Goal: Task Accomplishment & Management: Complete application form

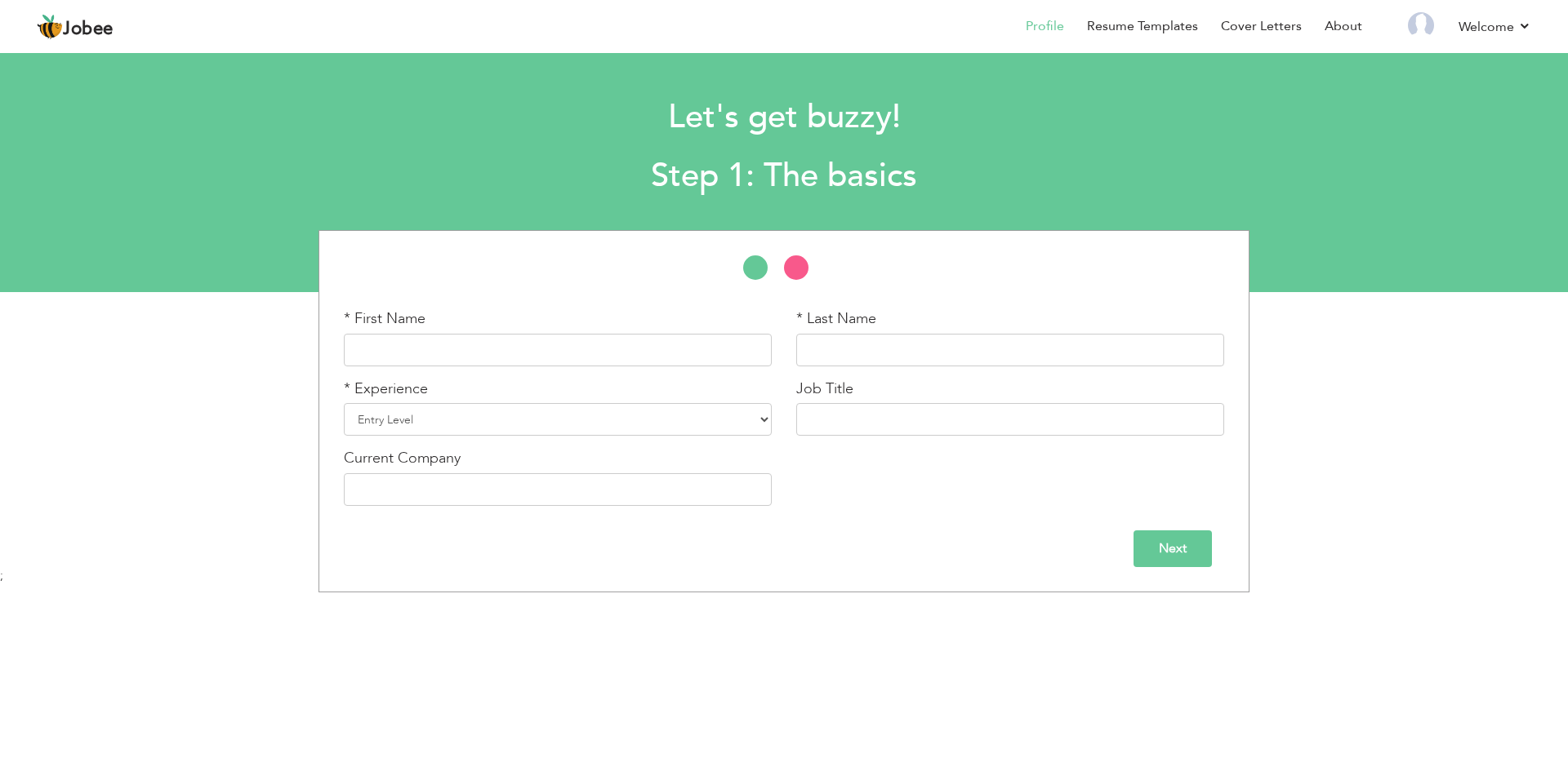
click at [424, 371] on div "* First Name" at bounding box center [557, 344] width 453 height 70
click at [424, 359] on input "text" at bounding box center [558, 350] width 428 height 32
click at [435, 354] on input "text" at bounding box center [558, 350] width 428 height 32
type input "Muhammad"
type input "a"
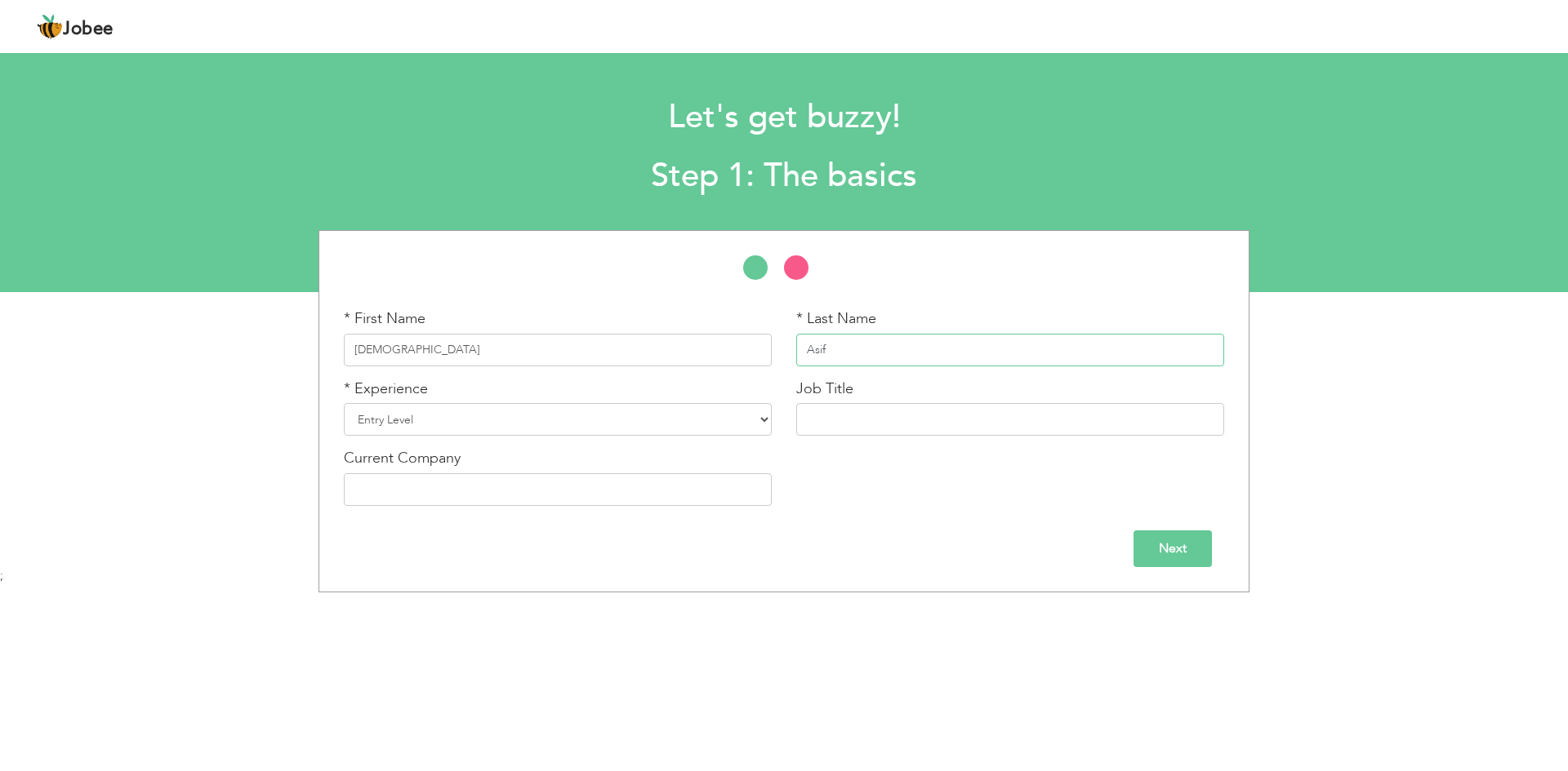
type input "Asif"
click at [377, 425] on select "Entry Level Less than 1 Year 1 Year 2 Years 3 Years 4 Years 5 Years 6 Years 7 Y…" at bounding box center [558, 419] width 428 height 32
select select "5"
click at [344, 404] on select "Entry Level Less than 1 Year 1 Year 2 Years 3 Years 4 Years 5 Years 6 Years 7 Y…" at bounding box center [558, 419] width 428 height 32
click at [844, 421] on input "text" at bounding box center [1010, 419] width 428 height 32
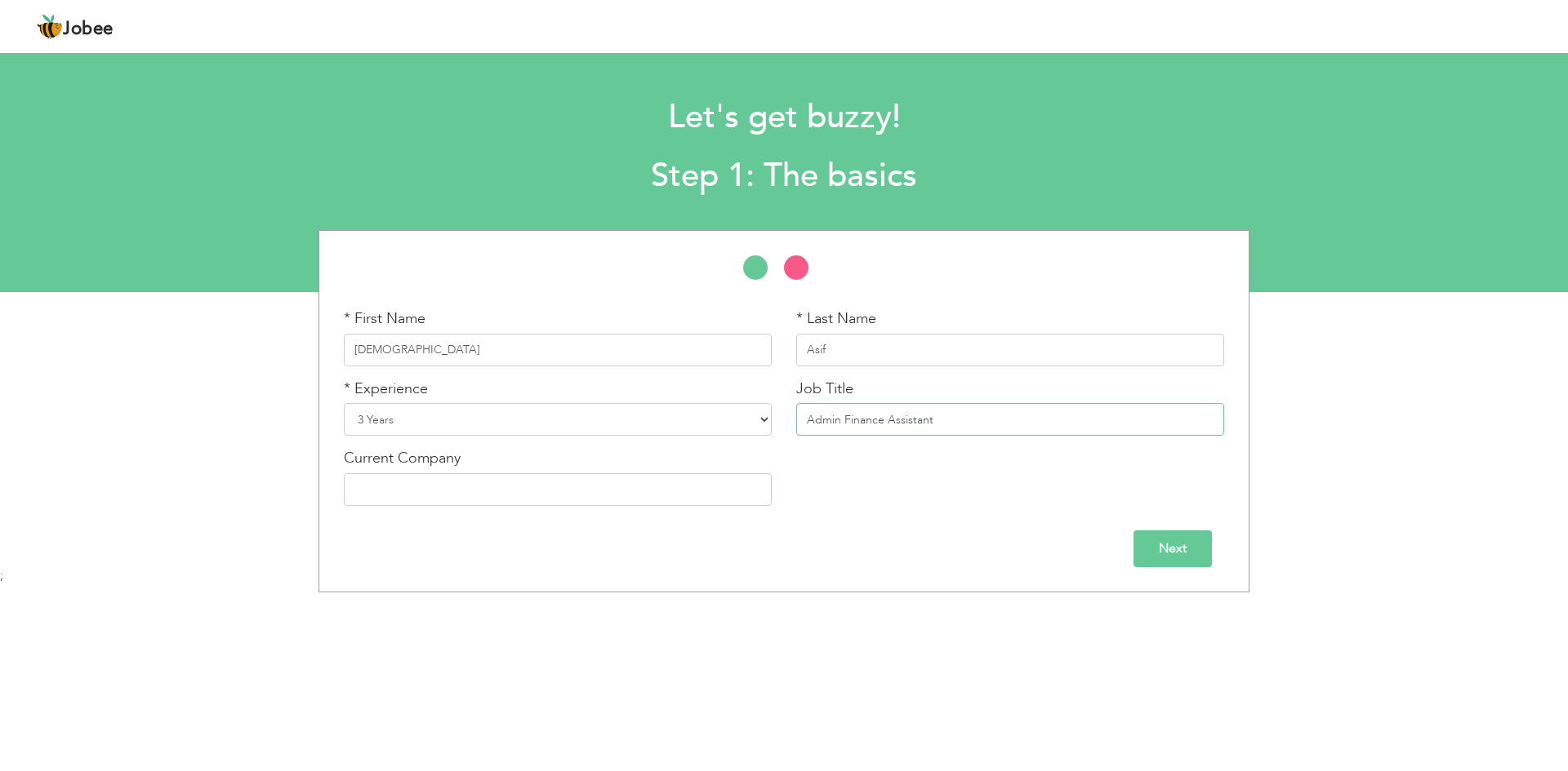
type input "Admin Finance Assistant"
click at [551, 482] on input "text" at bounding box center [558, 489] width 428 height 32
type input "KSS Sargodha"
click at [1161, 551] on input "Next" at bounding box center [1172, 549] width 78 height 37
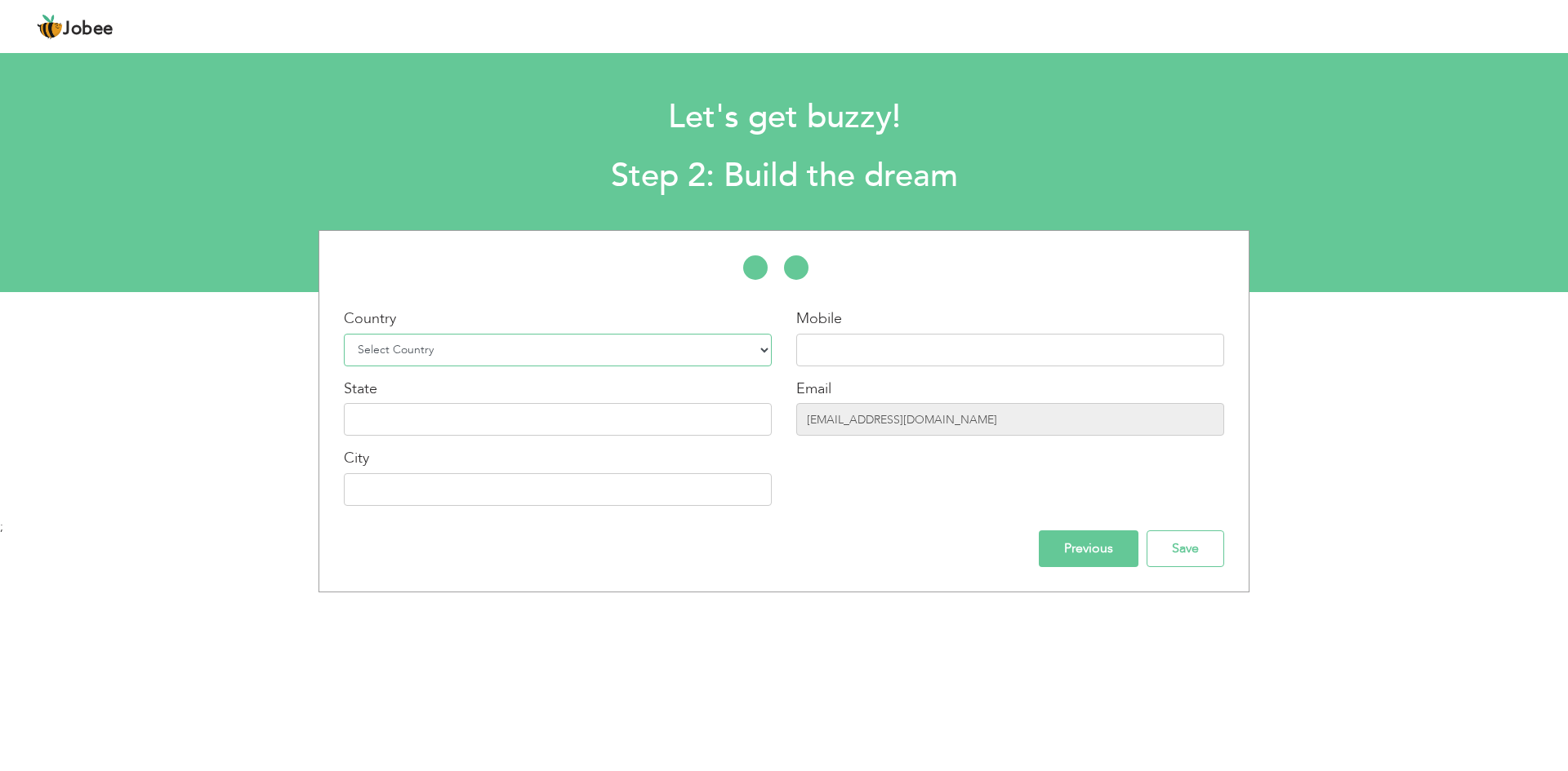
click at [472, 355] on select "Select Country Afghanistan Albania Algeria American Samoa Andorra Angola Anguil…" at bounding box center [558, 350] width 428 height 32
select select "166"
click at [344, 334] on select "Select Country Afghanistan Albania Algeria American Samoa Andorra Angola Anguil…" at bounding box center [558, 350] width 428 height 32
click at [857, 349] on input "text" at bounding box center [1010, 350] width 428 height 32
paste input "0348-7803364"
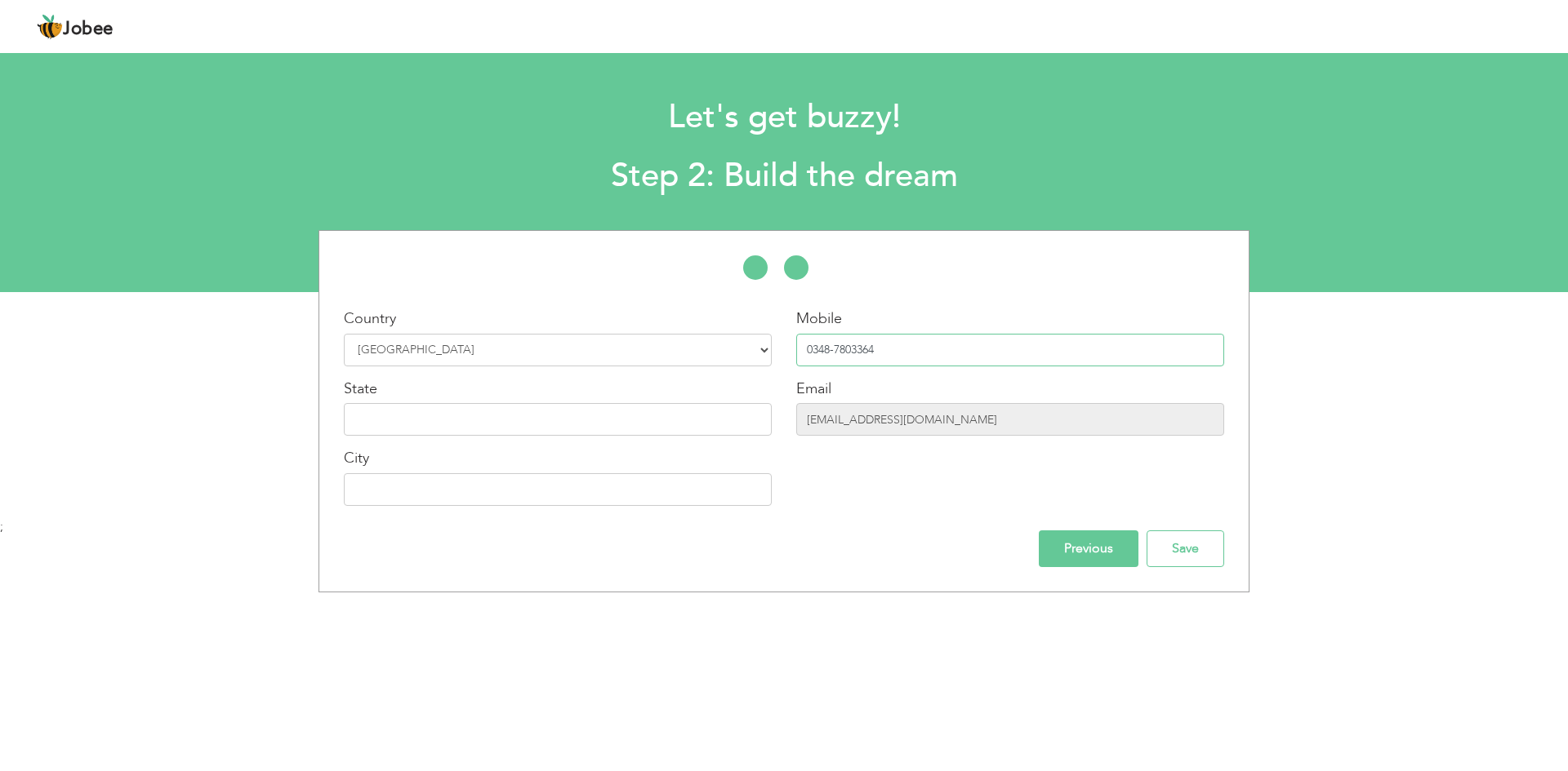
type input "0348-7803364"
click at [646, 435] on input "text" at bounding box center [558, 419] width 428 height 32
type input "Punjab"
type input "Sargodha"
click at [941, 469] on div "Mobile 0348-7803364 Email raoasif3434@gmail.com" at bounding box center [1010, 413] width 453 height 210
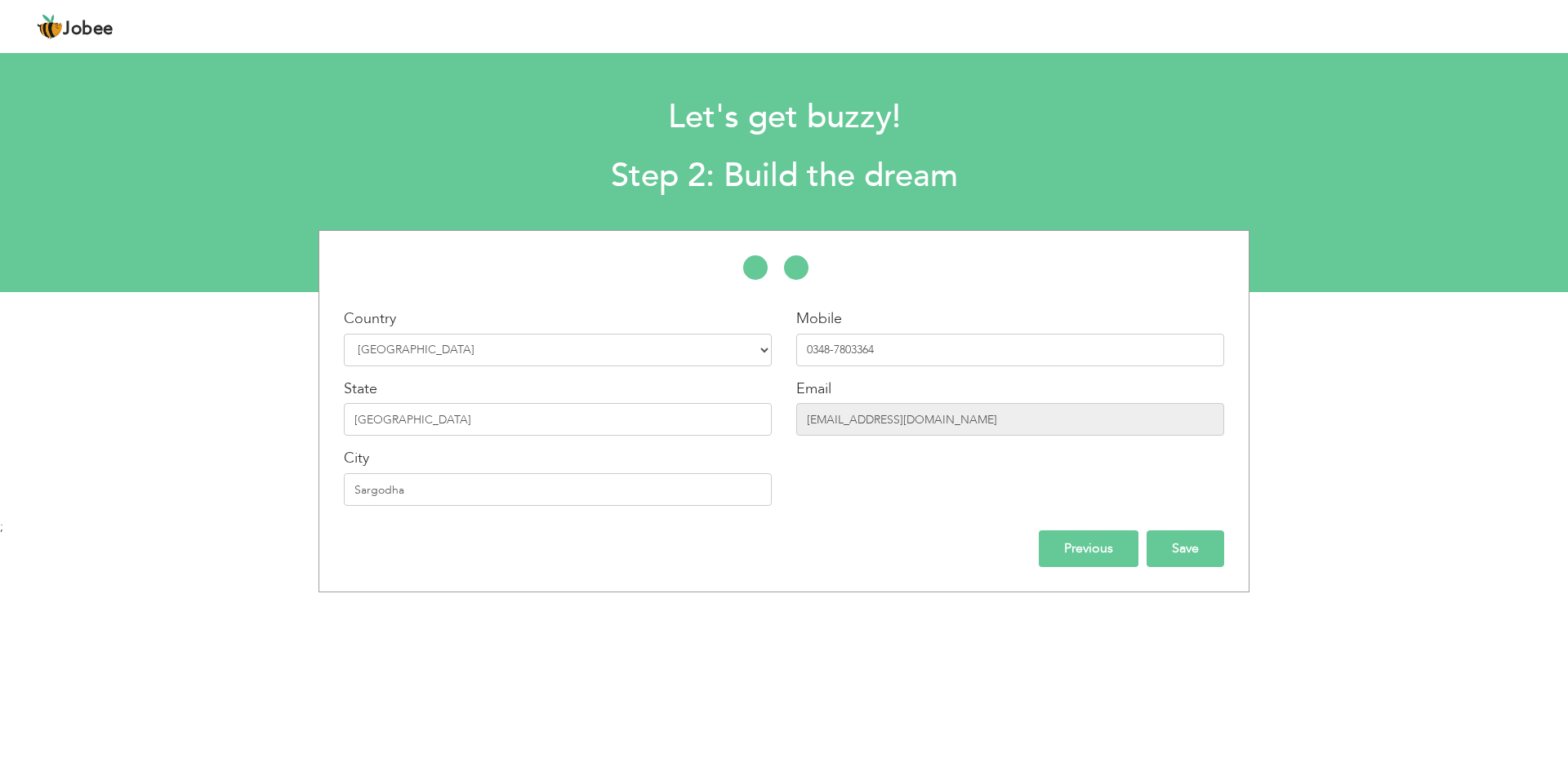
click at [1210, 552] on input "Save" at bounding box center [1185, 549] width 77 height 37
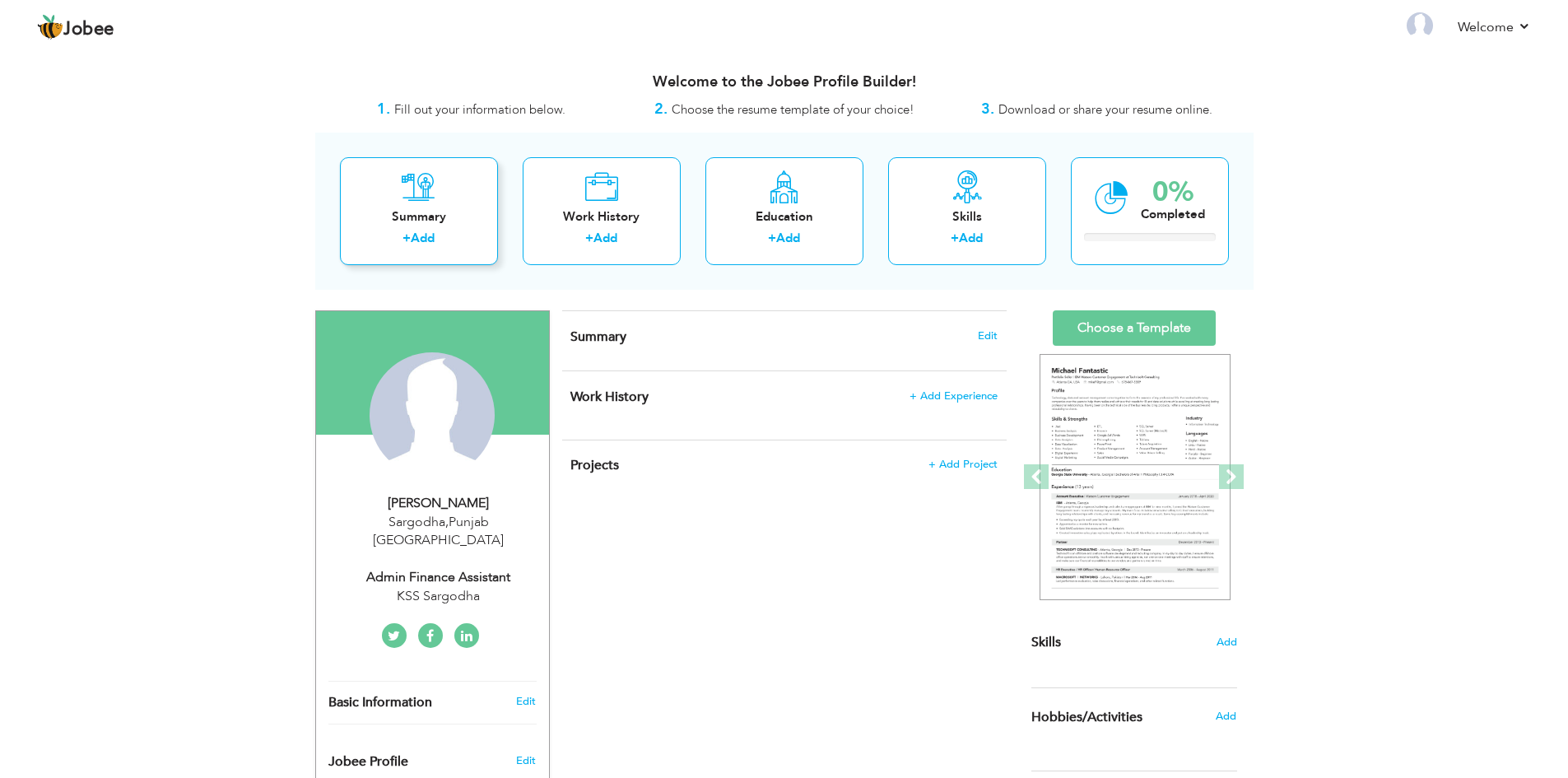
click at [424, 238] on link "Add" at bounding box center [423, 238] width 24 height 17
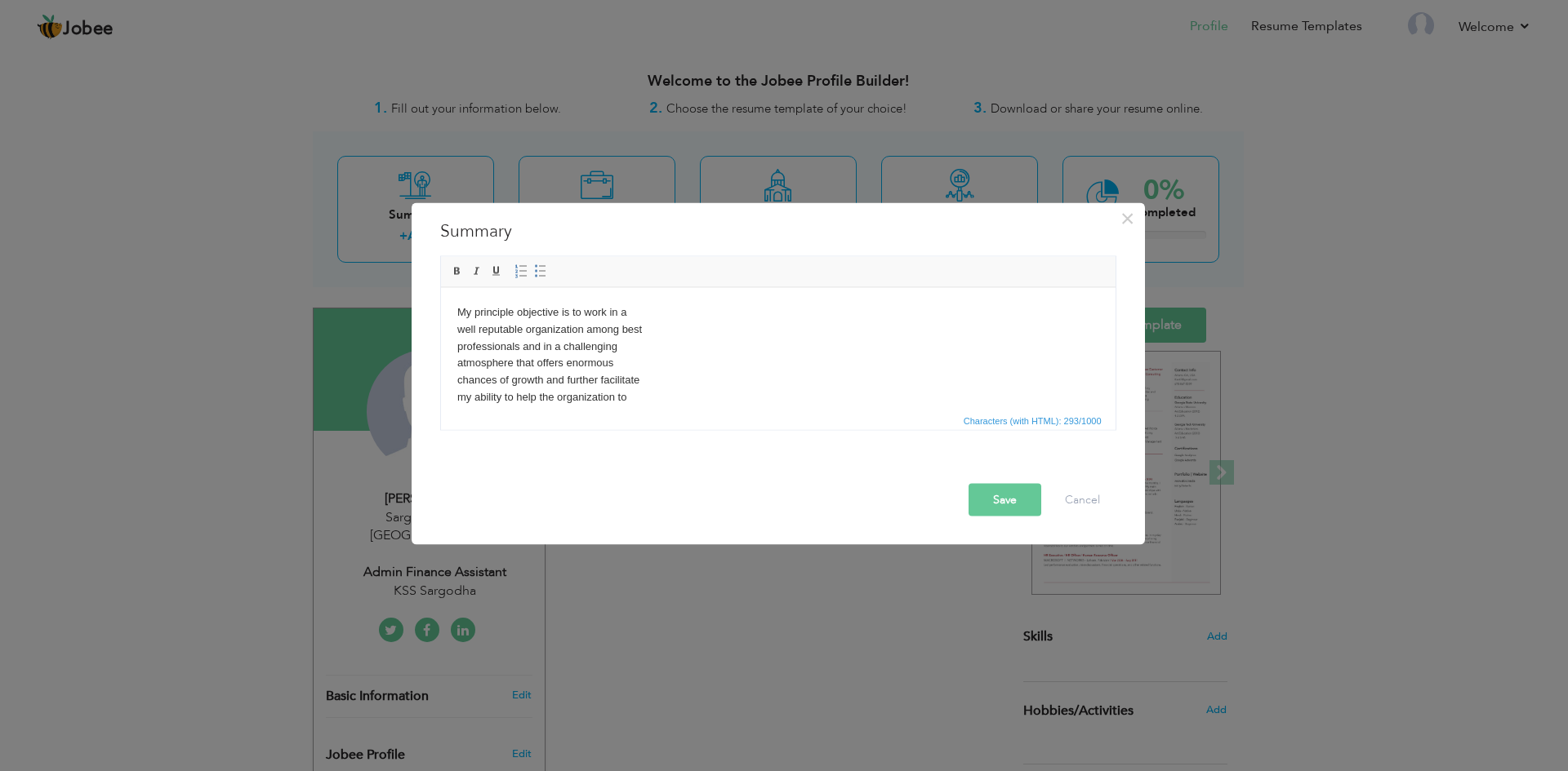
click at [457, 336] on body "My principle objective is to work in a well reputable organization among best p…" at bounding box center [777, 371] width 641 height 136
click at [457, 334] on body "My principle objective is to work in a well reputable organization among best p…" at bounding box center [777, 364] width 641 height 119
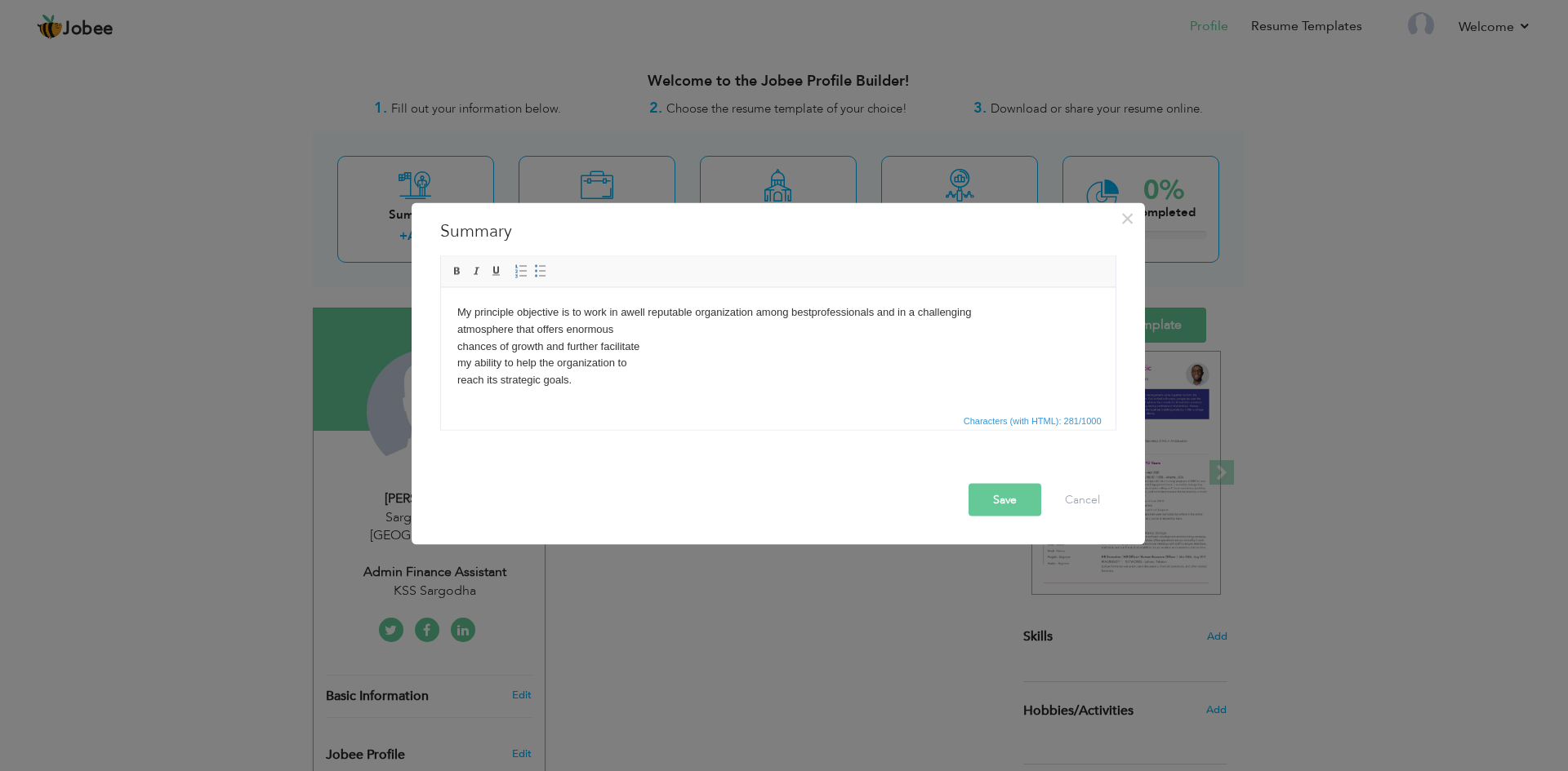
click at [457, 331] on body "My principle objective is to work in a well reputable organization among best p…" at bounding box center [777, 355] width 641 height 102
click at [457, 344] on body "My principle objective is to work in a well reputable organization among best p…" at bounding box center [777, 355] width 641 height 102
click at [457, 349] on body "My principle objective is to work in a well reputable organization among best p…" at bounding box center [777, 346] width 641 height 85
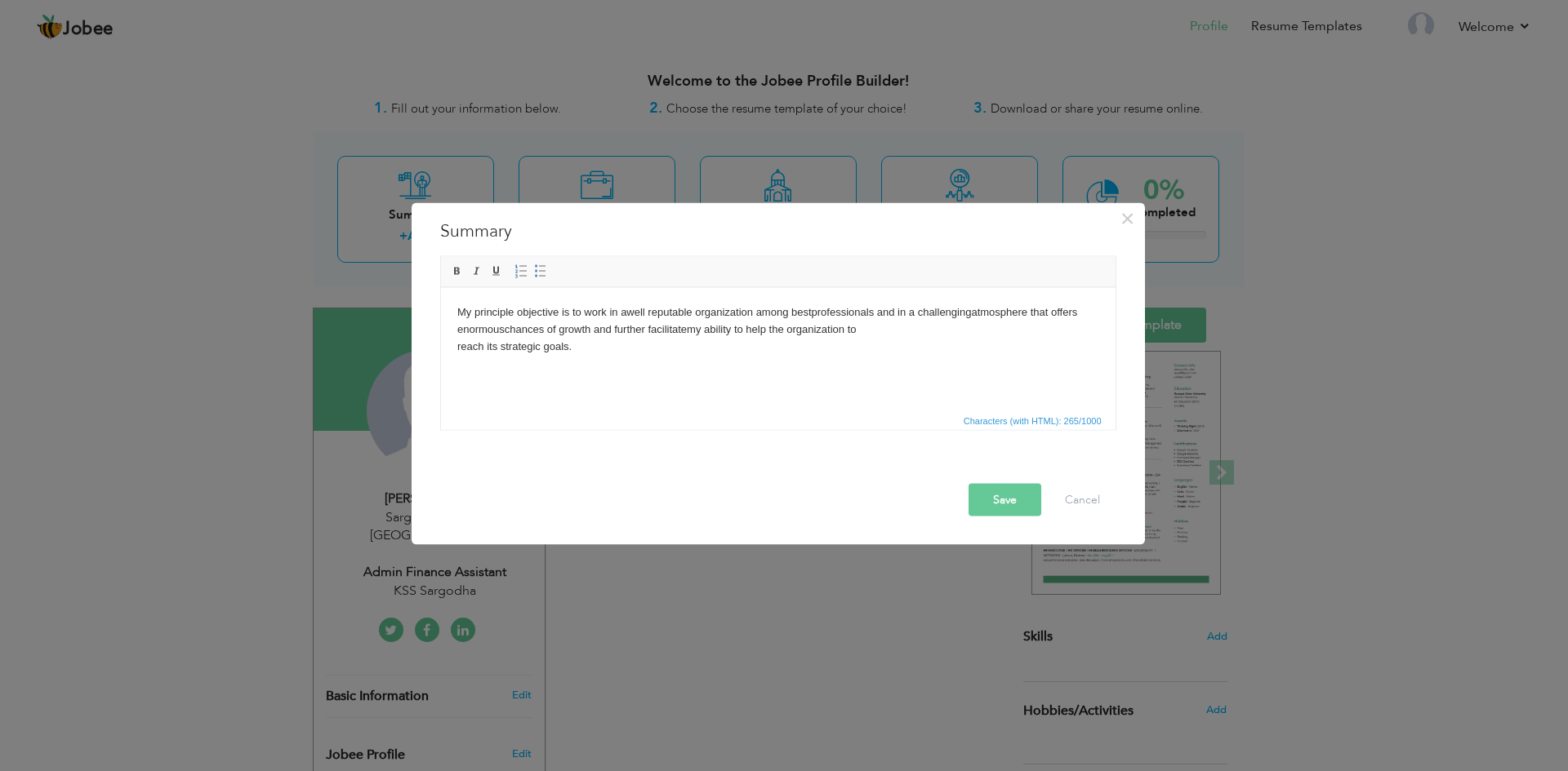
click at [457, 349] on body "My principle objective is to work in a well reputable organization among best p…" at bounding box center [777, 337] width 641 height 67
click at [806, 316] on body "My principle objective is to work in a well reputable organization among best p…" at bounding box center [777, 329] width 641 height 51
click at [810, 315] on body "My principle objective is to work in a well reputable organization among best p…" at bounding box center [777, 329] width 641 height 51
click at [1018, 505] on button "Save" at bounding box center [1005, 498] width 72 height 32
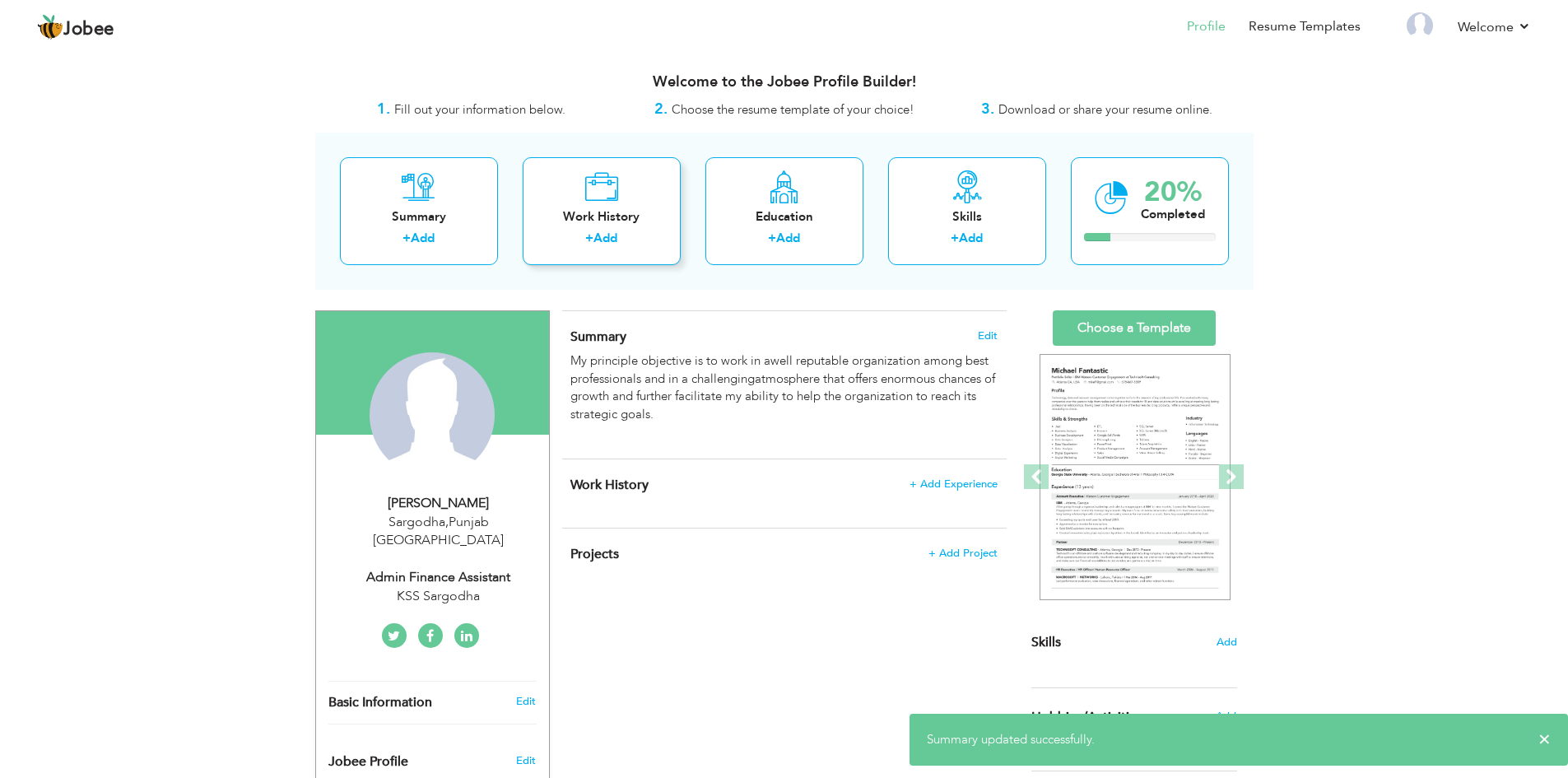
click at [595, 223] on div "Work History" at bounding box center [602, 217] width 132 height 18
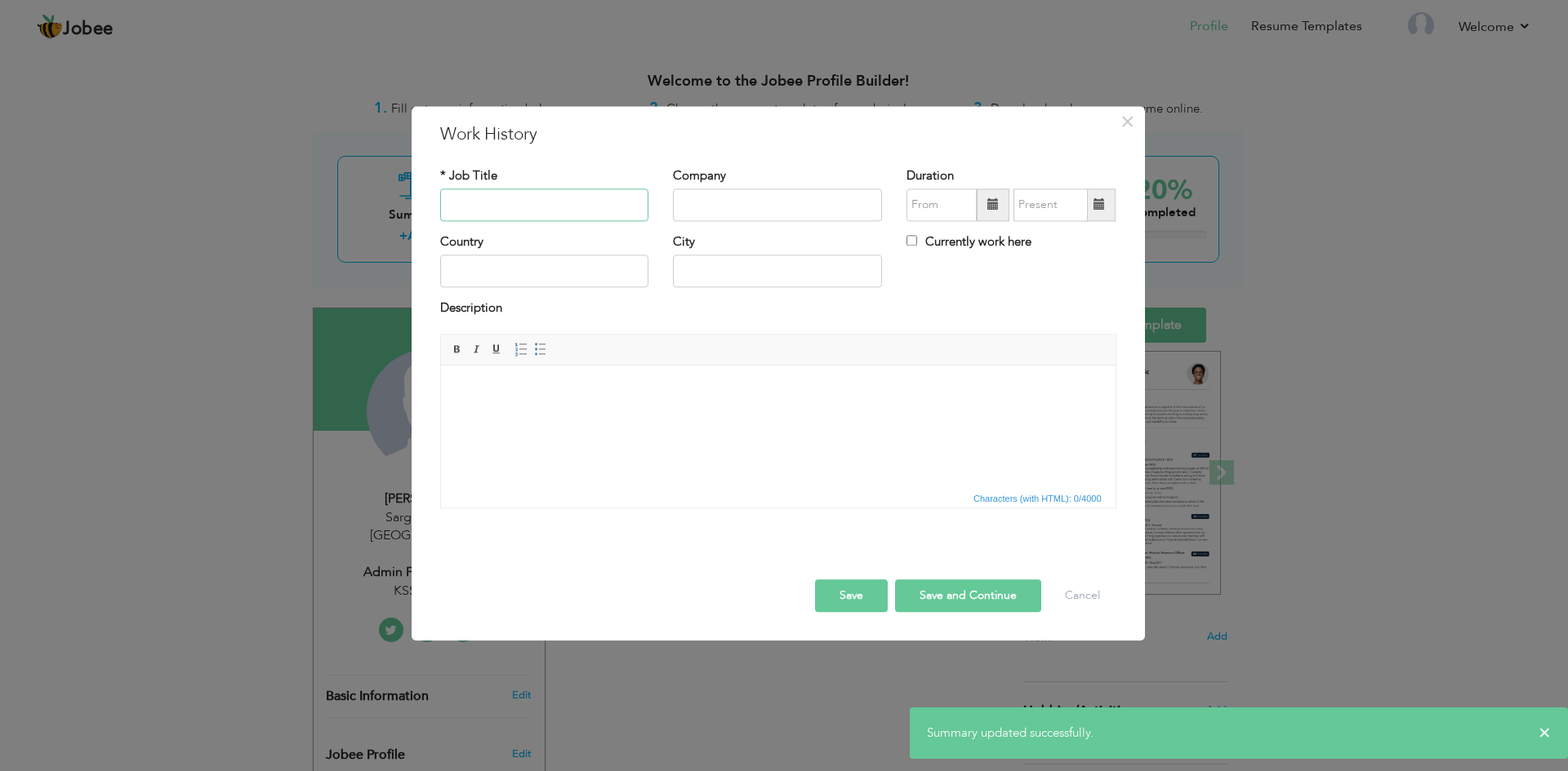
click at [568, 193] on input "text" at bounding box center [544, 204] width 209 height 32
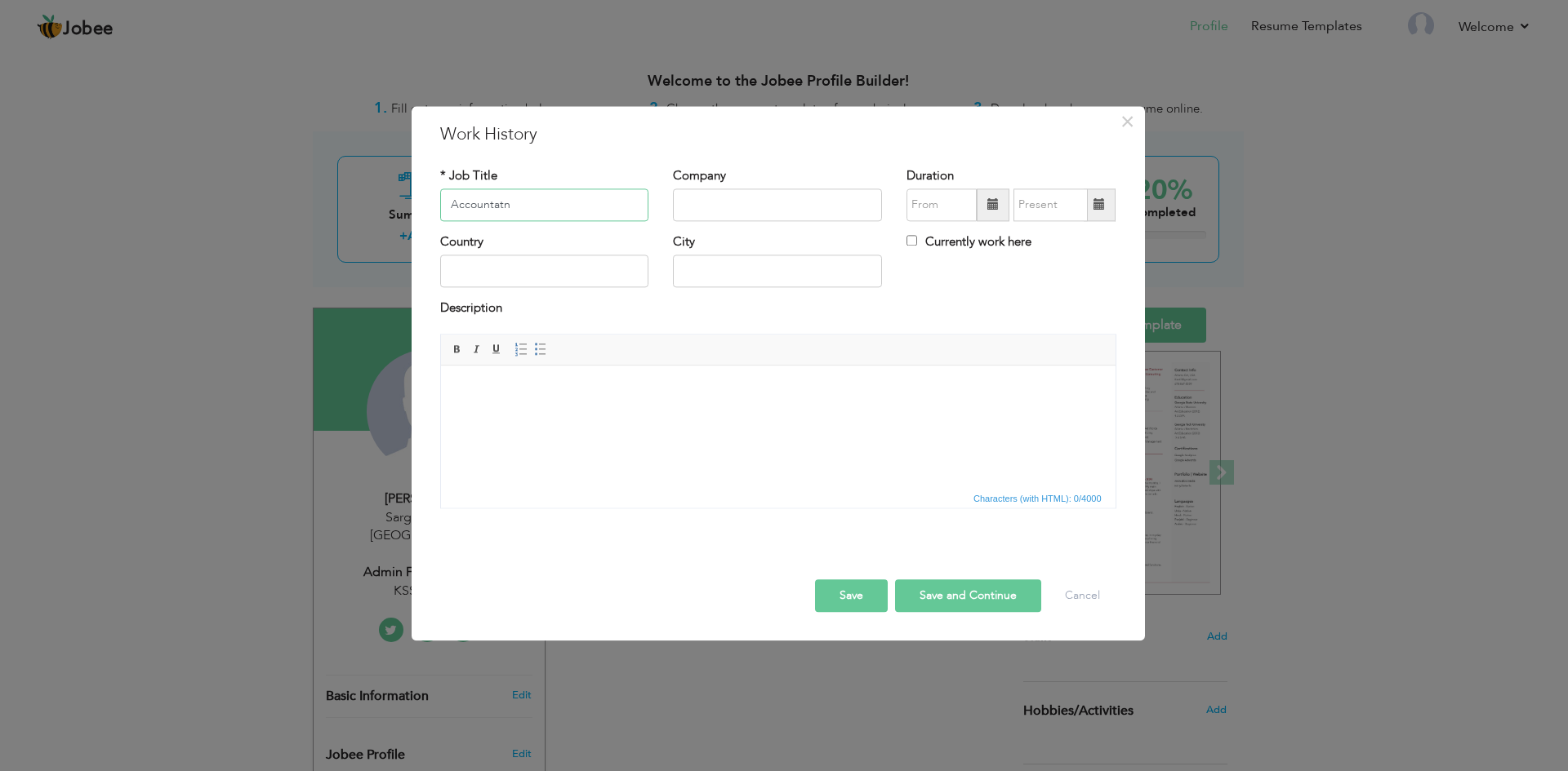
type input "Accountatn"
type input "Style Zone"
type input "09/2025"
click at [518, 198] on input "Accountatn" at bounding box center [544, 204] width 209 height 32
type input "Accountant"
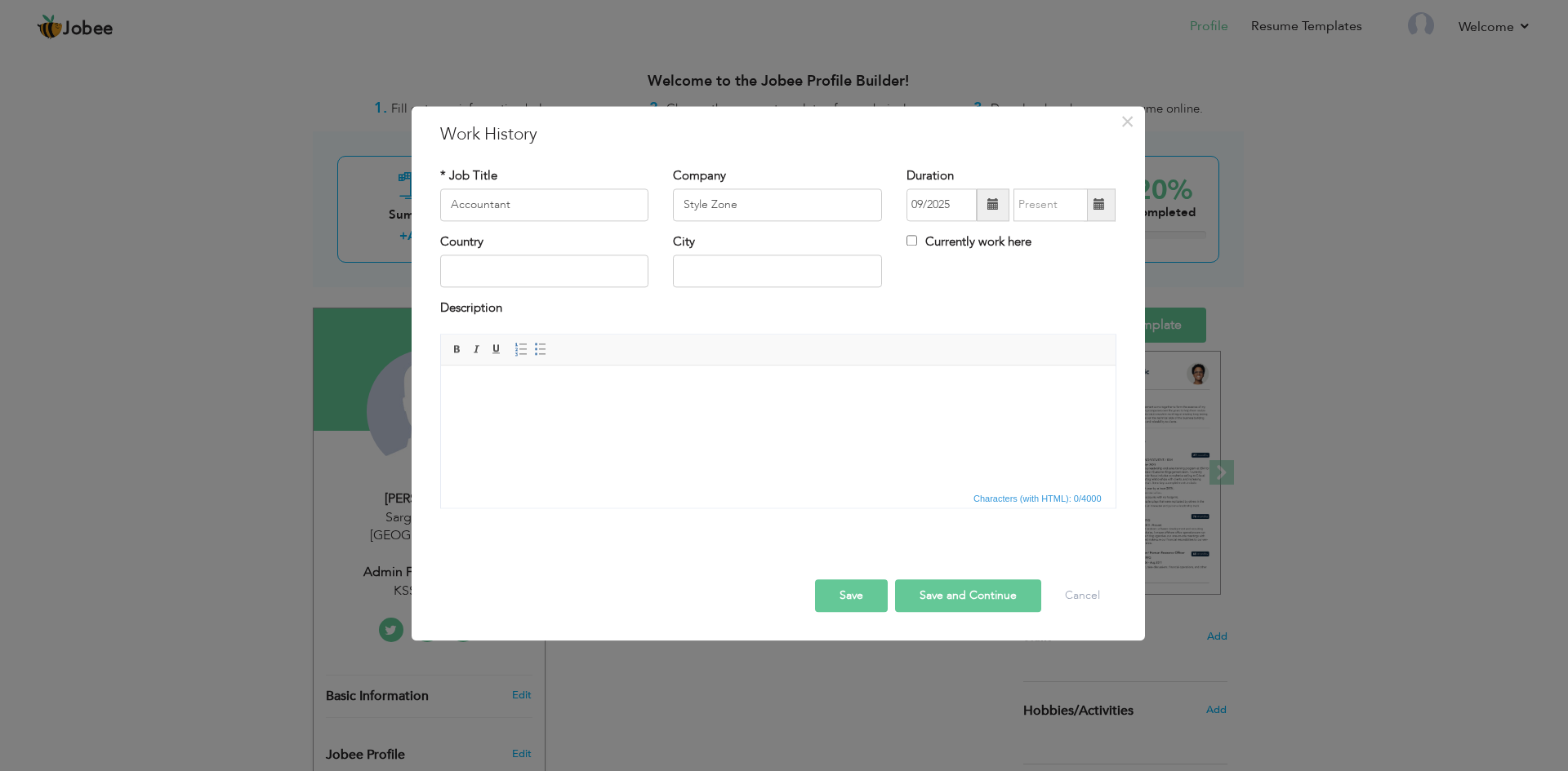
click at [993, 208] on span at bounding box center [993, 205] width 12 height 12
click at [920, 241] on span at bounding box center [920, 237] width 12 height 12
click at [1067, 284] on span "2013" at bounding box center [1084, 278] width 44 height 44
type input "09/2025"
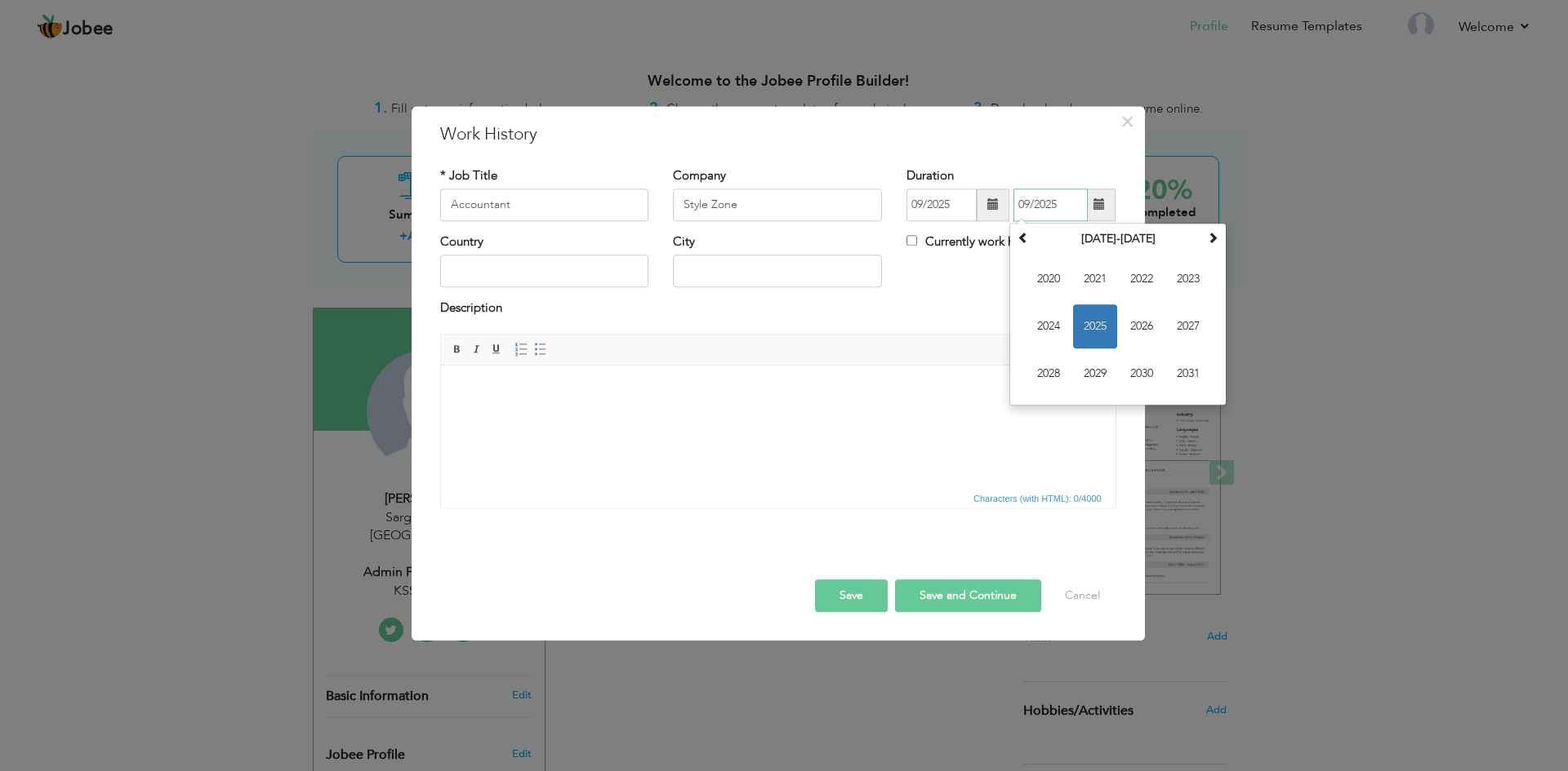
click at [1035, 208] on input "09/2025" at bounding box center [1050, 204] width 74 height 32
click at [1027, 238] on span at bounding box center [1024, 237] width 12 height 12
click at [1075, 320] on span "2015" at bounding box center [1094, 326] width 44 height 44
click at [458, 273] on input "text" at bounding box center [544, 271] width 209 height 32
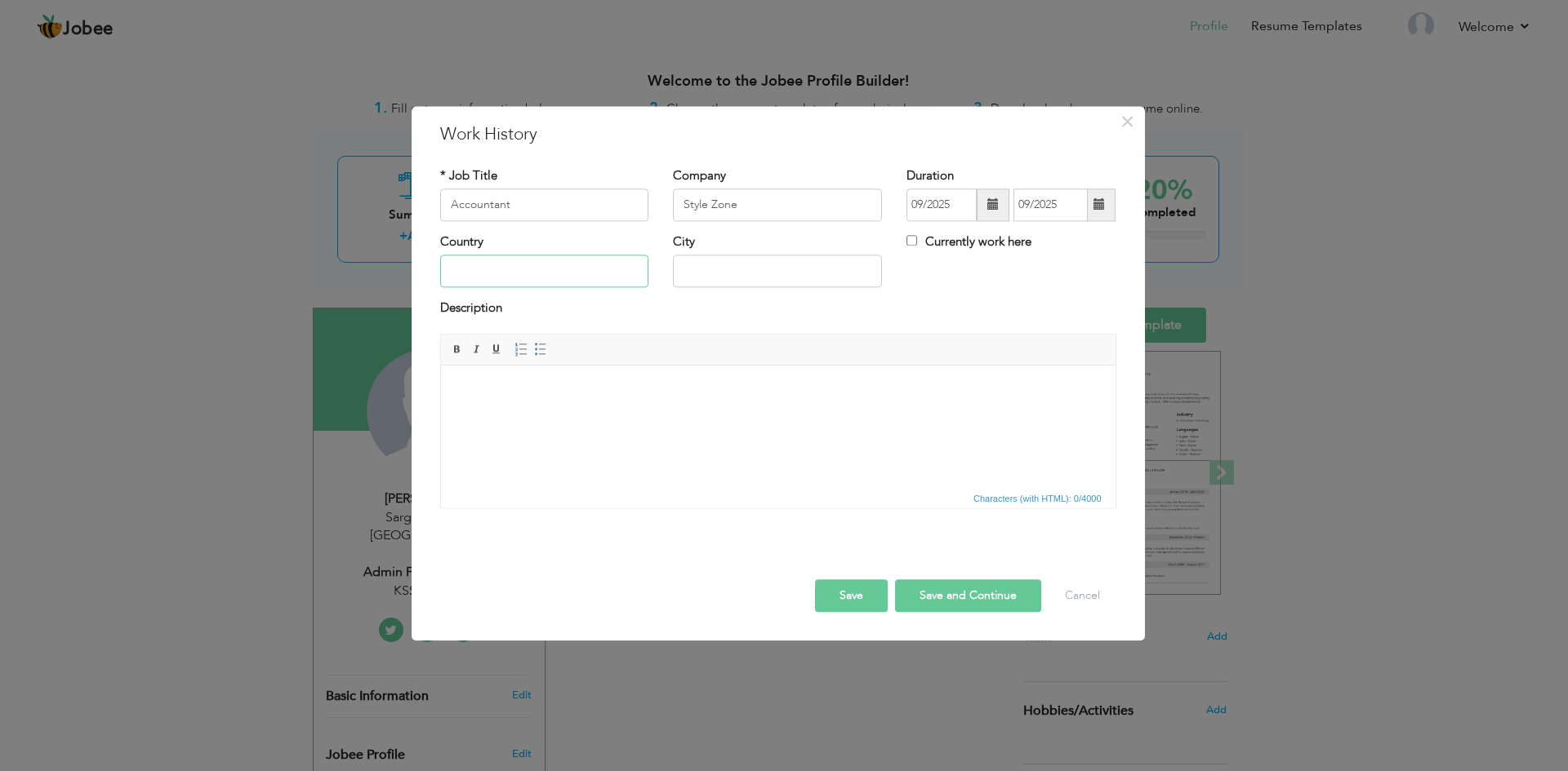
type input "[GEOGRAPHIC_DATA]"
type input "SARGODHA"
click at [542, 354] on span at bounding box center [540, 349] width 13 height 13
drag, startPoint x: 537, startPoint y: 197, endPoint x: 300, endPoint y: 171, distance: 238.4
click at [300, 171] on div "× Work History * Job Title Accountant Company Style Zone Duration 09/2025" at bounding box center [784, 385] width 1568 height 771
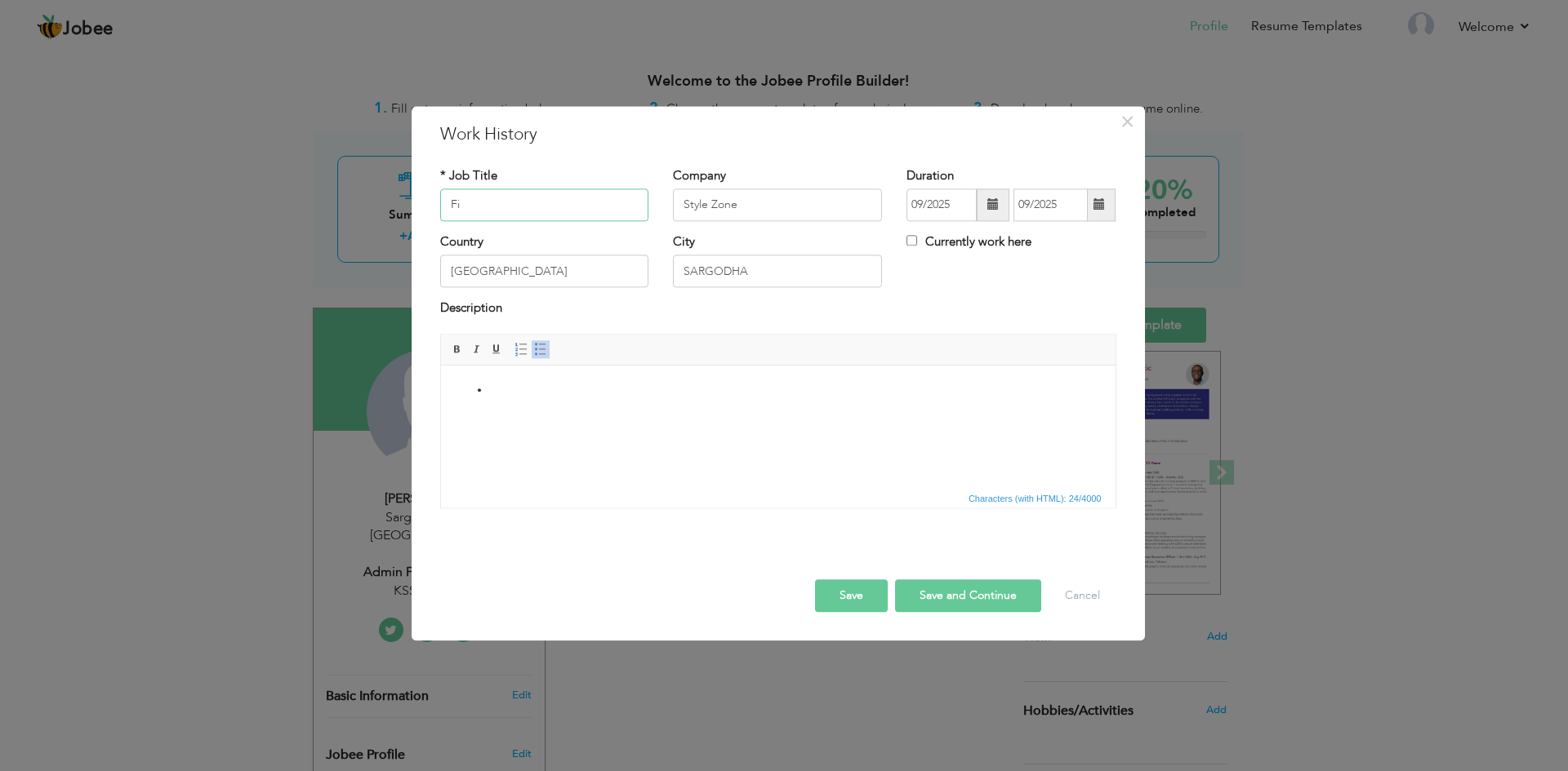
type input "F"
type input "Outreach Worker"
drag, startPoint x: 805, startPoint y: 197, endPoint x: 405, endPoint y: 211, distance: 400.2
click at [405, 211] on div "× Work History * Job Title Outreach Worker Company Style Zone Duration" at bounding box center [784, 385] width 1568 height 771
type input "KSS Sargodha"
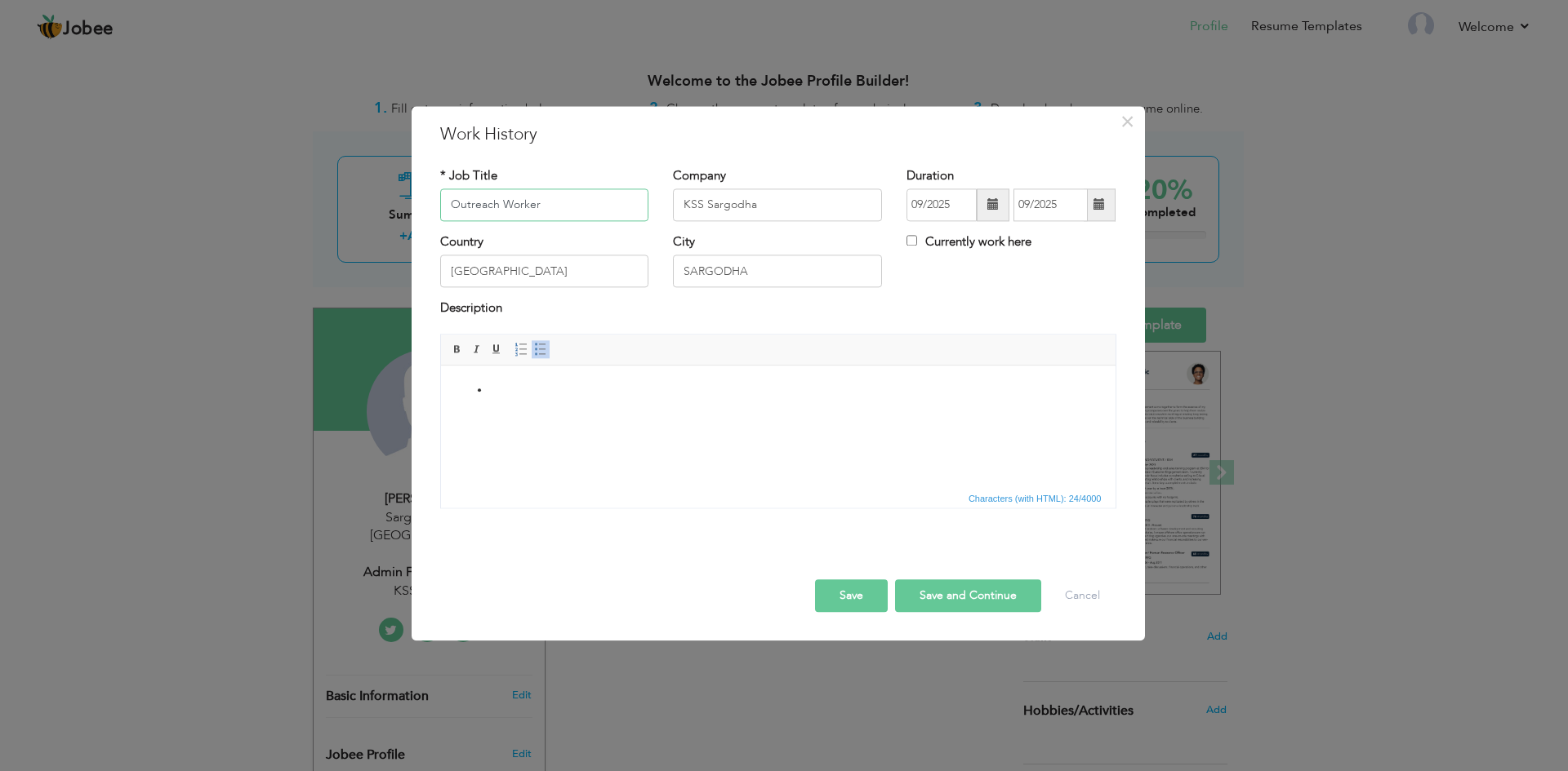
drag, startPoint x: 563, startPoint y: 201, endPoint x: 170, endPoint y: 186, distance: 393.3
click at [170, 186] on div "× Work History * Job Title Outreach Worker Company KSS Sargodha Duration" at bounding box center [784, 385] width 1568 height 771
type input "Admin/Finance Assistant"
click at [962, 195] on input "09/2025" at bounding box center [941, 204] width 70 height 32
click at [913, 240] on th at bounding box center [920, 238] width 20 height 24
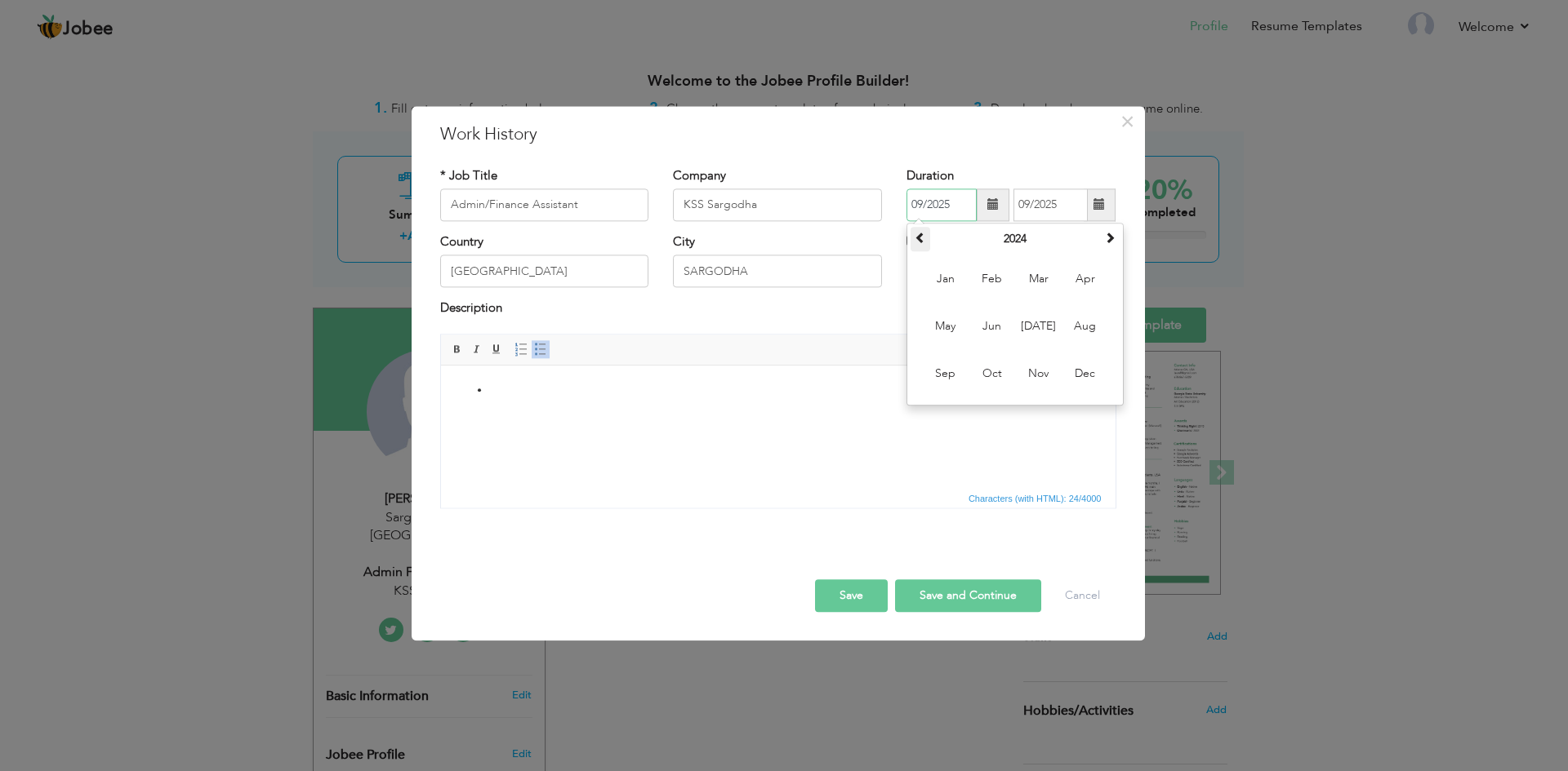
click at [913, 240] on th at bounding box center [920, 238] width 20 height 24
click at [1020, 321] on span "Jul" at bounding box center [1038, 326] width 44 height 44
type input "07/2022"
click at [904, 244] on div "Currently work here" at bounding box center [1011, 250] width 234 height 33
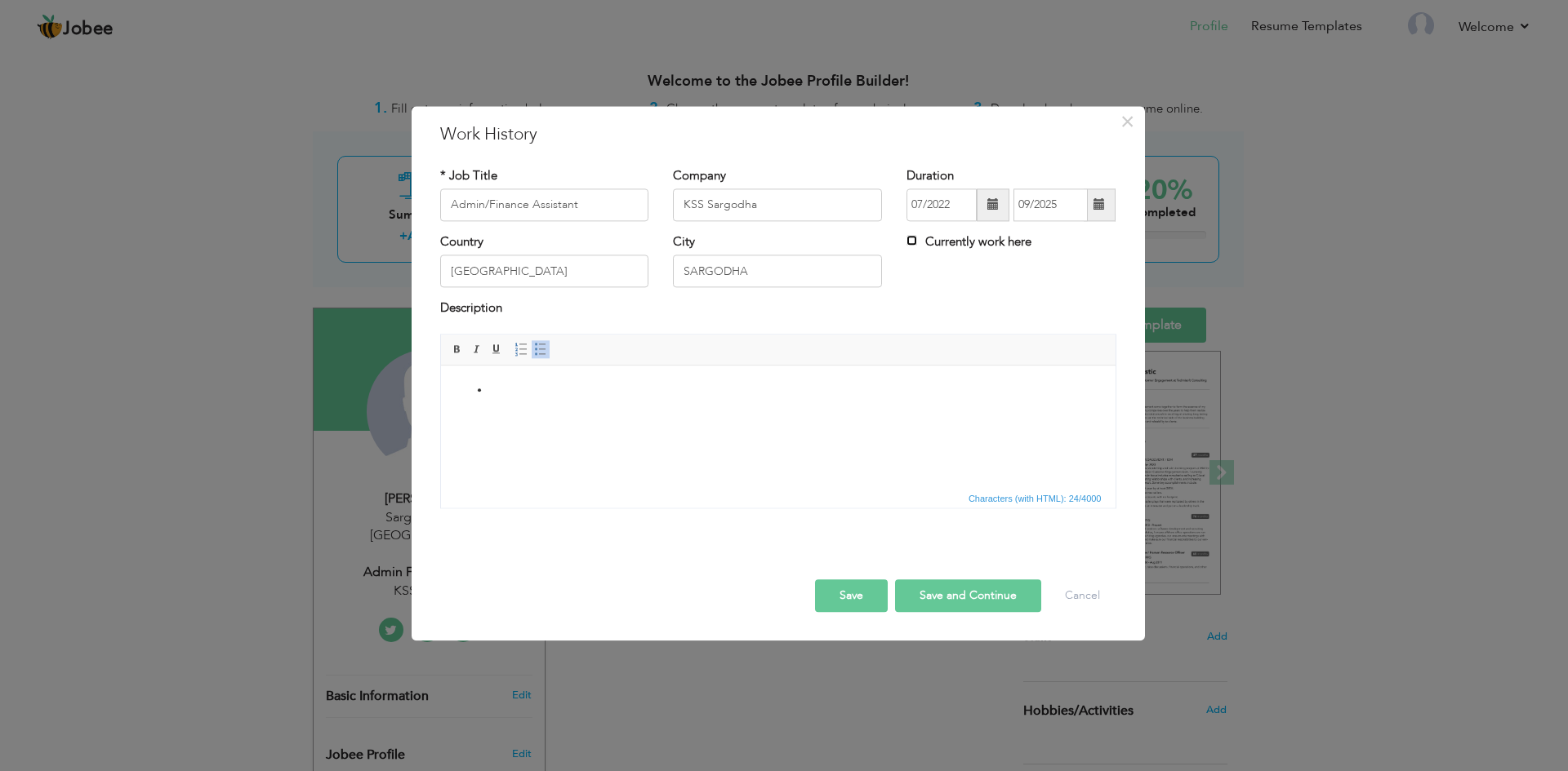
click at [914, 239] on input "Currently work here" at bounding box center [911, 240] width 11 height 11
checkbox input "true"
click at [932, 200] on input "07/2022" at bounding box center [941, 204] width 70 height 32
click at [948, 327] on span "May" at bounding box center [945, 326] width 44 height 44
type input "05/2022"
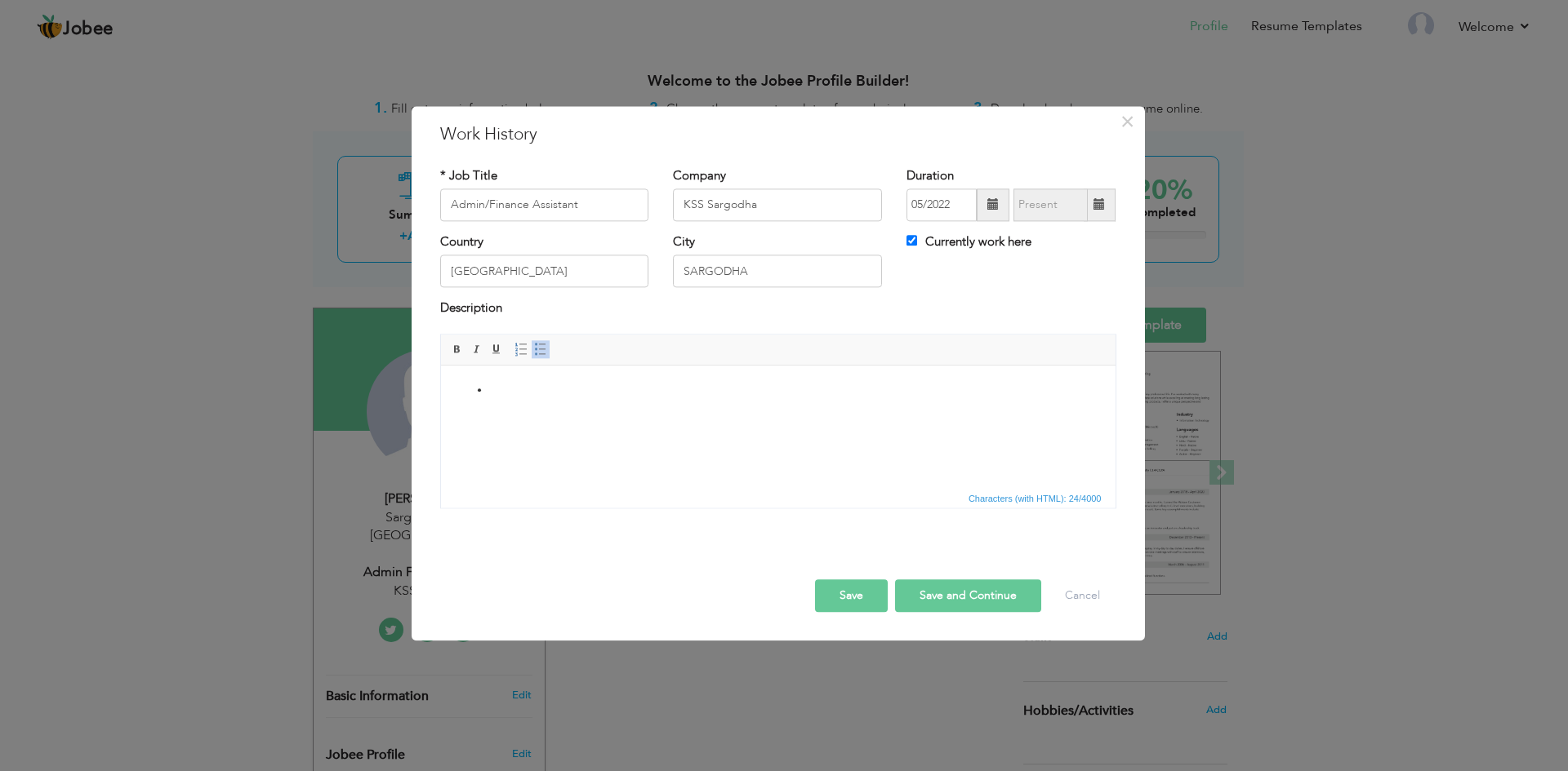
click at [501, 410] on html at bounding box center [777, 390] width 675 height 50
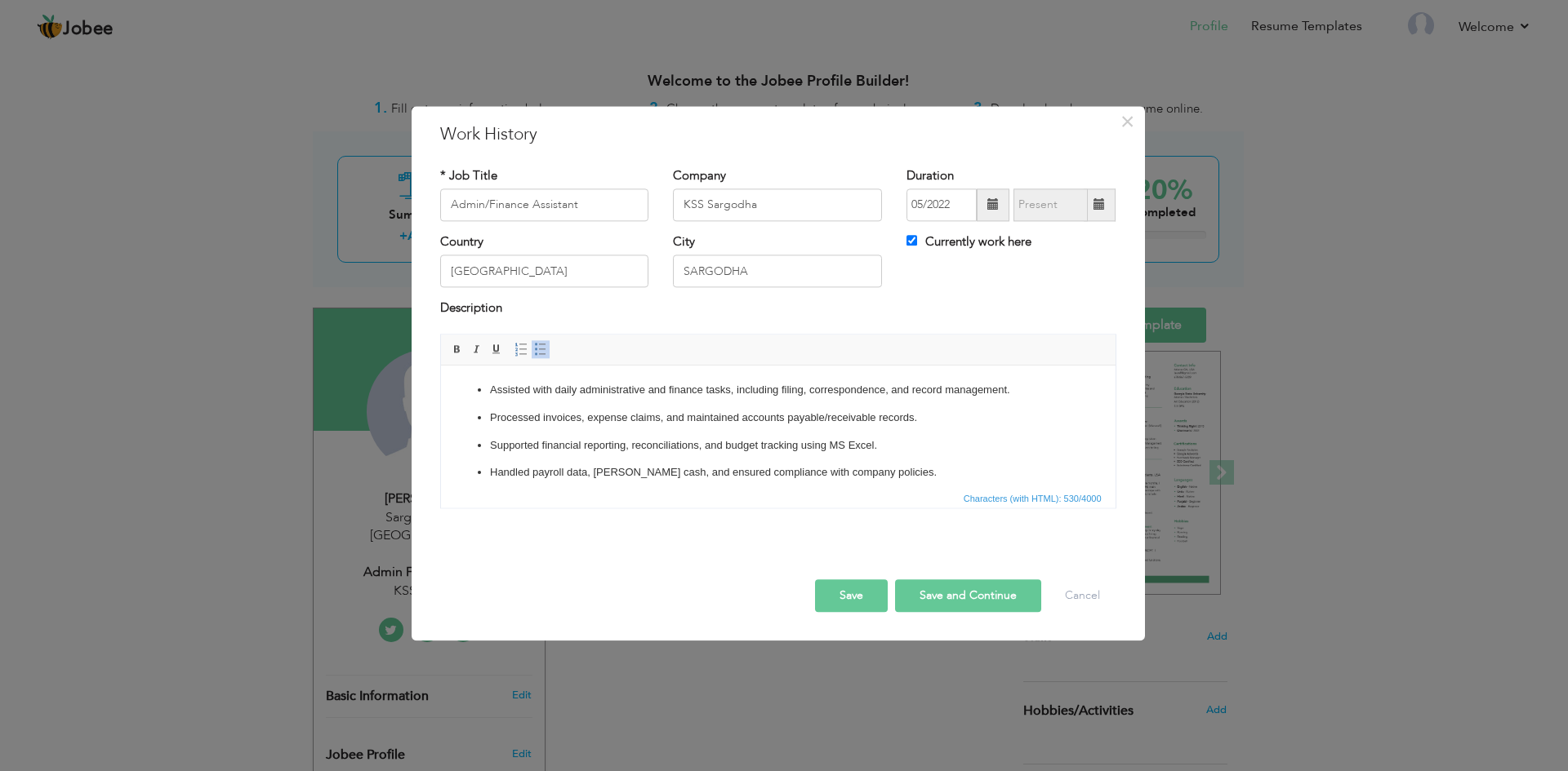
click at [869, 601] on button "Save" at bounding box center [850, 595] width 72 height 32
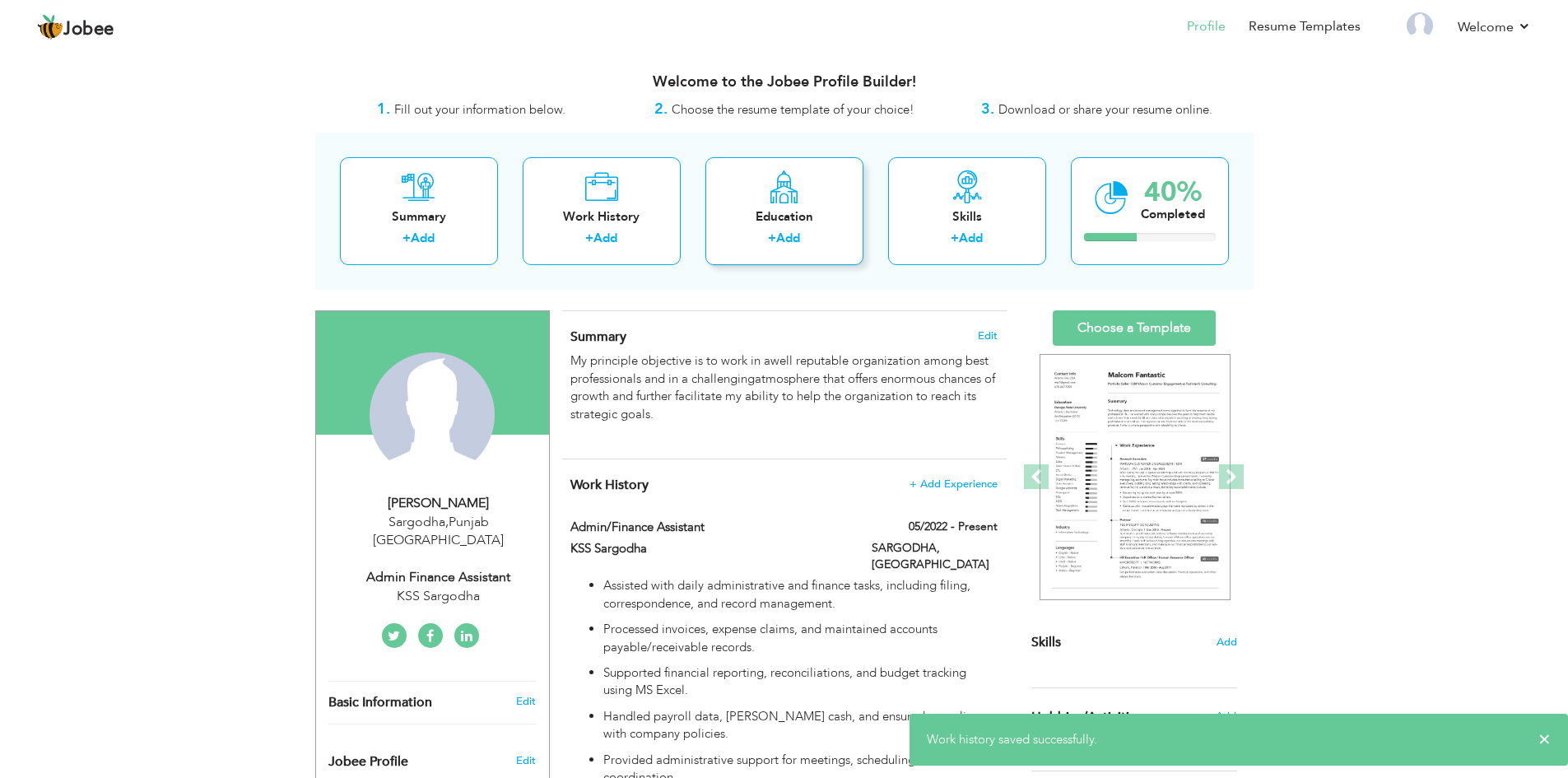
click at [739, 231] on div "+ Add" at bounding box center [784, 241] width 132 height 22
radio input "true"
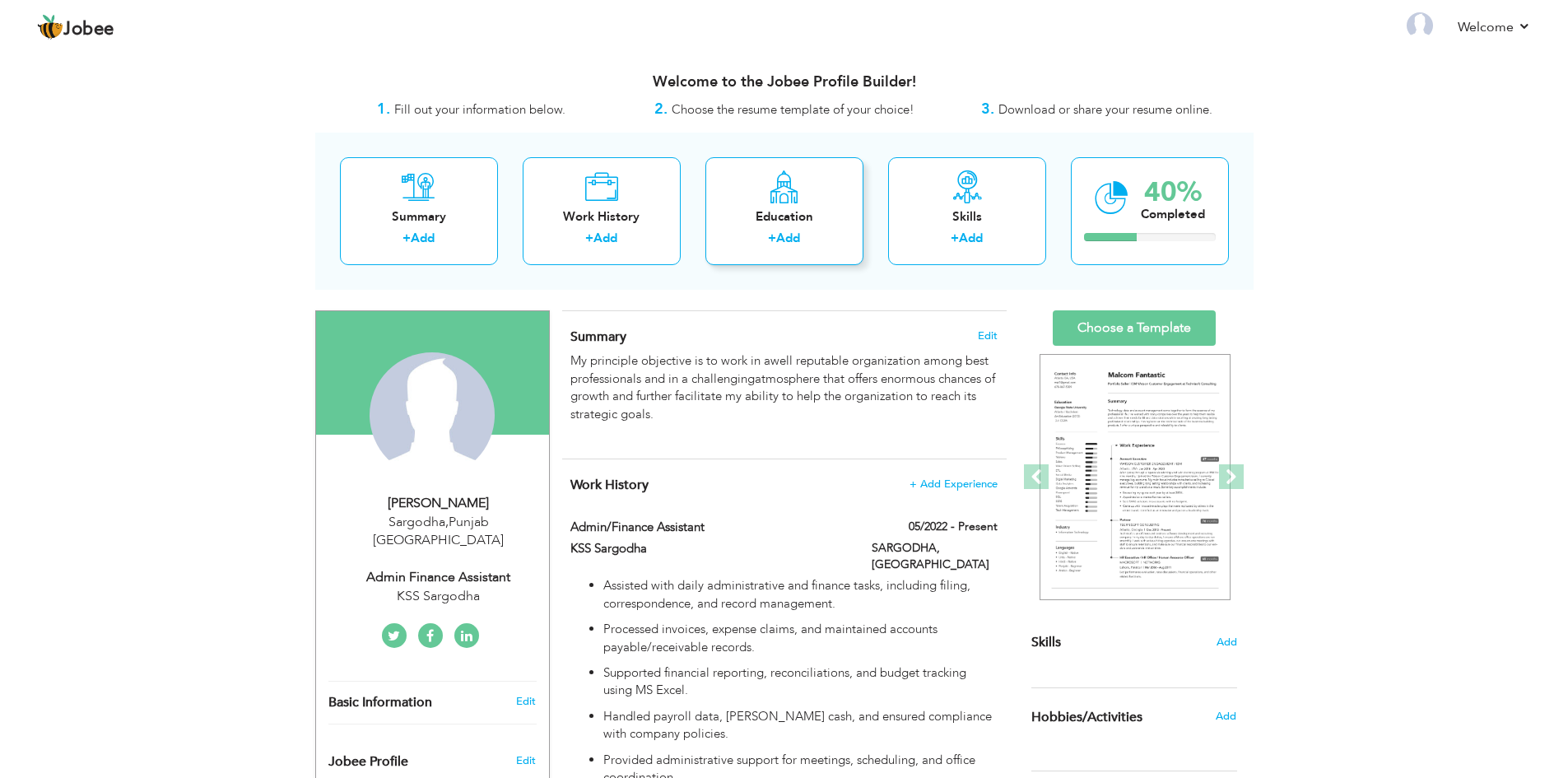
click at [789, 239] on link "Add" at bounding box center [788, 238] width 24 height 17
radio input "true"
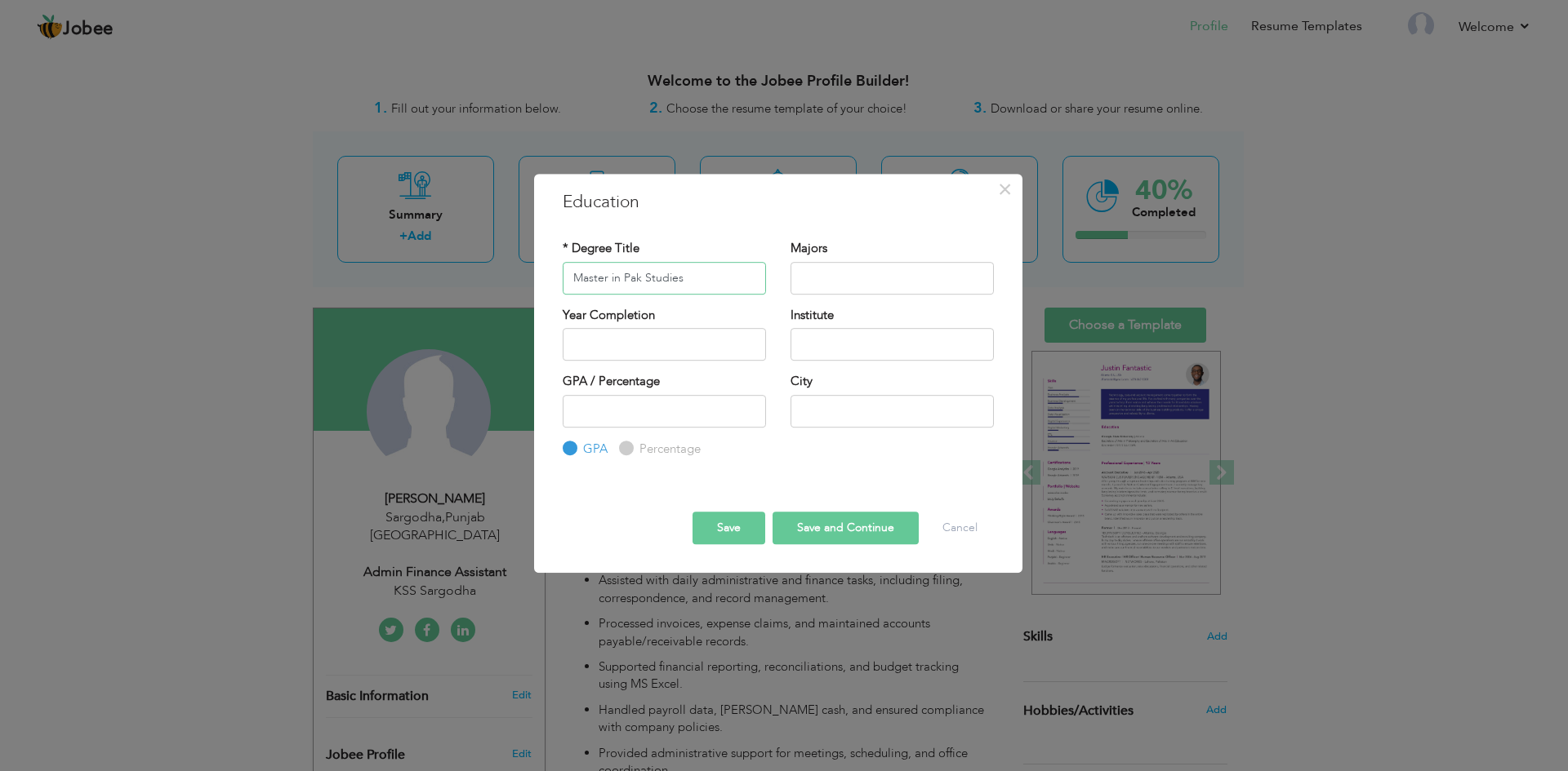
drag, startPoint x: 607, startPoint y: 277, endPoint x: 802, endPoint y: 285, distance: 195.2
click at [802, 285] on div "* Degree Title Master in Pak Studies Majors" at bounding box center [778, 274] width 456 height 66
type input "Master"
click at [802, 285] on input "text" at bounding box center [892, 278] width 203 height 32
click at [621, 336] on input "2025" at bounding box center [664, 344] width 203 height 32
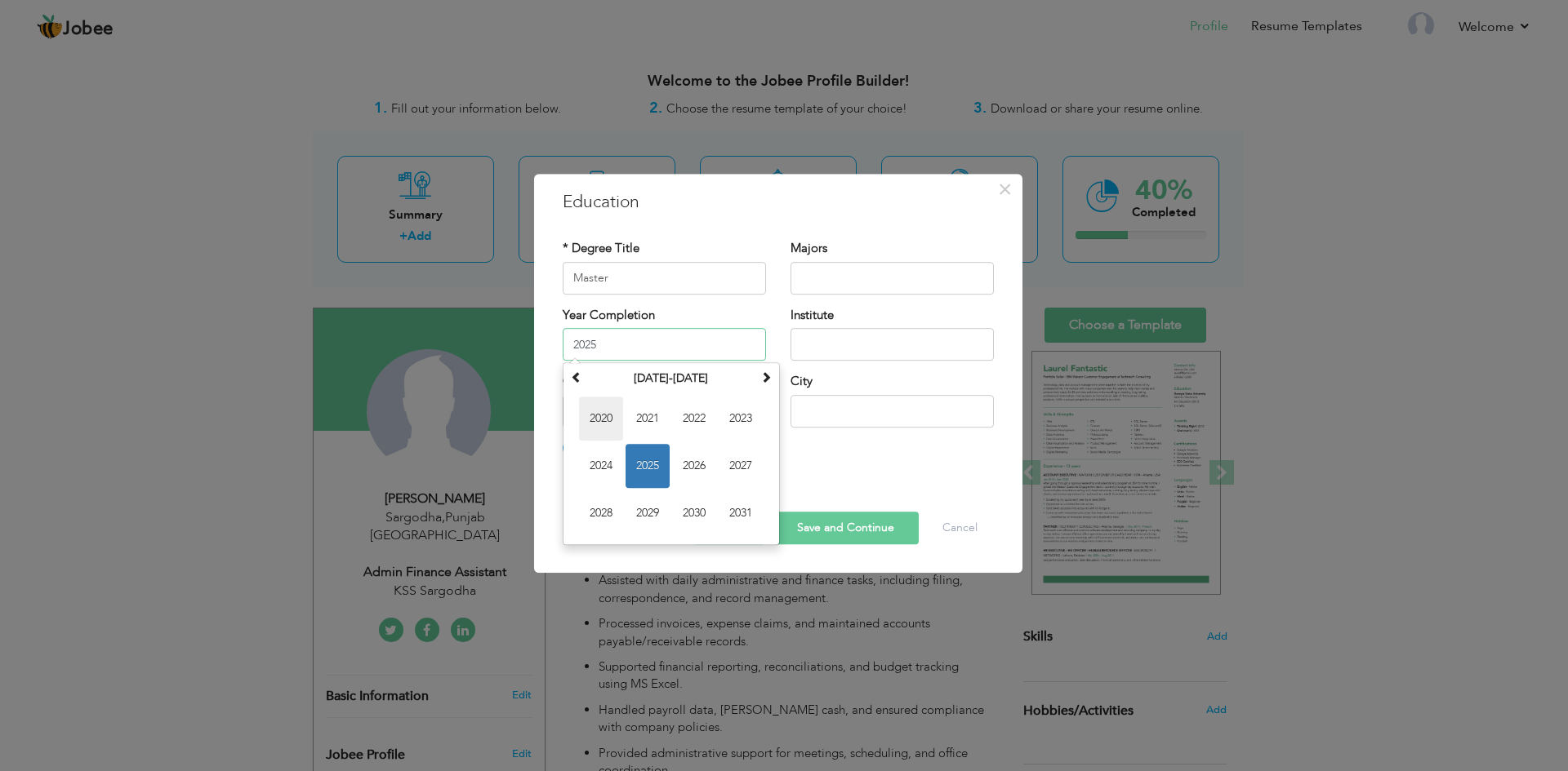
click at [606, 423] on span "2020" at bounding box center [600, 418] width 44 height 44
type input "2020"
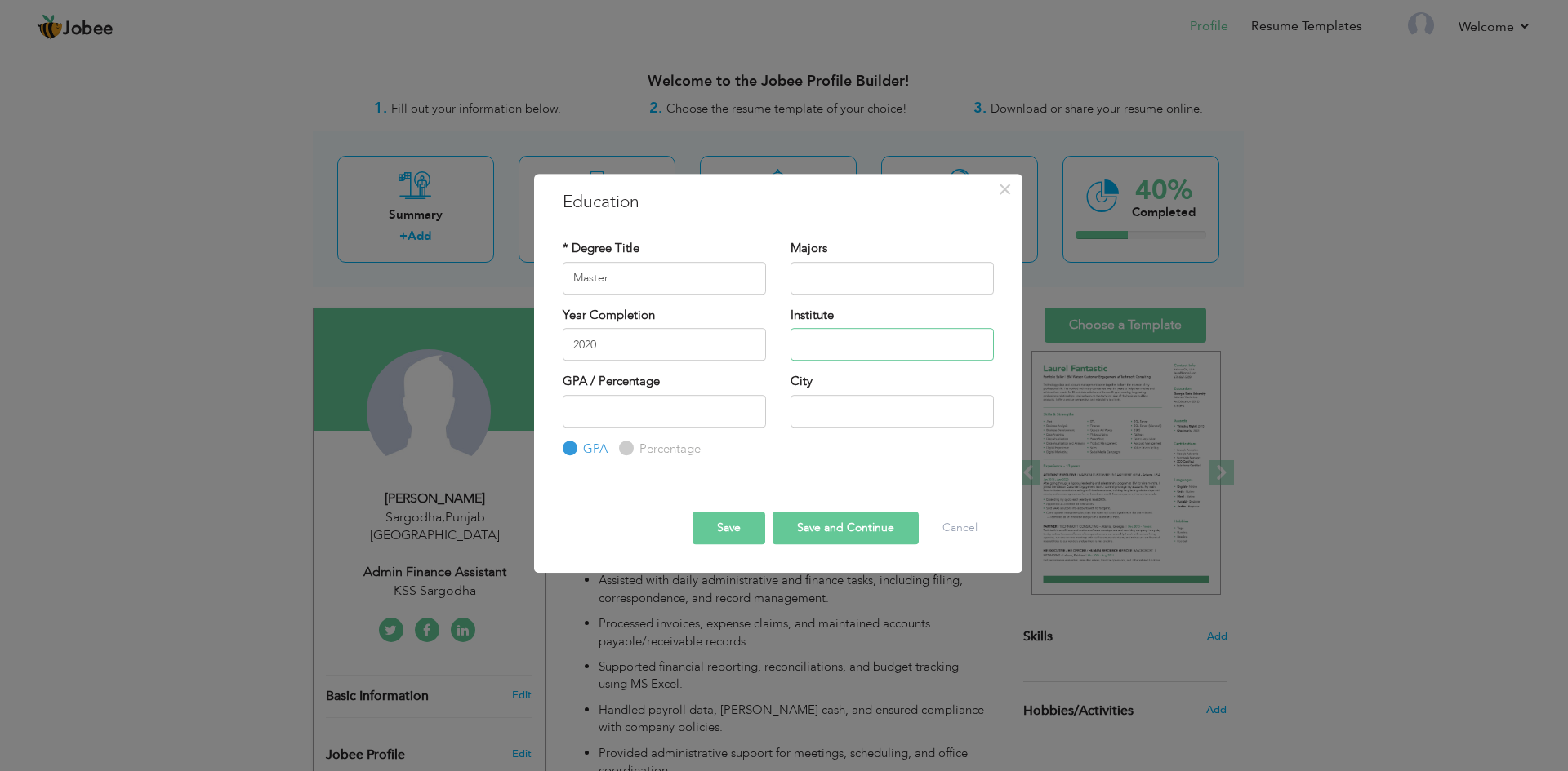
click at [837, 349] on input "text" at bounding box center [892, 344] width 203 height 32
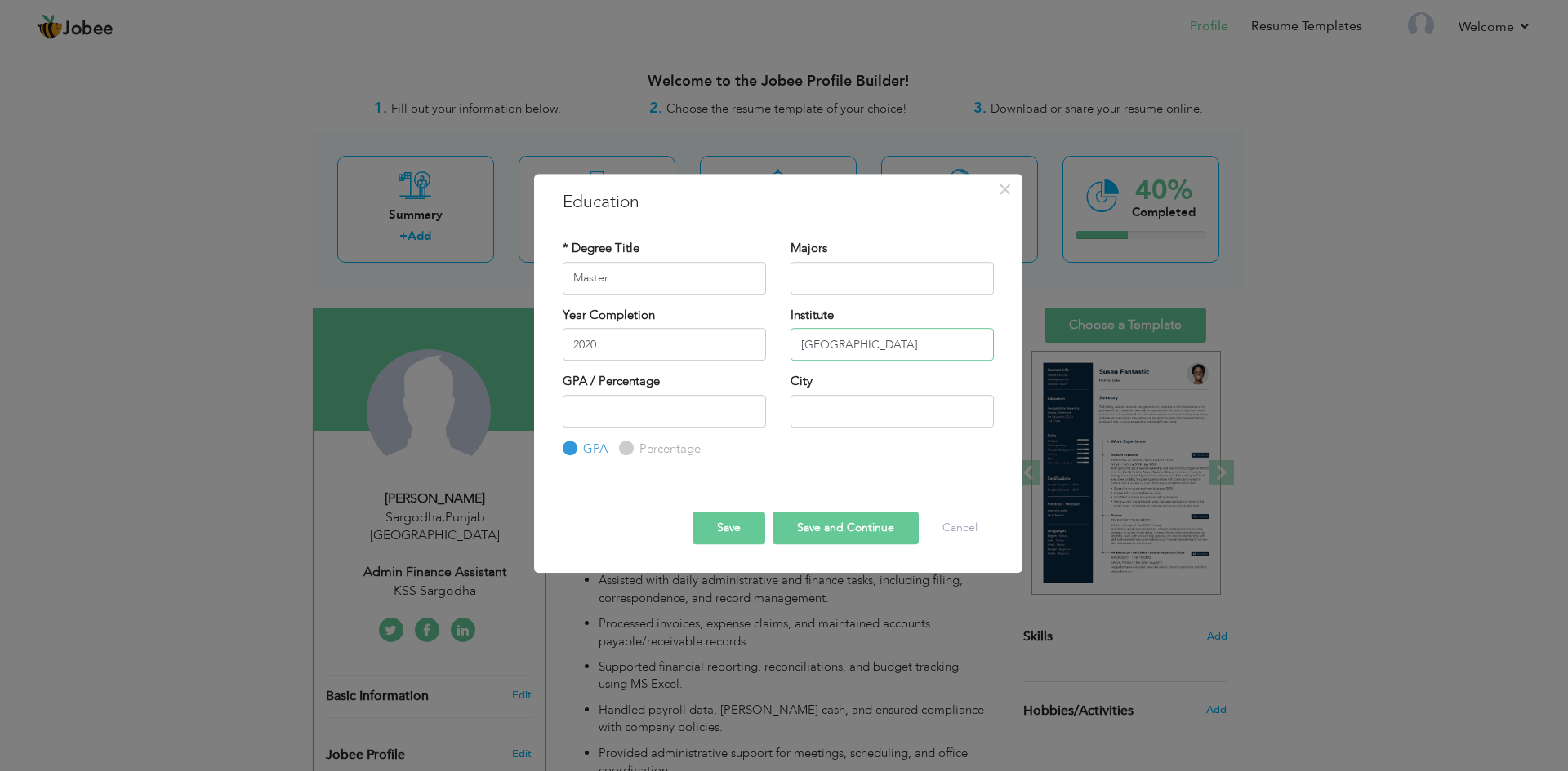
type input "University of Sargodha"
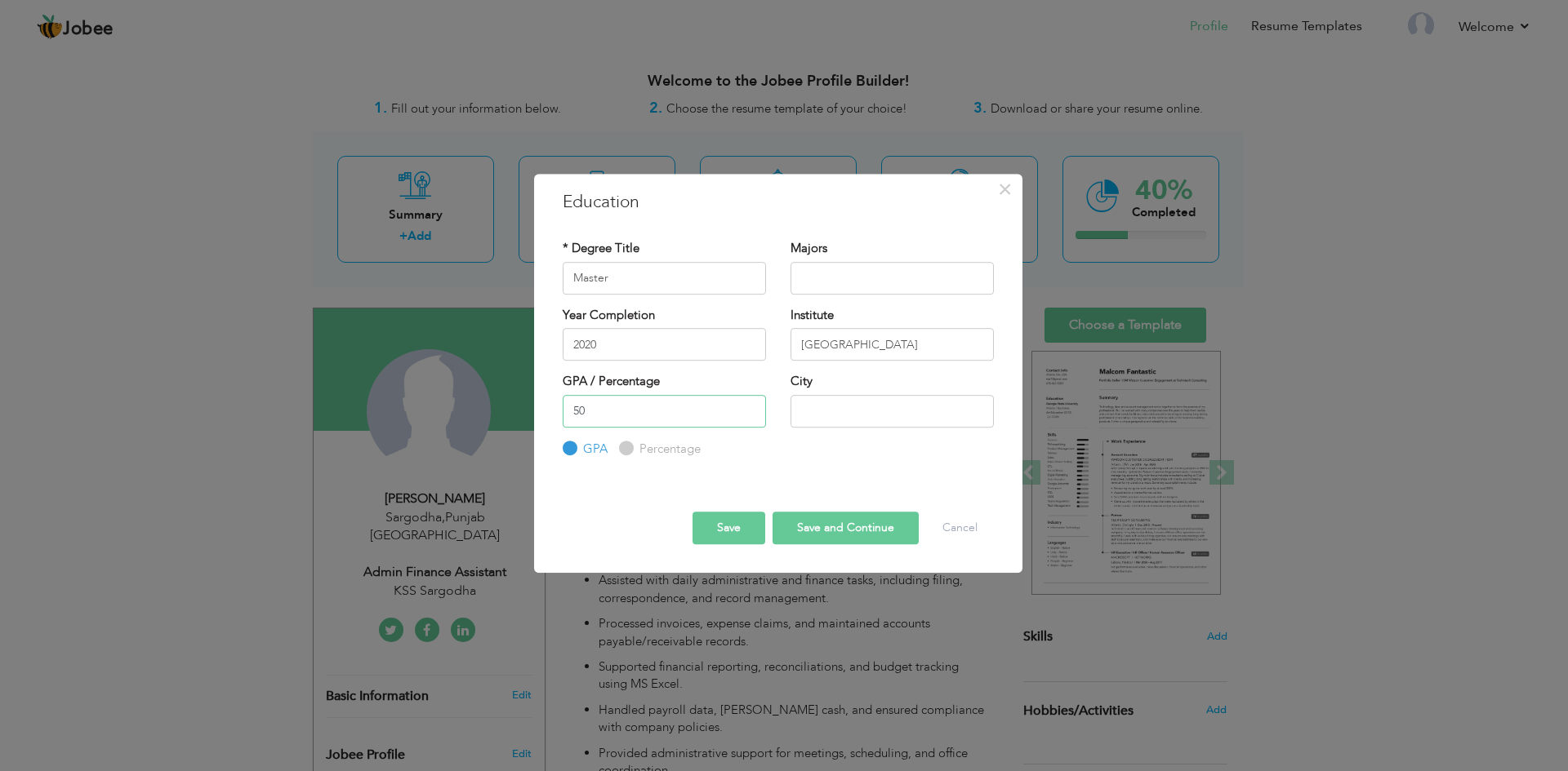
type input "50"
click at [609, 375] on label "GPA / Percentage" at bounding box center [610, 382] width 97 height 18
click at [629, 456] on div "Percentage" at bounding box center [660, 449] width 82 height 18
click at [624, 447] on input "Percentage" at bounding box center [624, 448] width 11 height 11
radio input "true"
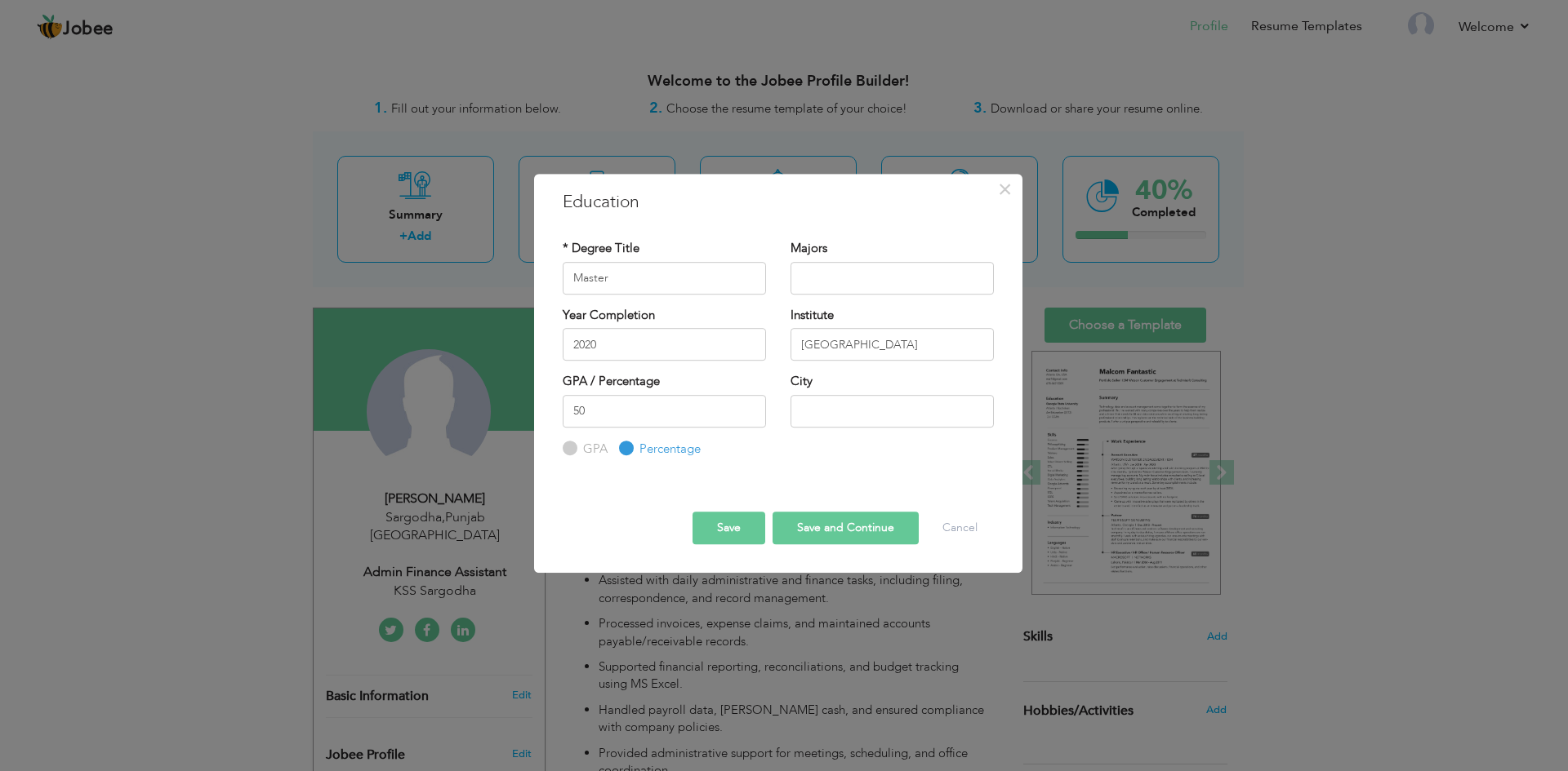
click at [624, 447] on input "Percentage" at bounding box center [624, 448] width 11 height 11
click at [839, 410] on input "text" at bounding box center [892, 410] width 203 height 32
type input "SARGODHA"
click at [747, 529] on button "Save" at bounding box center [728, 528] width 72 height 32
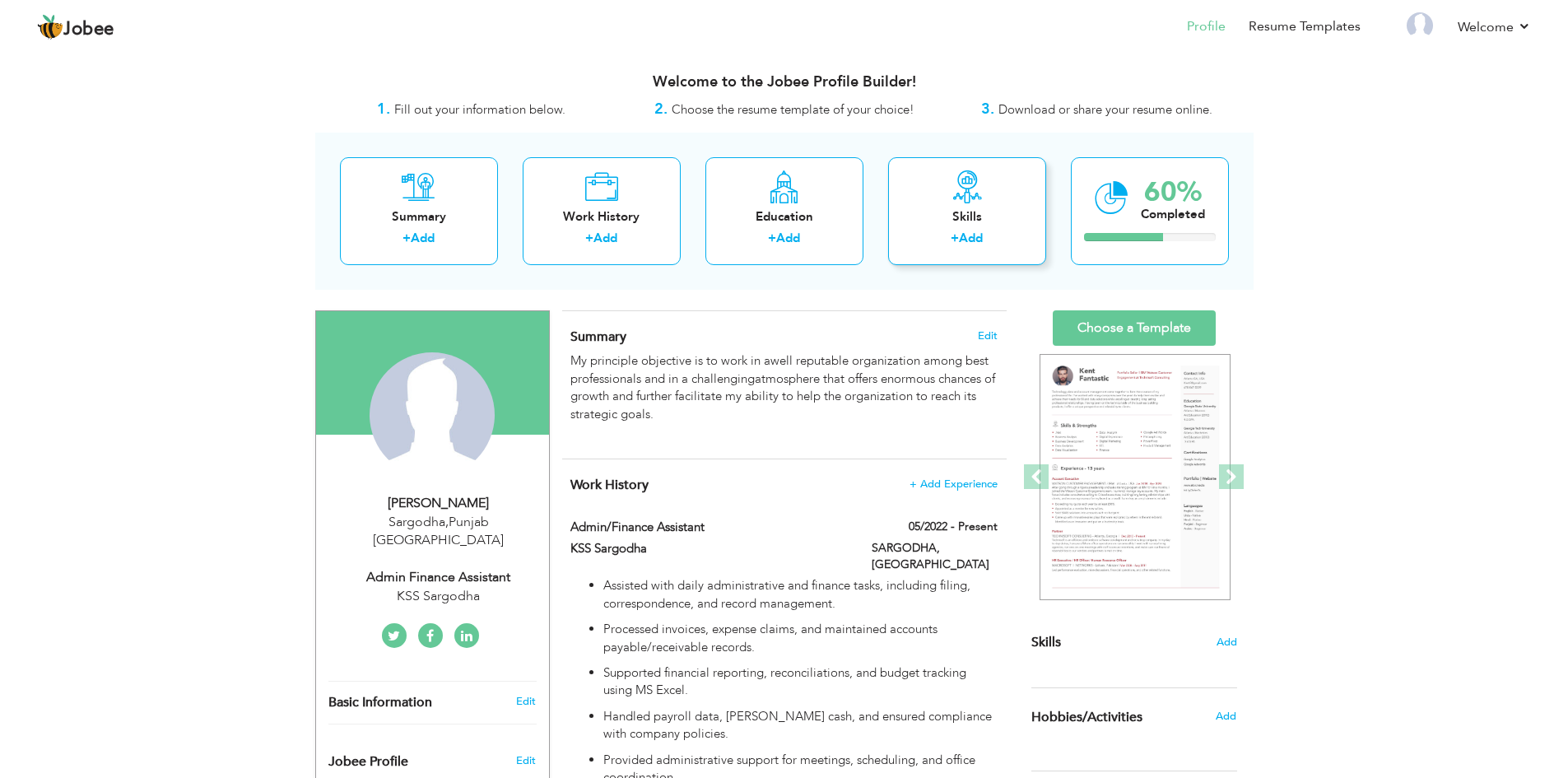
click at [956, 243] on label "+" at bounding box center [955, 239] width 8 height 18
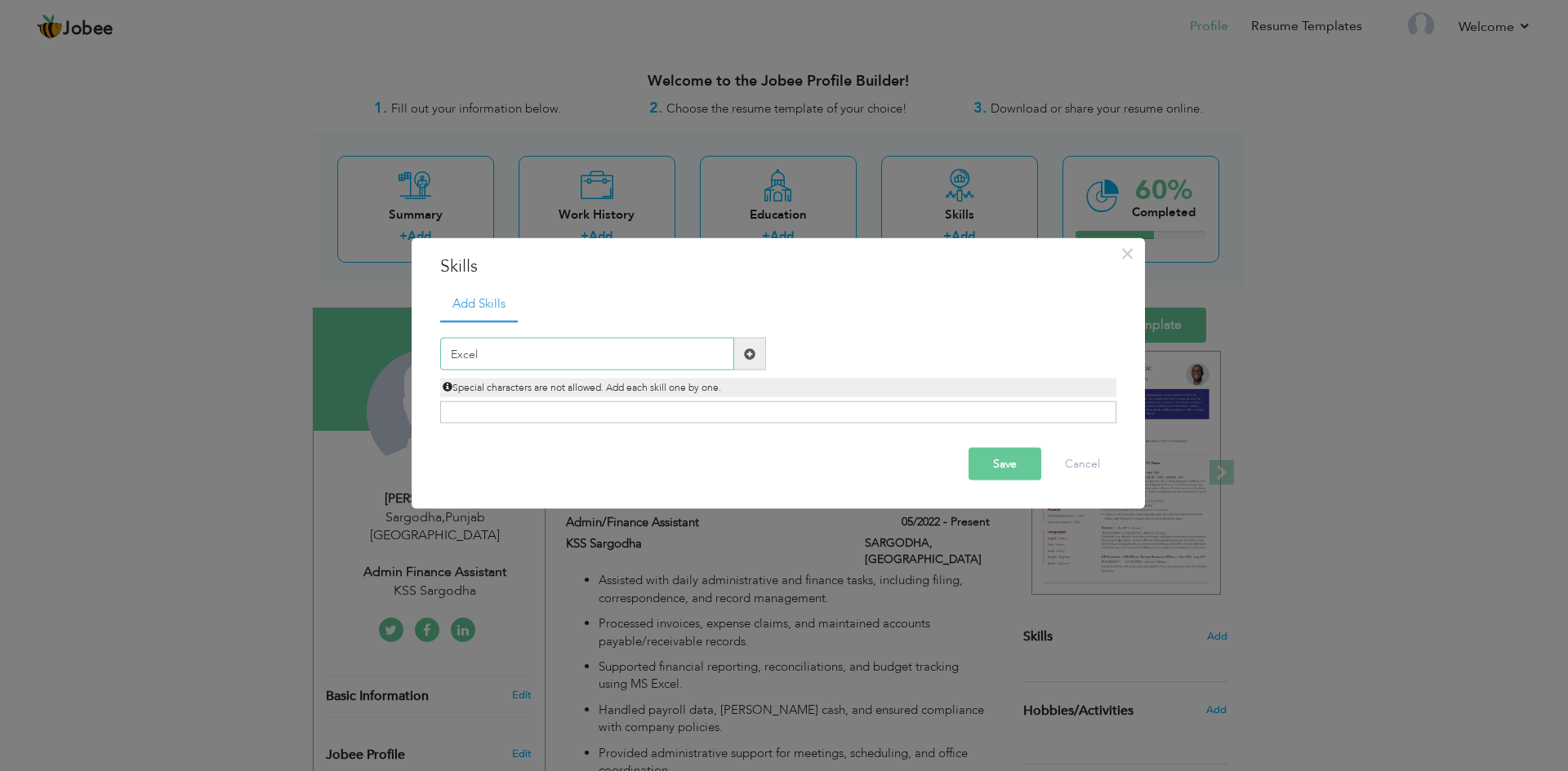
click at [693, 362] on input "Excel" at bounding box center [587, 354] width 294 height 32
type input "E"
type input "Microsoft Excel"
click at [746, 354] on span at bounding box center [750, 354] width 12 height 12
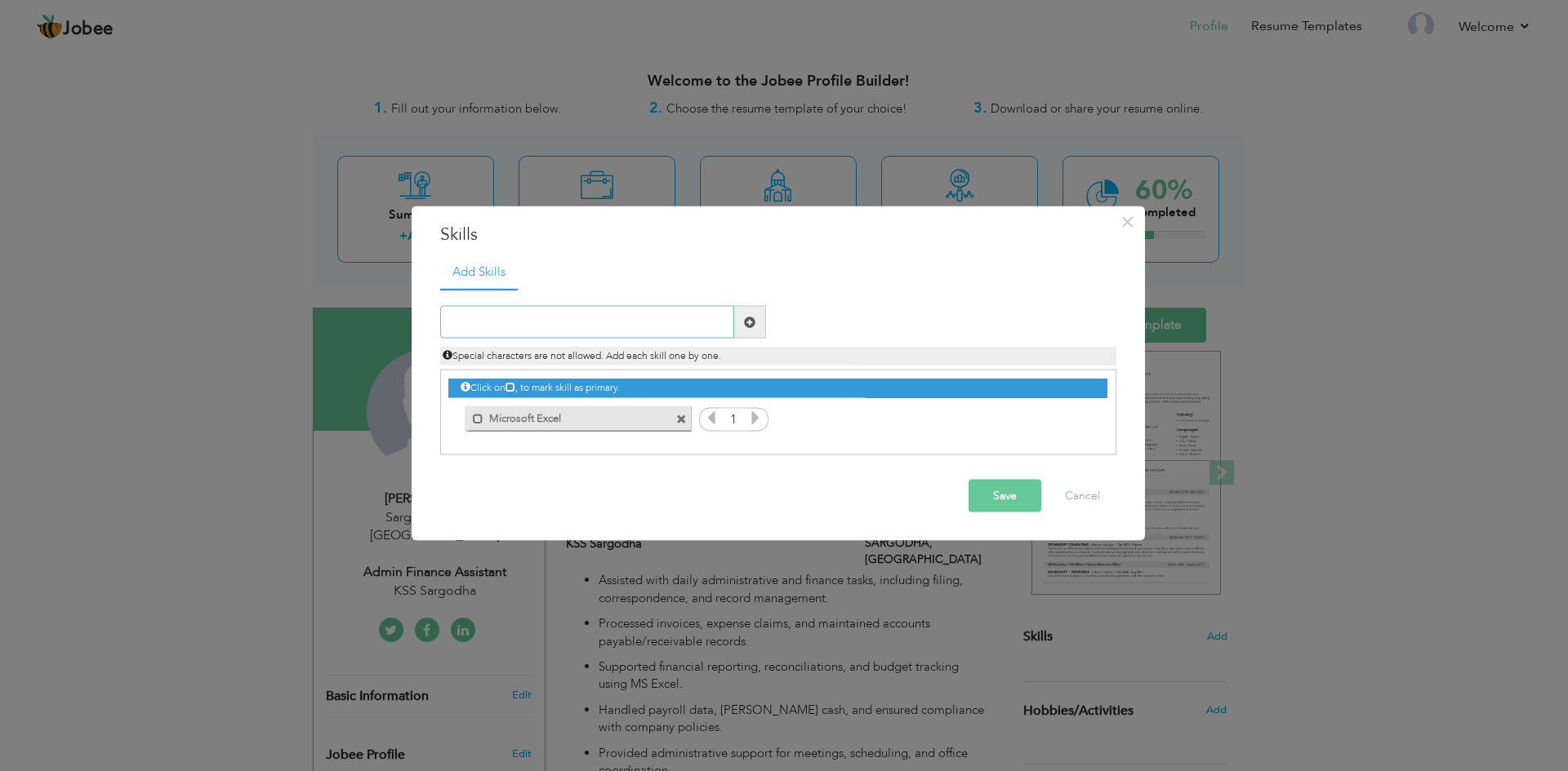
click at [574, 318] on input "text" at bounding box center [587, 321] width 294 height 32
type input "Microsoft Word"
click at [754, 323] on span at bounding box center [750, 321] width 12 height 12
click at [514, 322] on input "text" at bounding box center [587, 321] width 294 height 32
type input "Management"
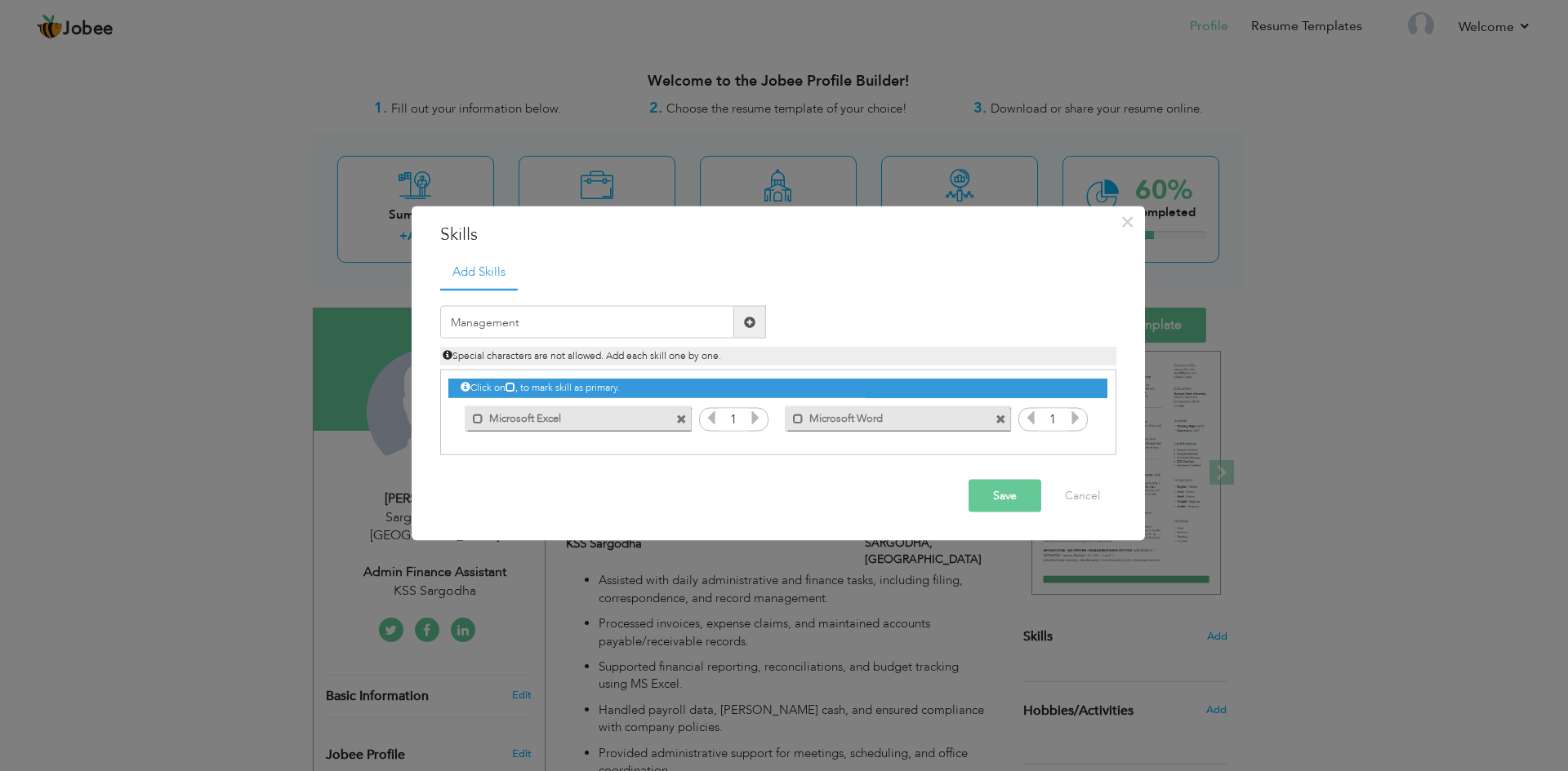
click at [746, 329] on span at bounding box center [750, 321] width 32 height 32
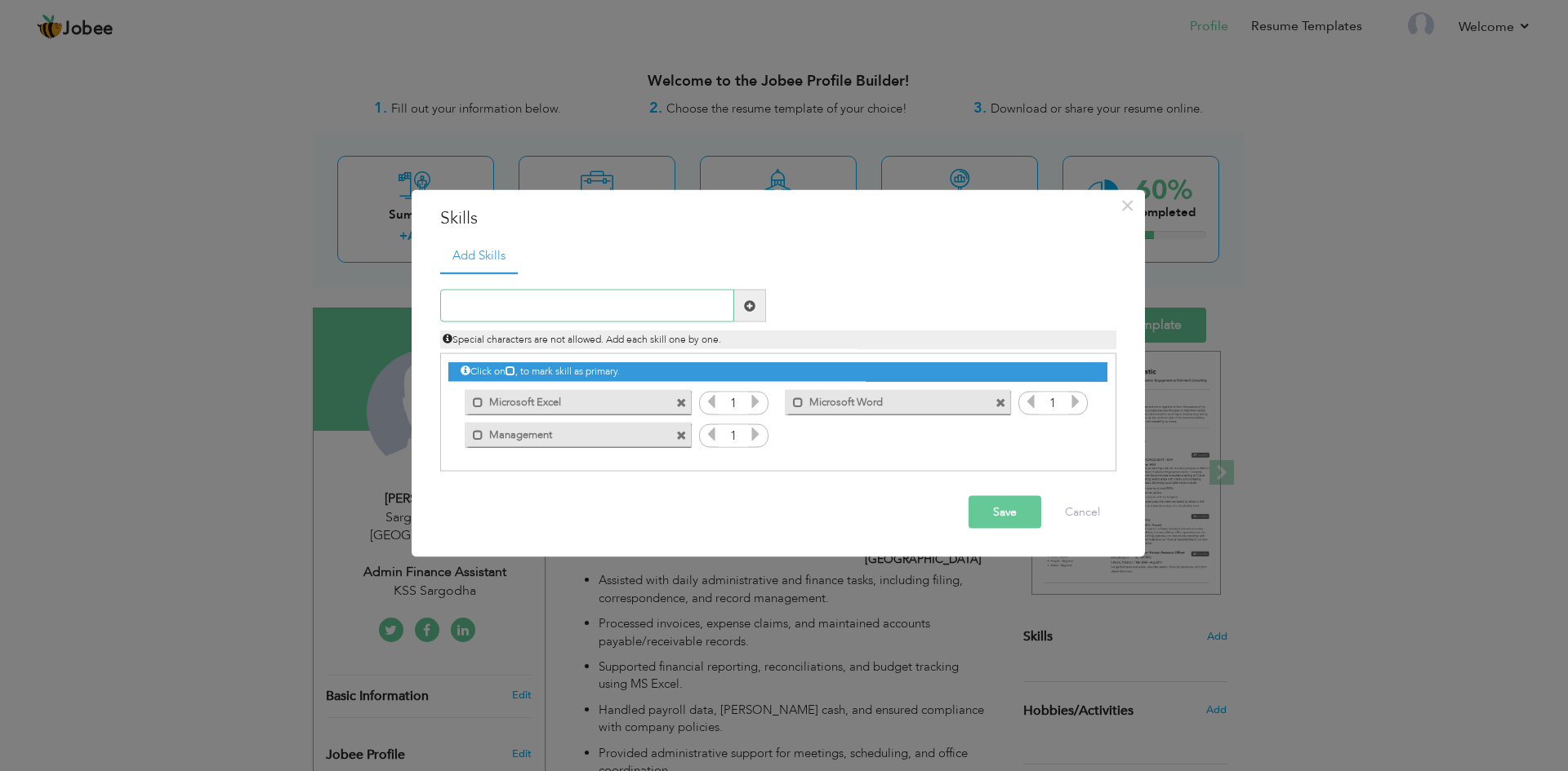
click at [478, 319] on input "text" at bounding box center [587, 305] width 294 height 32
type input "Communication Skills"
click at [747, 303] on span at bounding box center [750, 306] width 12 height 12
click at [597, 312] on input "text" at bounding box center [587, 305] width 294 height 32
click at [752, 407] on icon at bounding box center [755, 401] width 15 height 15
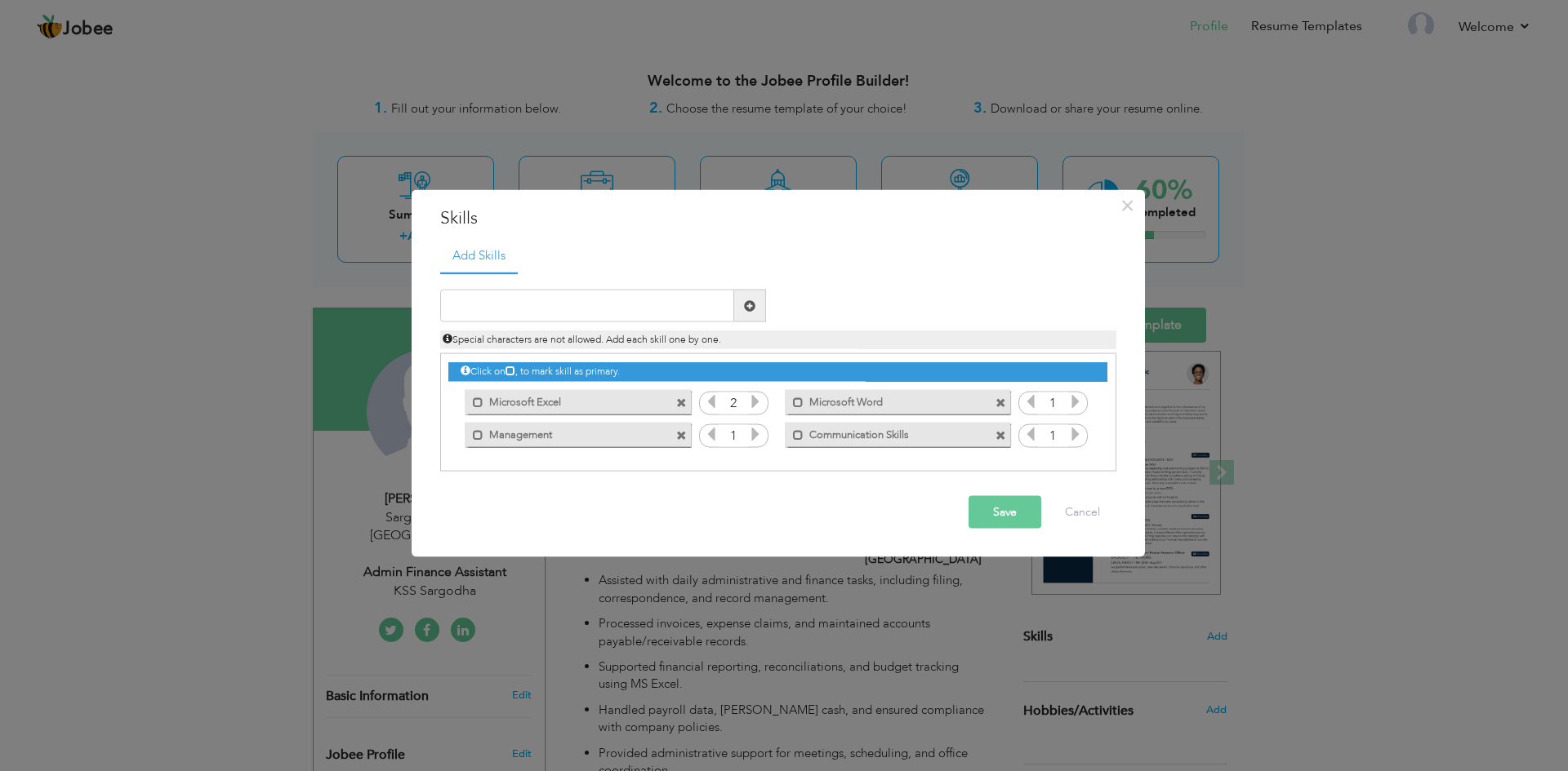
click at [752, 407] on icon at bounding box center [755, 401] width 15 height 15
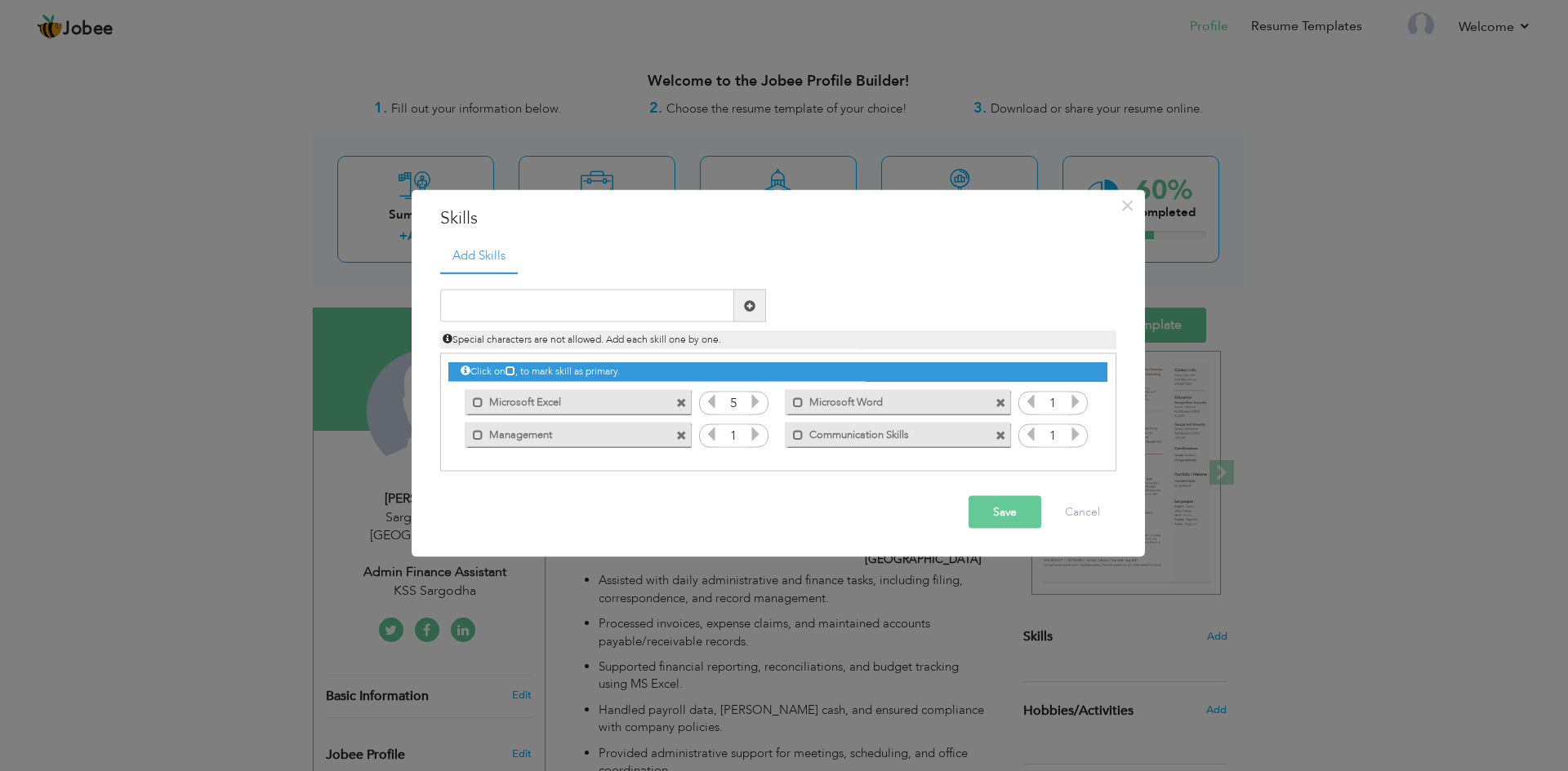
click at [756, 428] on icon at bounding box center [755, 434] width 15 height 15
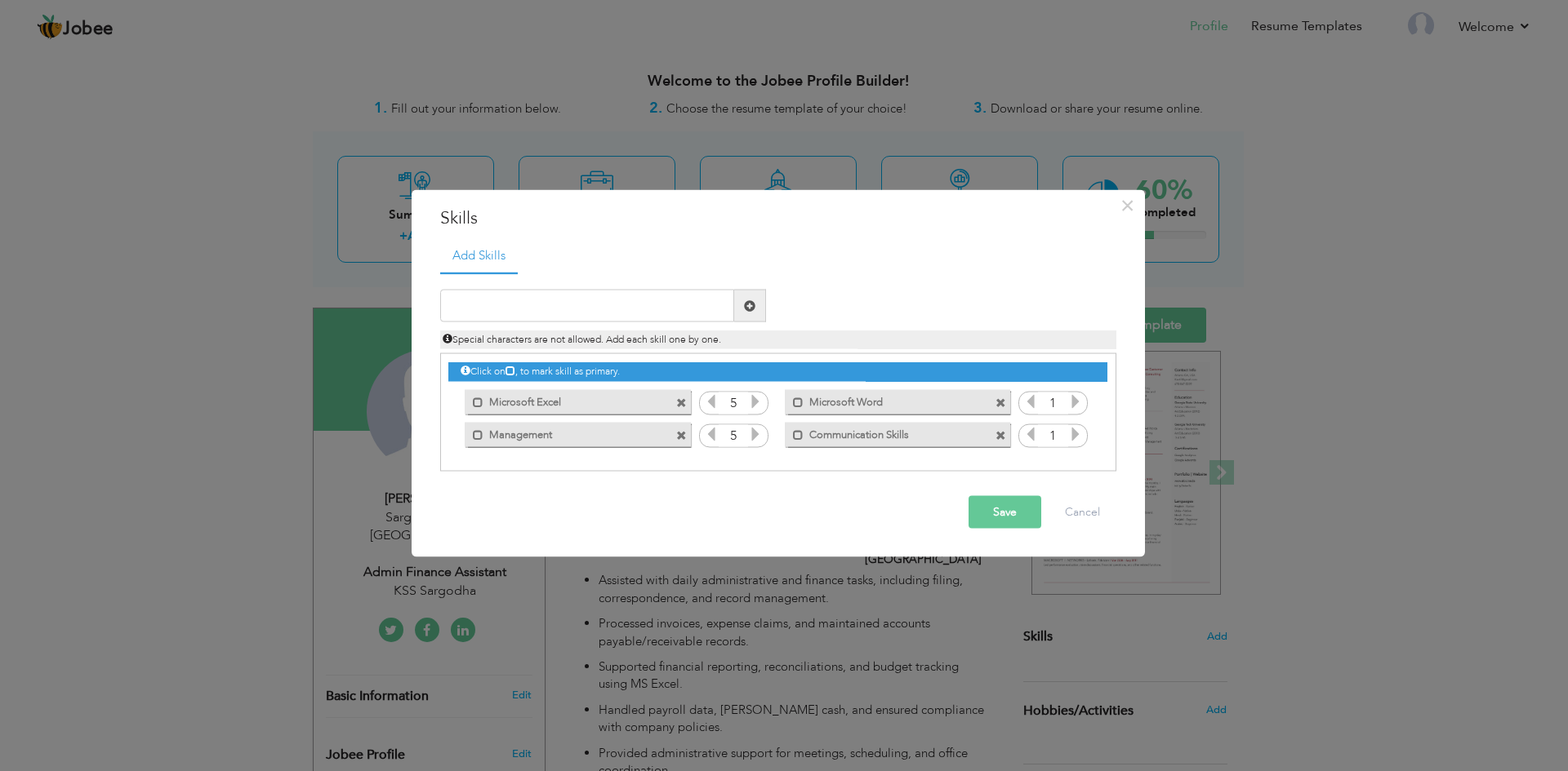
click at [1076, 431] on icon at bounding box center [1074, 434] width 15 height 15
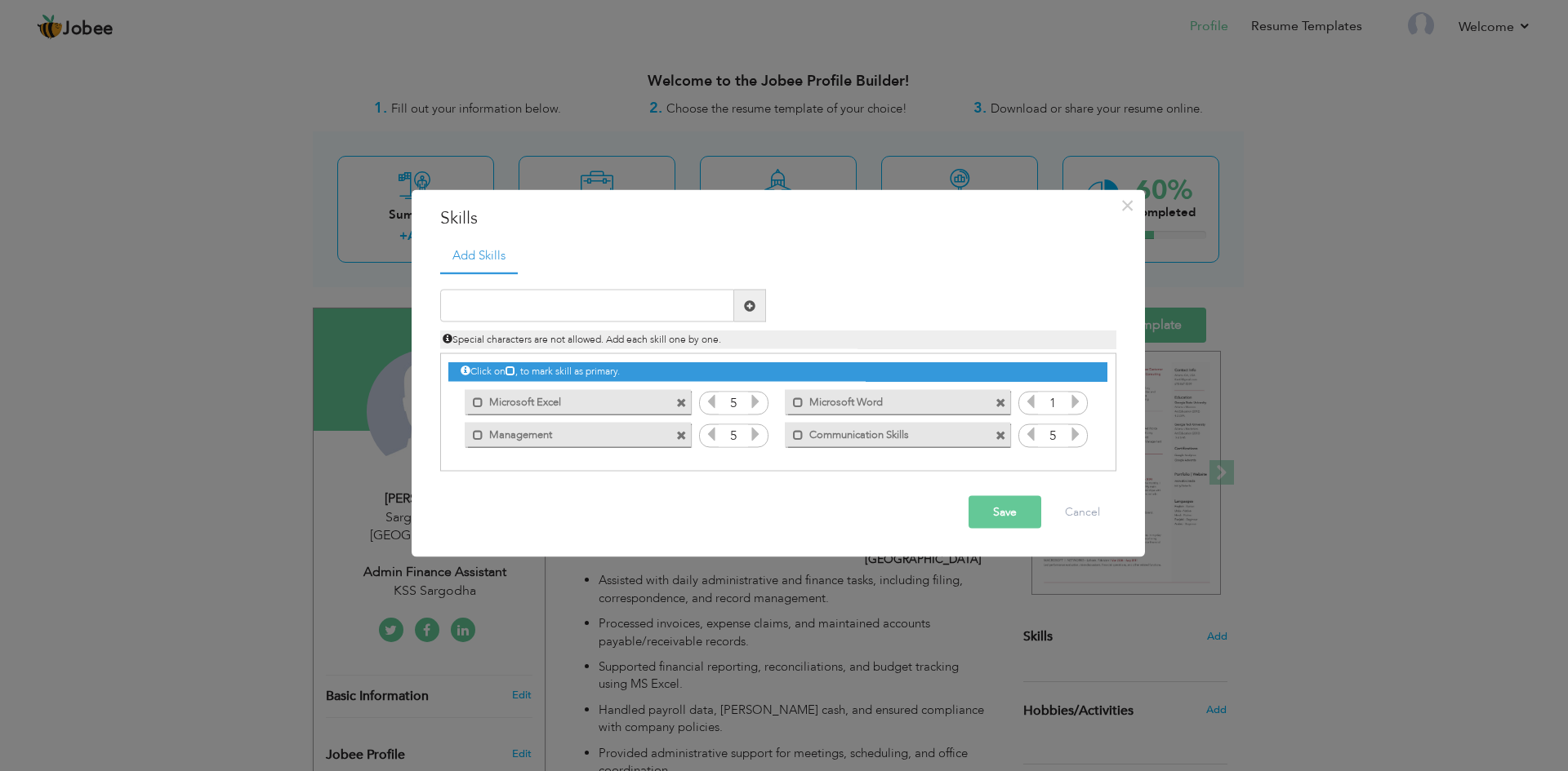
click at [1076, 431] on icon at bounding box center [1074, 434] width 15 height 15
click at [1070, 389] on div "Click on , to mark skill as primary. Mark as primary skill. Microsoft Excel 1 1…" at bounding box center [777, 402] width 658 height 97
click at [1072, 399] on icon at bounding box center [1074, 401] width 15 height 15
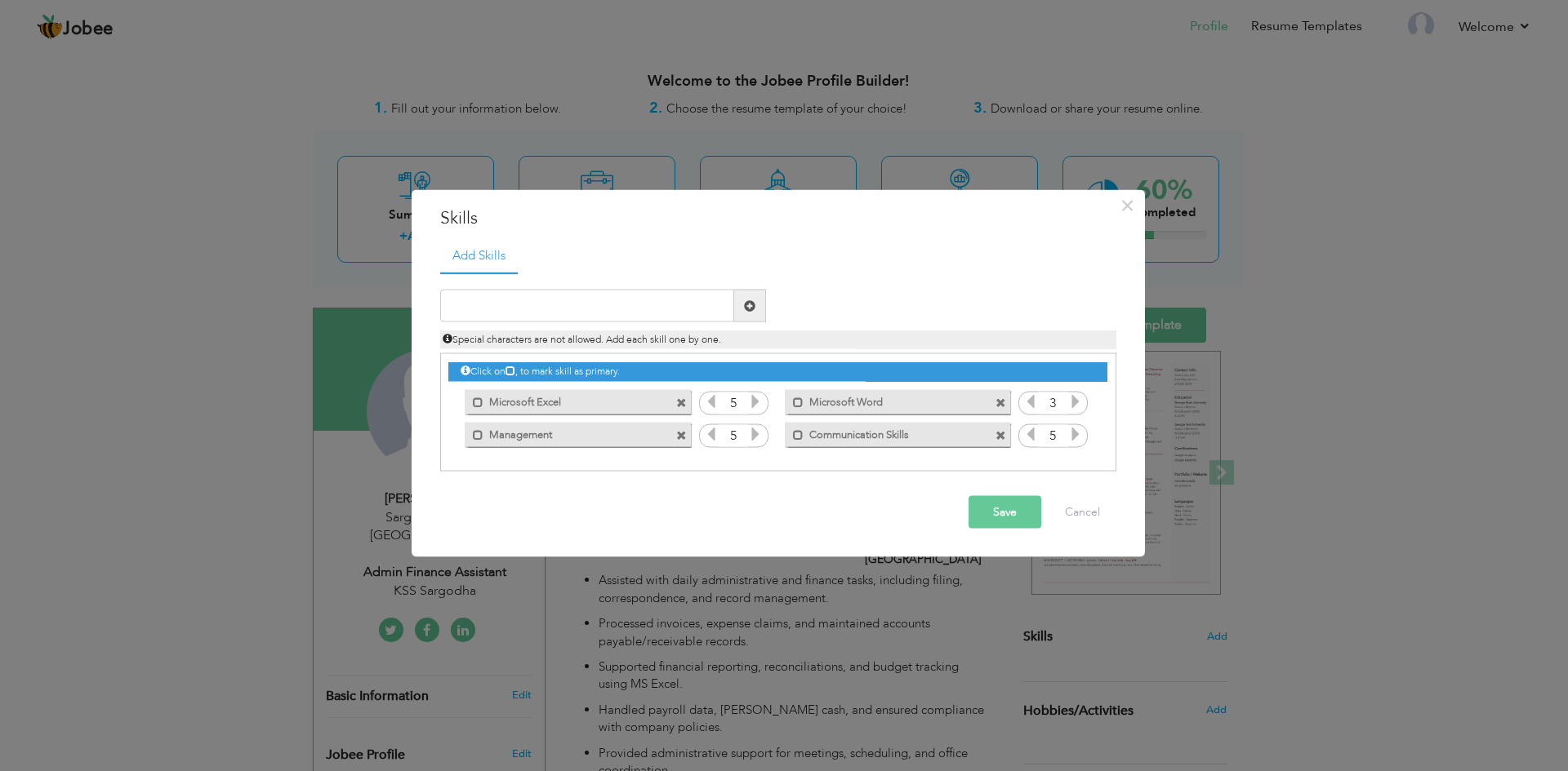
click at [1072, 399] on icon at bounding box center [1074, 401] width 15 height 15
click at [478, 406] on span at bounding box center [478, 402] width 11 height 11
click at [594, 312] on input "text" at bounding box center [587, 305] width 294 height 32
type input "Data Entry"
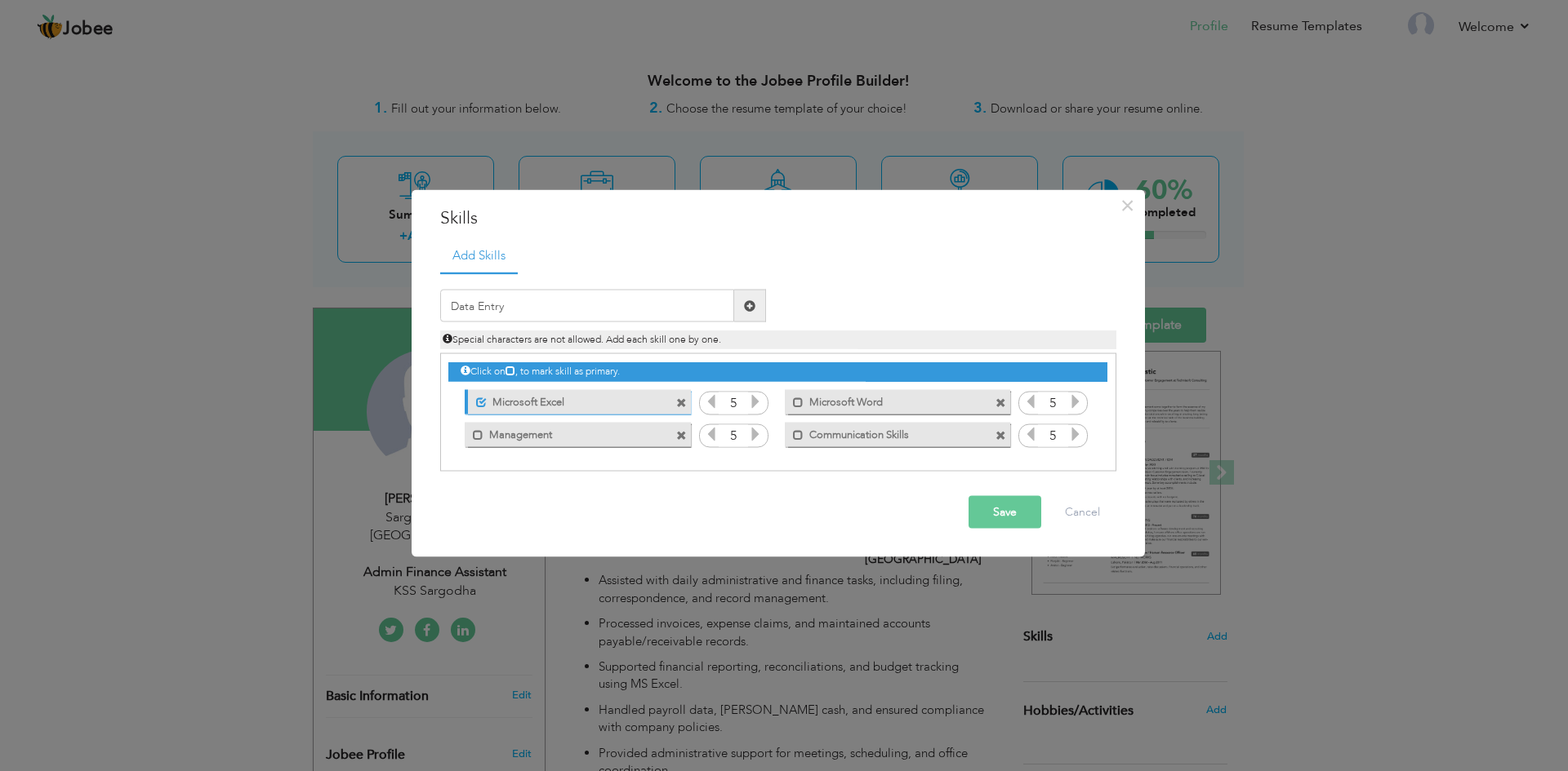
click at [742, 312] on span at bounding box center [750, 305] width 32 height 32
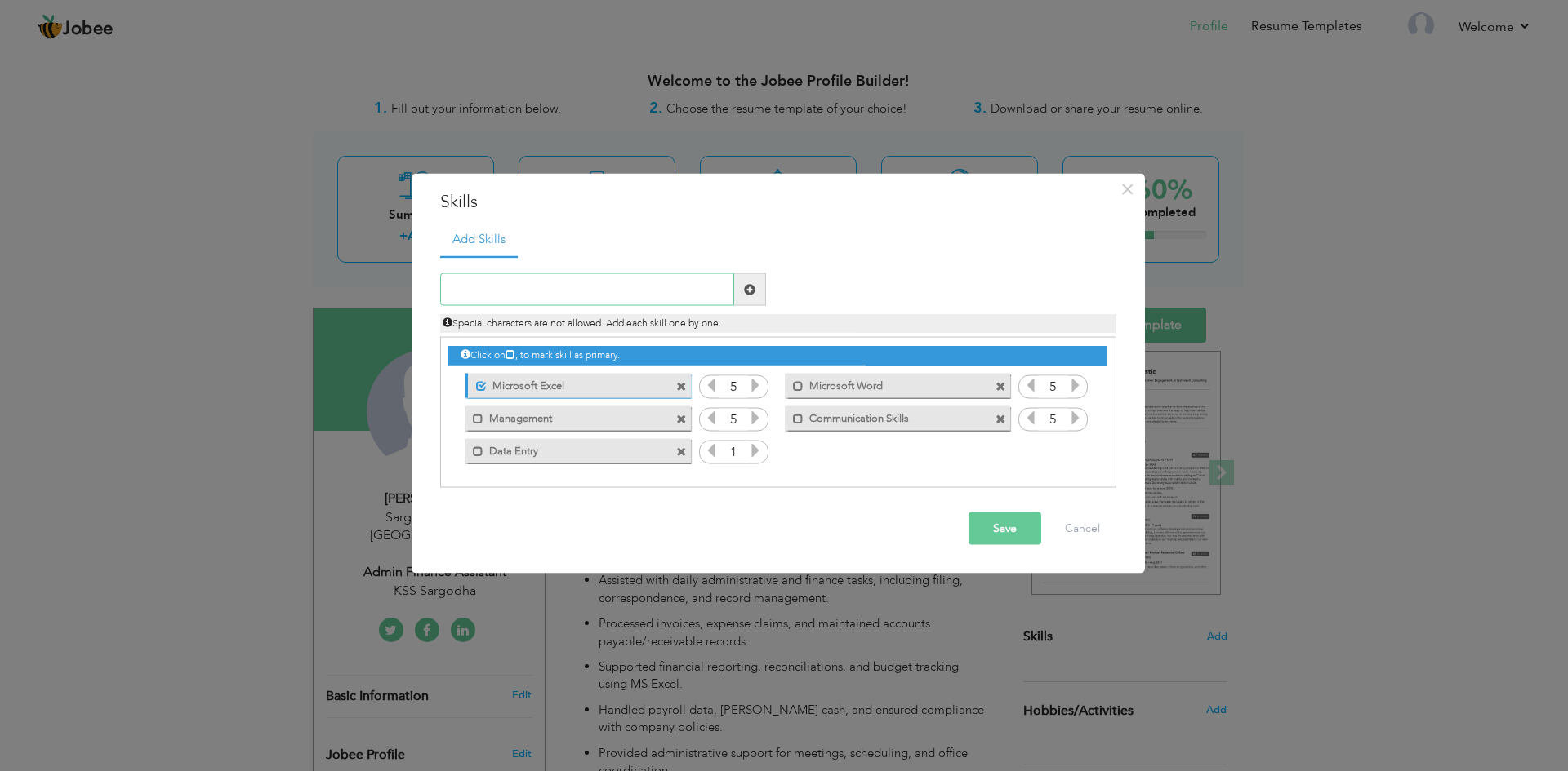
click at [561, 296] on input "text" at bounding box center [587, 289] width 294 height 32
type input "Team Management"
click at [743, 300] on span at bounding box center [750, 289] width 32 height 32
click at [753, 451] on icon at bounding box center [755, 450] width 15 height 15
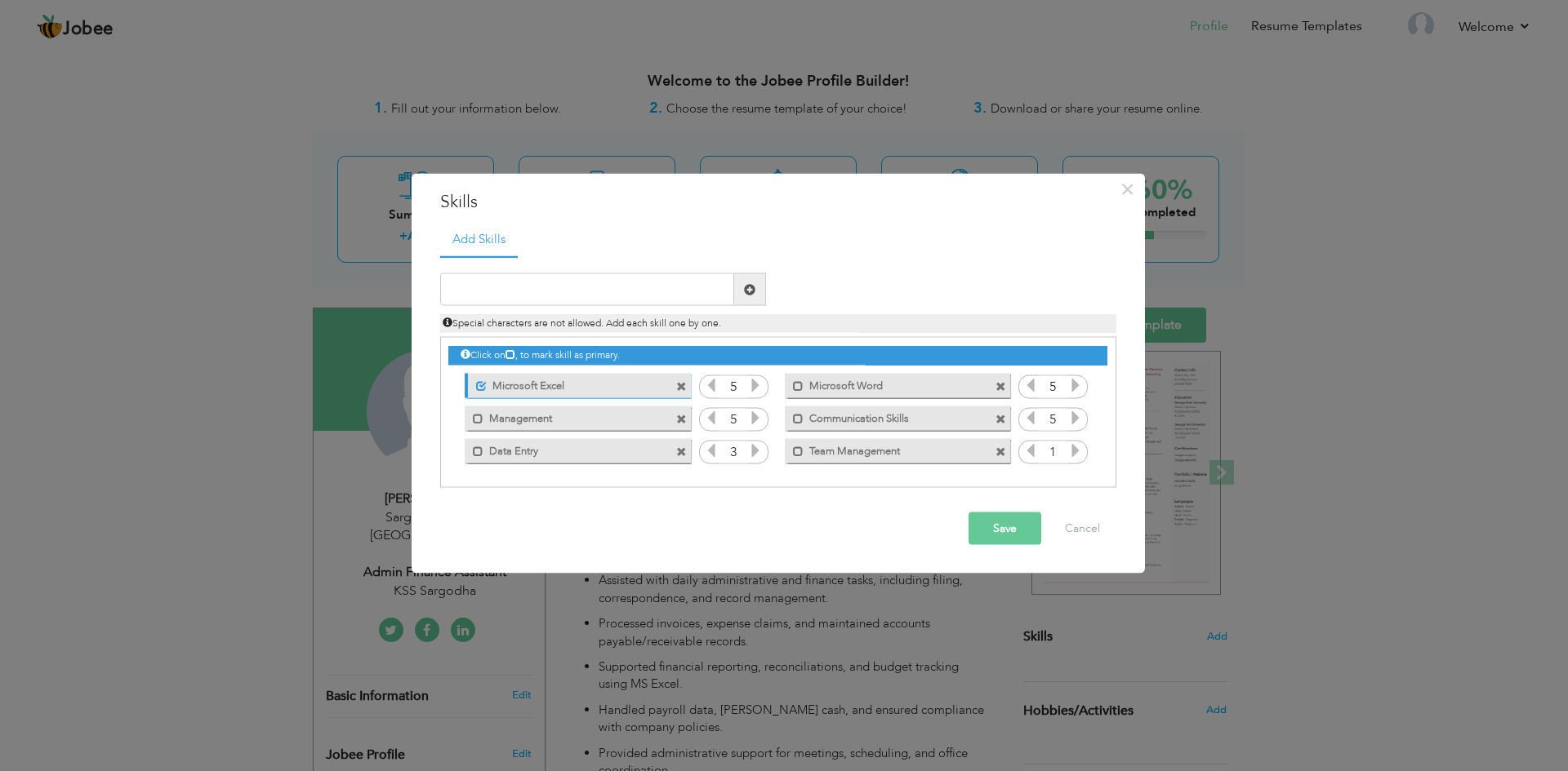
click at [753, 451] on icon at bounding box center [755, 450] width 15 height 15
click at [1072, 451] on icon at bounding box center [1074, 450] width 15 height 15
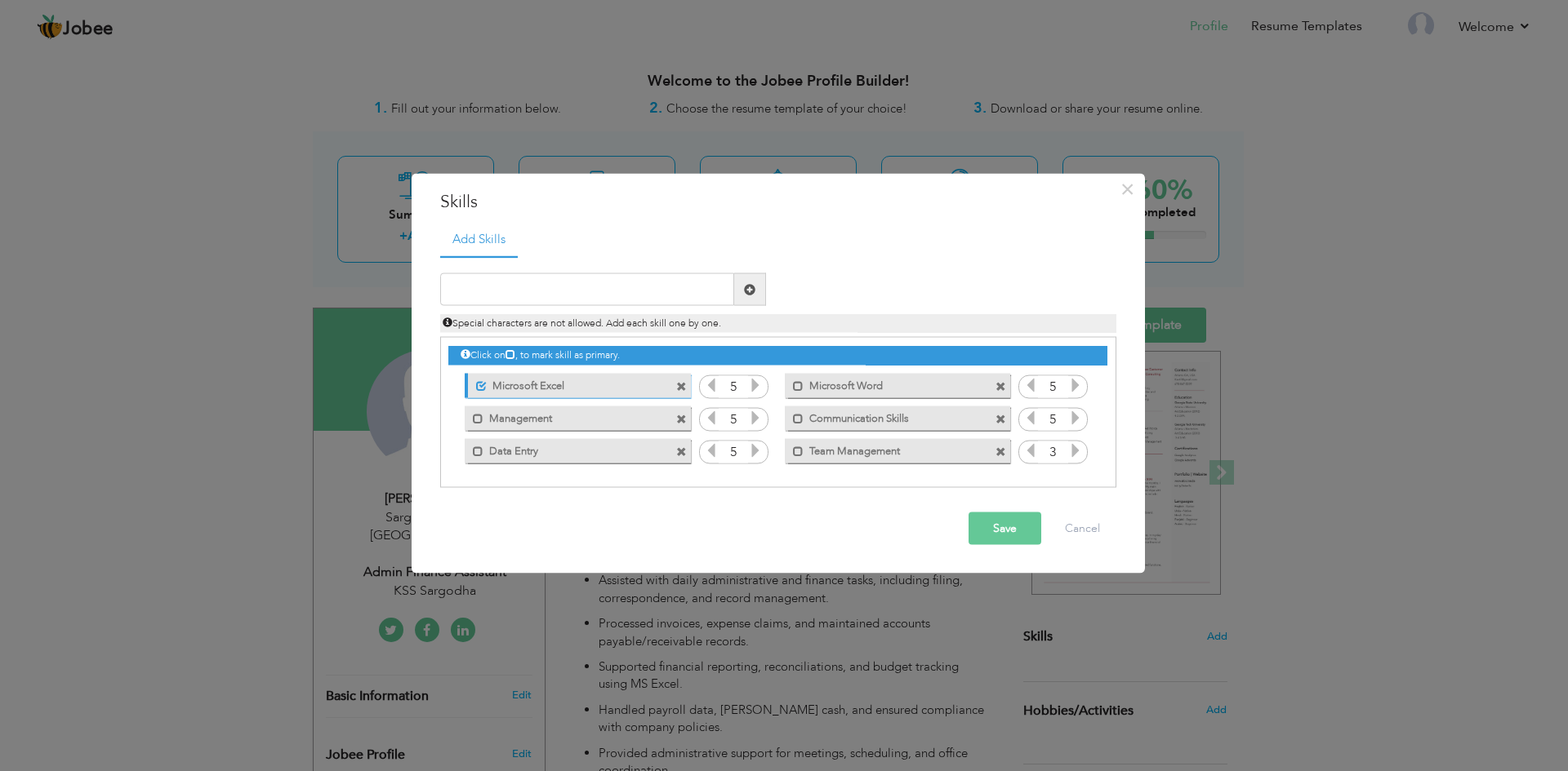
click at [1072, 451] on icon at bounding box center [1074, 450] width 15 height 15
click at [985, 531] on button "Save" at bounding box center [1005, 528] width 72 height 32
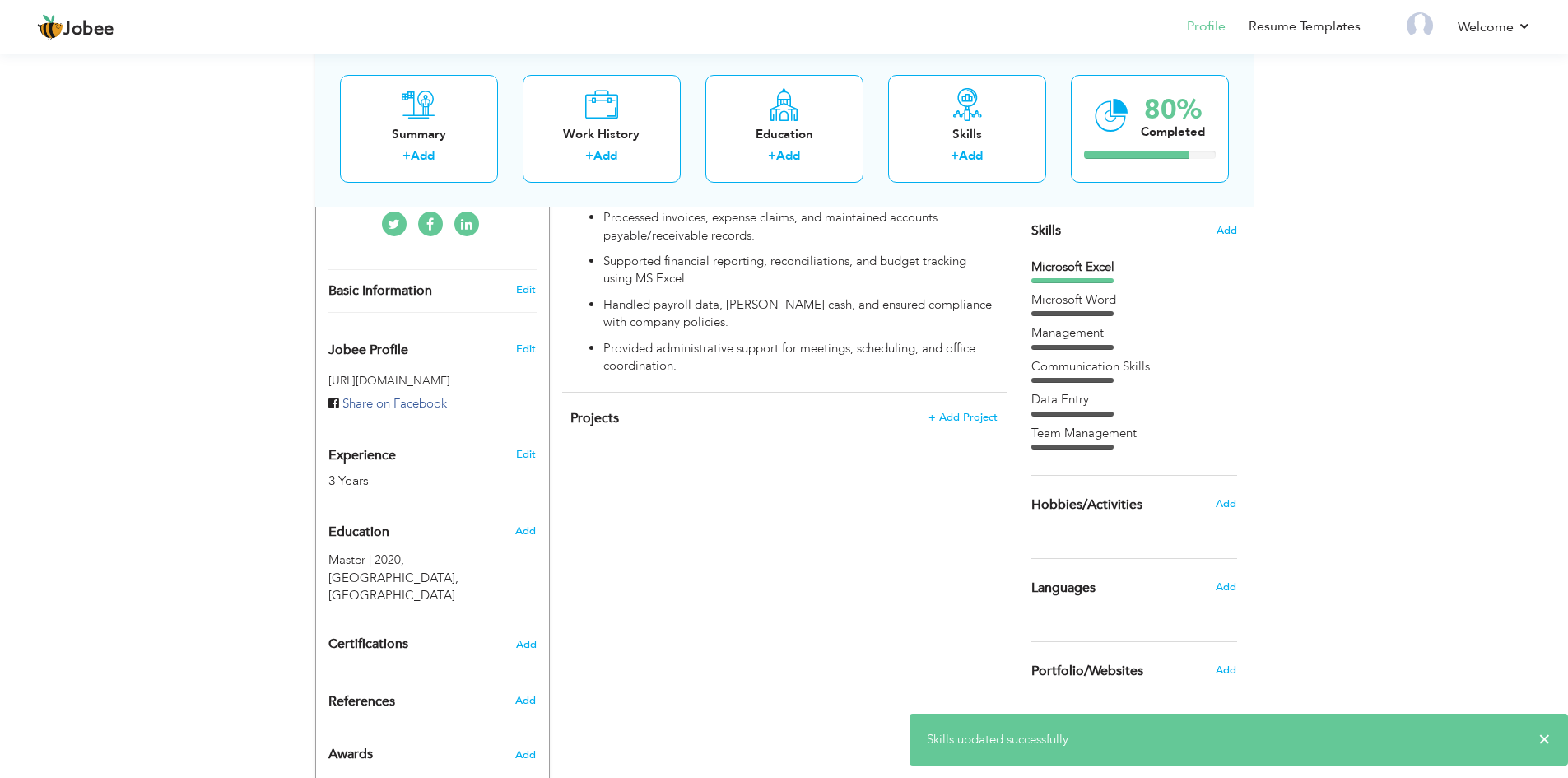
scroll to position [425, 0]
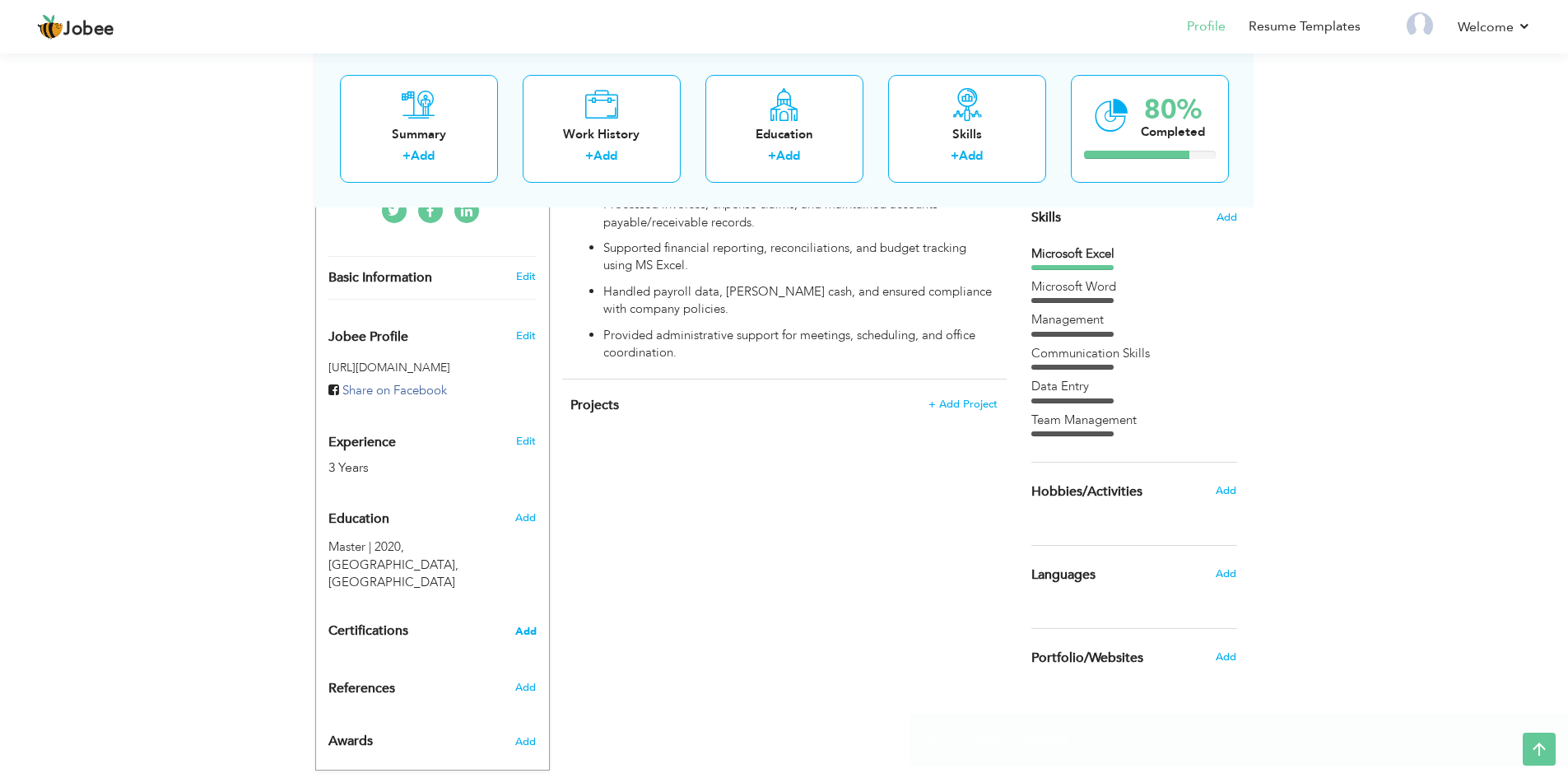
click at [526, 626] on span "Add" at bounding box center [526, 632] width 22 height 12
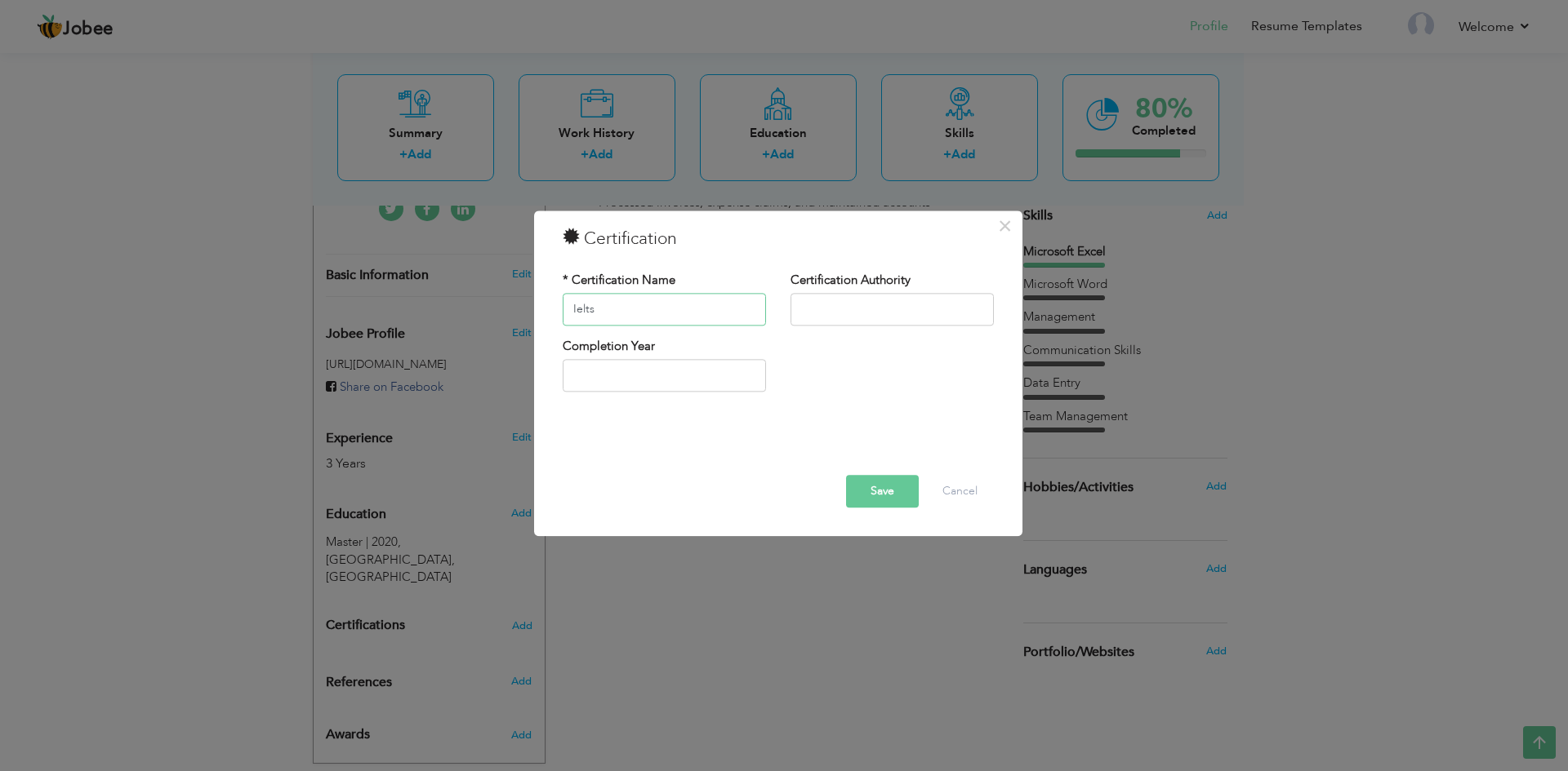
drag, startPoint x: 610, startPoint y: 307, endPoint x: 401, endPoint y: 304, distance: 209.0
click at [401, 304] on div "× Certification * Certification Name Ielts Certification Authority" at bounding box center [784, 385] width 1568 height 771
type input "IELTS"
click at [833, 318] on input "text" at bounding box center [892, 309] width 203 height 32
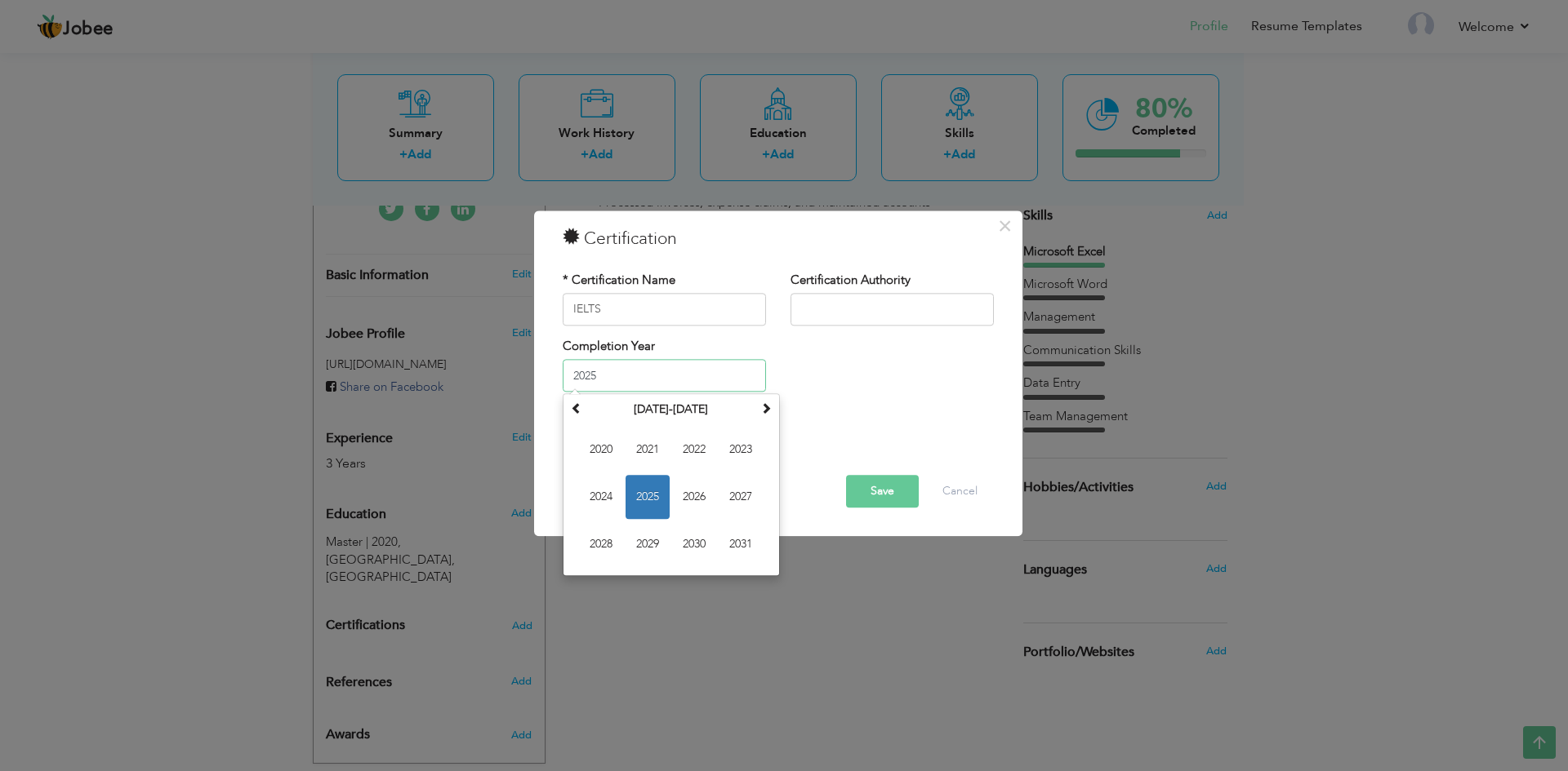
click at [597, 368] on input "2025" at bounding box center [664, 375] width 203 height 32
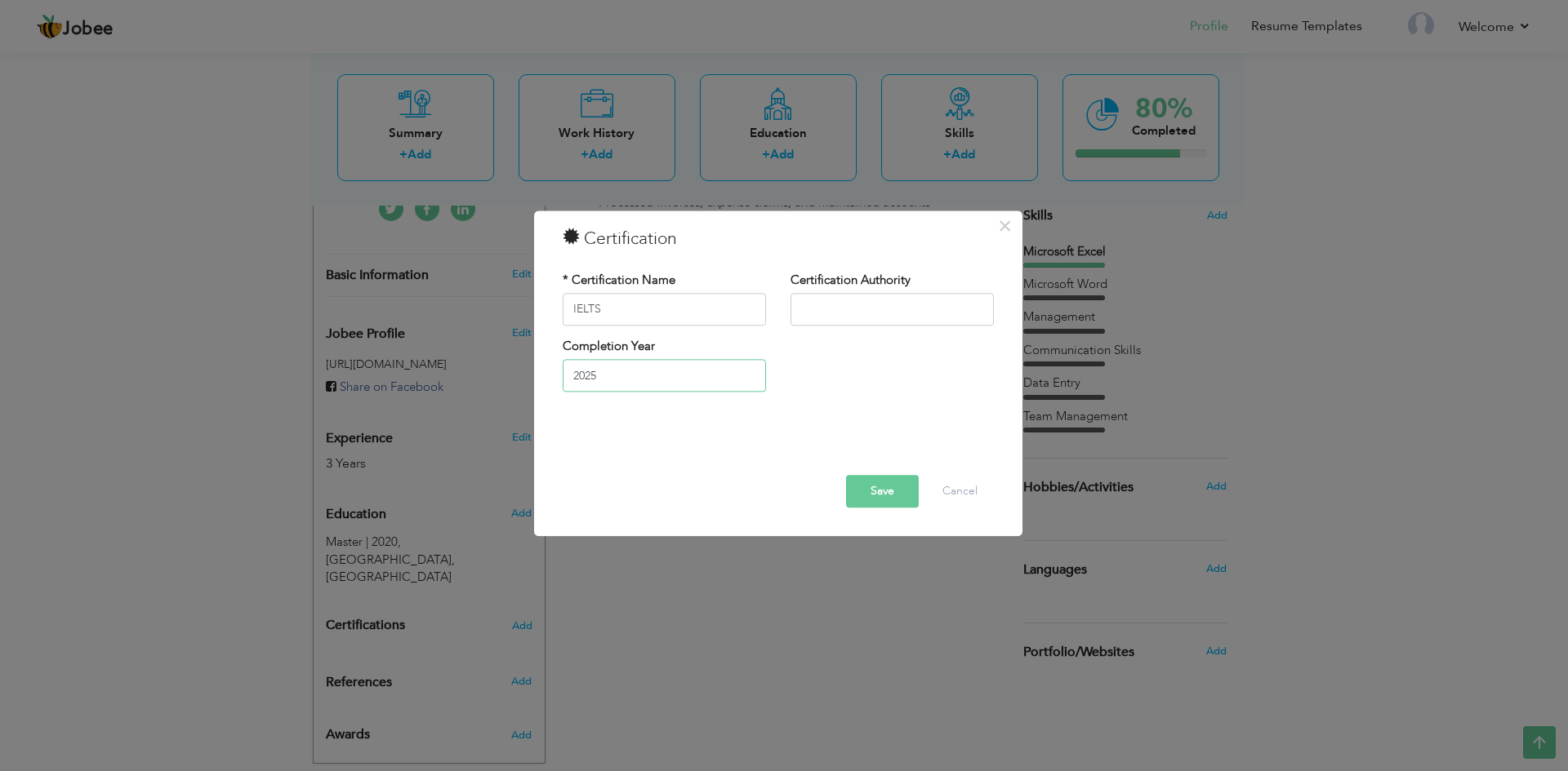
click at [642, 379] on input "2025" at bounding box center [664, 375] width 203 height 32
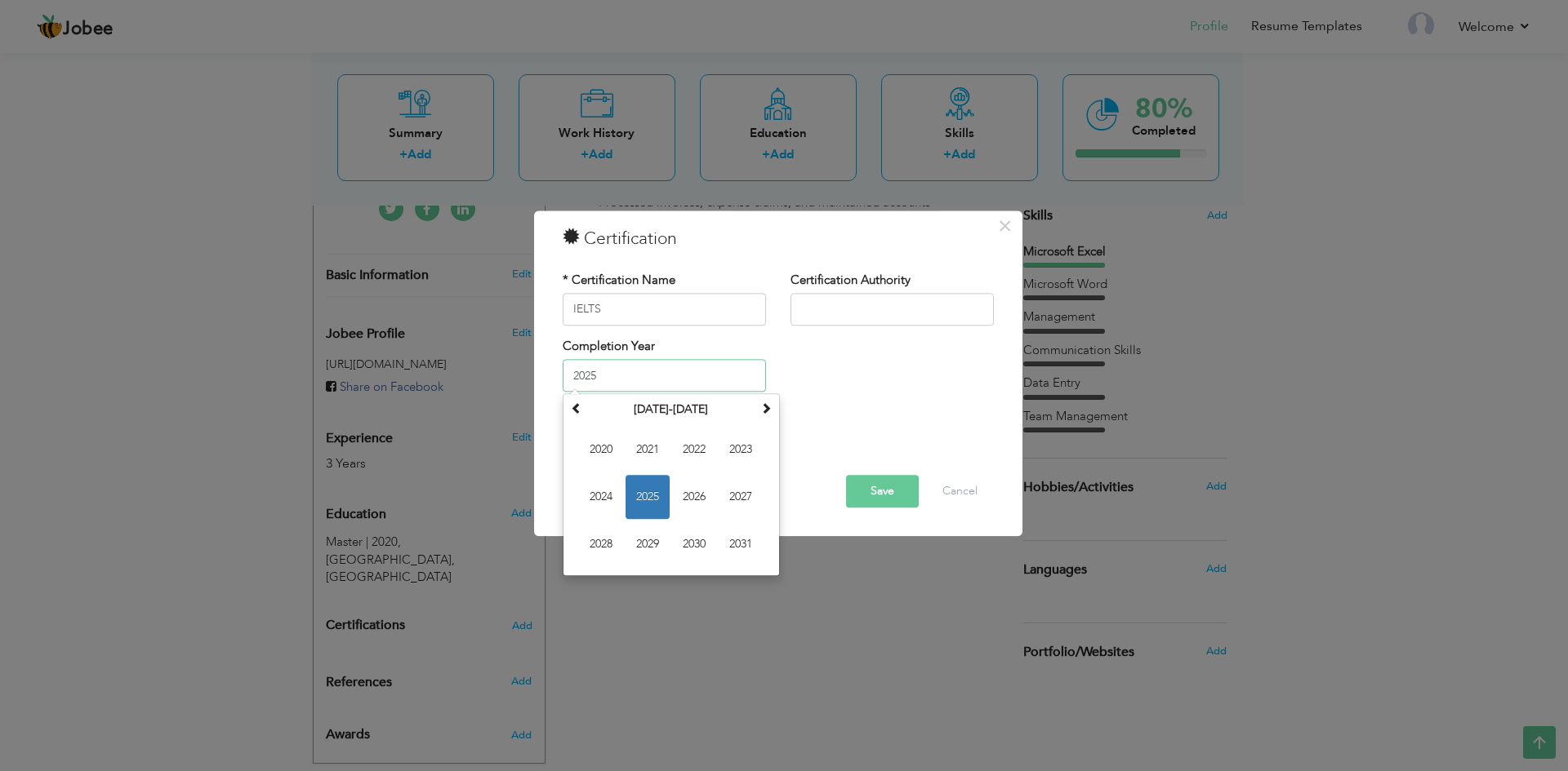
drag, startPoint x: 642, startPoint y: 379, endPoint x: 548, endPoint y: 379, distance: 94.0
click at [548, 379] on div "× Certification * Certification Name IELTS Certification Authority Completion Y…" at bounding box center [777, 372] width 488 height 325
click at [573, 406] on span at bounding box center [577, 409] width 12 height 12
click at [636, 546] on span "2019" at bounding box center [647, 544] width 44 height 44
type input "2019"
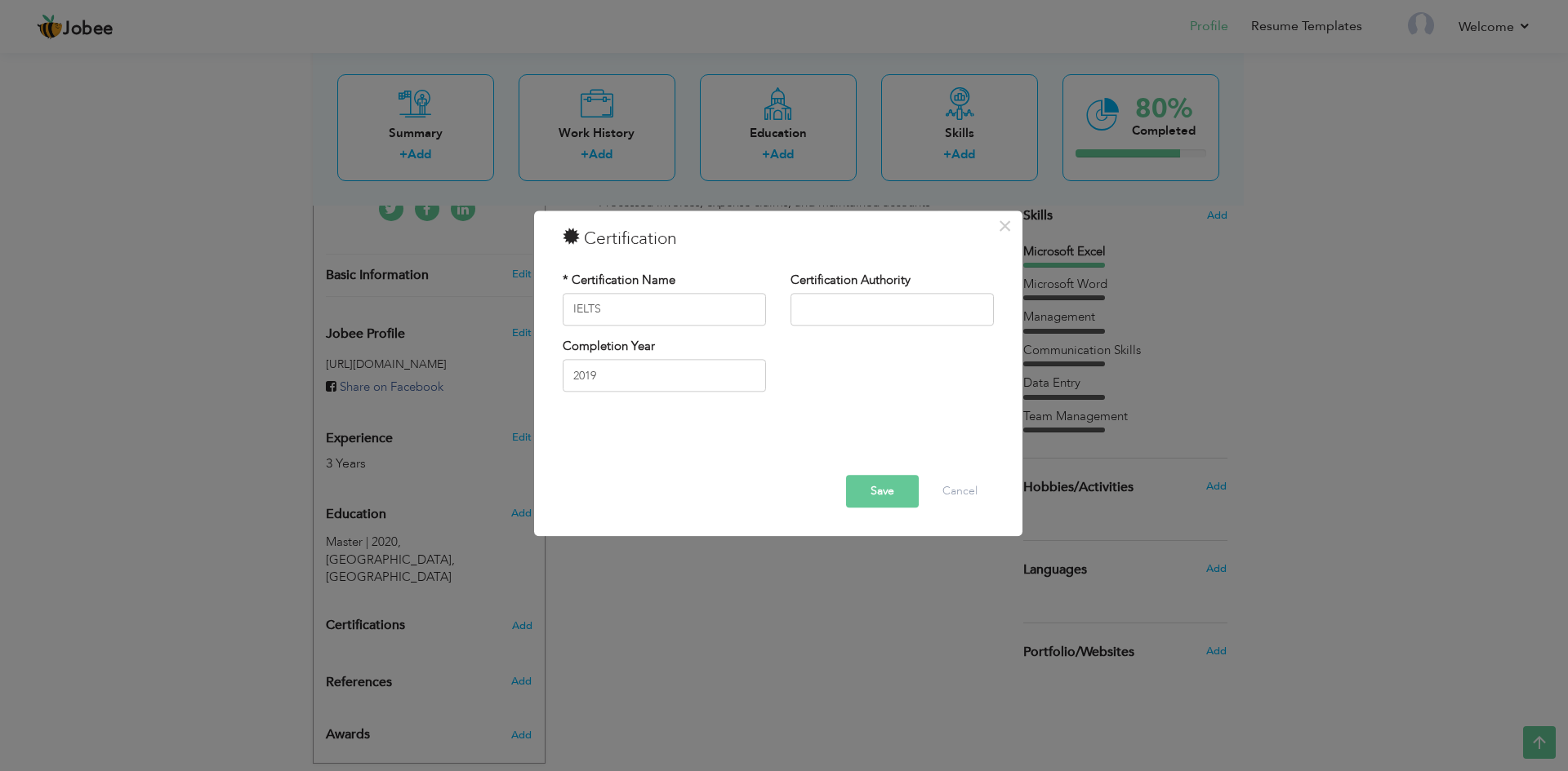
click at [875, 496] on button "Save" at bounding box center [882, 491] width 72 height 32
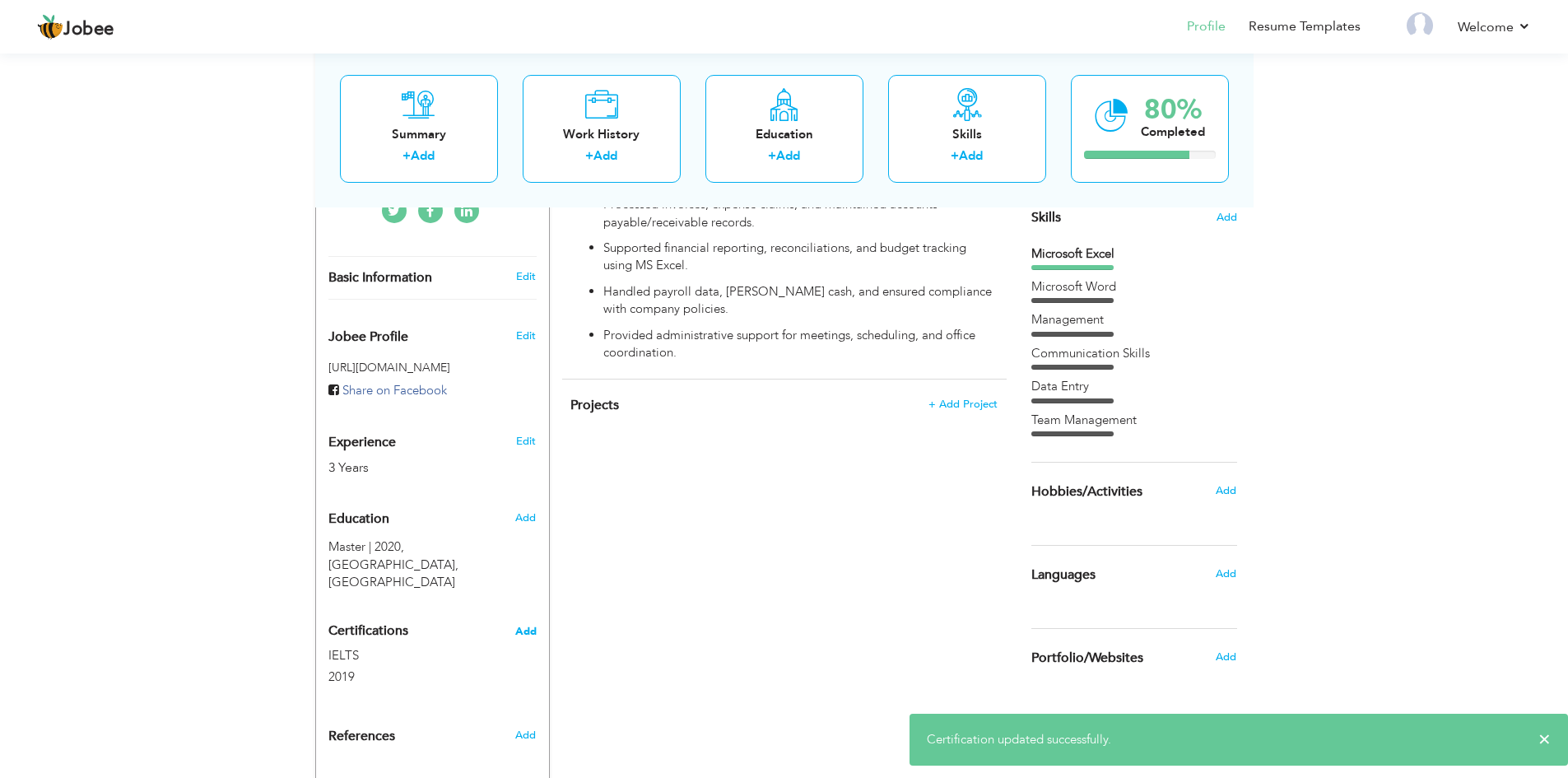
click at [521, 626] on span "Add" at bounding box center [526, 632] width 22 height 12
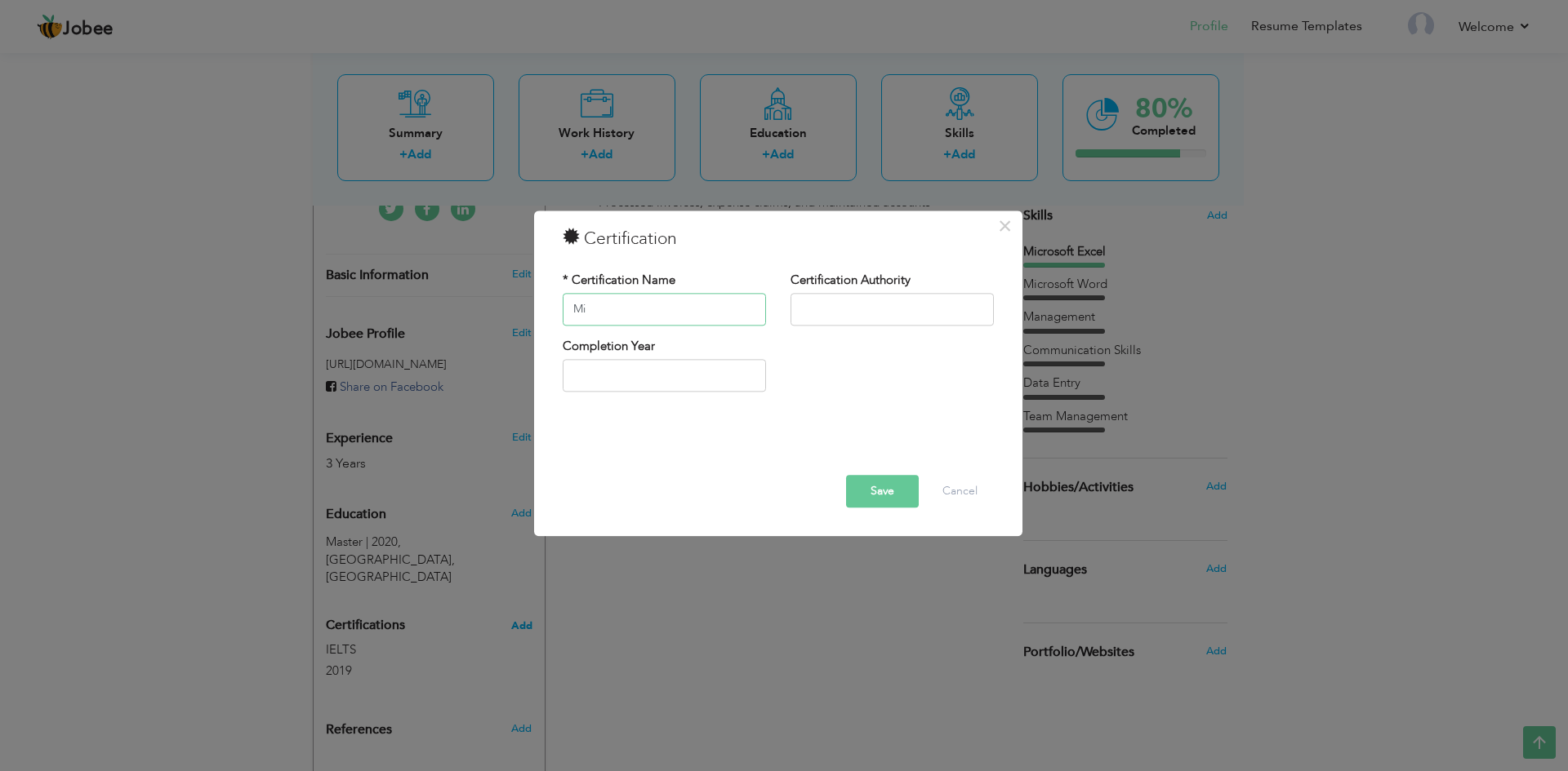
type input "M"
type input "Computer Hardware"
click at [728, 365] on input "text" at bounding box center [664, 375] width 203 height 32
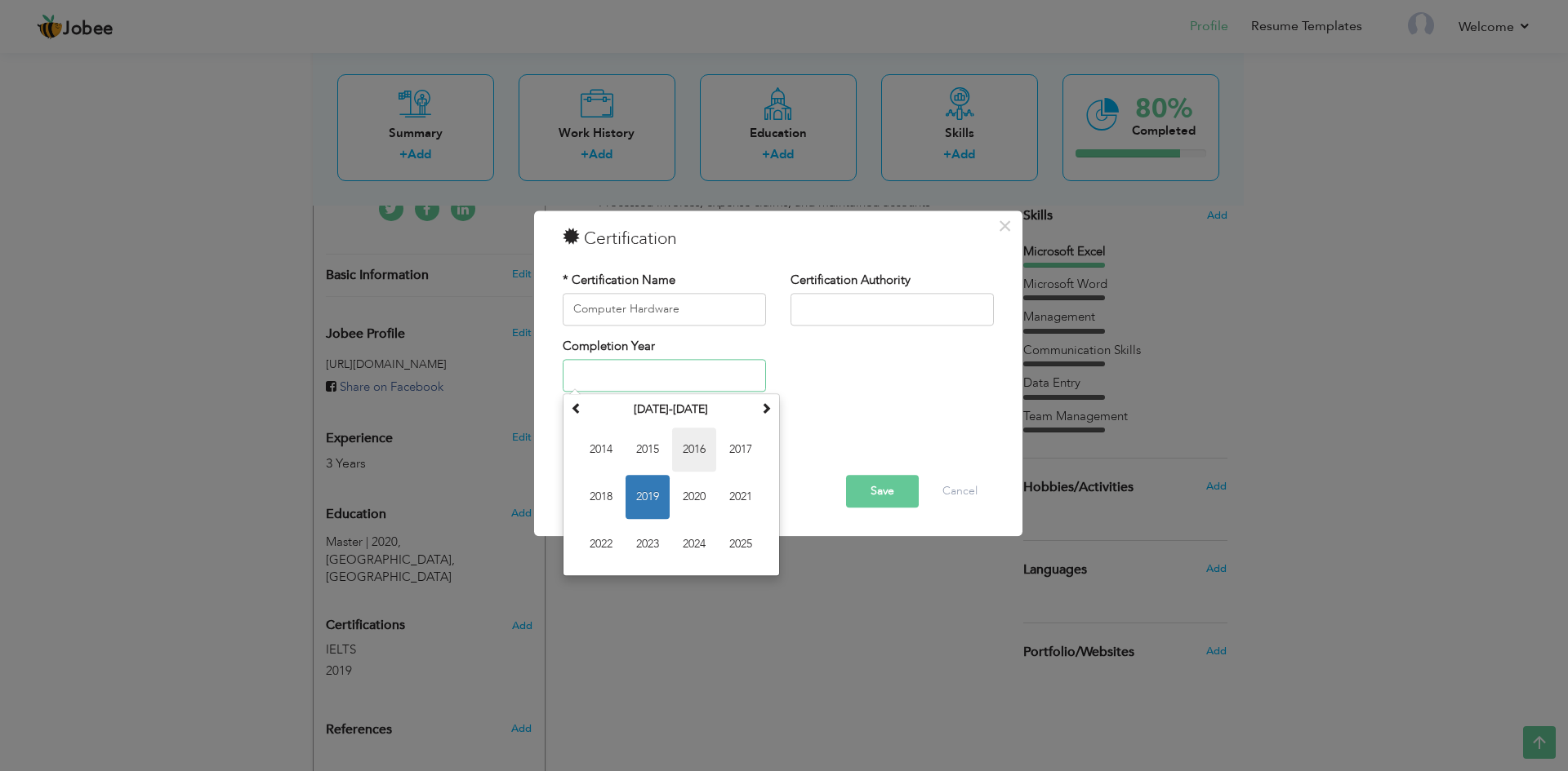
click at [687, 453] on span "2016" at bounding box center [693, 450] width 44 height 44
type input "2016"
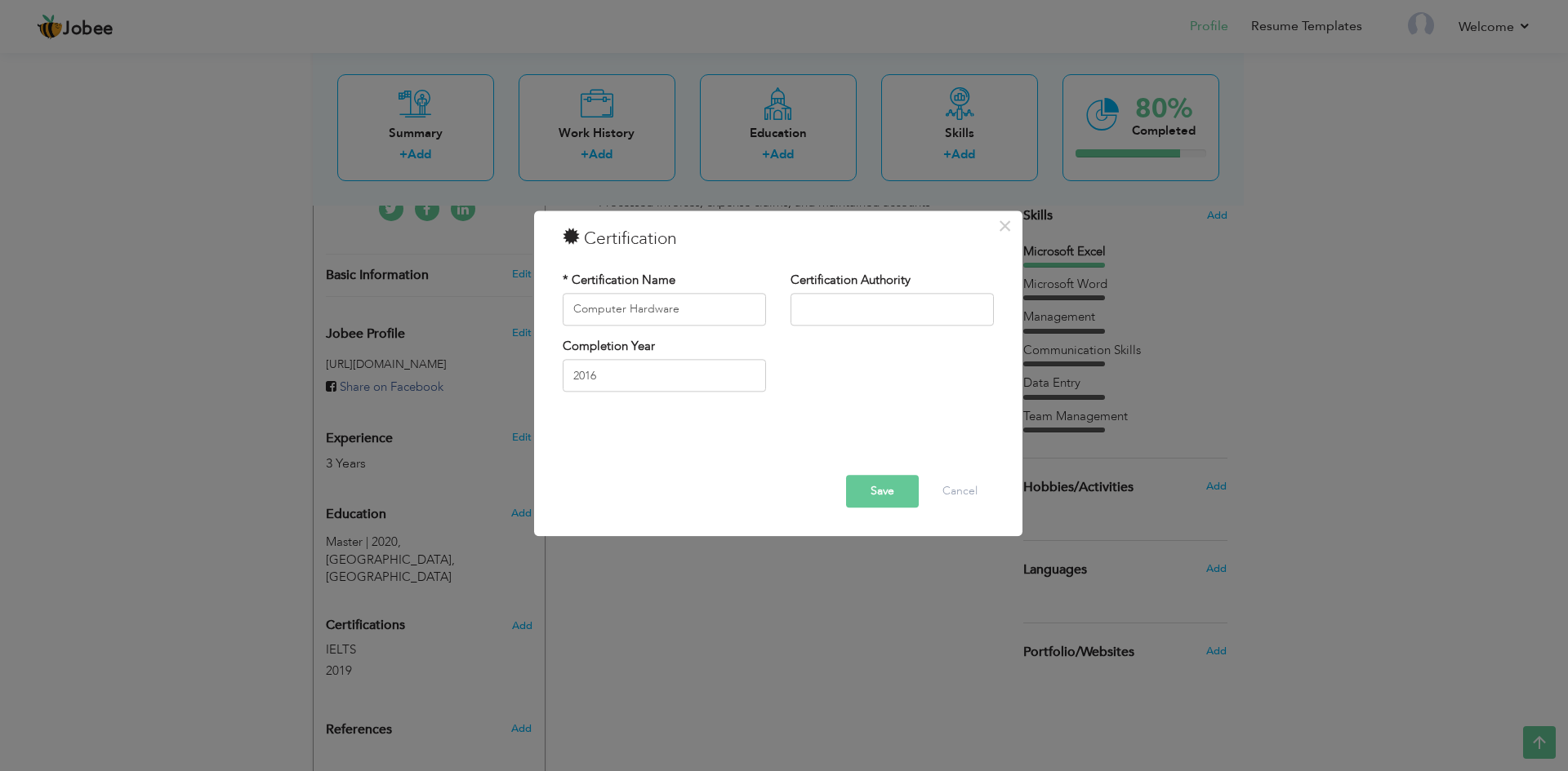
click at [888, 493] on button "Save" at bounding box center [882, 491] width 72 height 32
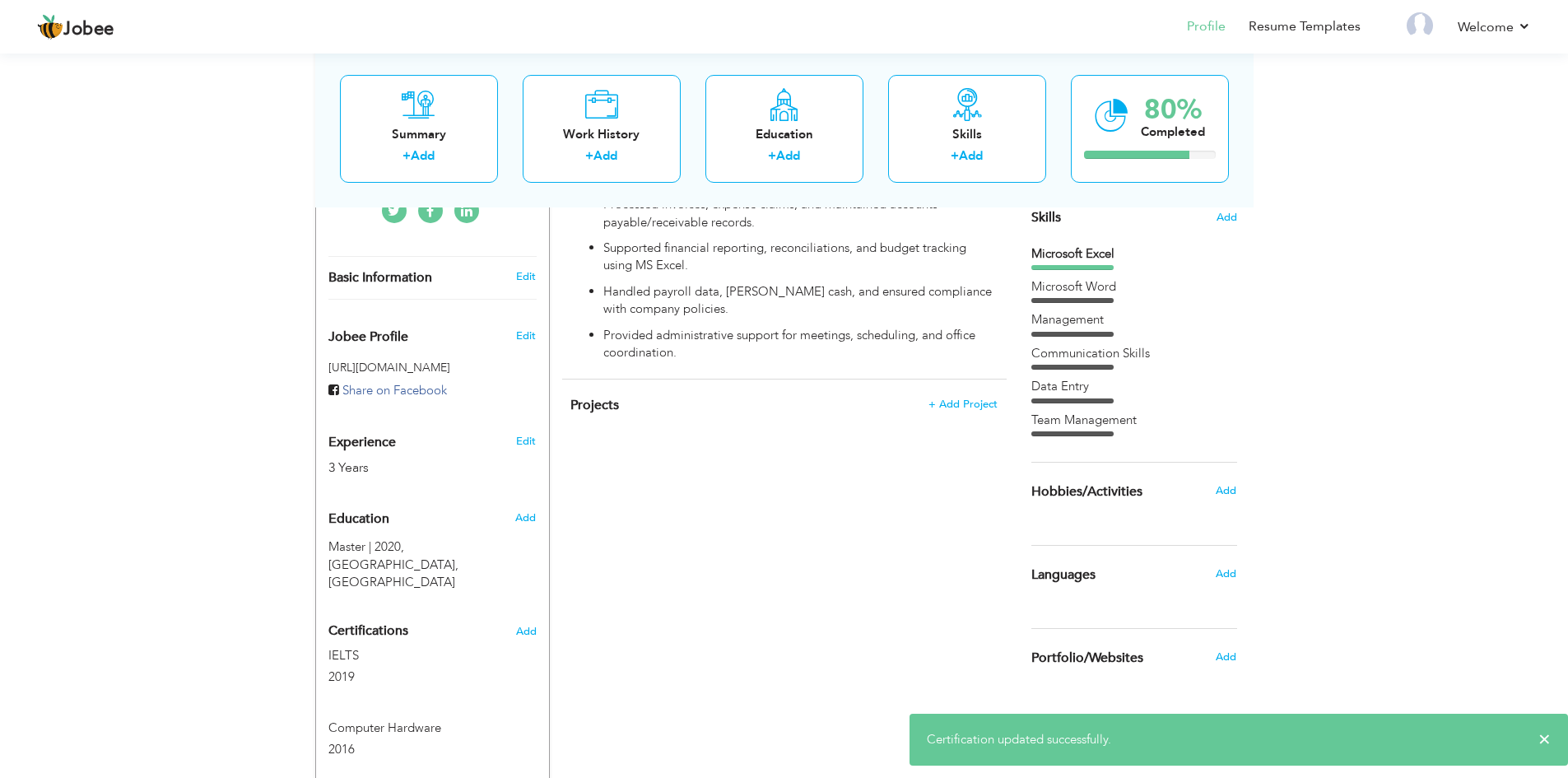
scroll to position [545, 0]
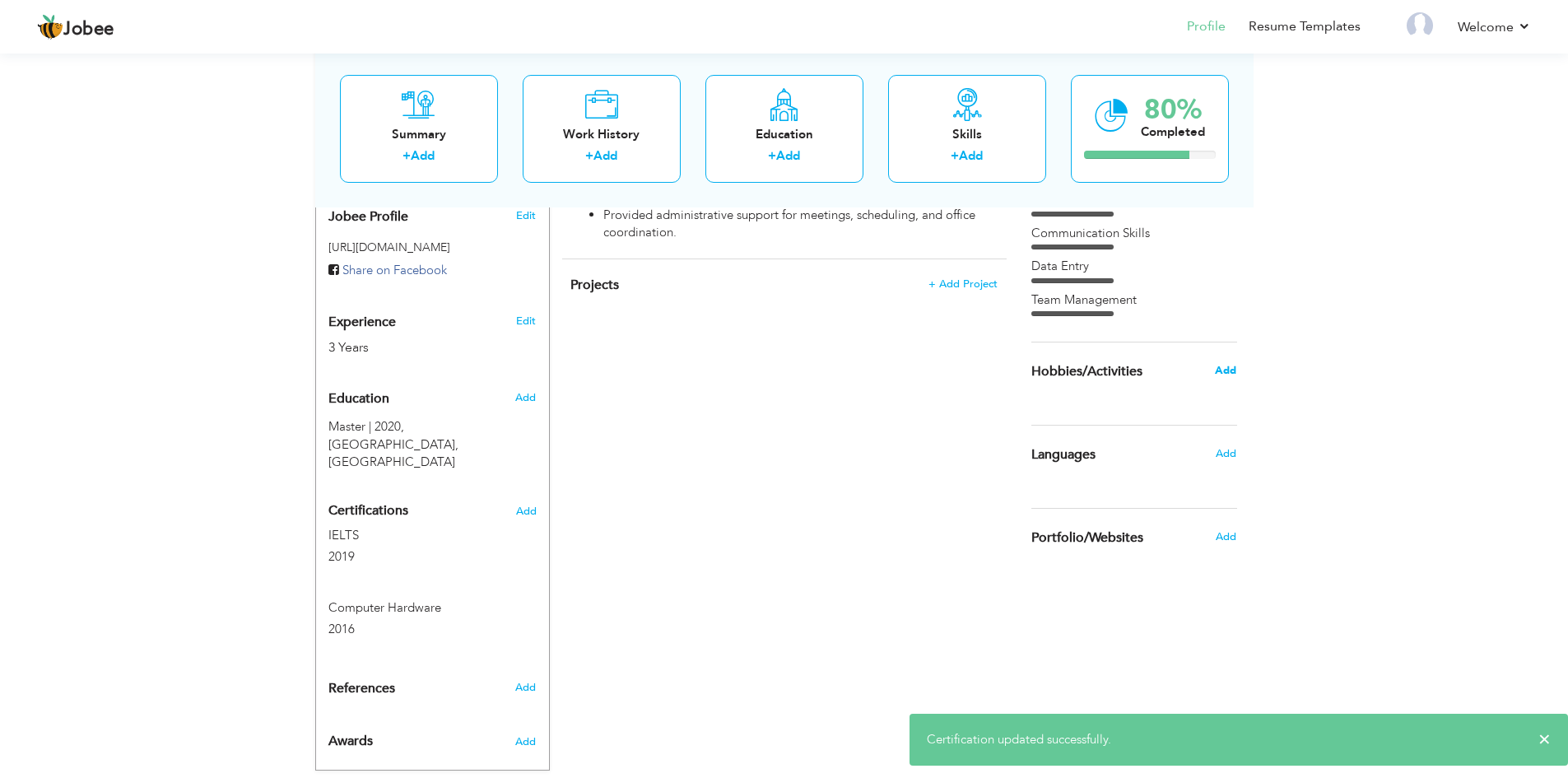
click at [1229, 367] on span "Add" at bounding box center [1226, 370] width 22 height 15
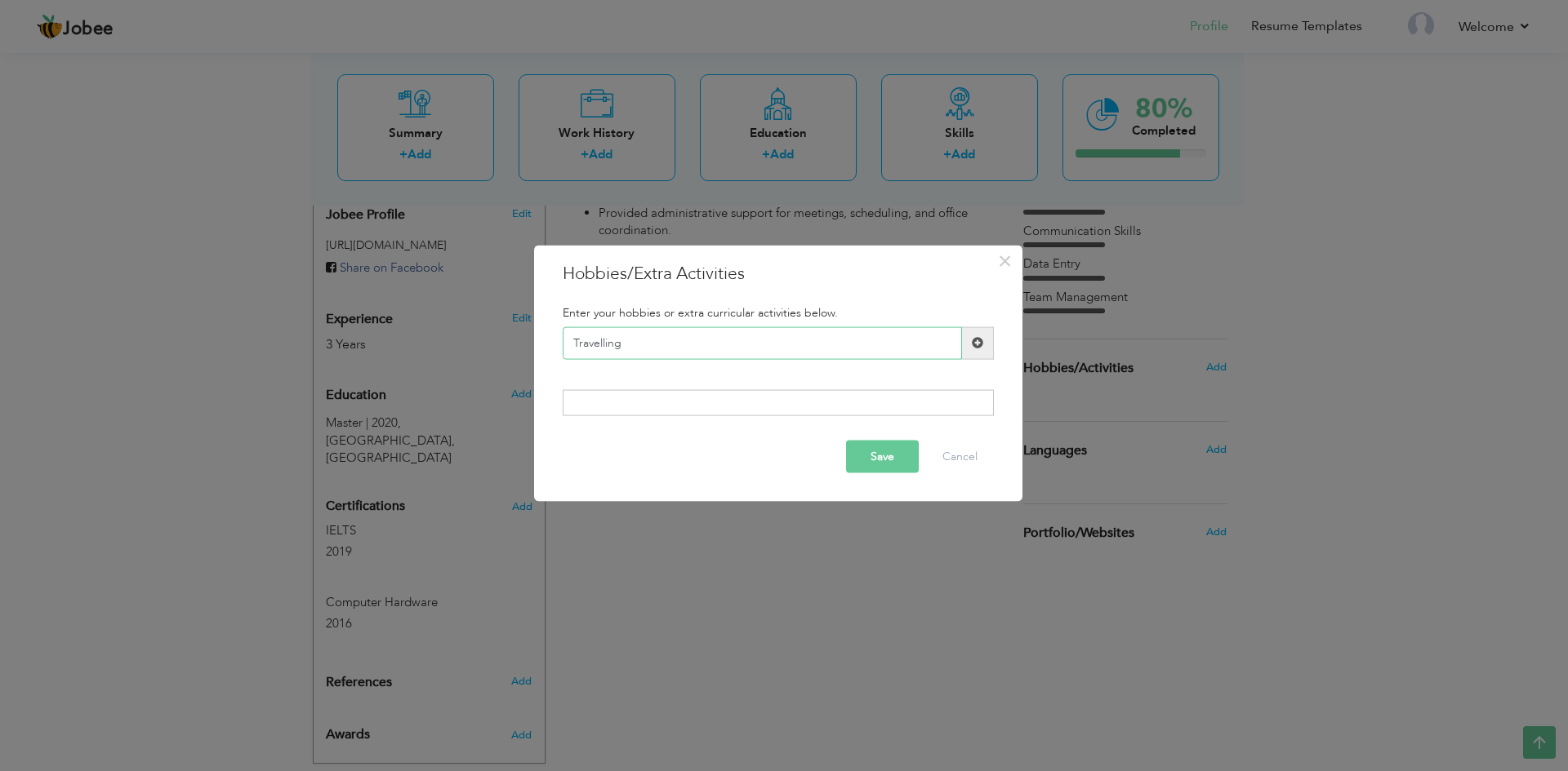
type input "Travelling"
click at [987, 338] on span at bounding box center [978, 342] width 32 height 32
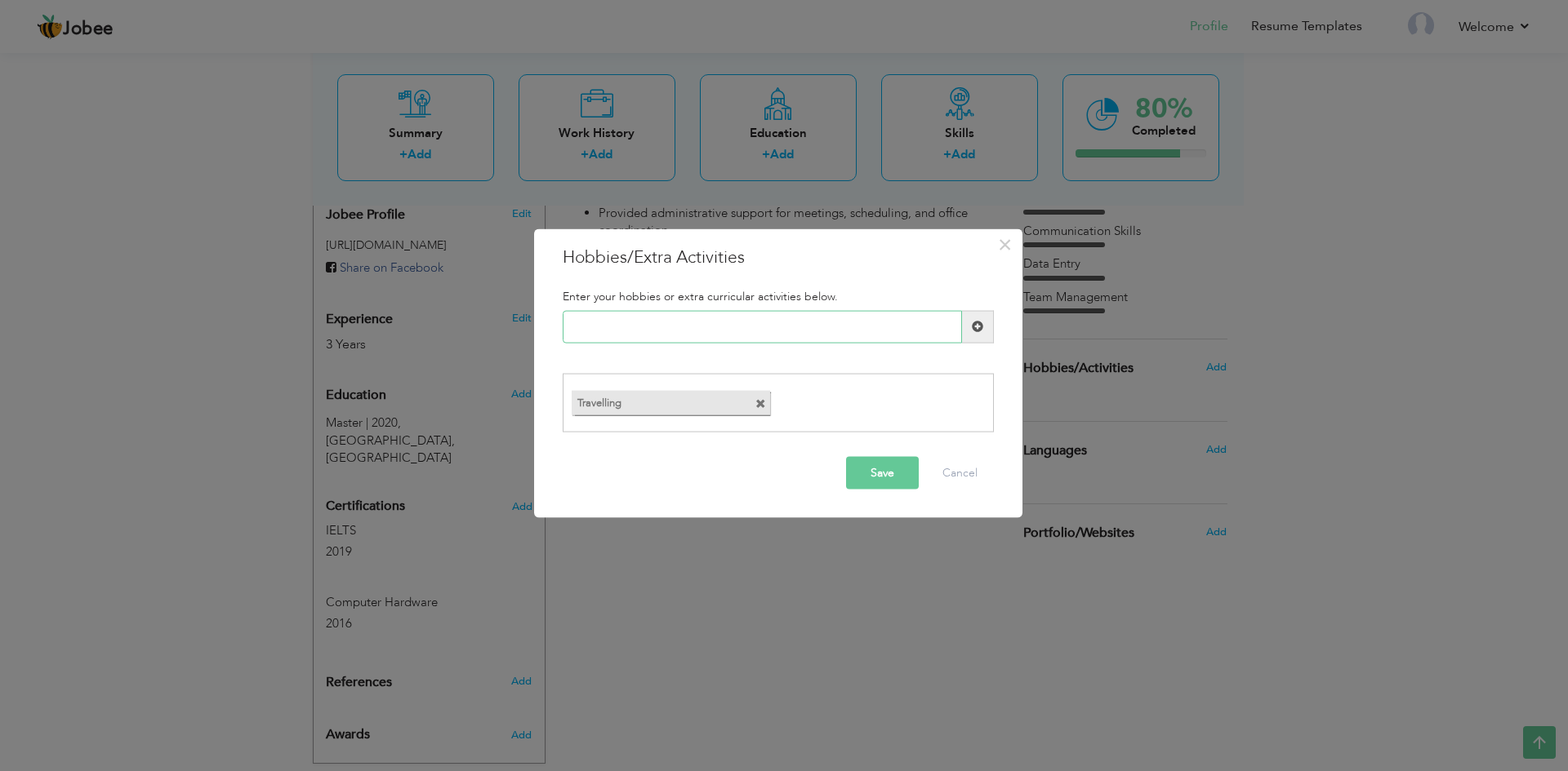
click at [686, 329] on input "text" at bounding box center [762, 325] width 399 height 32
type input "Gym"
click at [976, 326] on span at bounding box center [978, 326] width 12 height 12
click at [899, 483] on button "Save" at bounding box center [882, 473] width 72 height 32
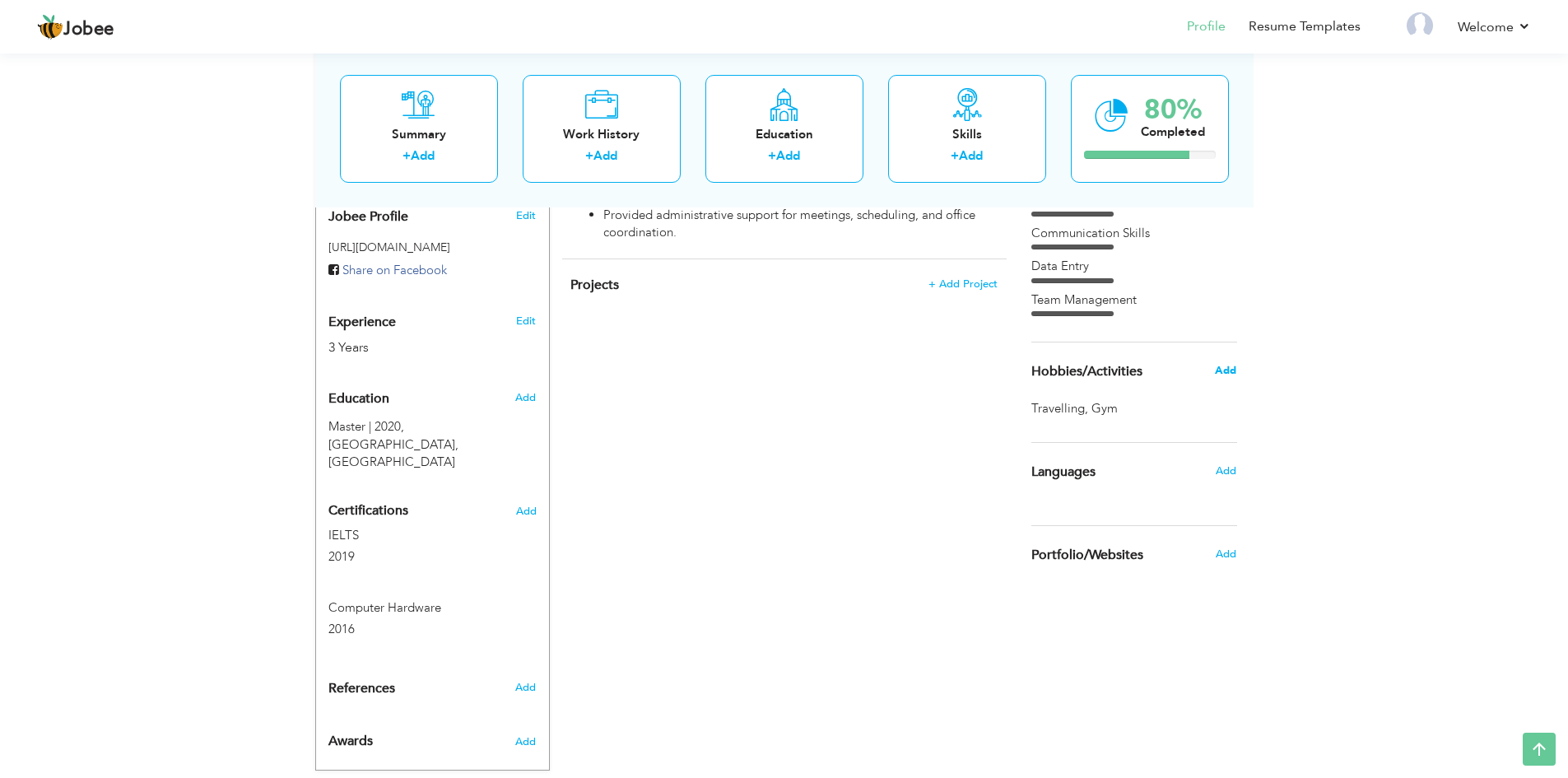
click at [1226, 369] on span "Add" at bounding box center [1226, 370] width 22 height 15
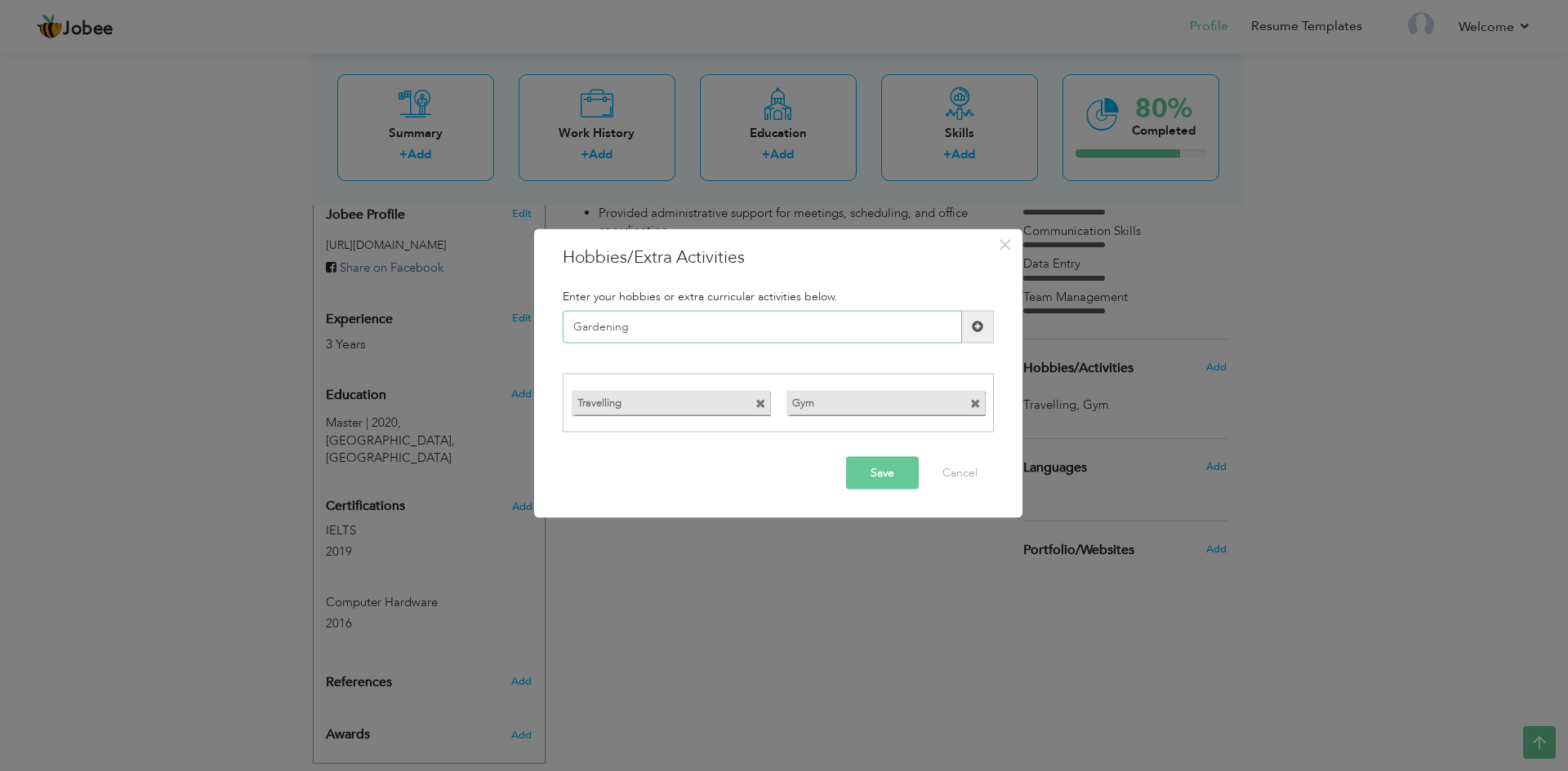
type input "Gardening"
click at [965, 326] on span at bounding box center [978, 325] width 32 height 32
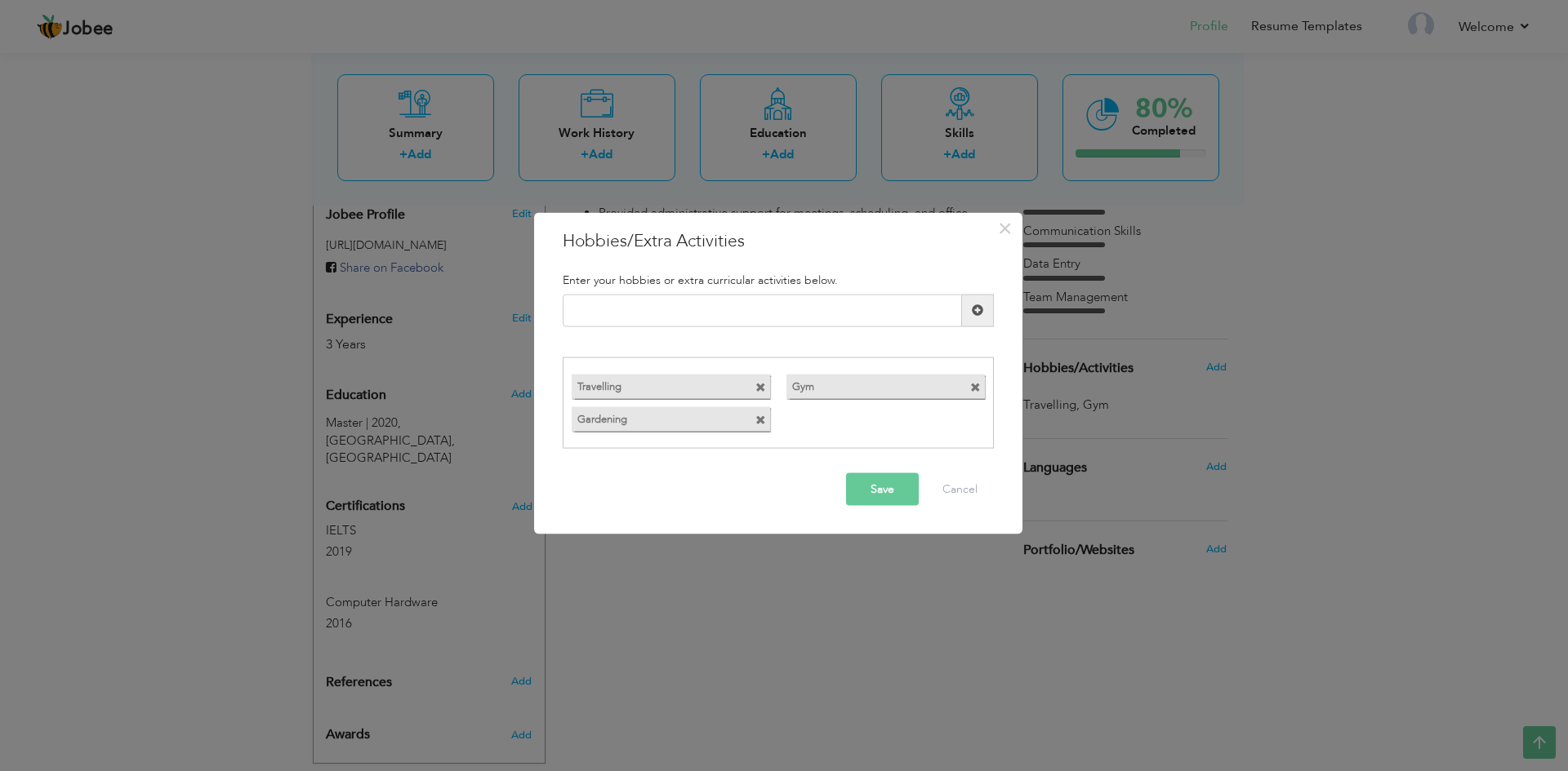
click at [876, 492] on button "Save" at bounding box center [882, 489] width 72 height 32
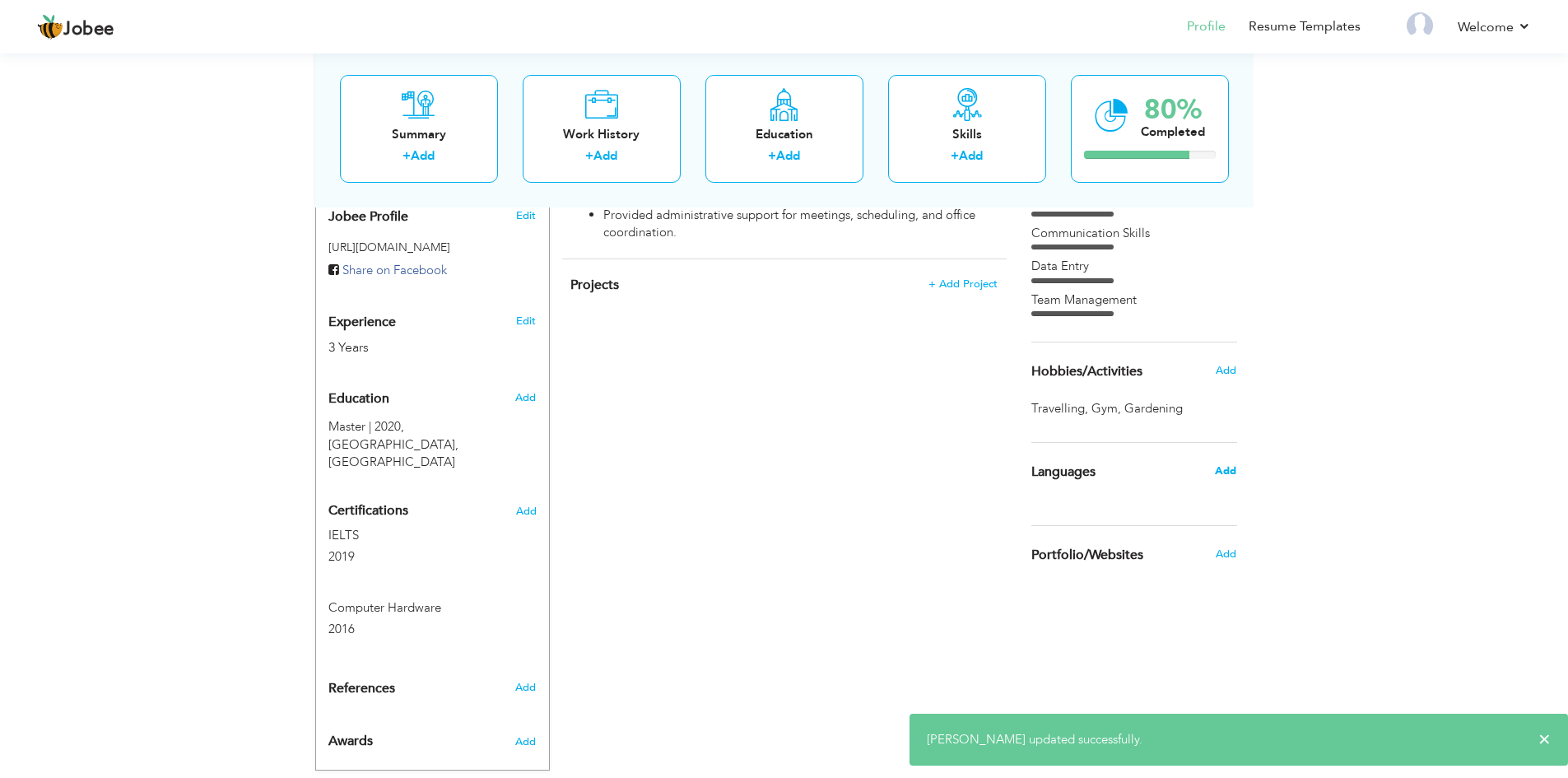
click at [1221, 476] on span "Add" at bounding box center [1226, 470] width 22 height 15
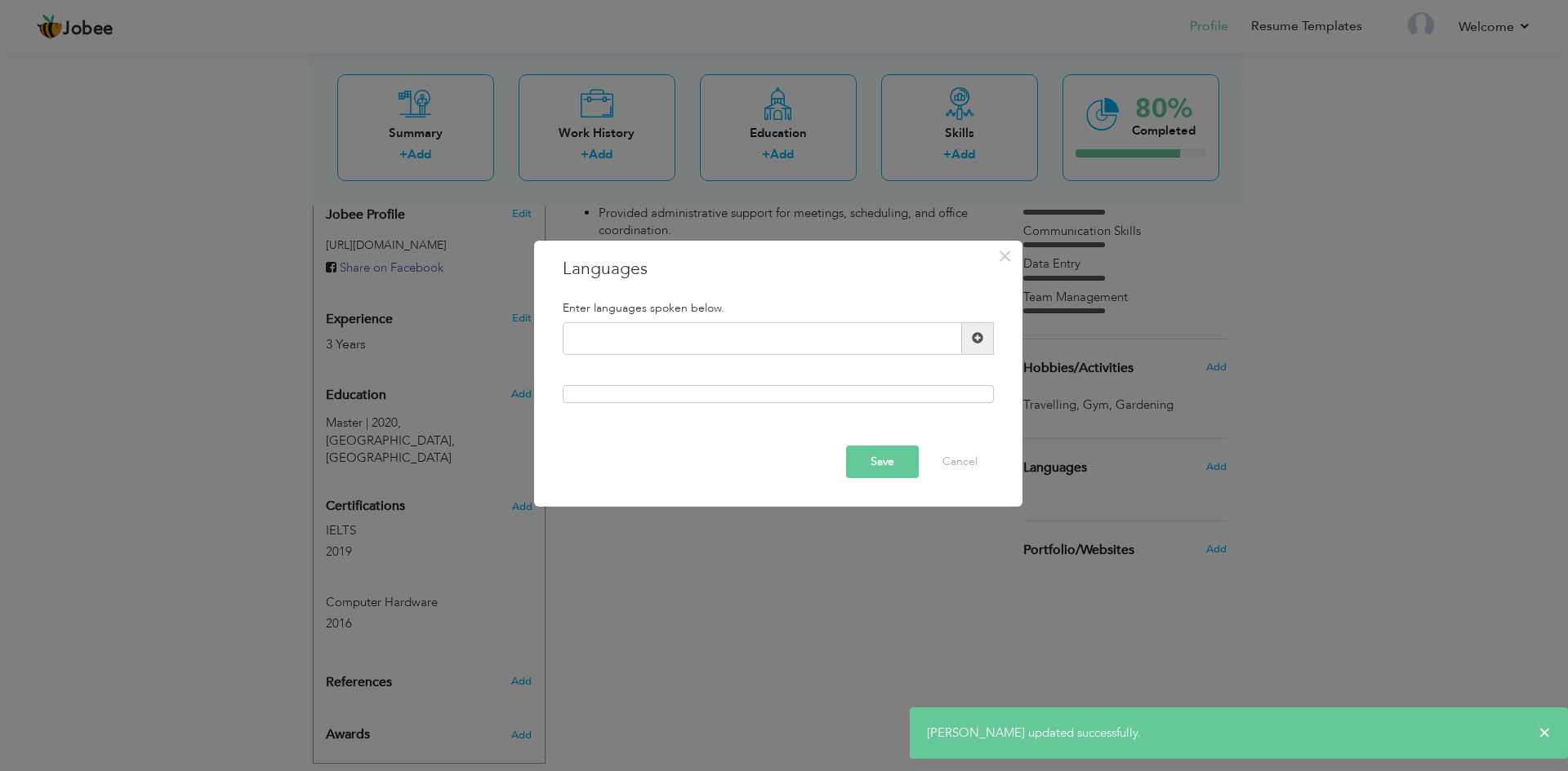
click at [665, 321] on div "Enter languages spoken below." at bounding box center [778, 307] width 456 height 28
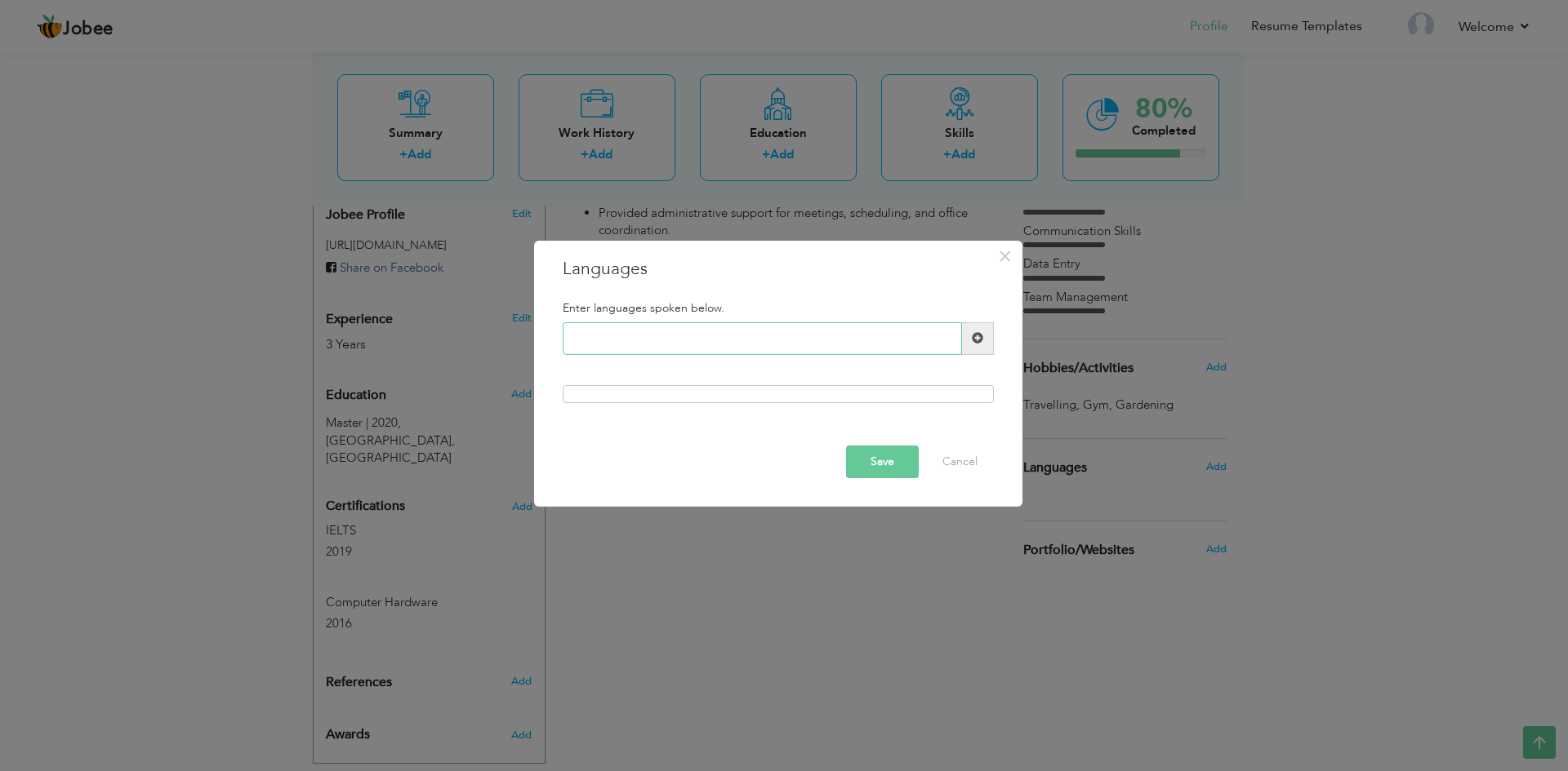
click at [654, 354] on input "text" at bounding box center [762, 338] width 399 height 32
type input "English"
click at [969, 345] on span at bounding box center [978, 338] width 32 height 32
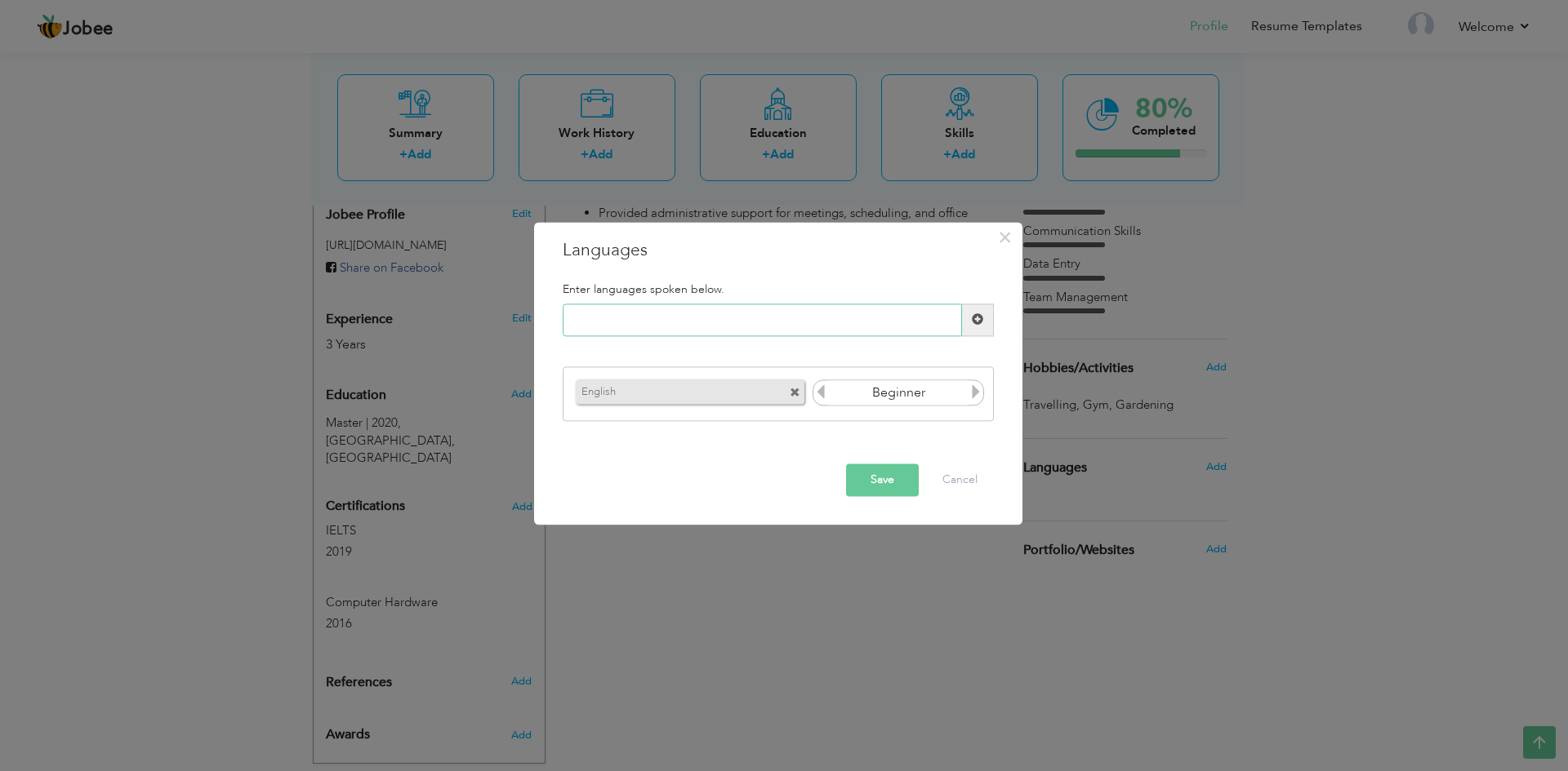
click at [808, 330] on input "text" at bounding box center [762, 320] width 399 height 32
type input "Urdu"
click at [983, 315] on span at bounding box center [978, 320] width 32 height 32
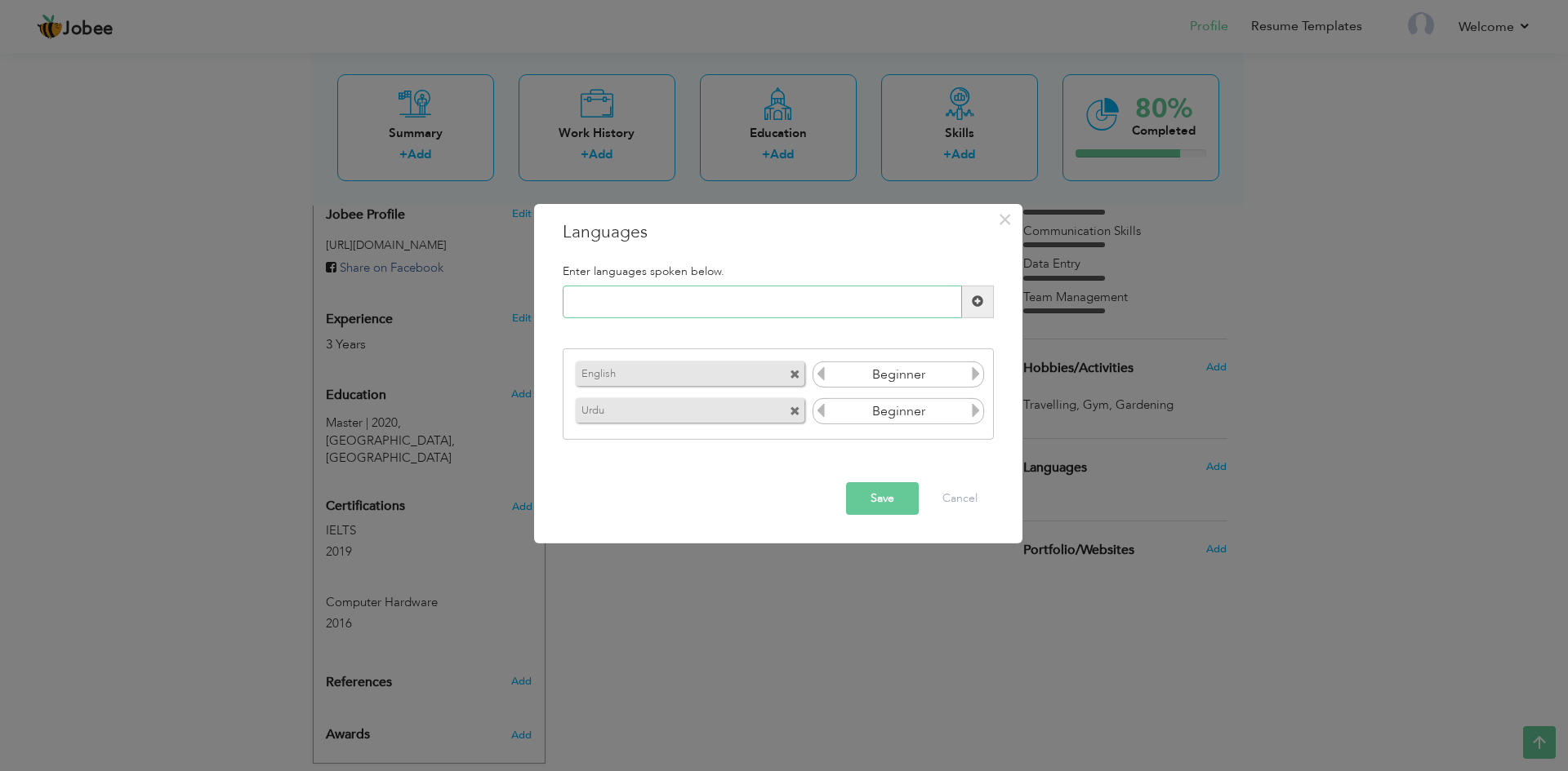
click at [751, 311] on input "text" at bounding box center [762, 301] width 399 height 32
type input "Punjabi"
click at [974, 300] on span at bounding box center [978, 301] width 12 height 12
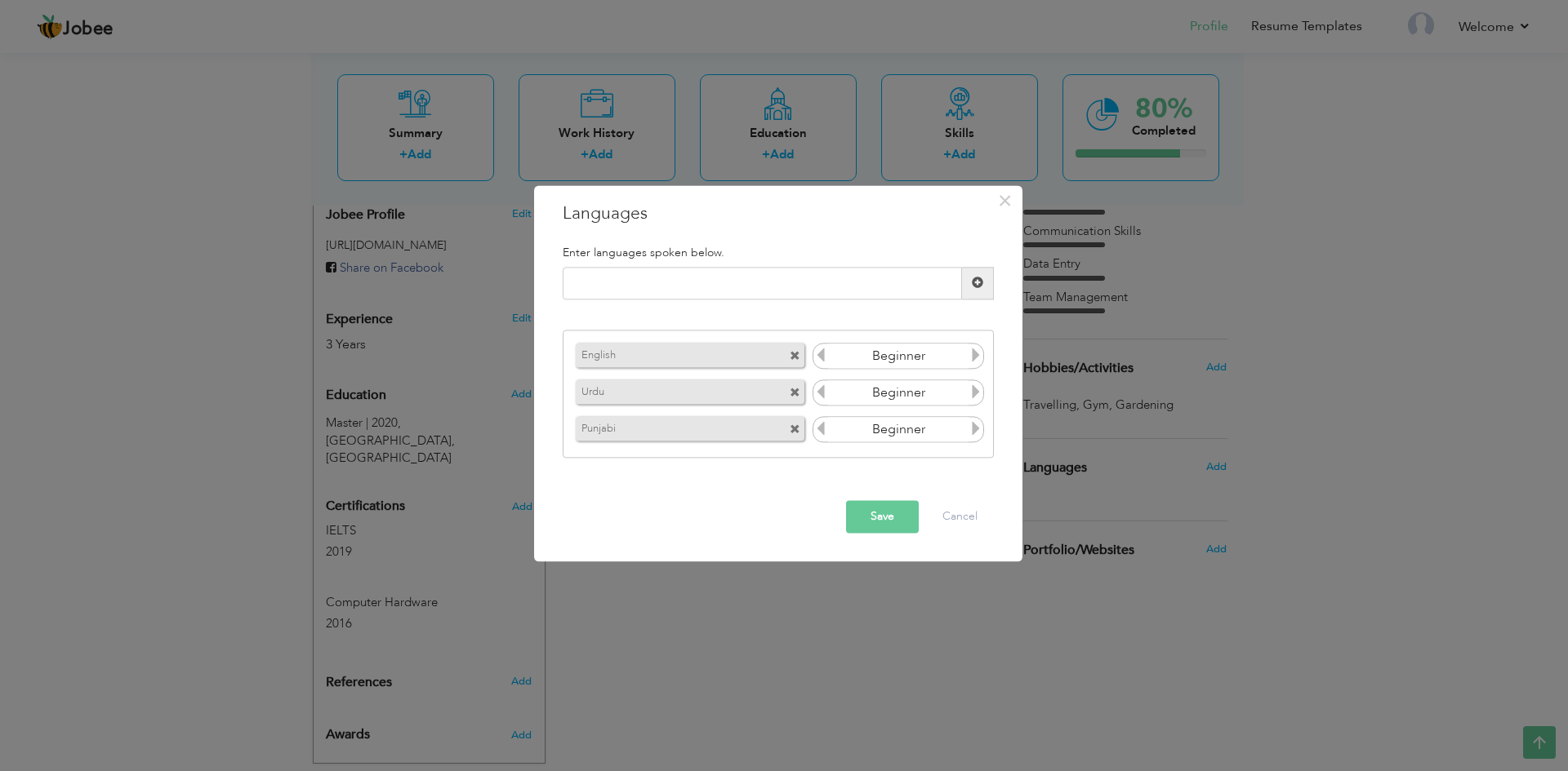
click at [974, 354] on icon at bounding box center [976, 356] width 15 height 15
click at [817, 351] on icon at bounding box center [820, 356] width 15 height 15
click at [969, 390] on icon at bounding box center [976, 392] width 15 height 15
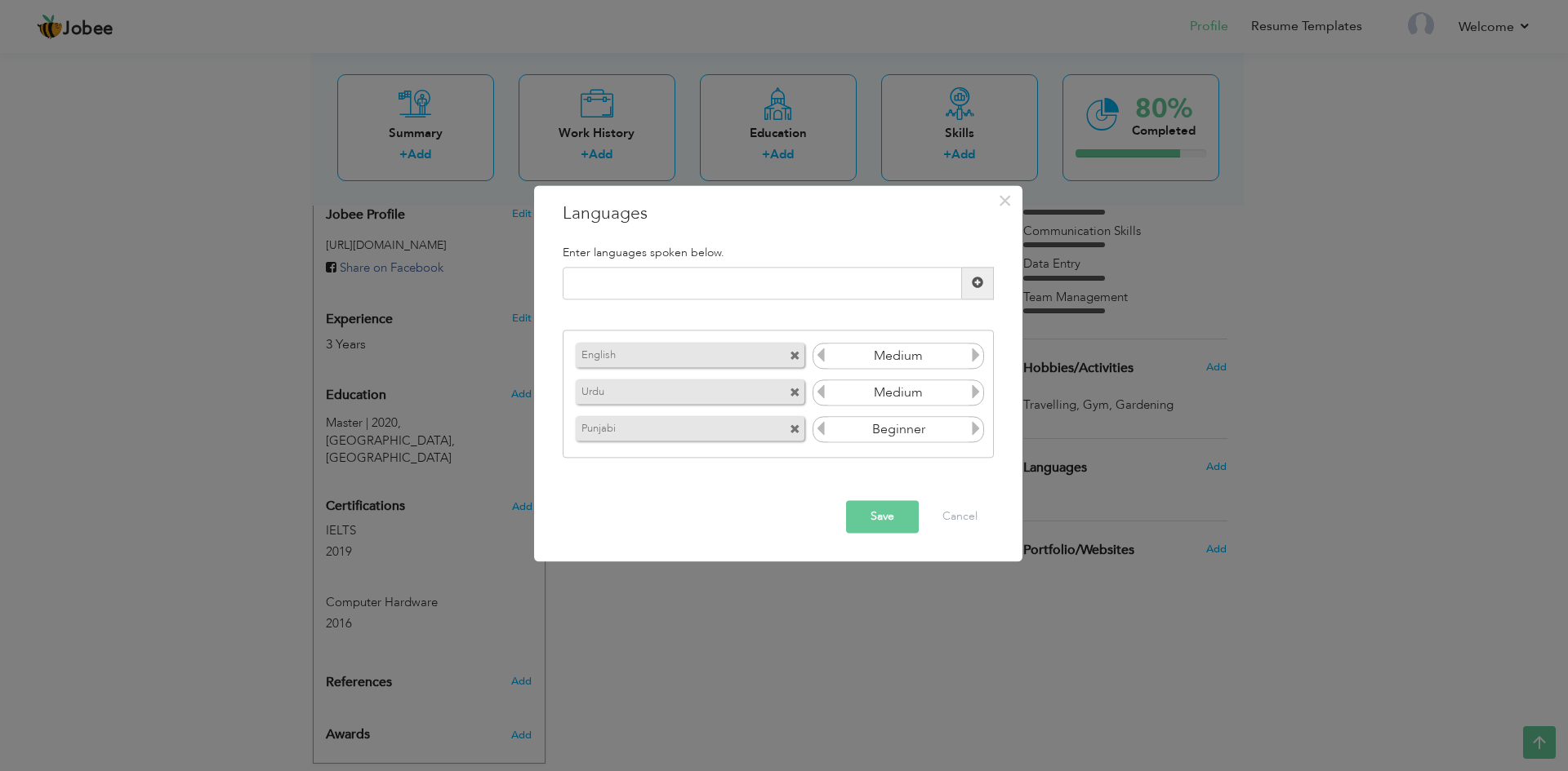
click at [969, 390] on icon at bounding box center [976, 392] width 15 height 15
click at [979, 430] on icon at bounding box center [976, 429] width 15 height 15
click at [979, 431] on icon at bounding box center [976, 429] width 15 height 15
click at [977, 428] on icon at bounding box center [976, 429] width 15 height 15
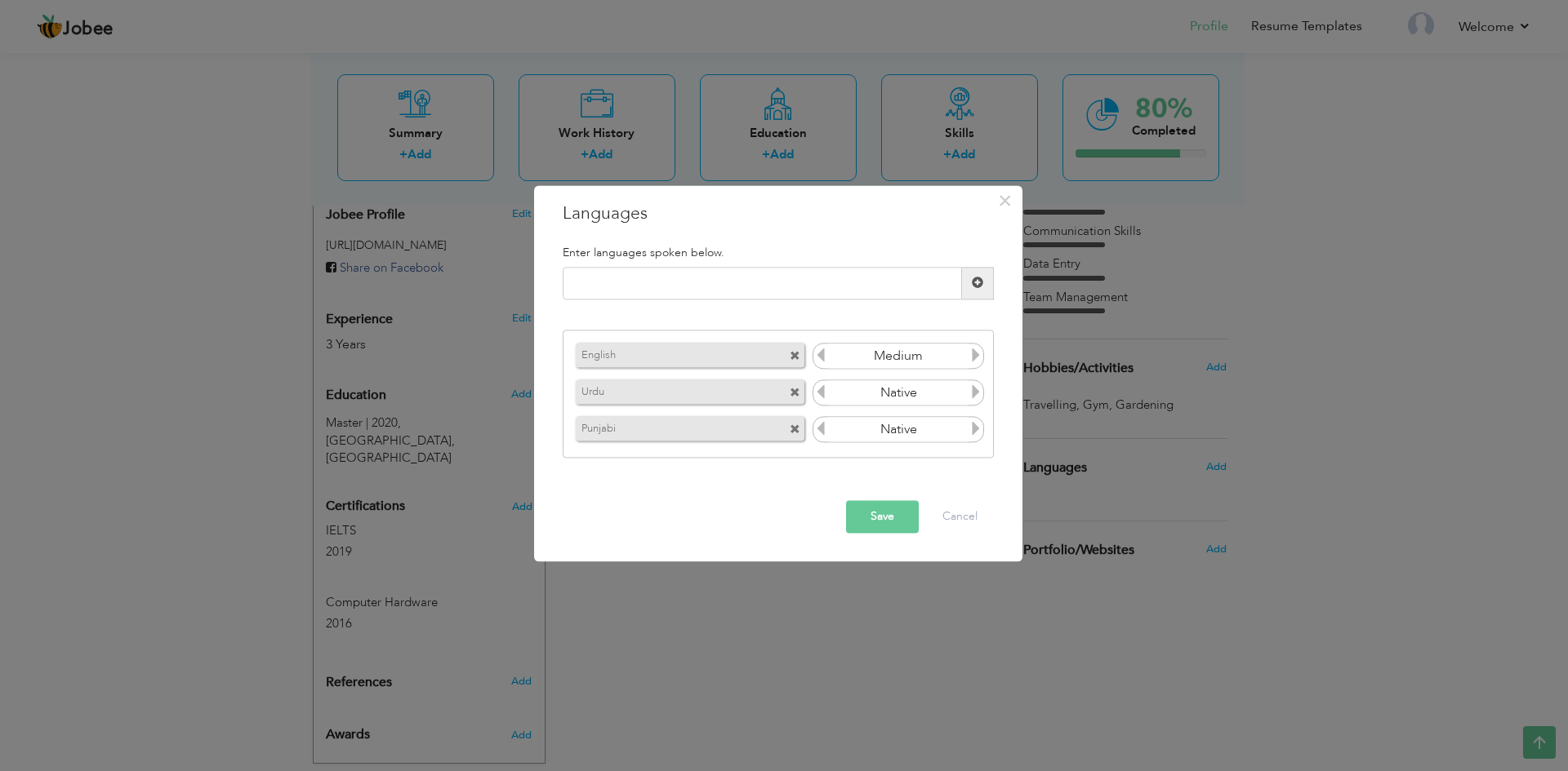
click at [874, 513] on button "Save" at bounding box center [882, 516] width 72 height 32
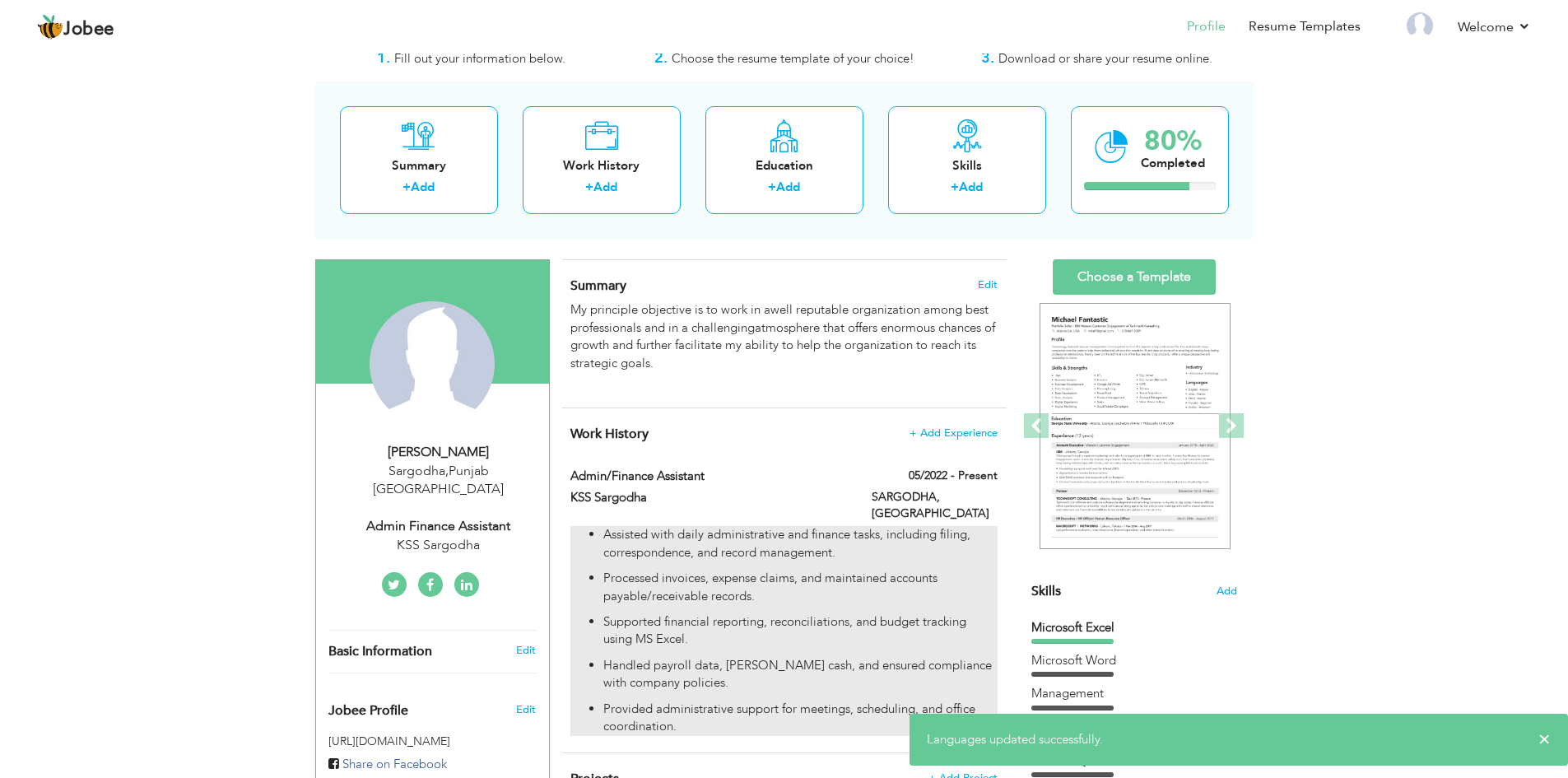
scroll to position [0, 0]
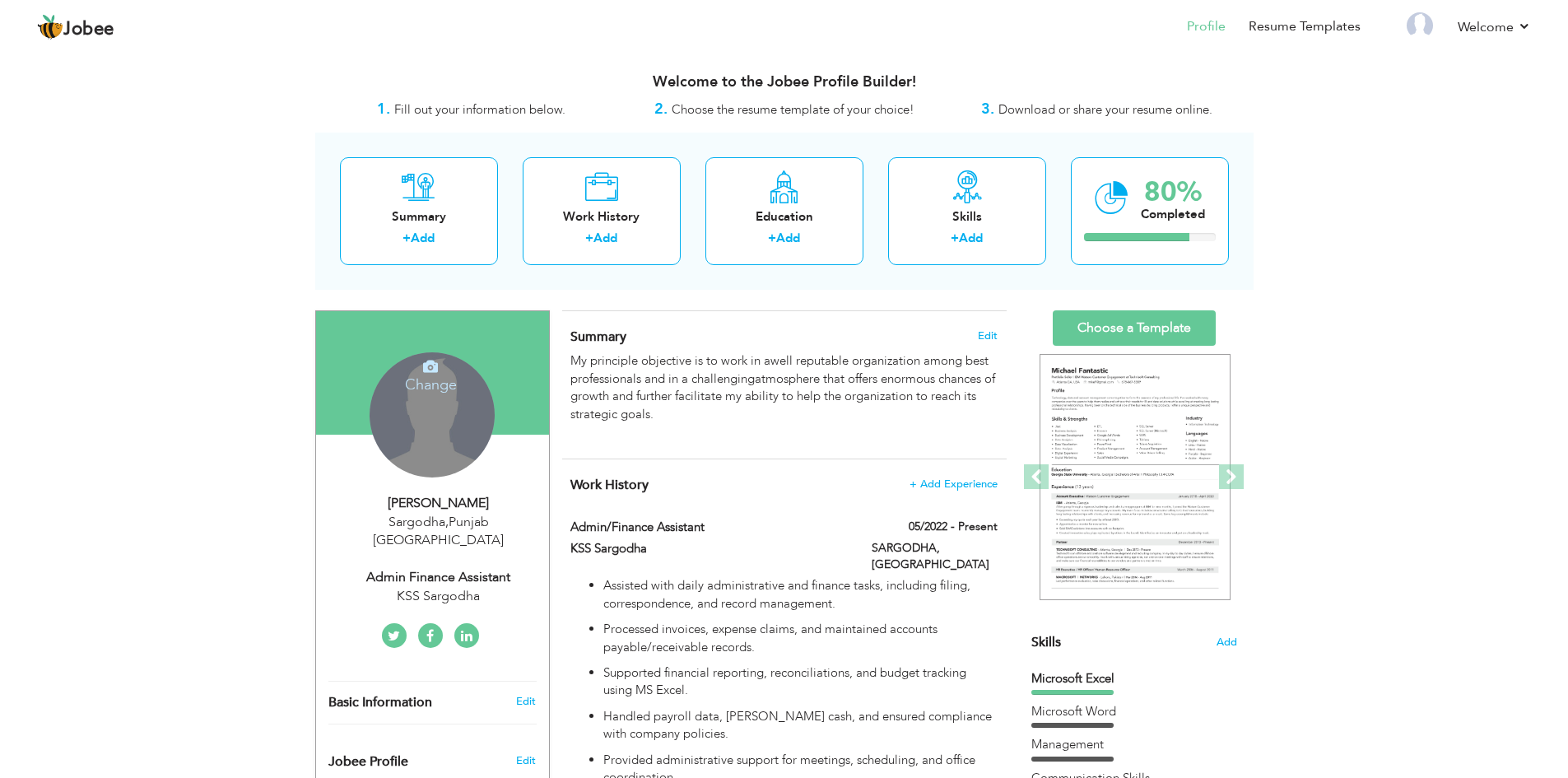
click at [423, 380] on h4 "Change" at bounding box center [430, 374] width 117 height 39
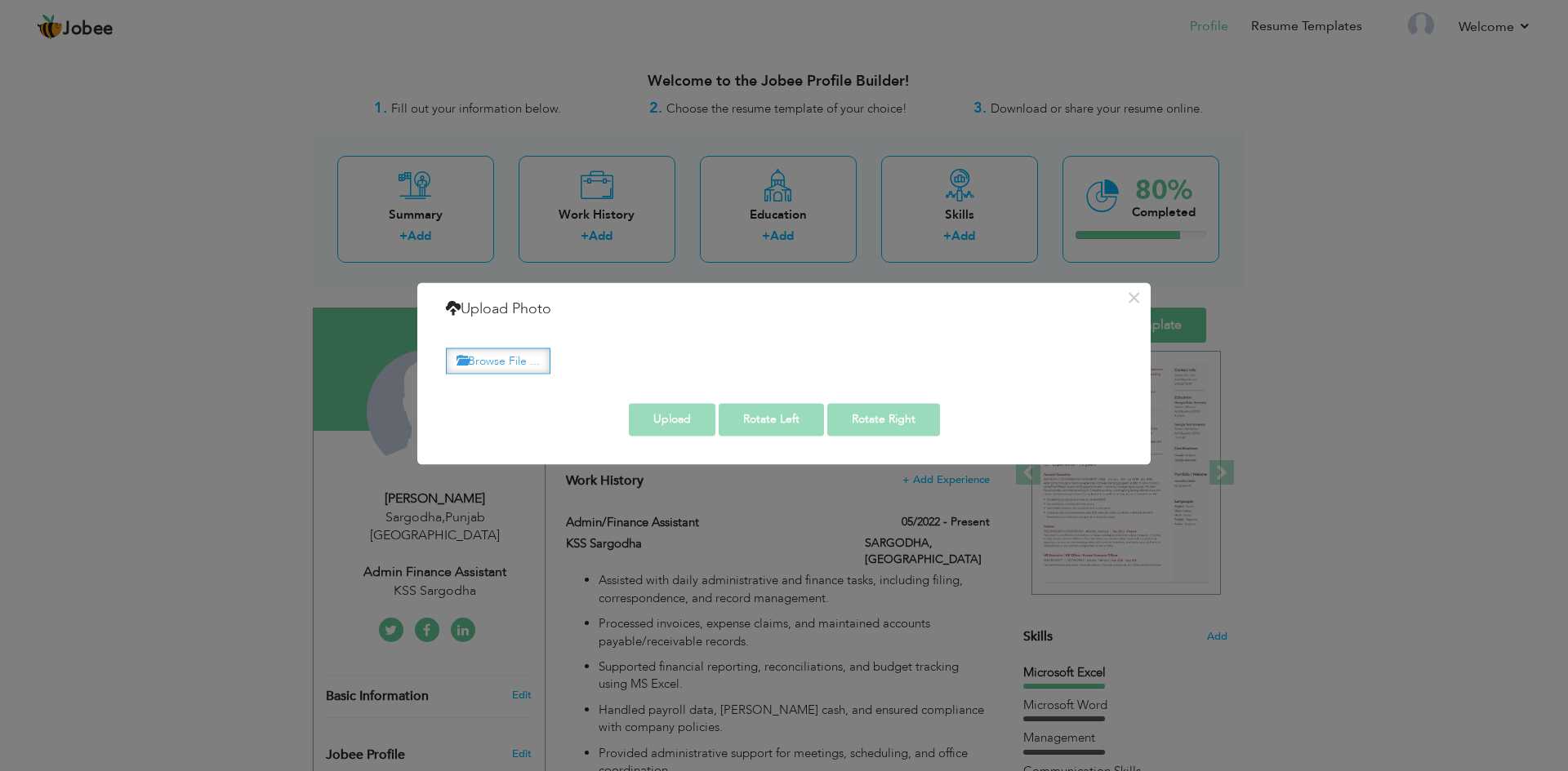
click at [511, 367] on label "Browse File ..." at bounding box center [498, 362] width 105 height 25
click at [0, 0] on input "Browse File ..." at bounding box center [0, 0] width 0 height 0
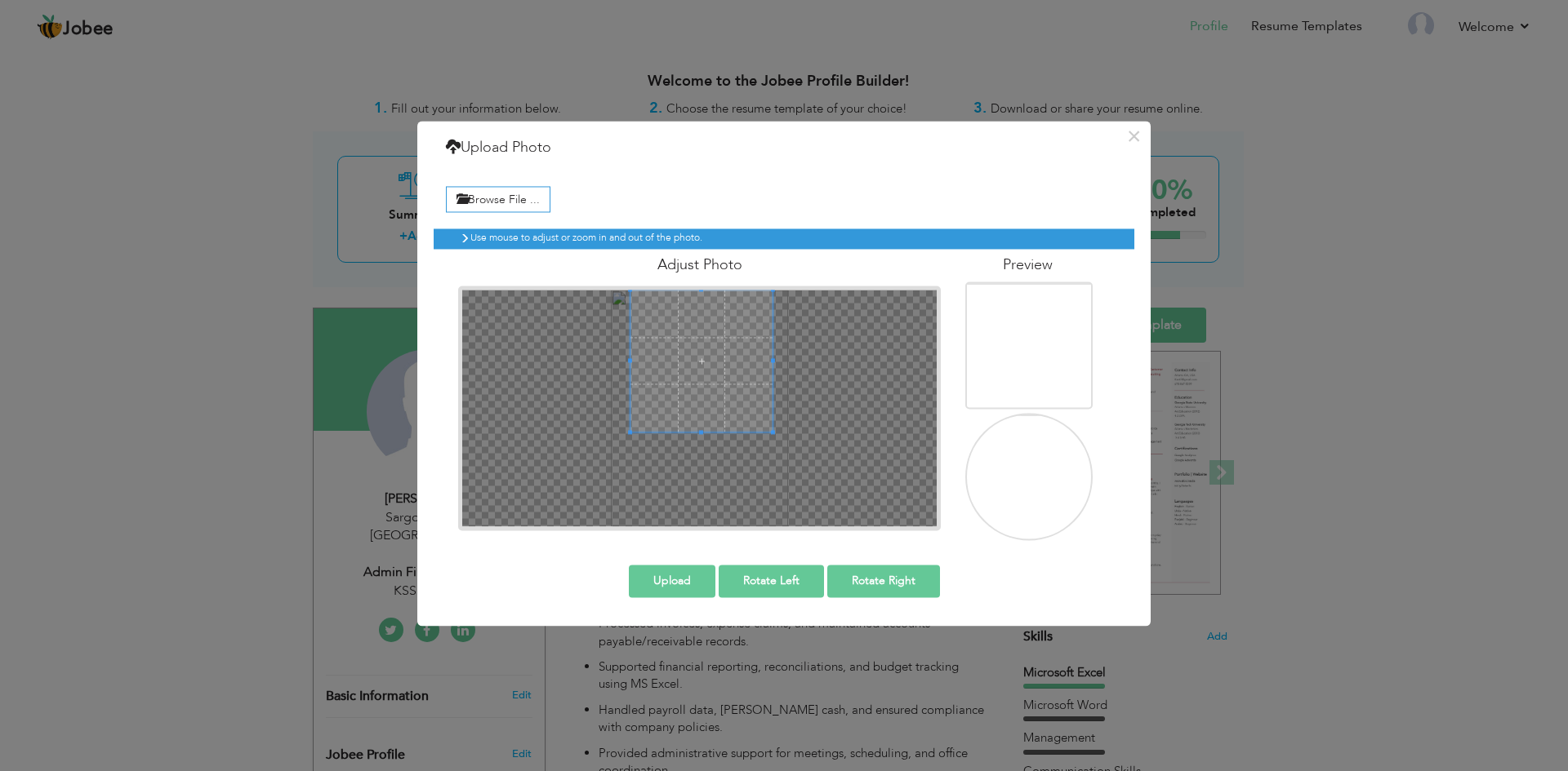
click at [719, 344] on span at bounding box center [701, 360] width 142 height 142
click at [702, 382] on div at bounding box center [702, 355] width 131 height 131
click at [755, 404] on div at bounding box center [702, 355] width 131 height 131
click at [1057, 483] on img at bounding box center [1028, 530] width 173 height 231
click at [690, 587] on button "Upload" at bounding box center [672, 580] width 87 height 32
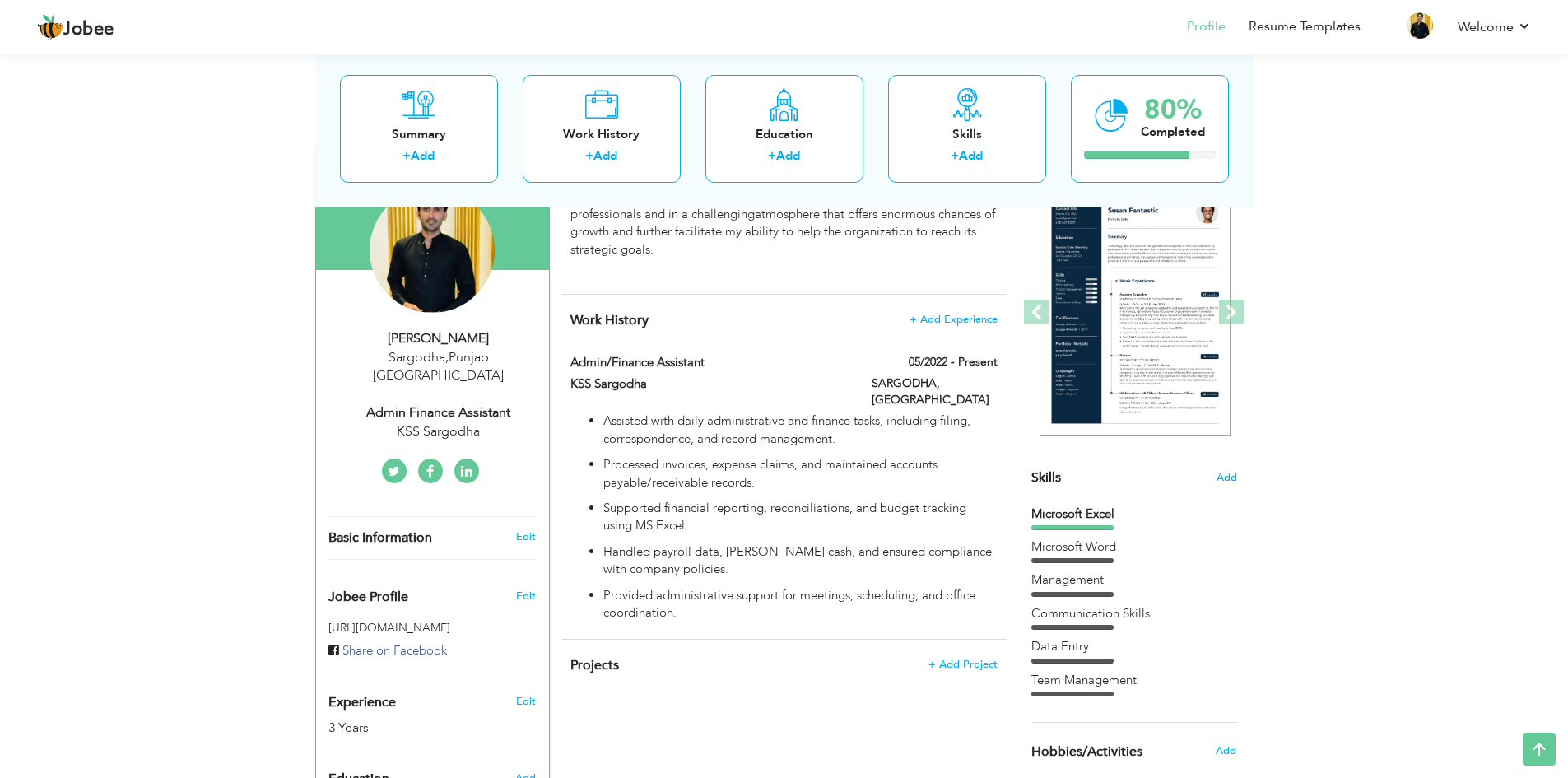
scroll to position [248, 0]
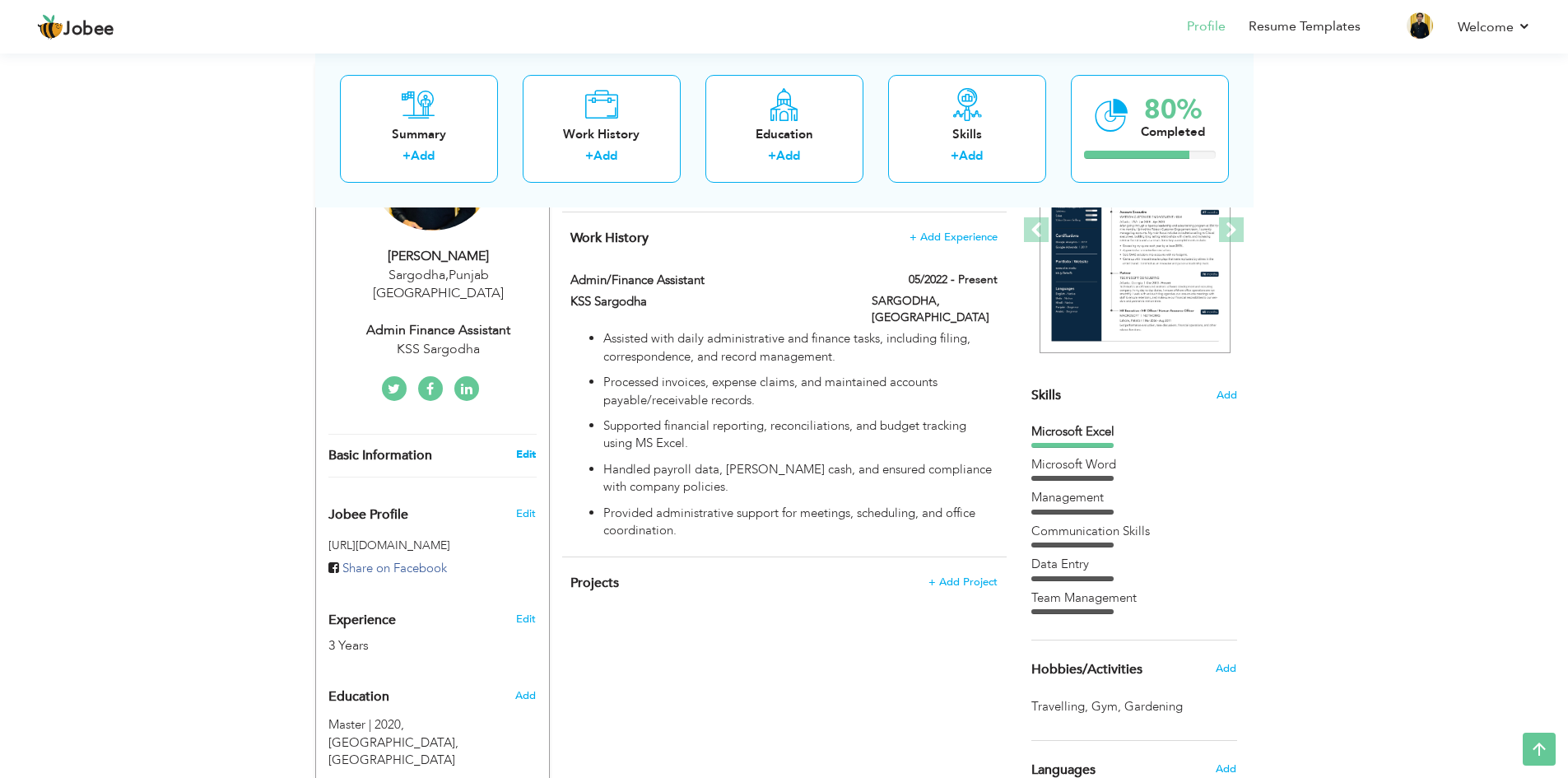
click at [522, 447] on link "Edit" at bounding box center [526, 454] width 20 height 15
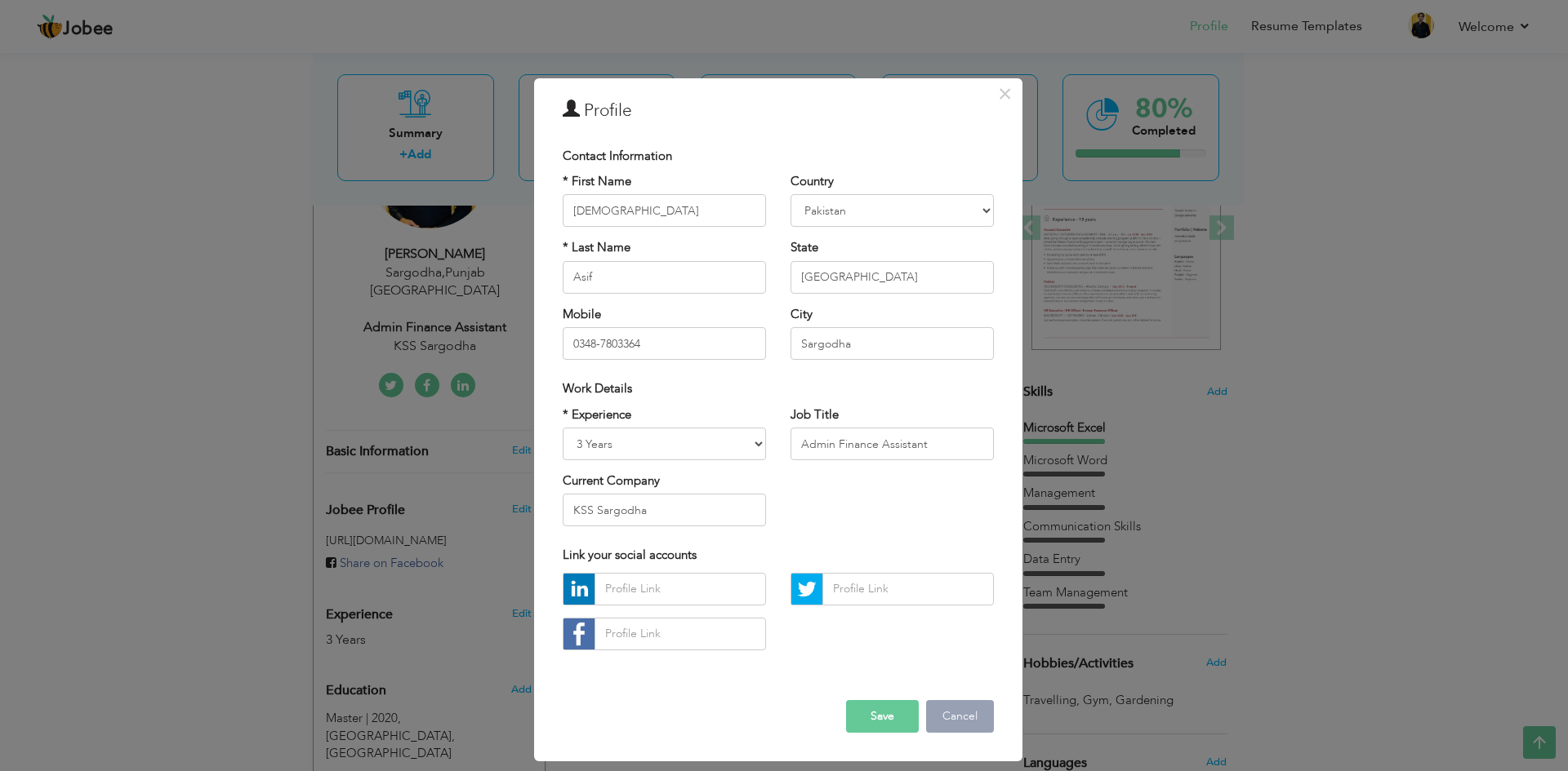
click at [955, 713] on button "Cancel" at bounding box center [959, 716] width 67 height 32
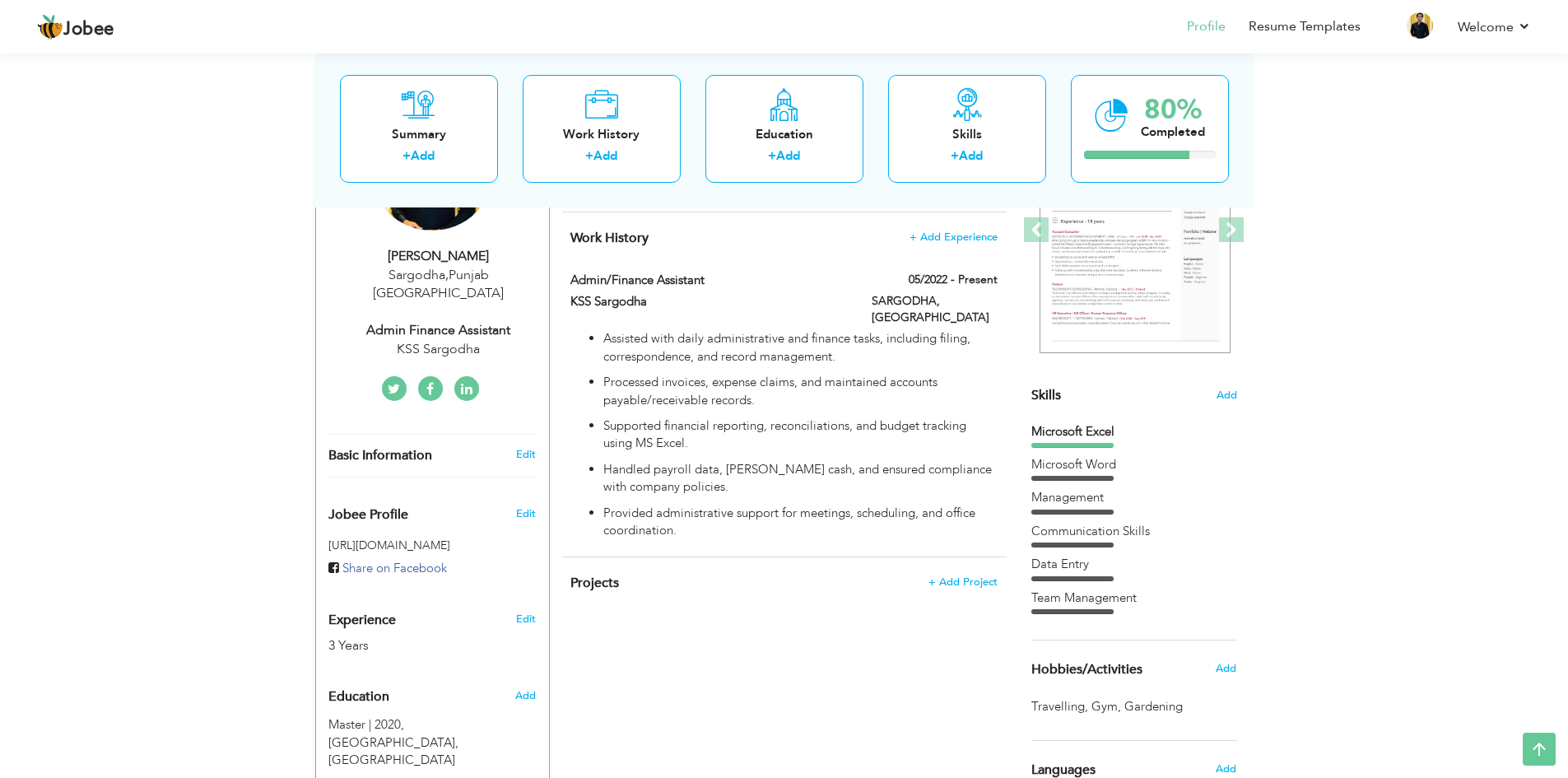
click at [194, 536] on div "View Resume Export PDF Profile Summary Public Link Experience Education Awards …" at bounding box center [784, 446] width 1568 height 1287
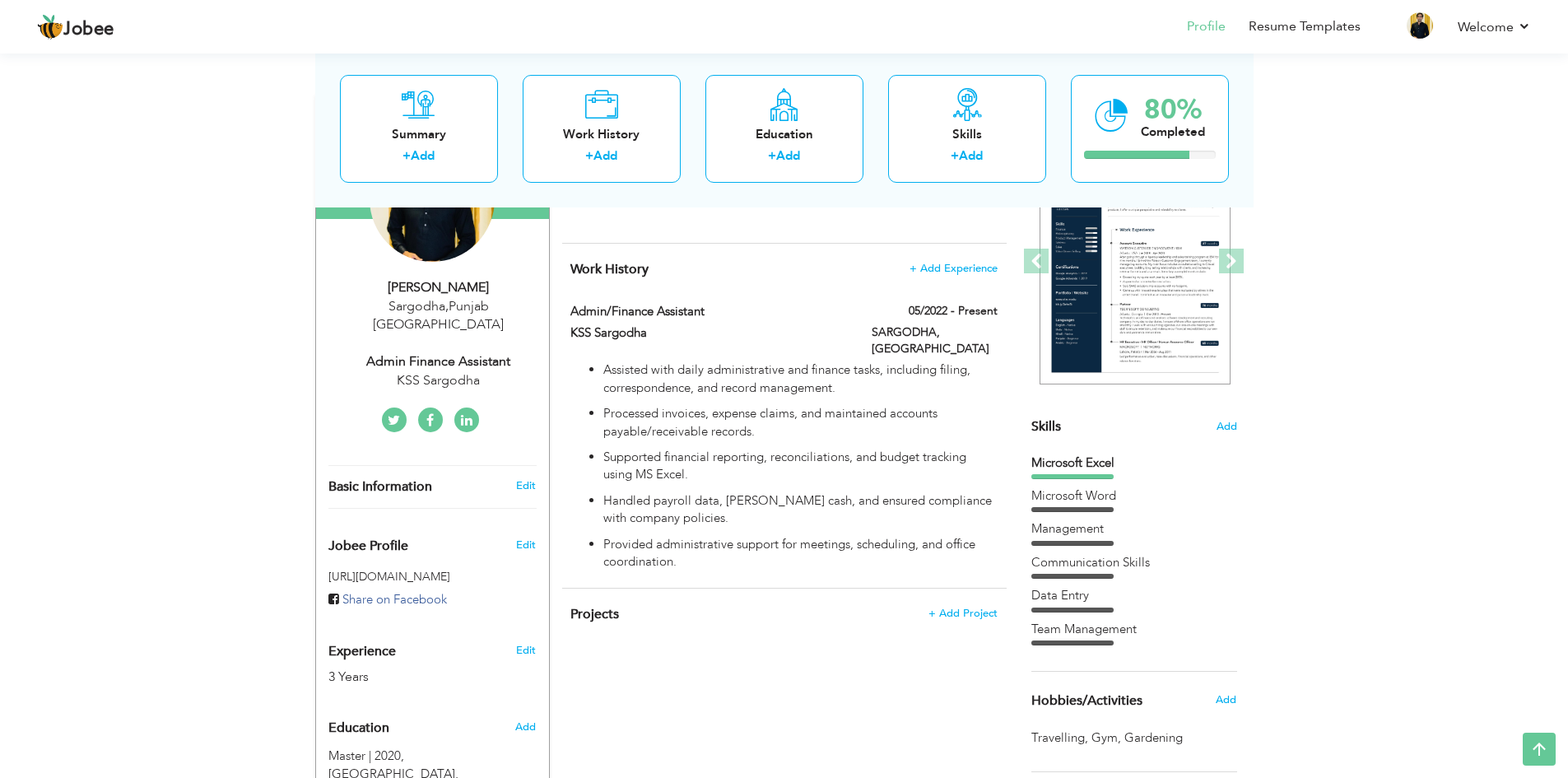
scroll to position [0, 0]
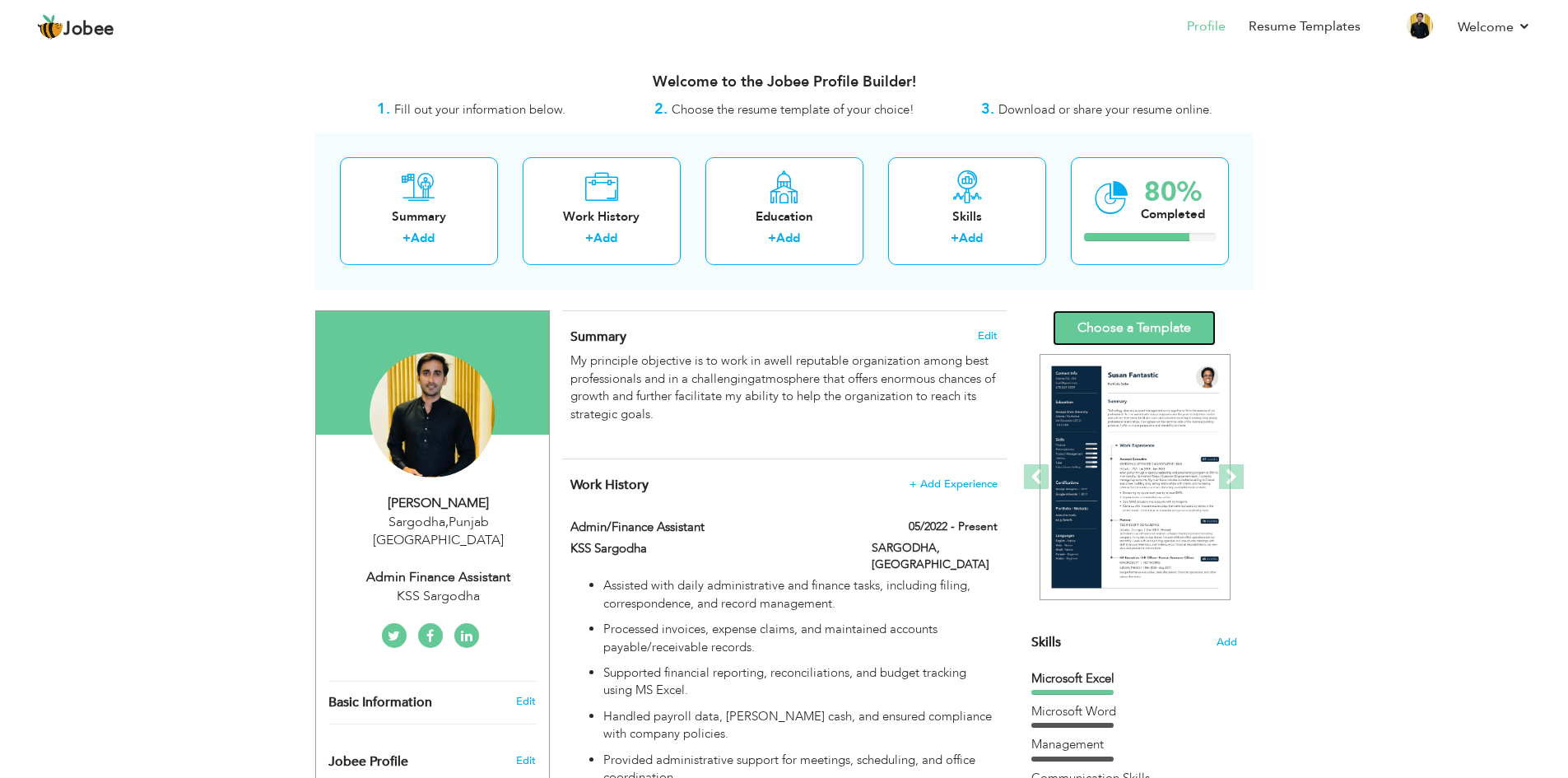
click at [1101, 319] on link "Choose a Template" at bounding box center [1133, 328] width 163 height 35
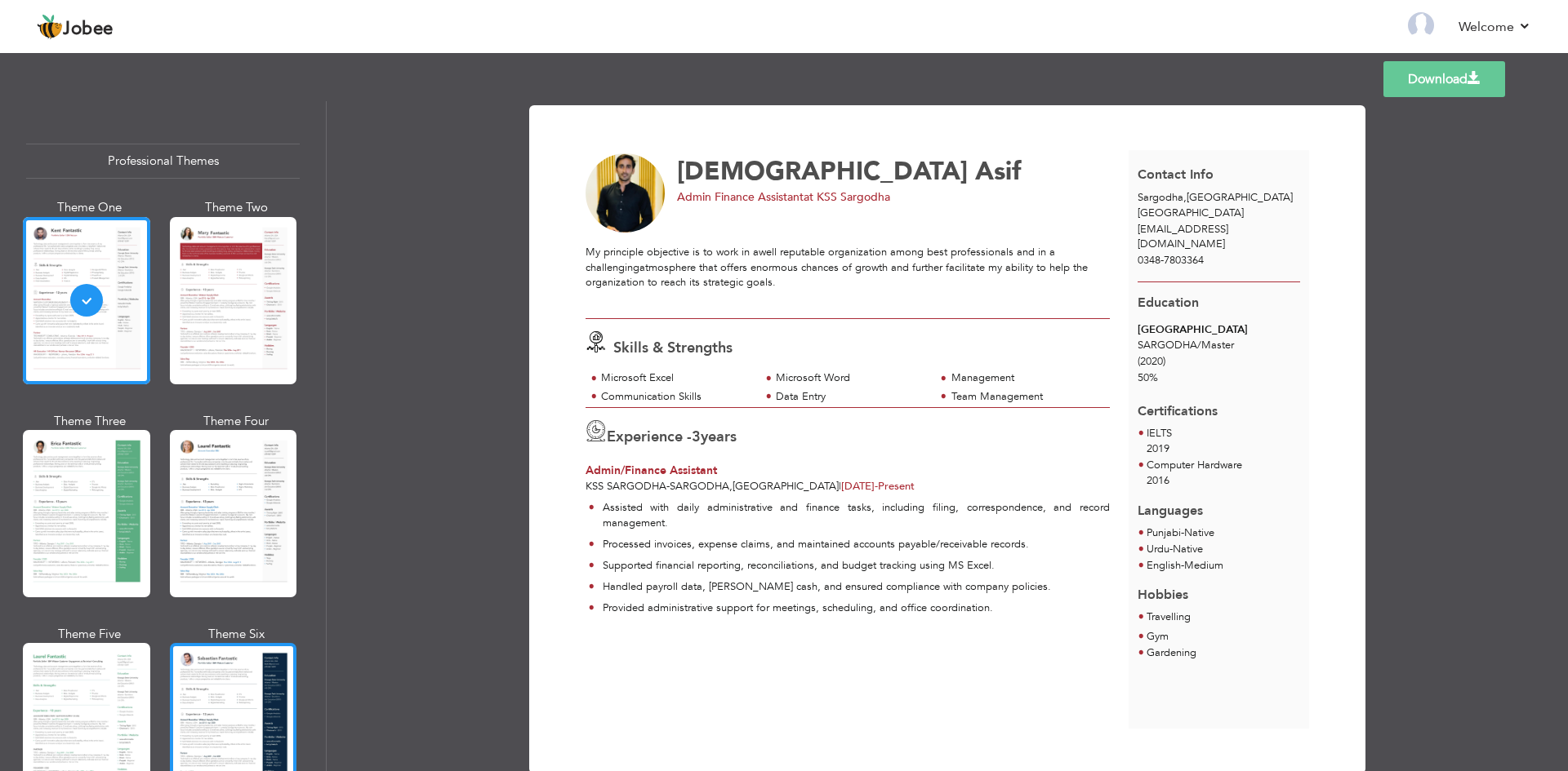
click at [220, 682] on div at bounding box center [234, 726] width 127 height 167
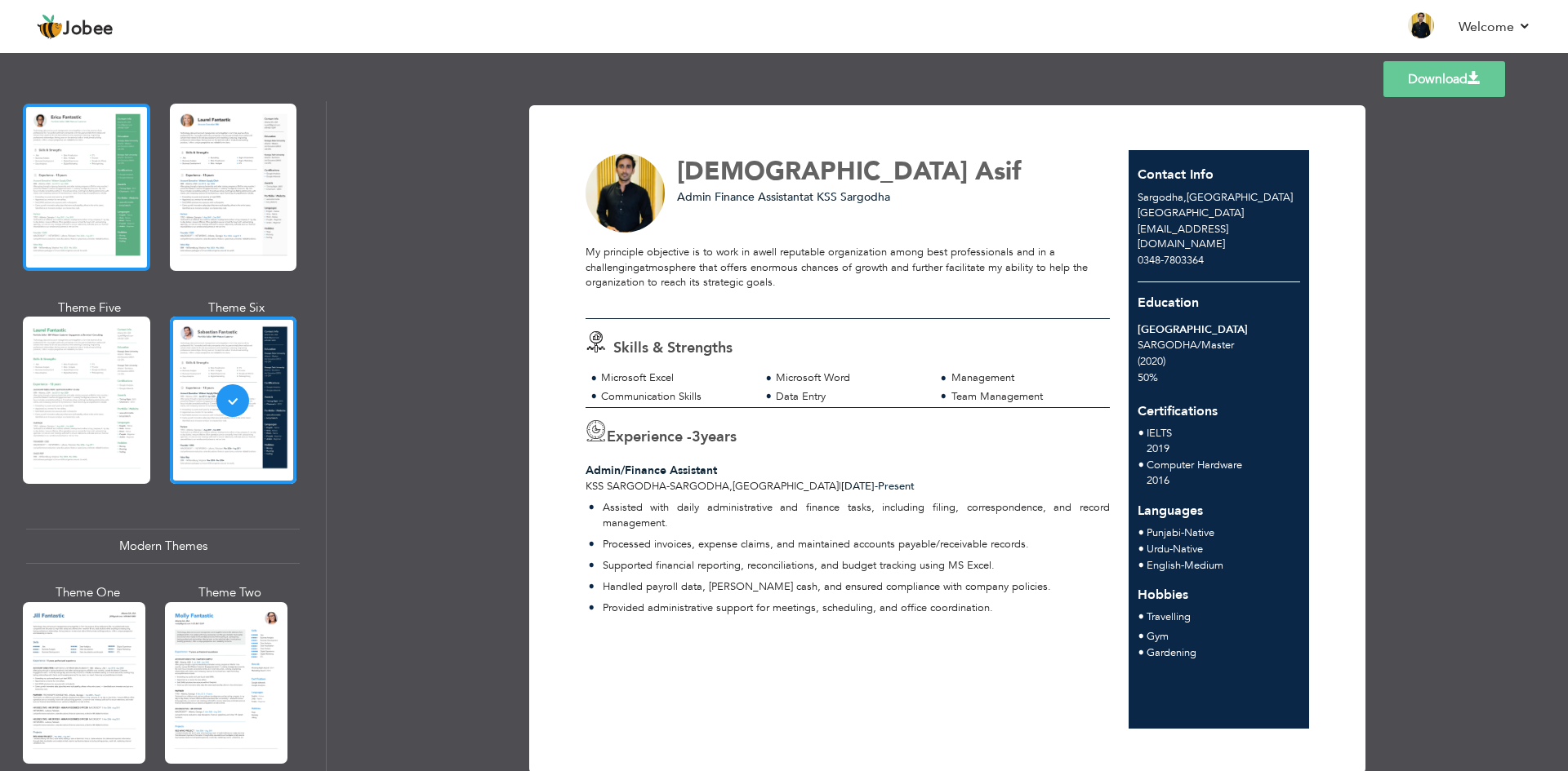
scroll to position [490, 0]
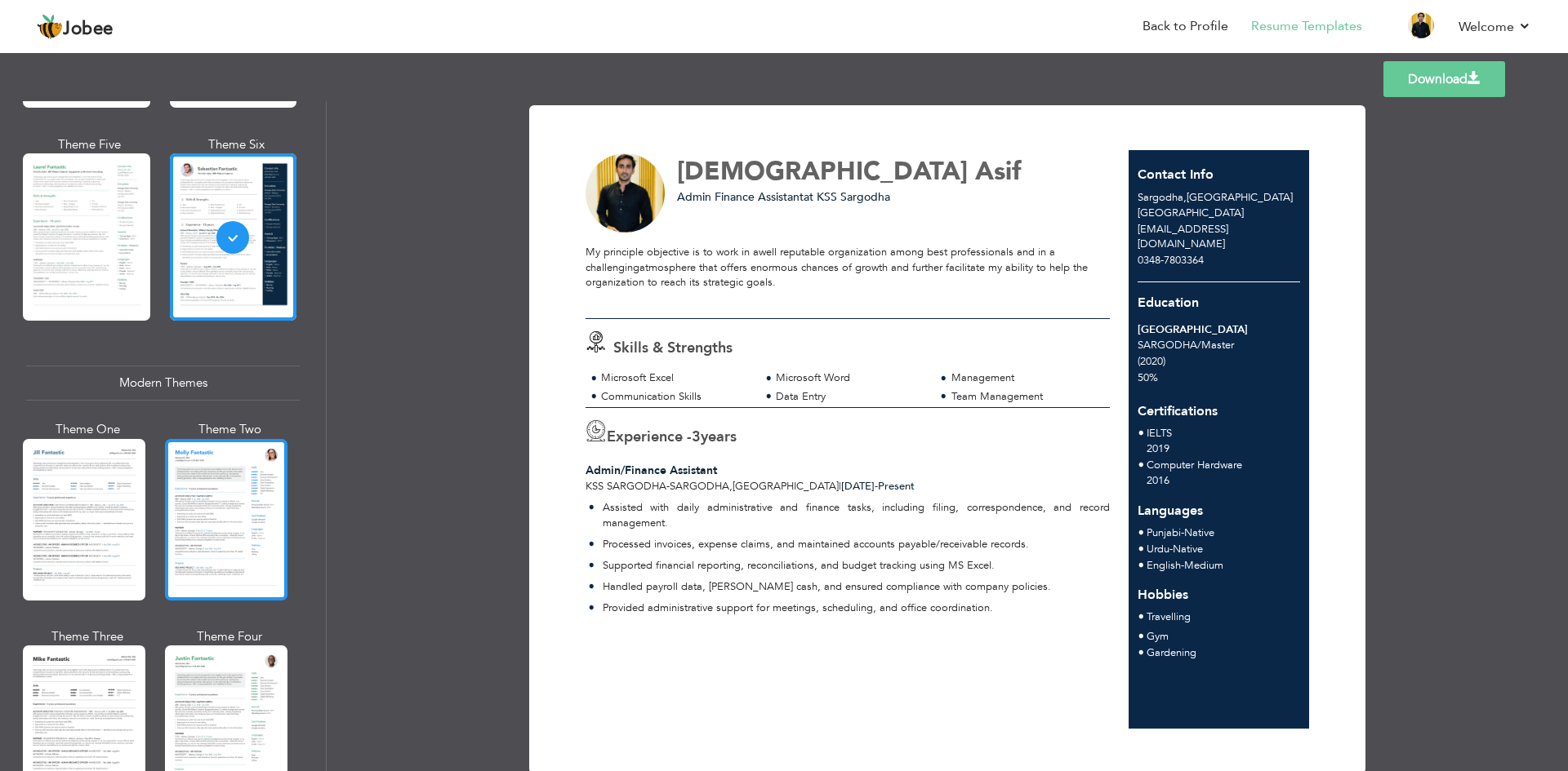
click at [236, 512] on div at bounding box center [226, 519] width 122 height 161
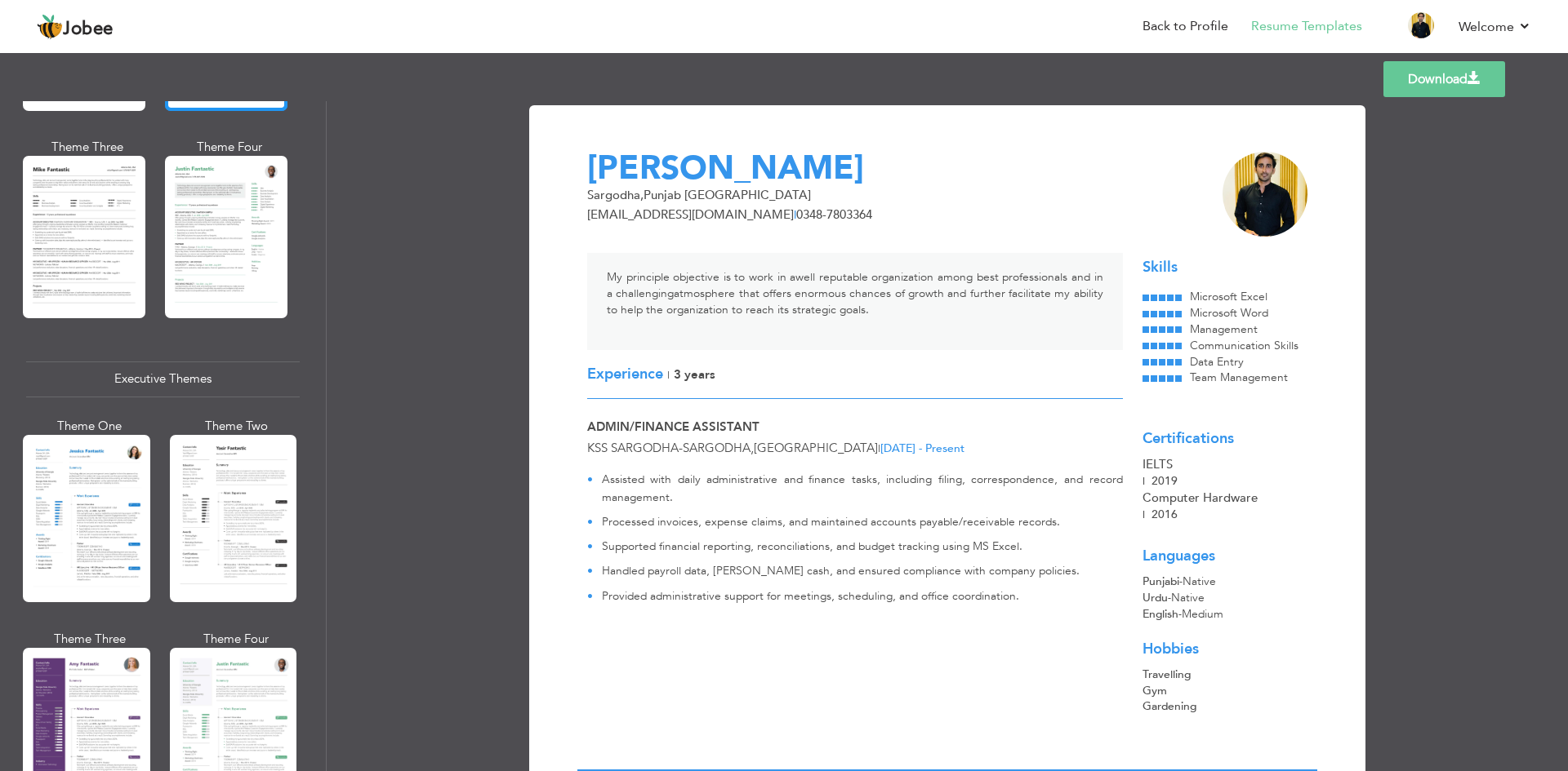
scroll to position [1142, 0]
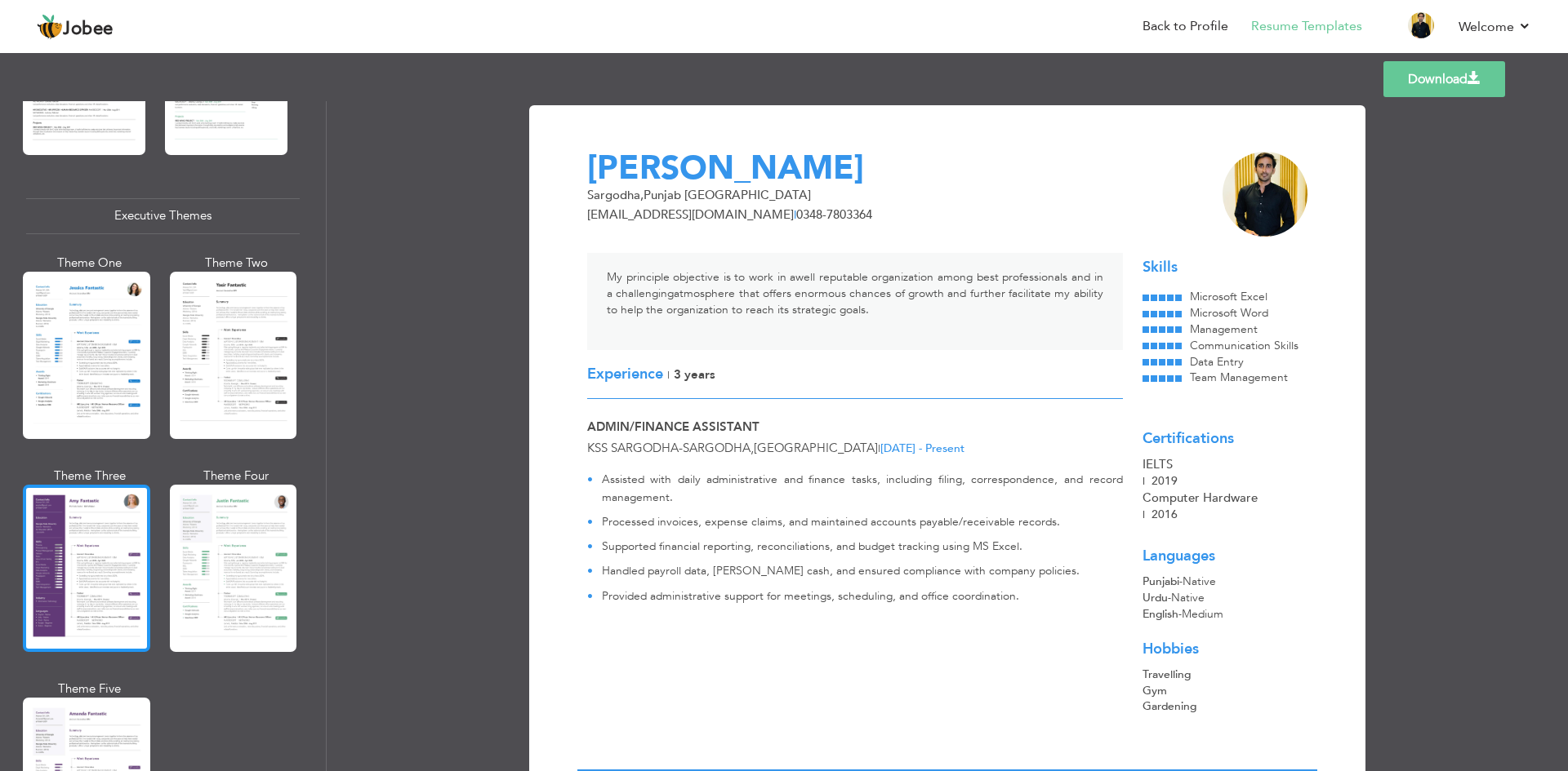
click at [122, 536] on div at bounding box center [86, 568] width 127 height 167
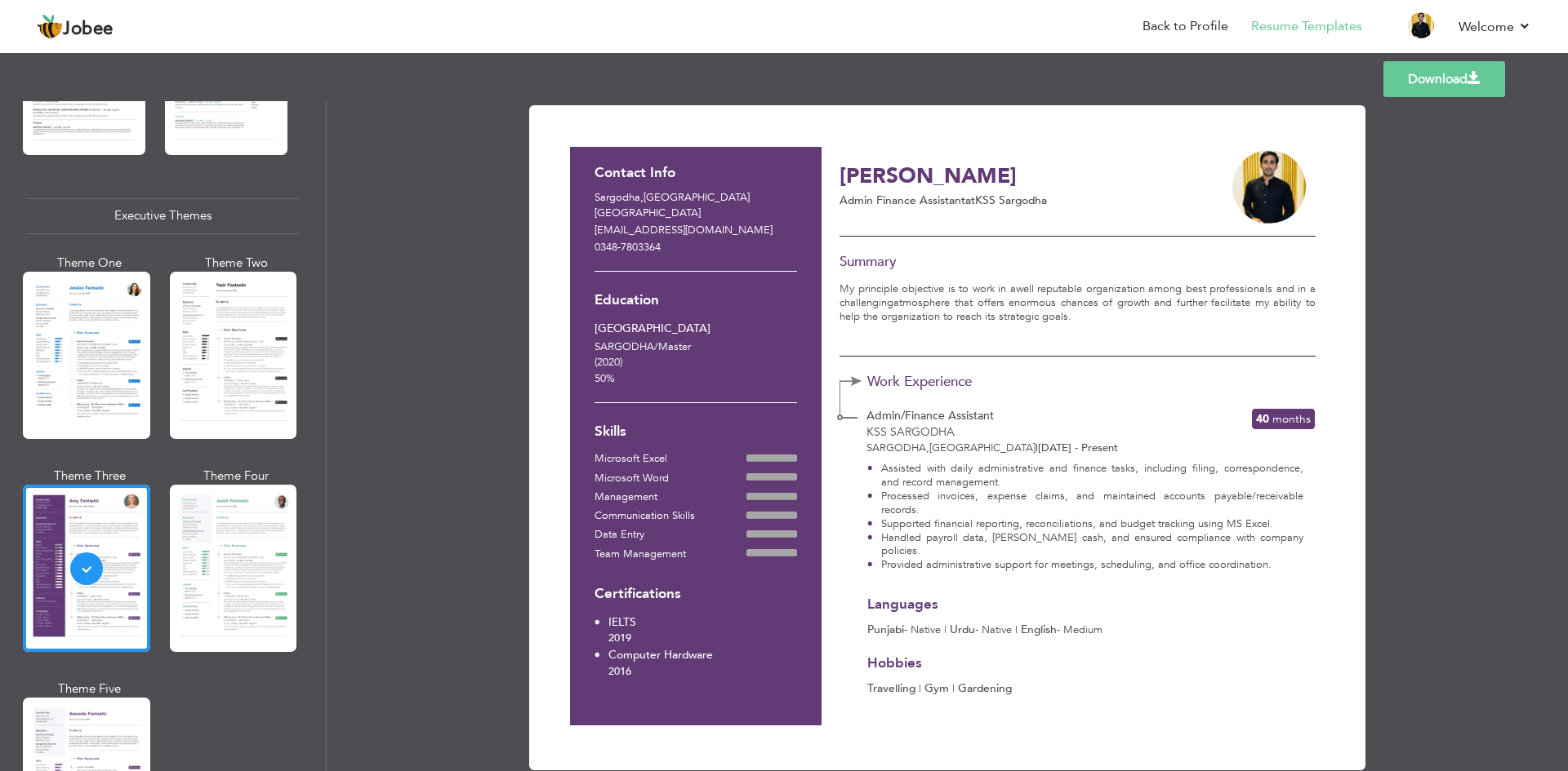
scroll to position [33, 0]
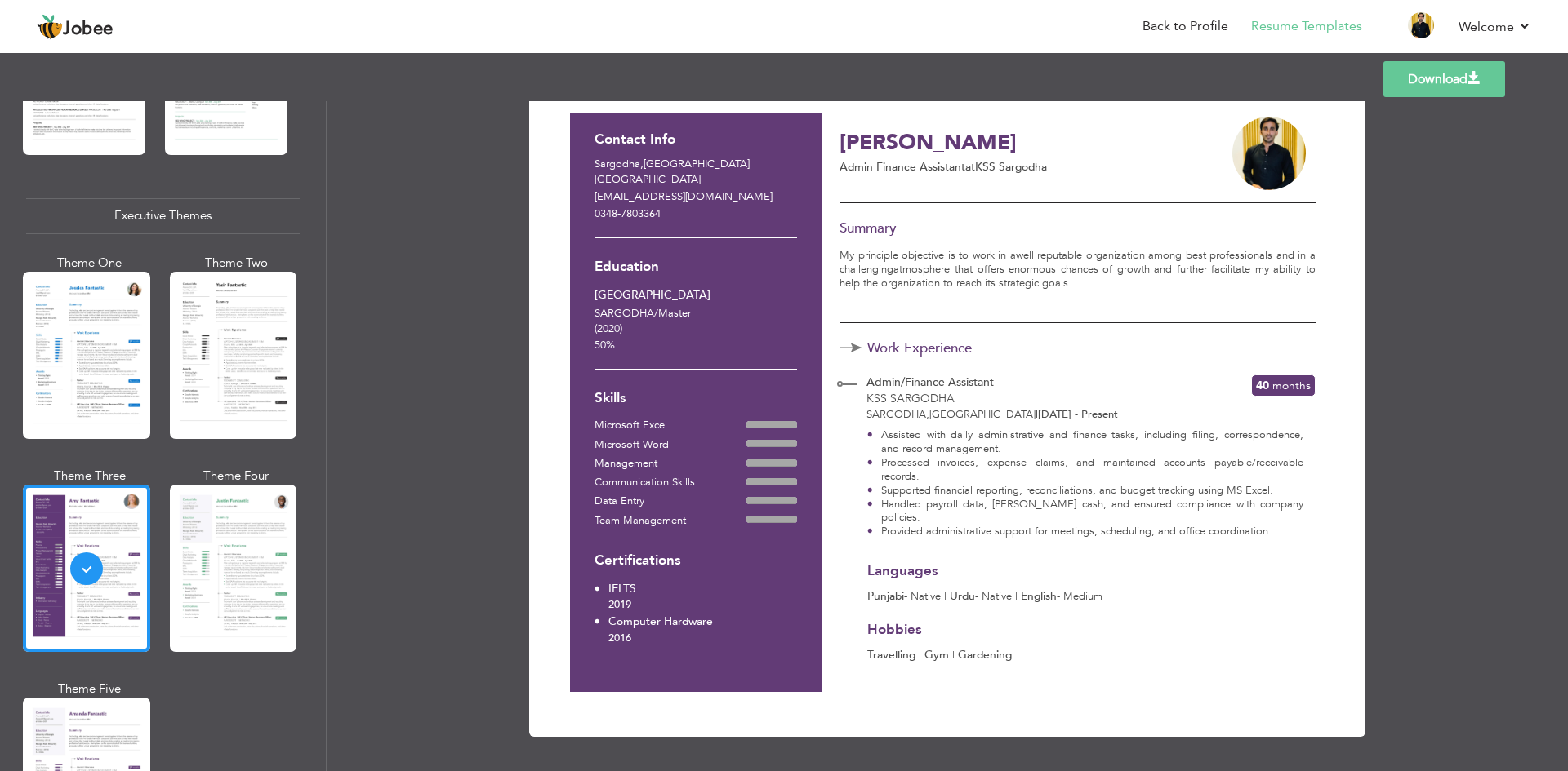
click at [1454, 84] on link "Download" at bounding box center [1444, 79] width 121 height 36
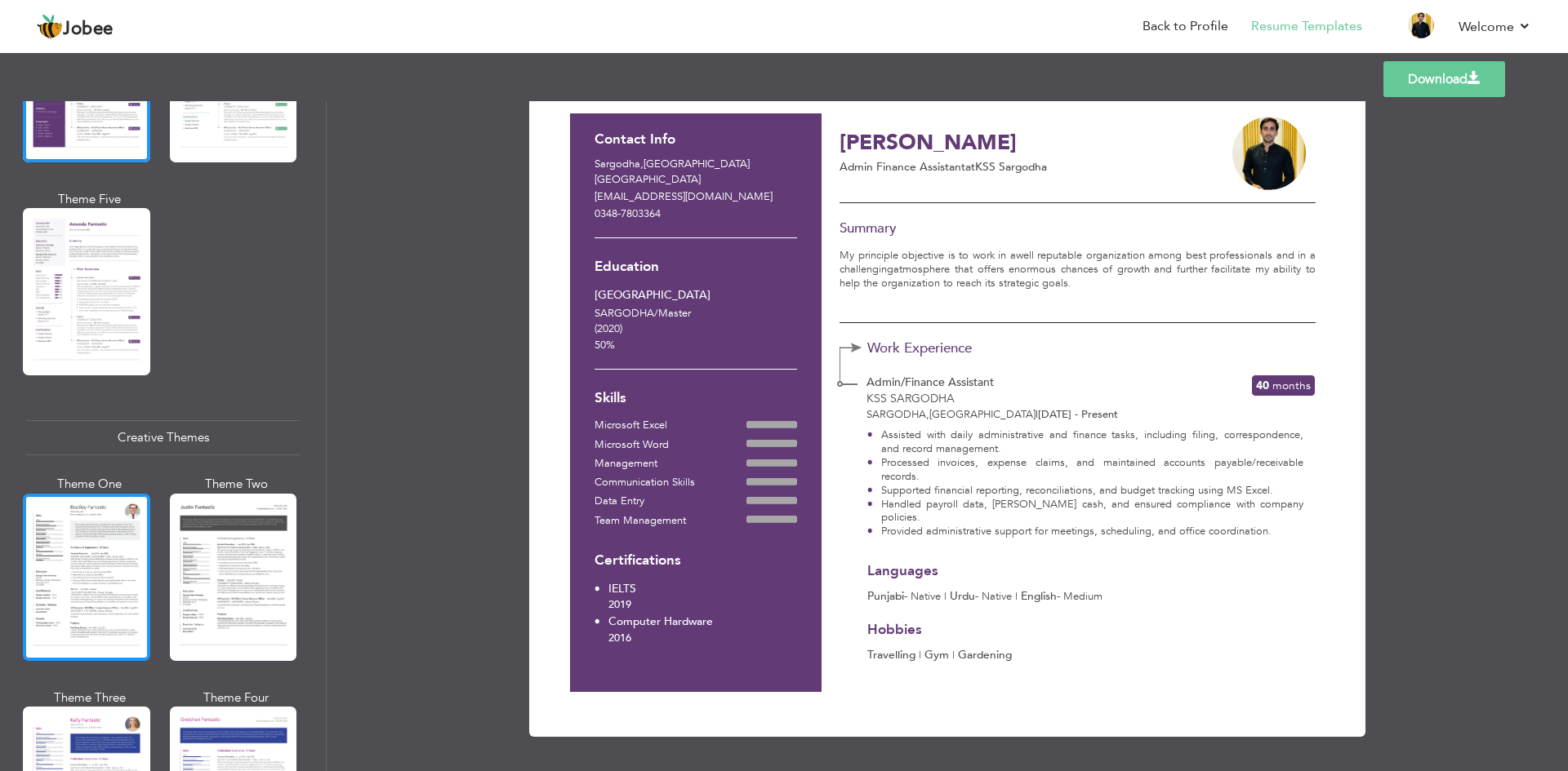
scroll to position [1795, 0]
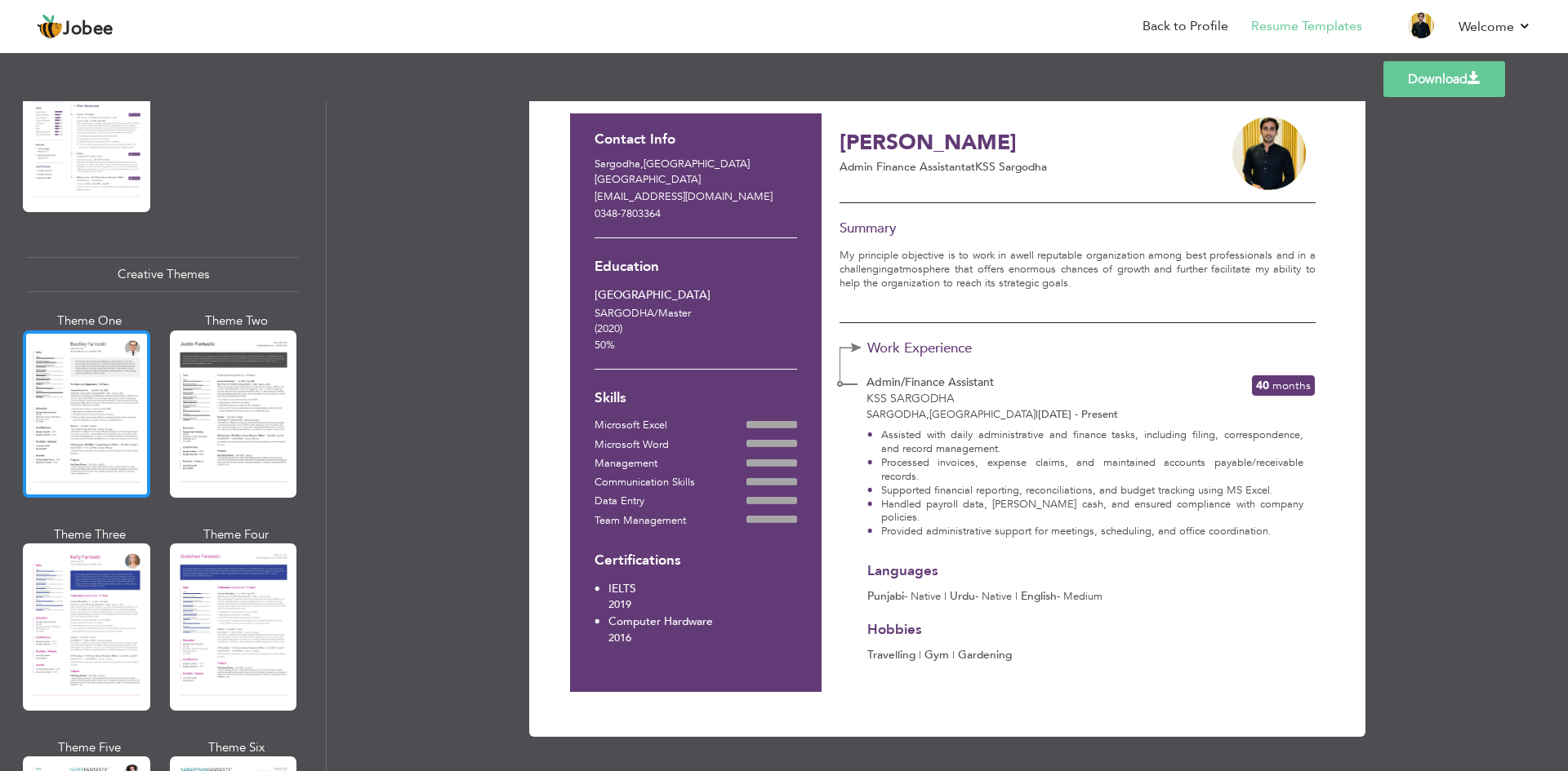
click at [91, 449] on div at bounding box center [86, 413] width 127 height 167
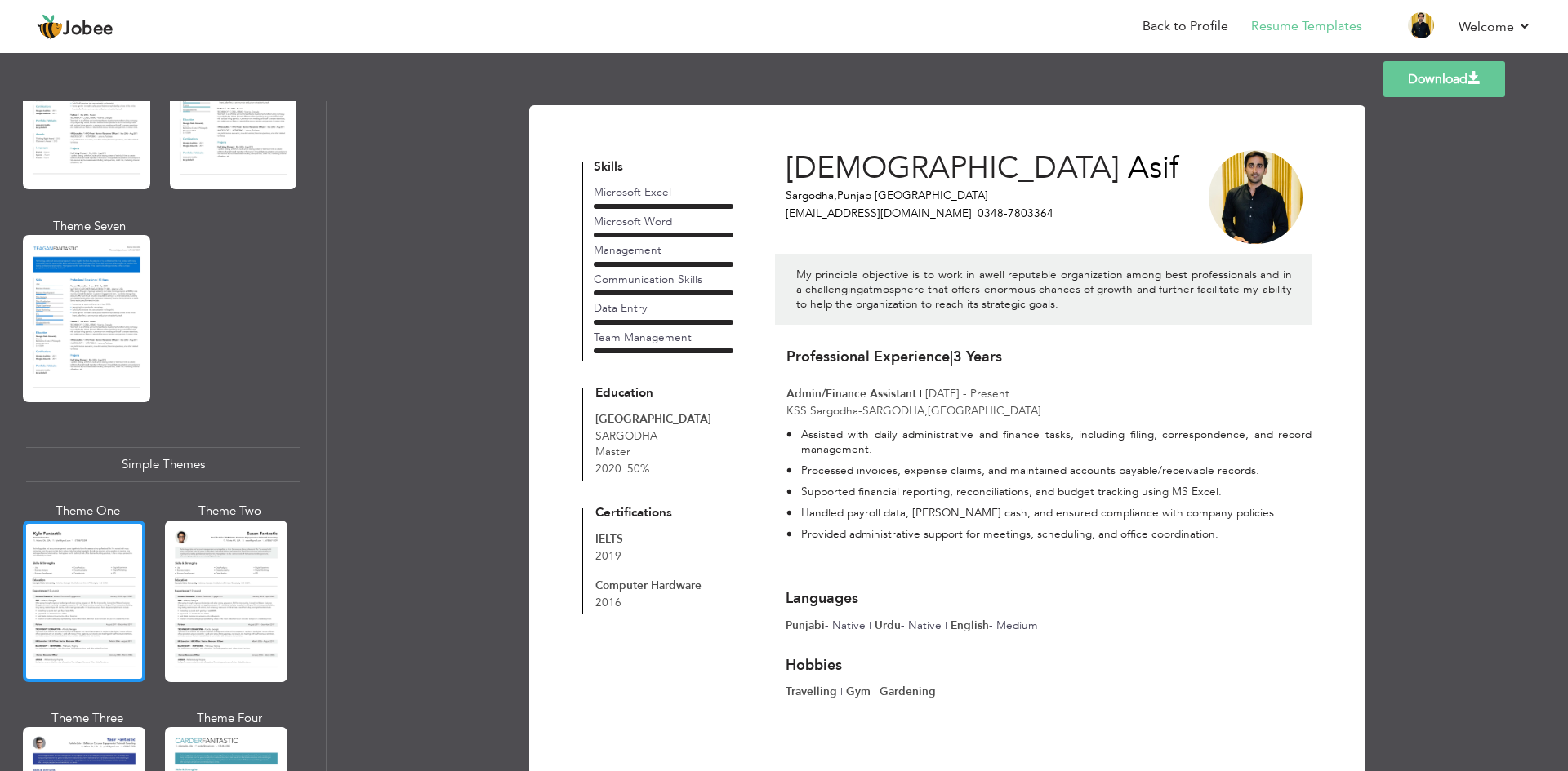
scroll to position [2657, 0]
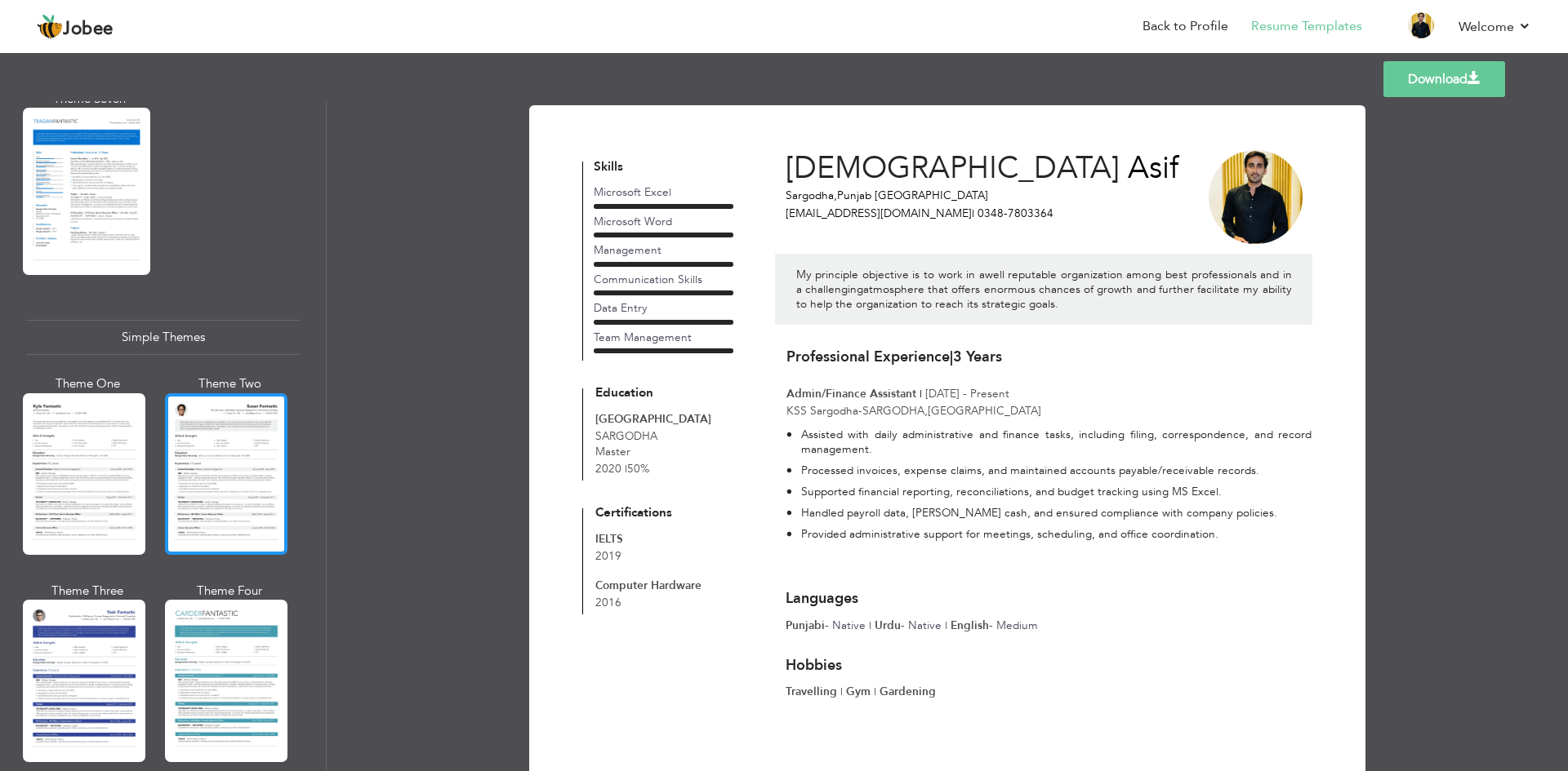
click at [209, 483] on div at bounding box center [226, 474] width 122 height 161
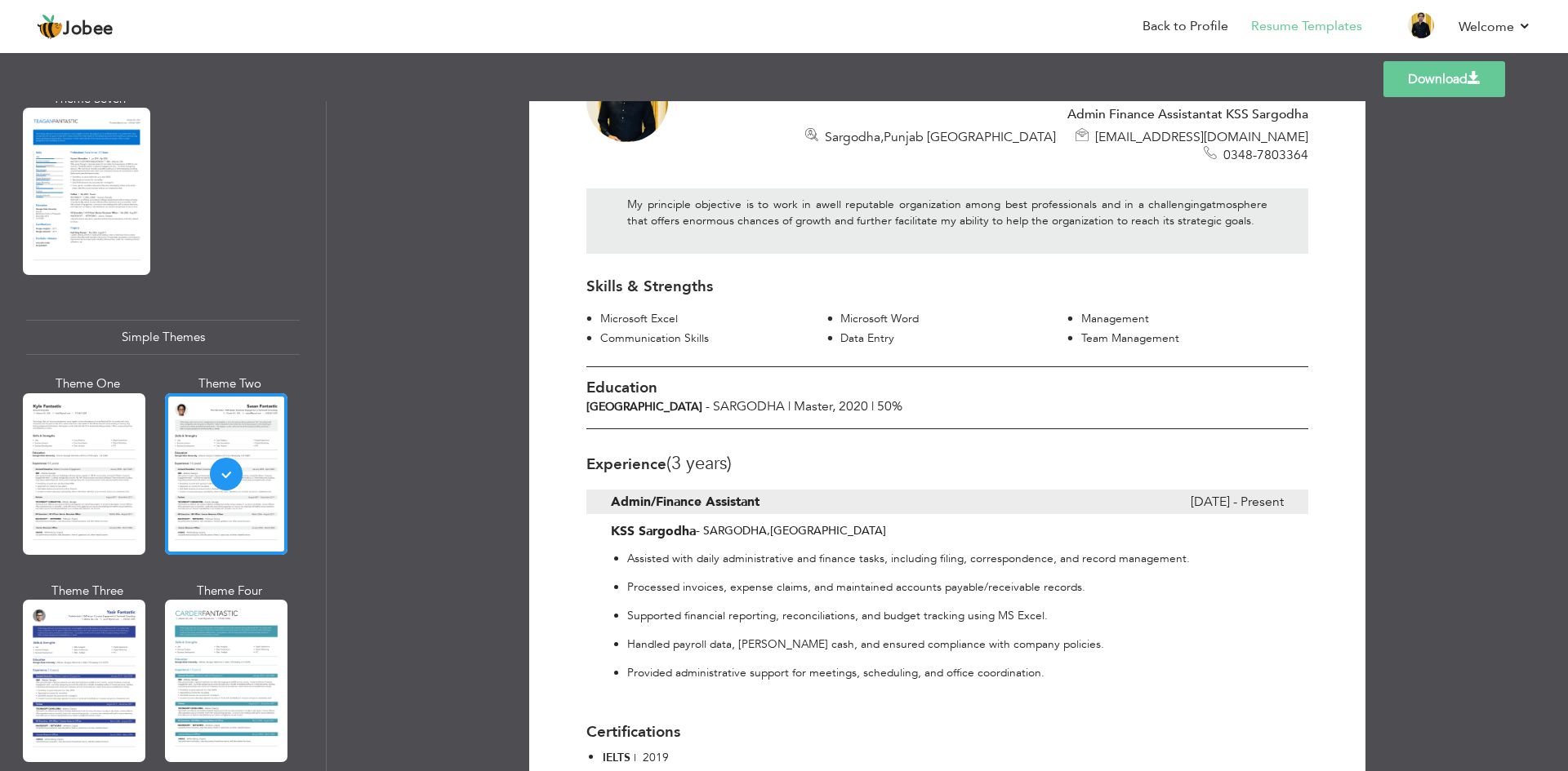
scroll to position [17, 0]
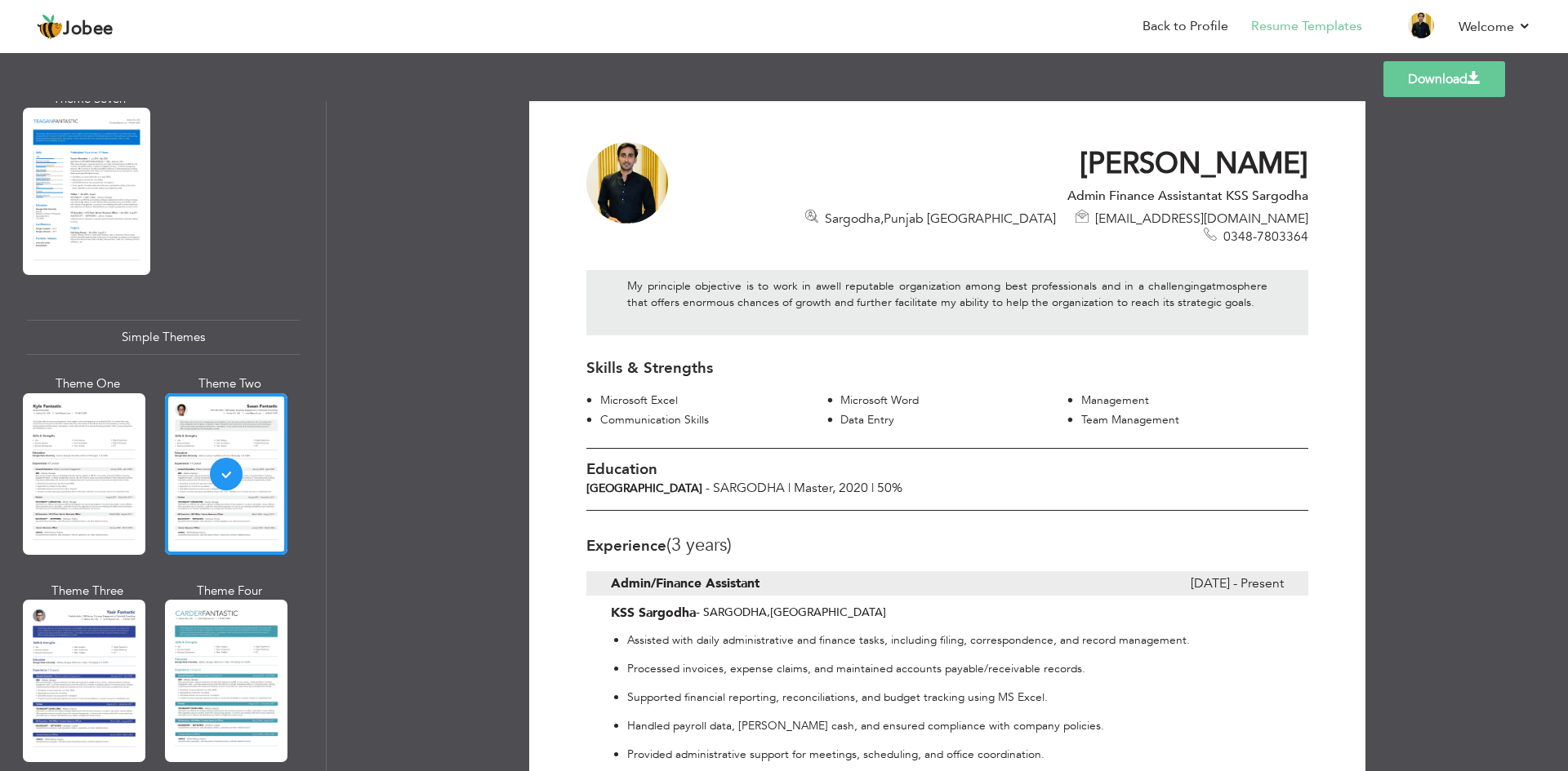
click at [1413, 94] on link "Download" at bounding box center [1444, 79] width 121 height 36
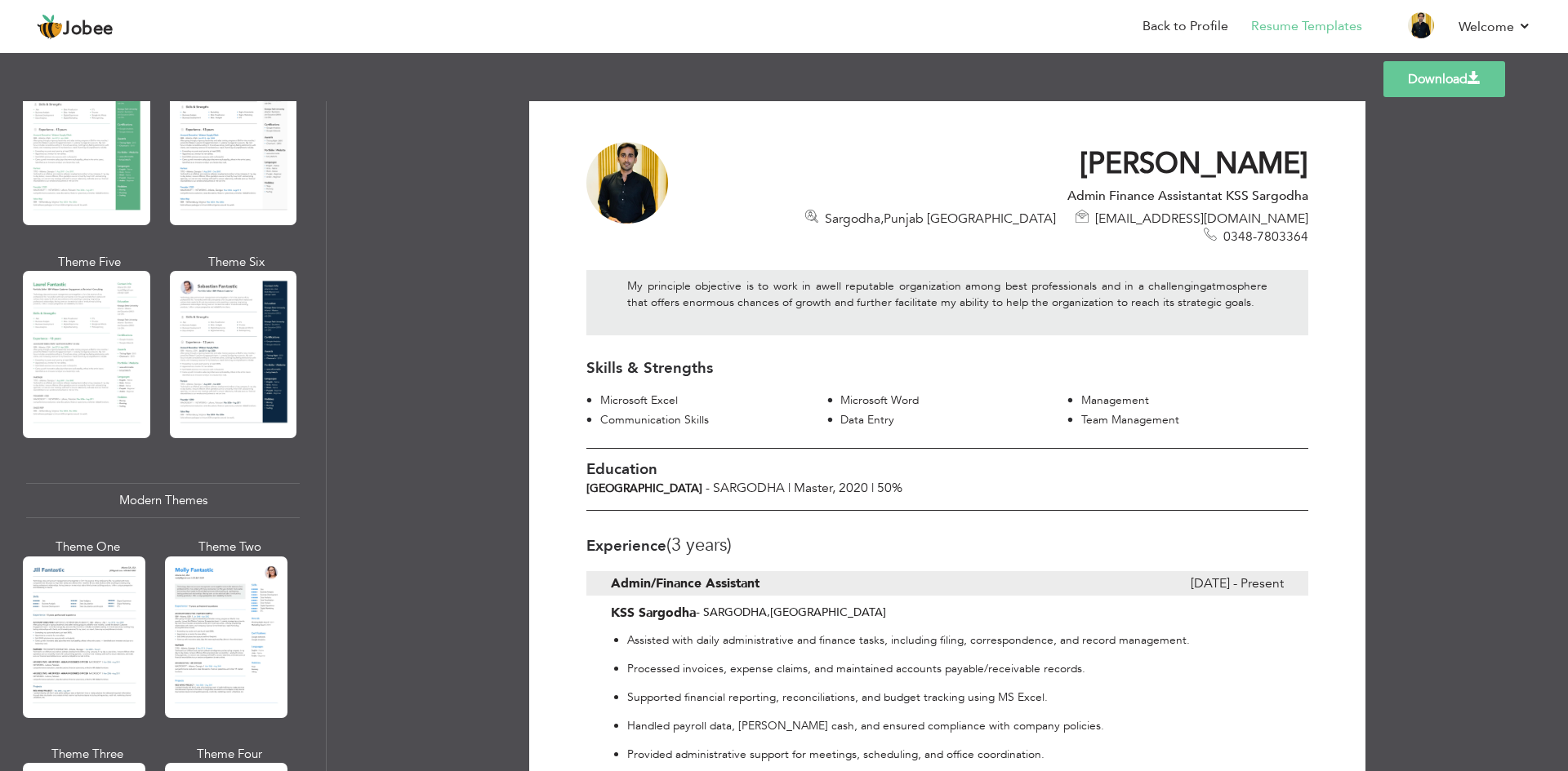
scroll to position [46, 0]
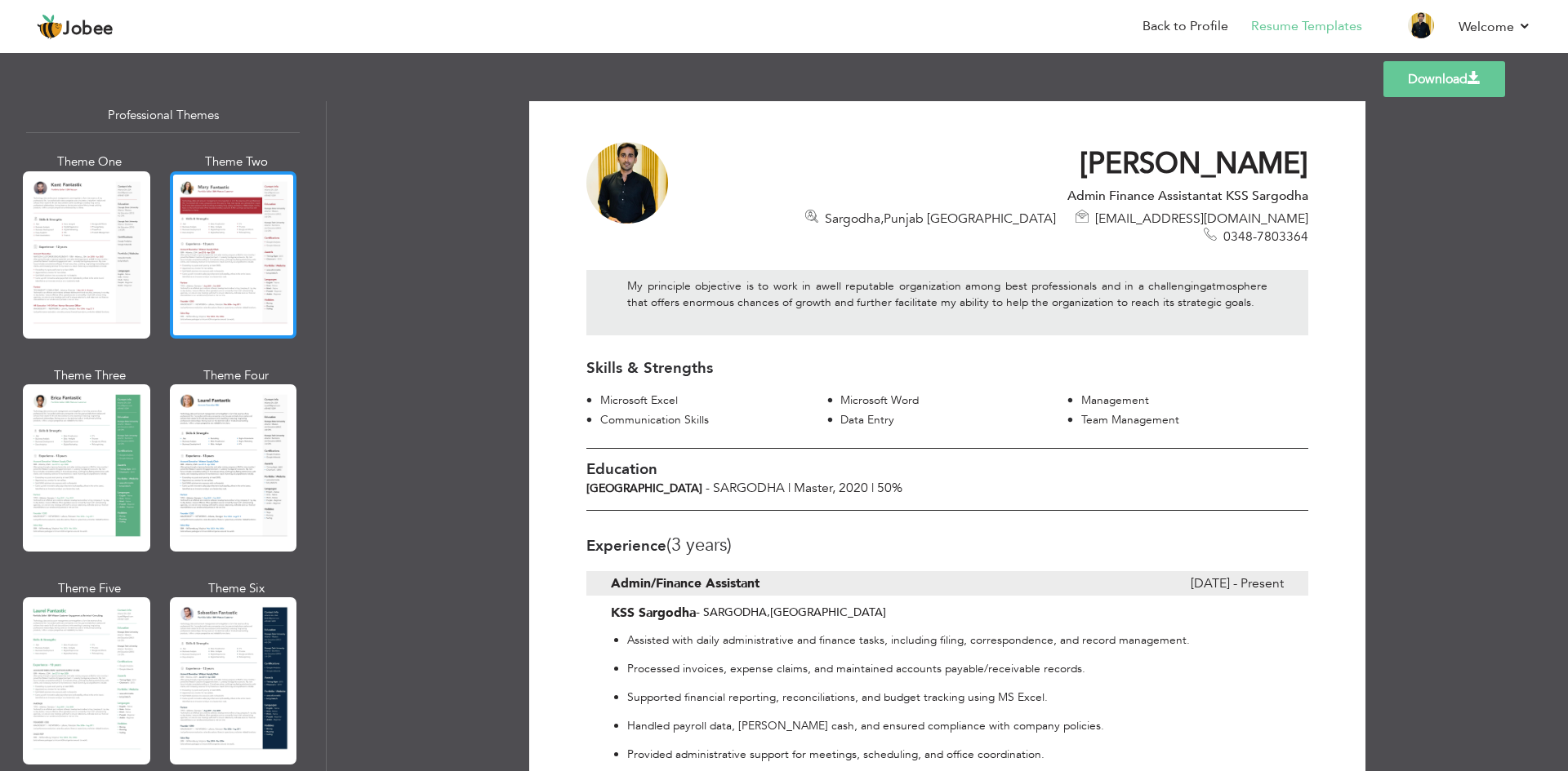
click at [195, 290] on div at bounding box center [234, 254] width 127 height 167
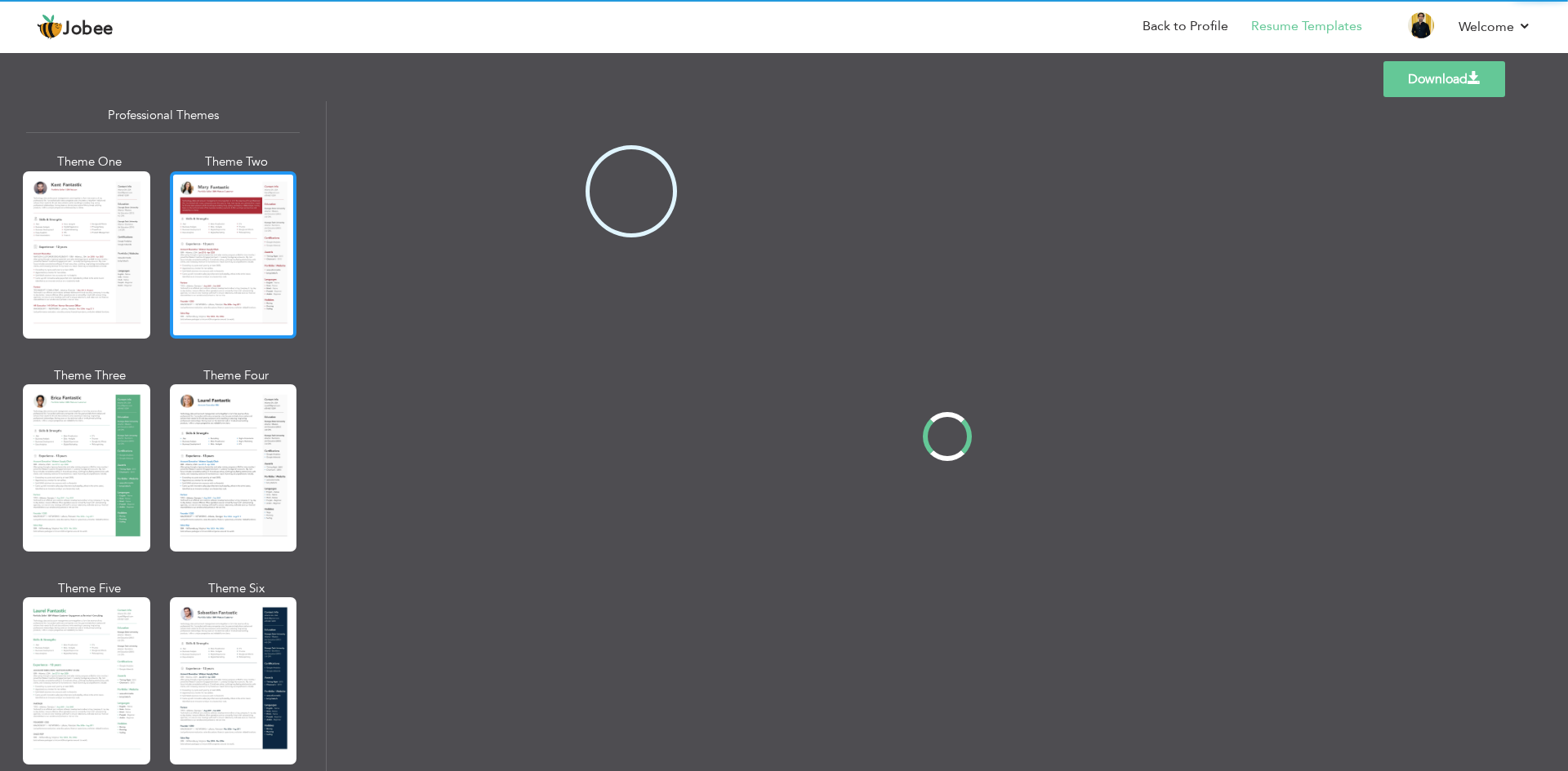
scroll to position [0, 0]
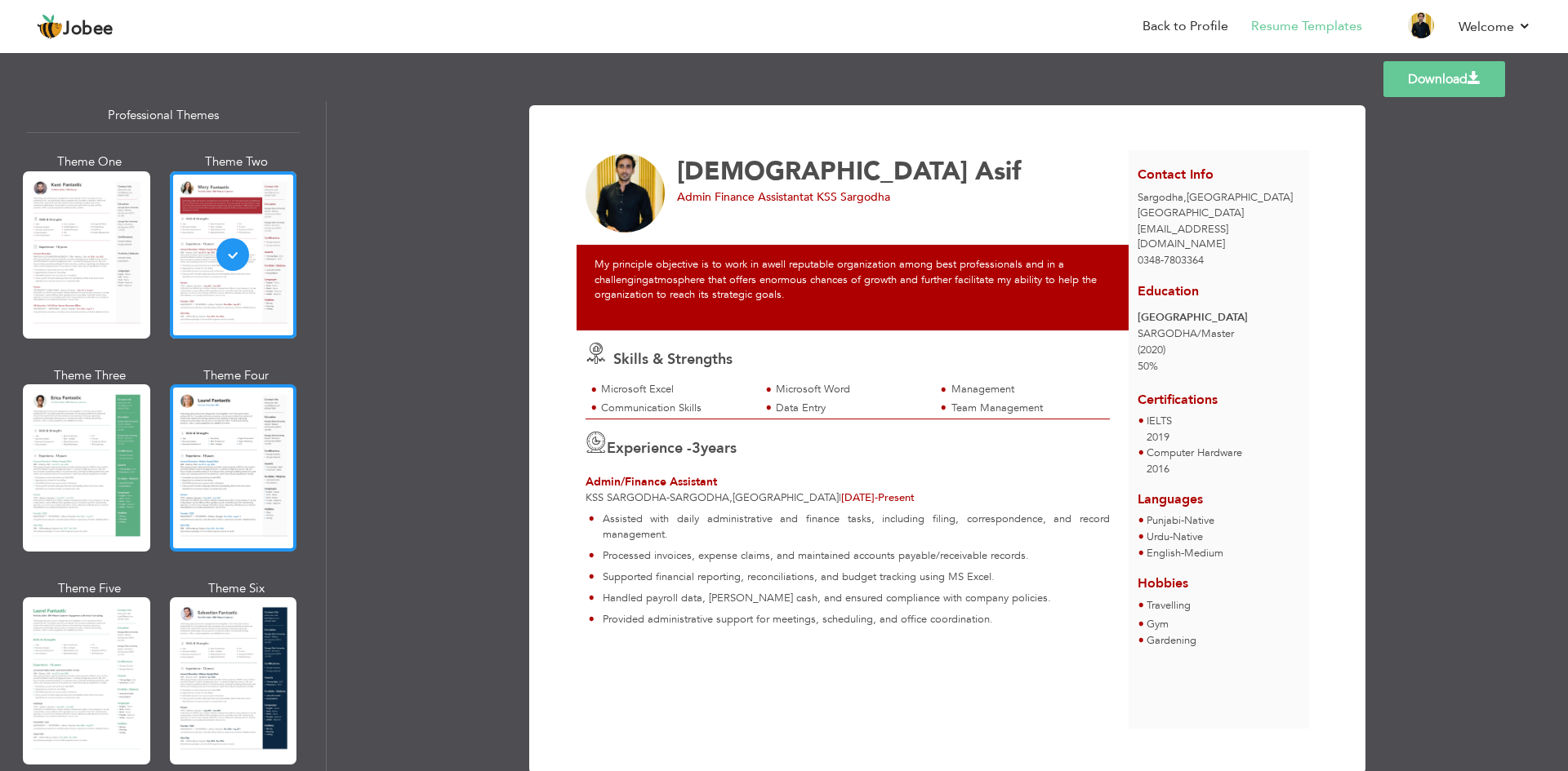
click at [210, 467] on div at bounding box center [234, 467] width 127 height 167
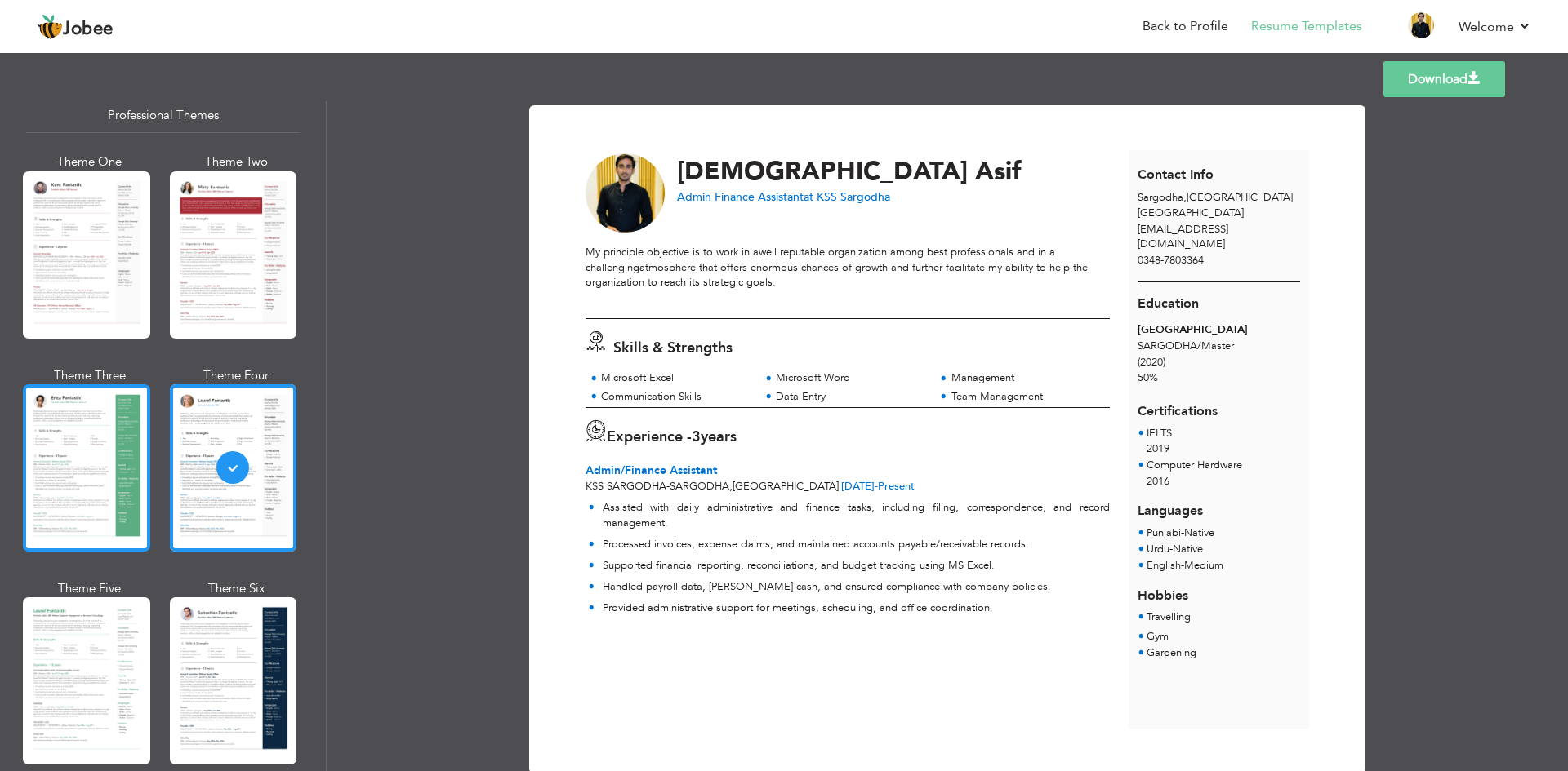
click at [90, 493] on div at bounding box center [86, 467] width 127 height 167
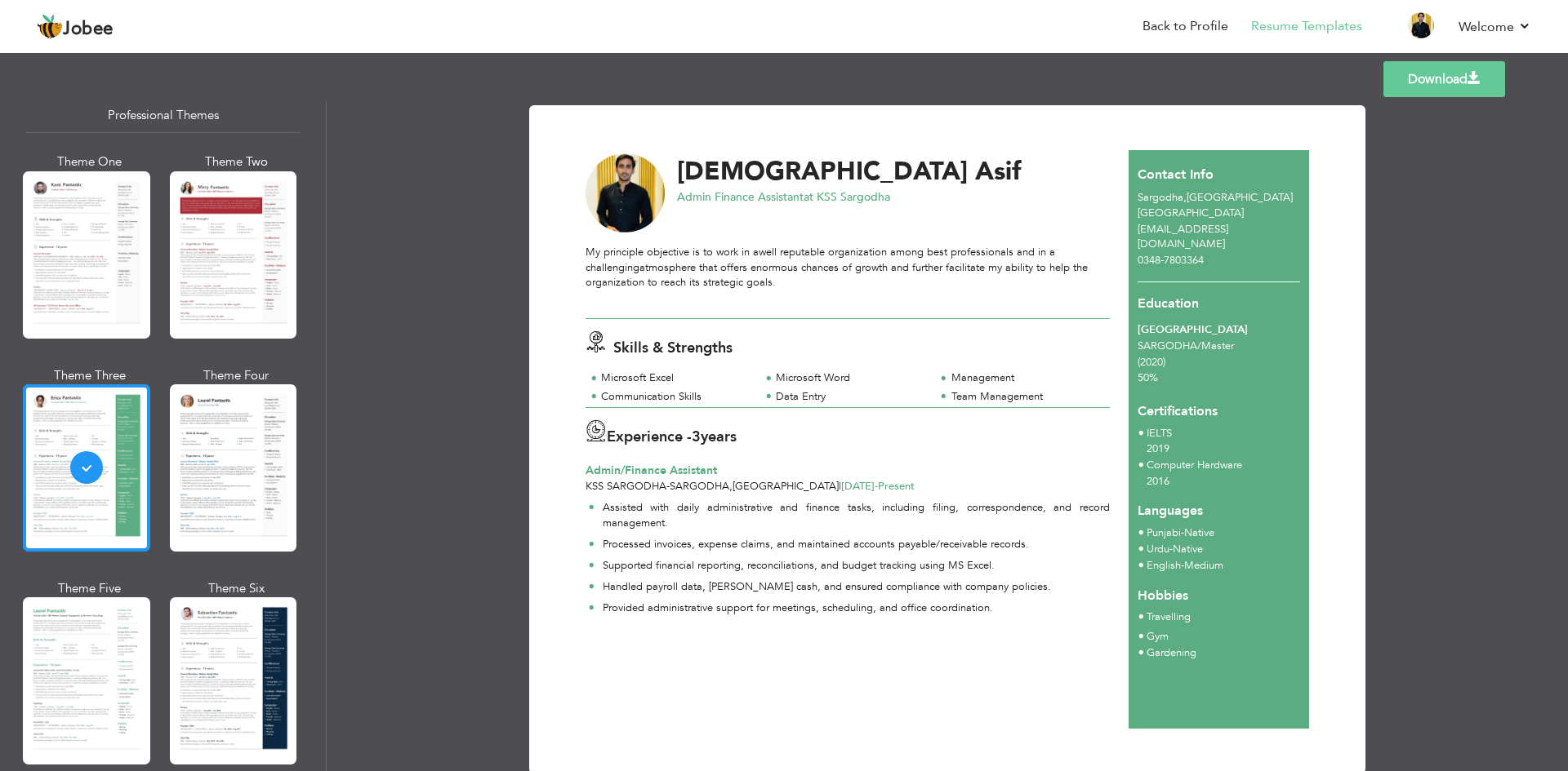
scroll to position [209, 0]
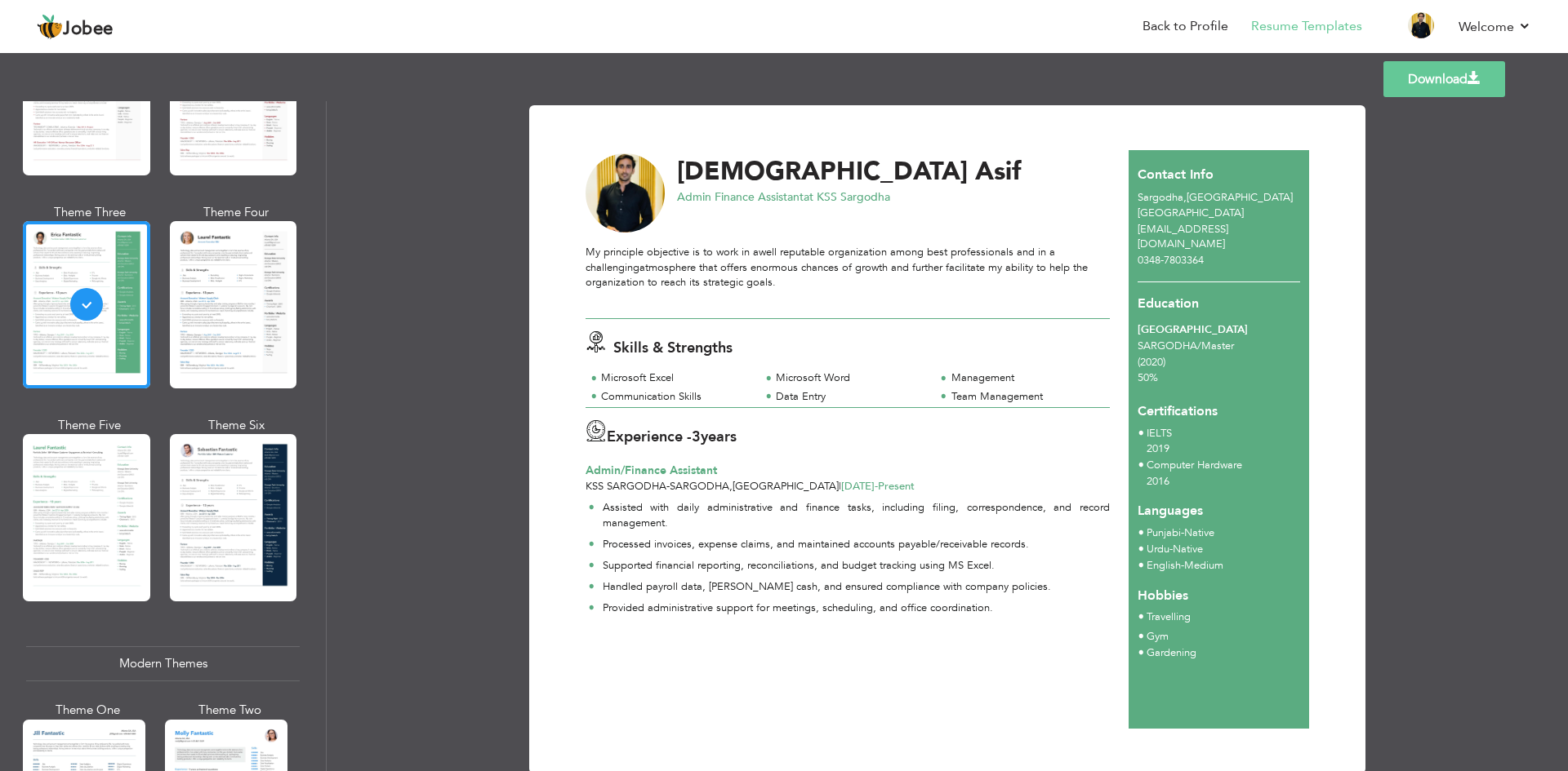
click at [1423, 89] on link "Download" at bounding box center [1444, 79] width 121 height 36
click at [238, 330] on div at bounding box center [234, 304] width 127 height 167
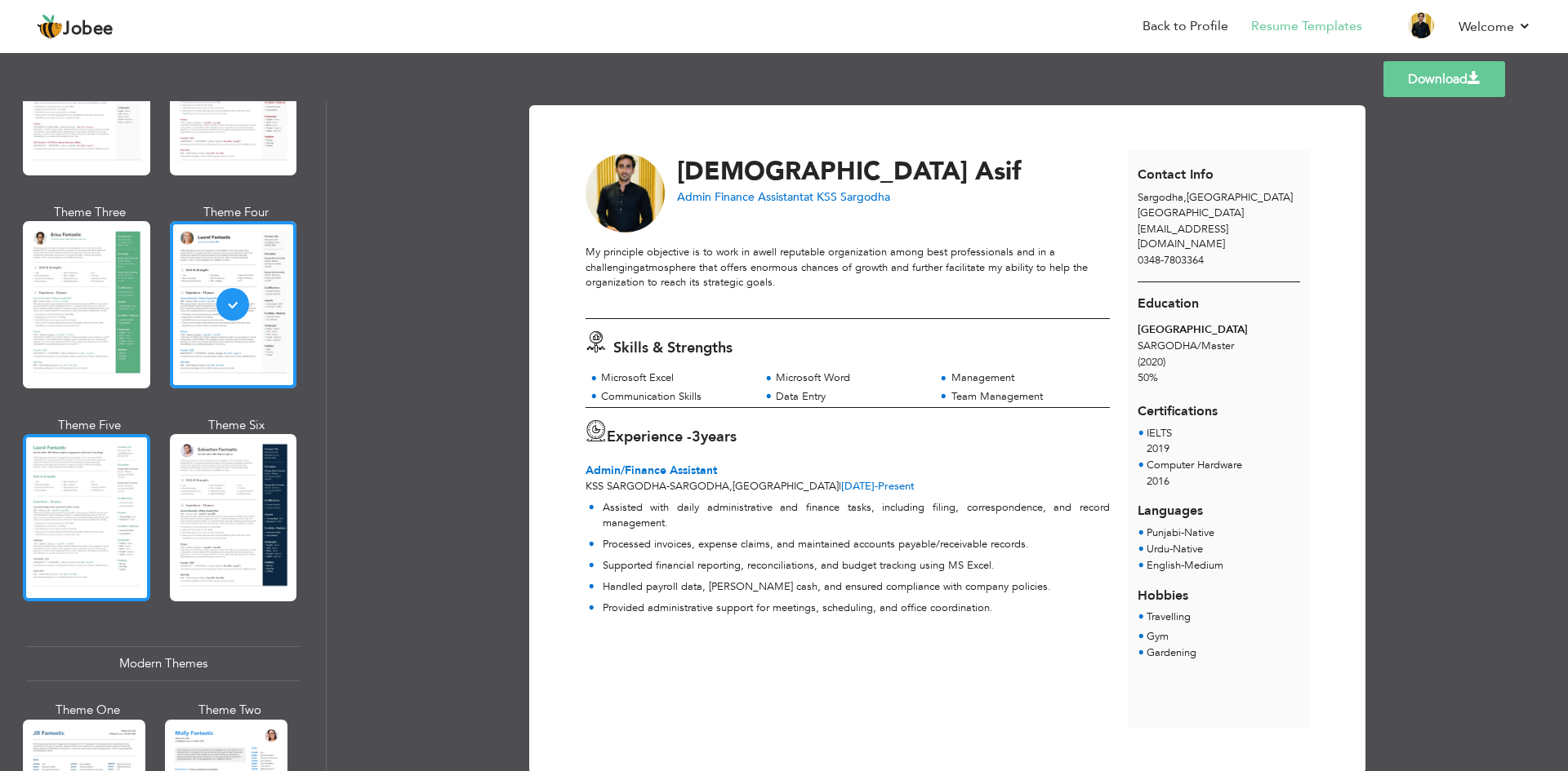
click at [43, 462] on div at bounding box center [86, 517] width 127 height 167
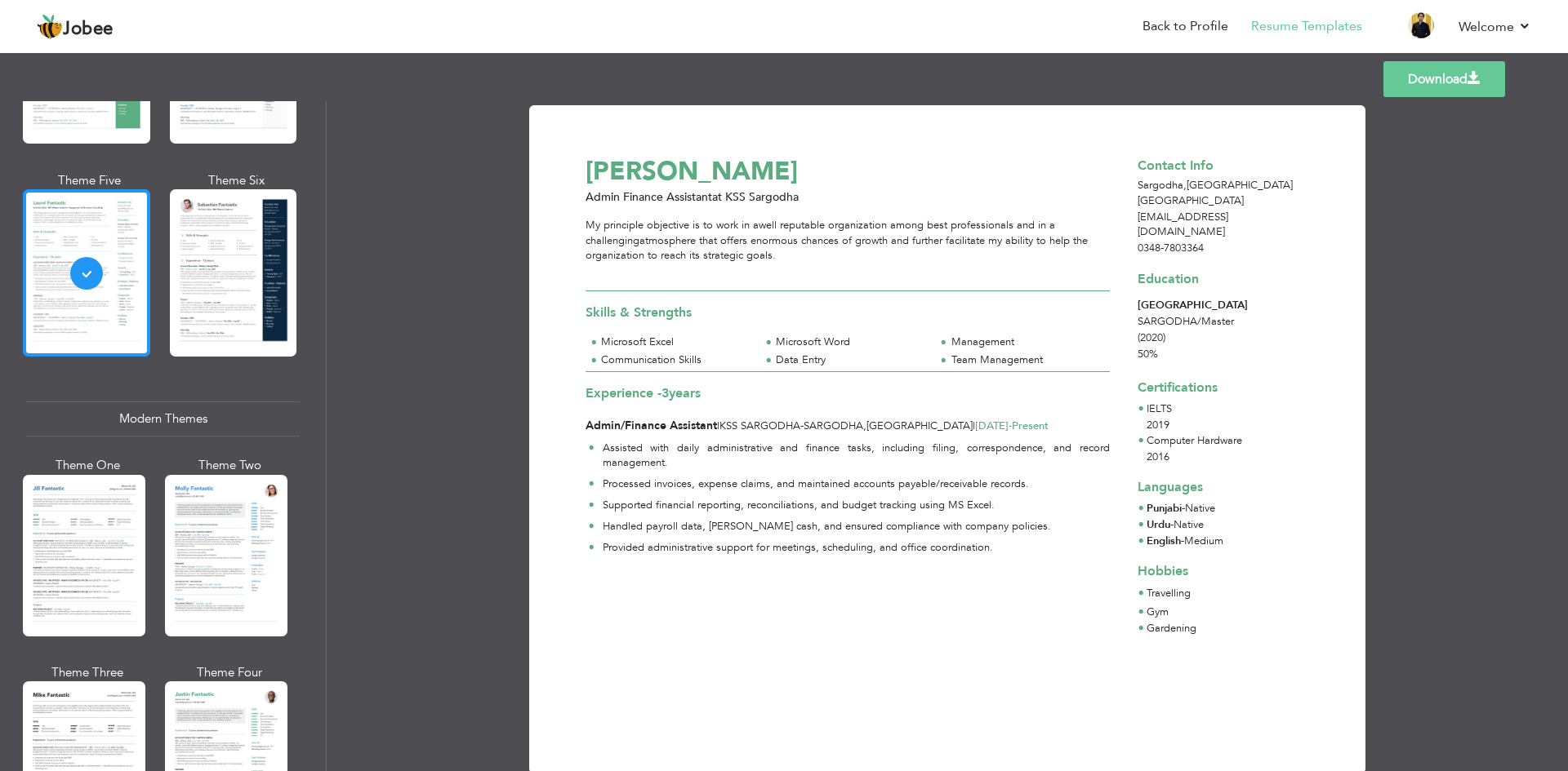
scroll to position [535, 0]
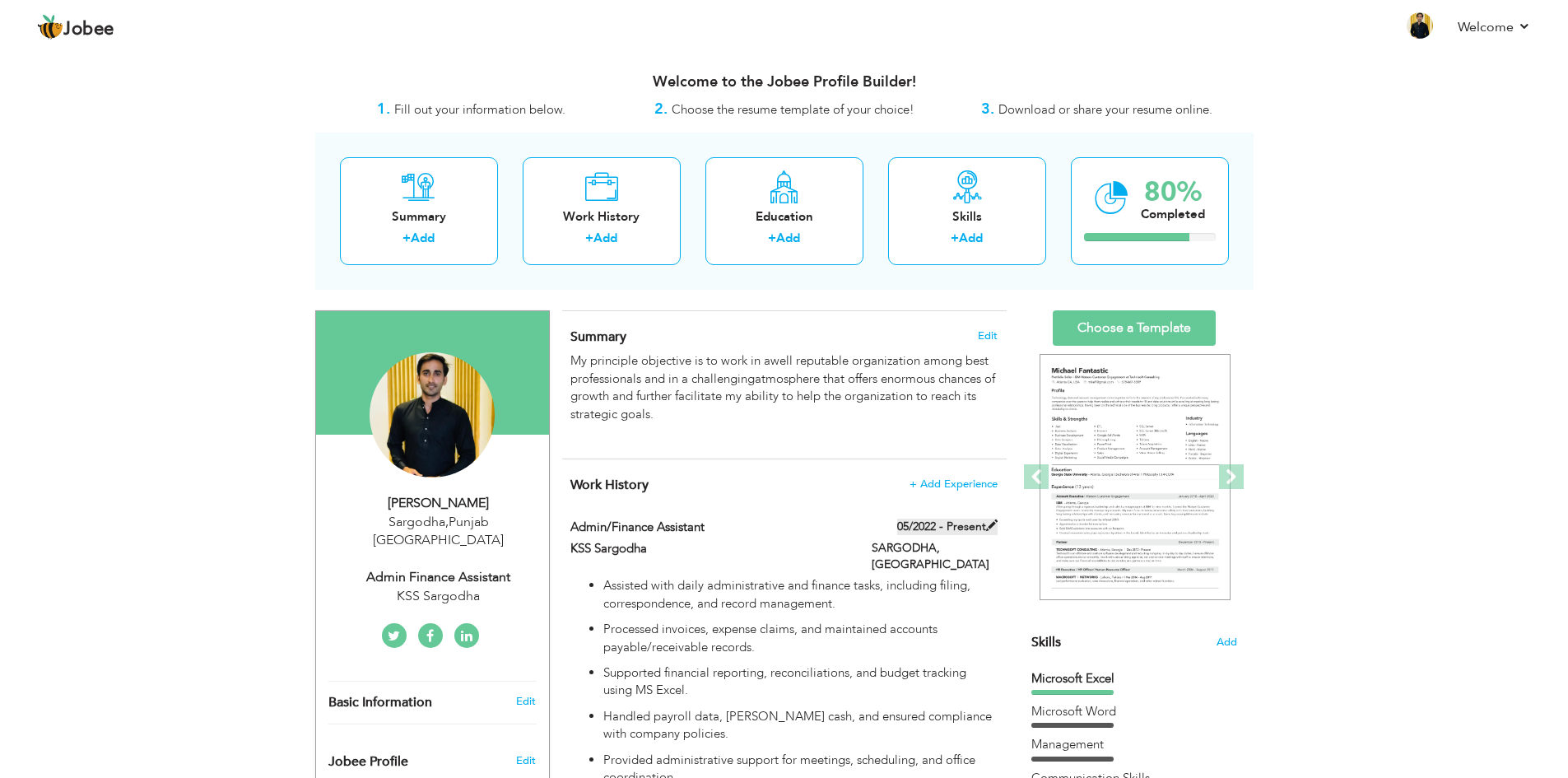
click at [991, 522] on span at bounding box center [992, 526] width 12 height 12
type input "Admin/Finance Assistant"
type input "KSS Sargodha"
type input "05/2022"
type input "[GEOGRAPHIC_DATA]"
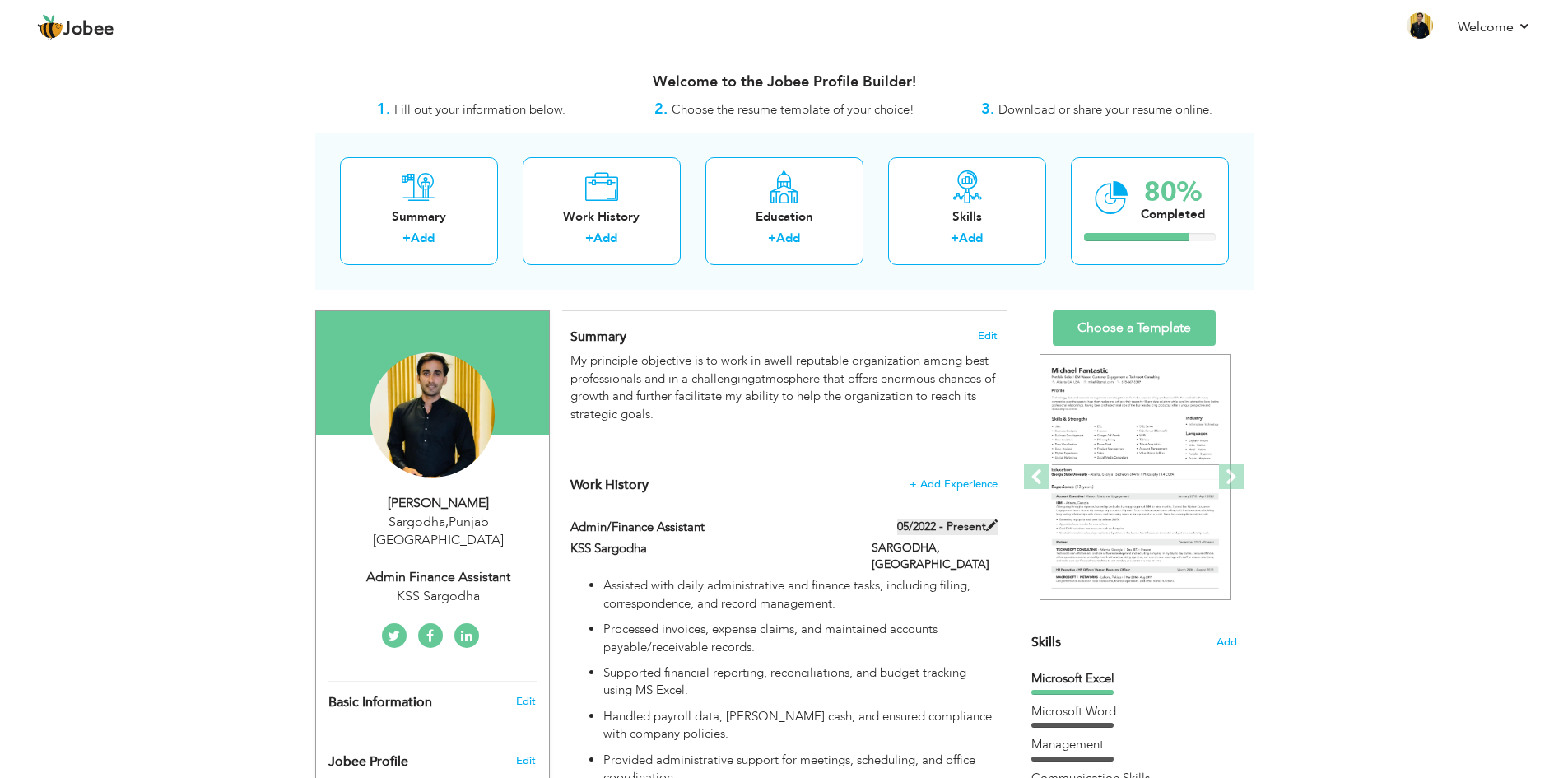
type input "SARGODHA"
checkbox input "true"
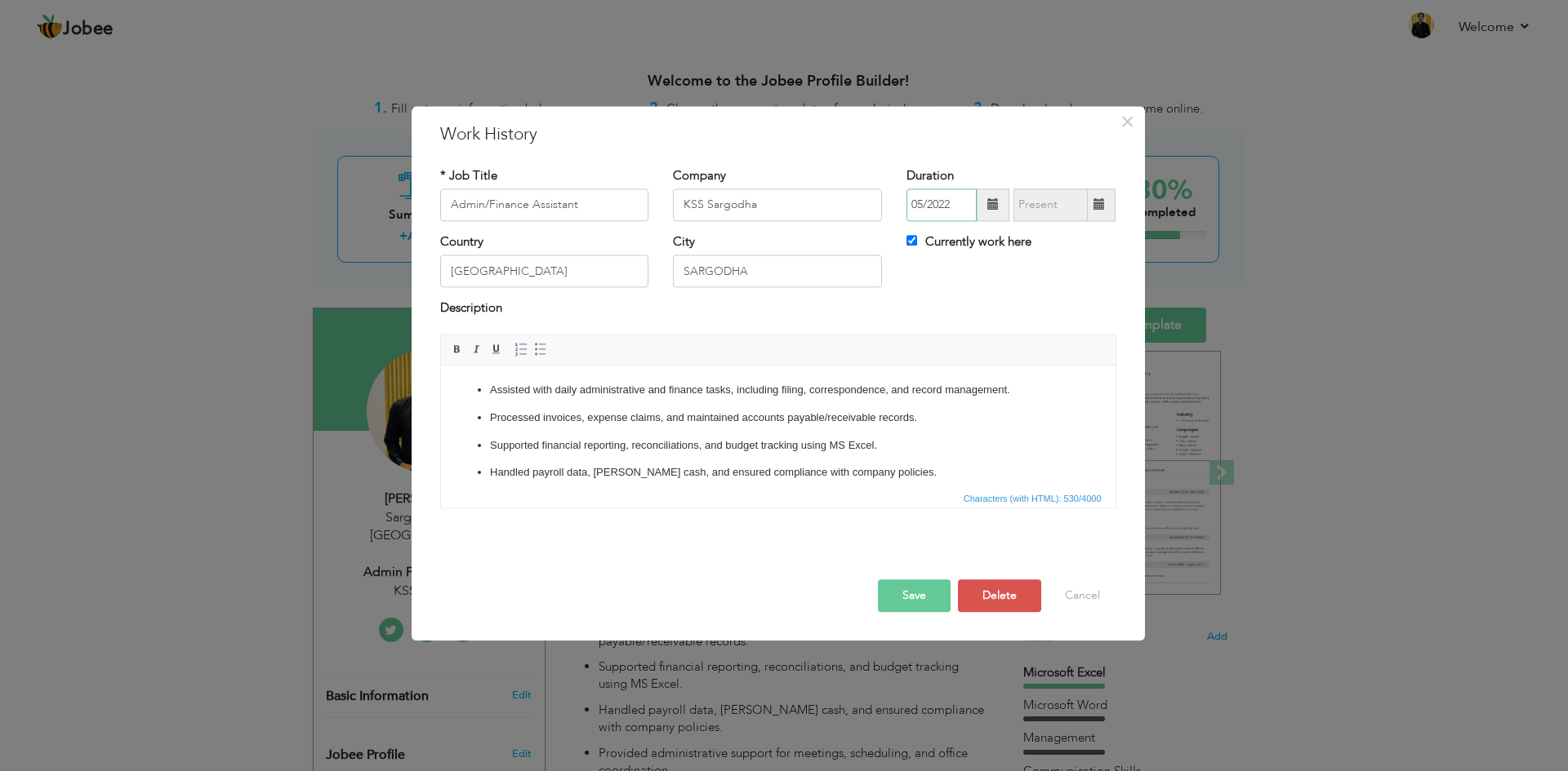
click at [966, 194] on input "05/2022" at bounding box center [941, 204] width 70 height 32
click at [1033, 333] on span "2023" at bounding box center [1038, 326] width 44 height 44
click at [900, 556] on div at bounding box center [778, 562] width 701 height 34
click at [980, 210] on span at bounding box center [992, 204] width 32 height 32
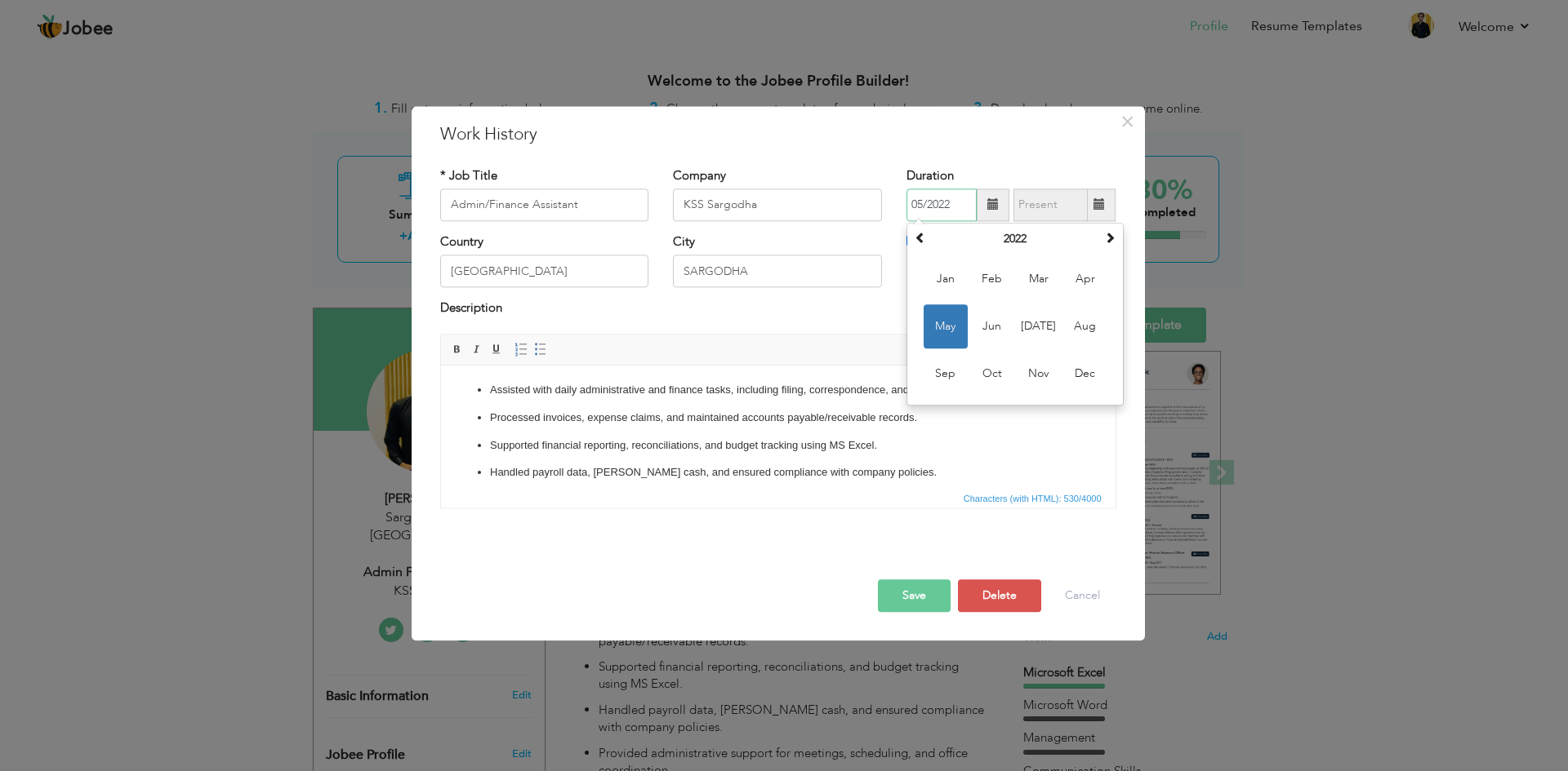
click at [947, 321] on span "May" at bounding box center [945, 326] width 44 height 44
click at [986, 195] on span at bounding box center [992, 204] width 32 height 32
click at [1007, 235] on th "2022" at bounding box center [1015, 238] width 170 height 24
click at [1050, 331] on span "2023" at bounding box center [1038, 326] width 44 height 44
click at [946, 329] on span "May" at bounding box center [945, 326] width 44 height 44
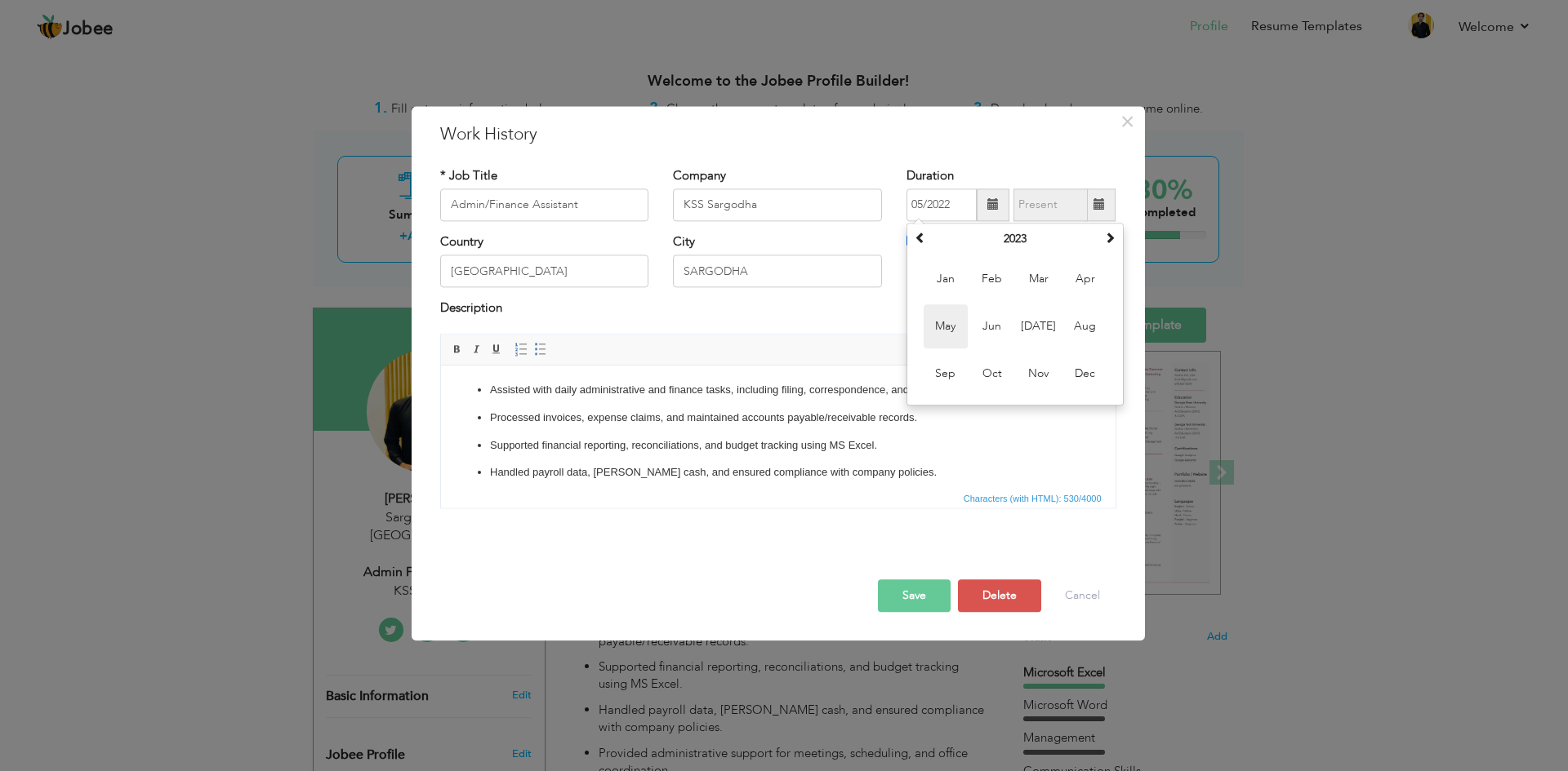
type input "05/2023"
click at [914, 596] on button "Save" at bounding box center [914, 595] width 72 height 32
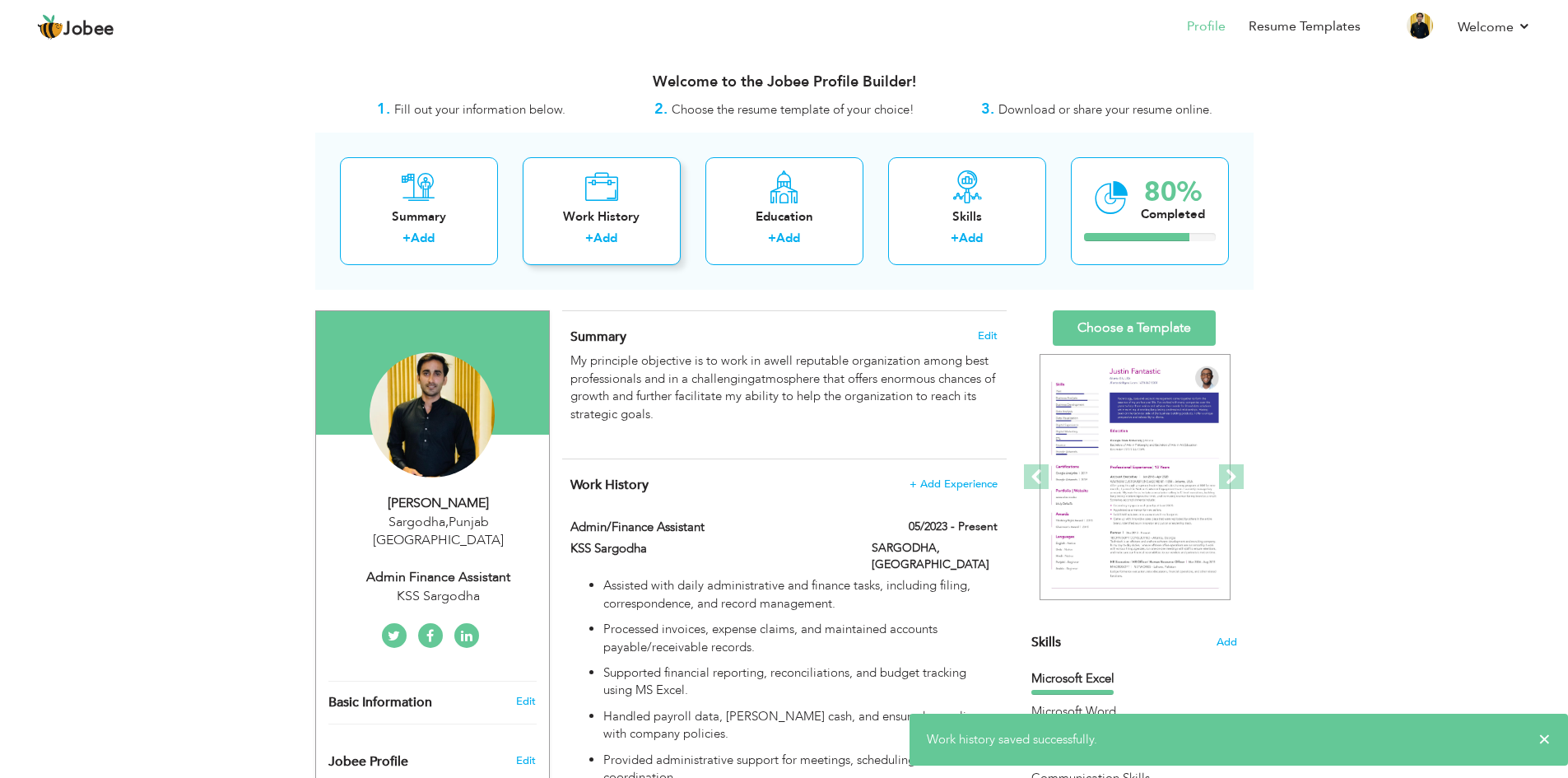
click at [617, 245] on link "Add" at bounding box center [605, 238] width 24 height 17
checkbox input "false"
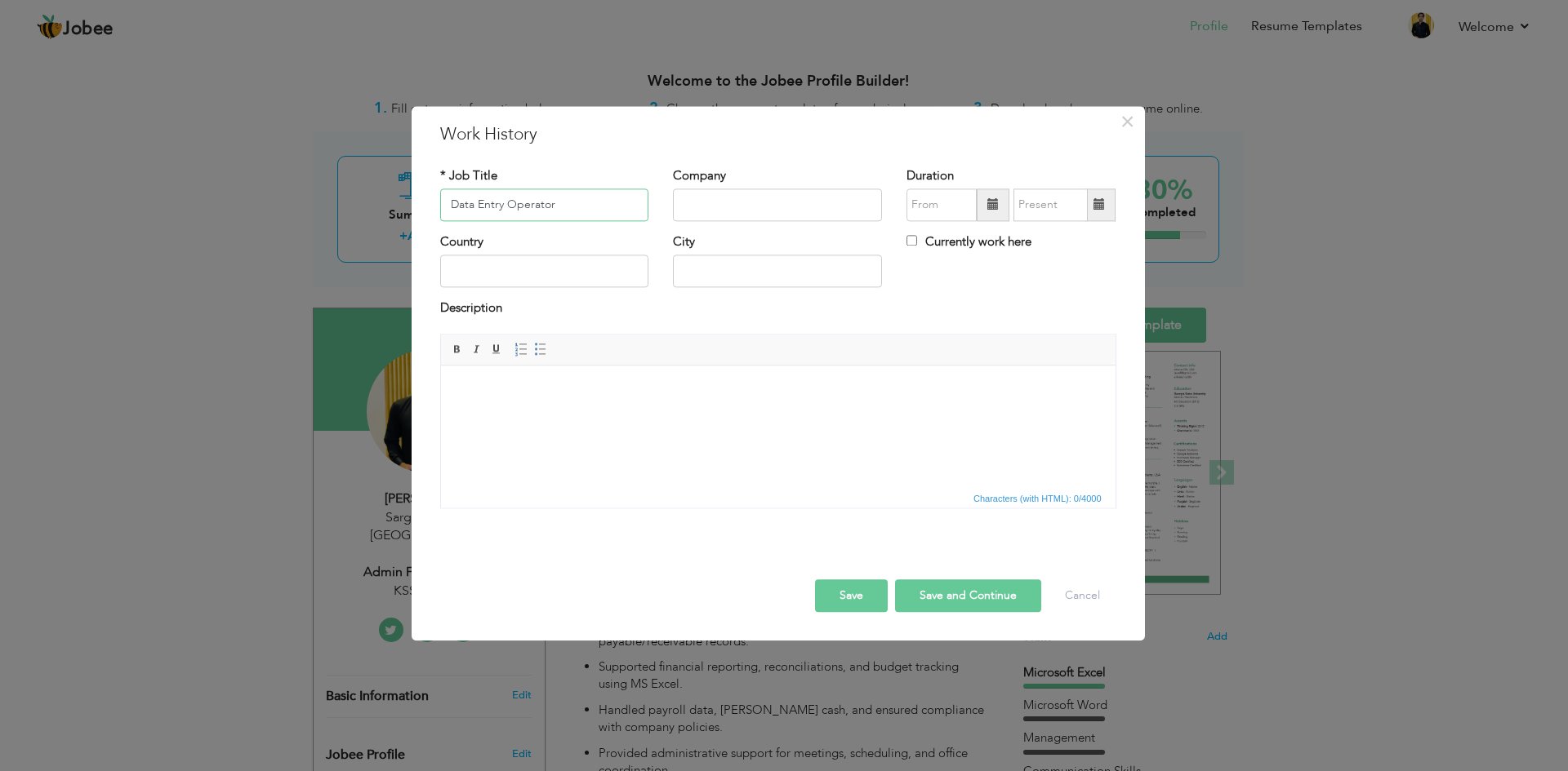
type input "Data Entry Operator"
type input "KSS Sargodha"
click at [996, 246] on th "2023" at bounding box center [1015, 238] width 170 height 24
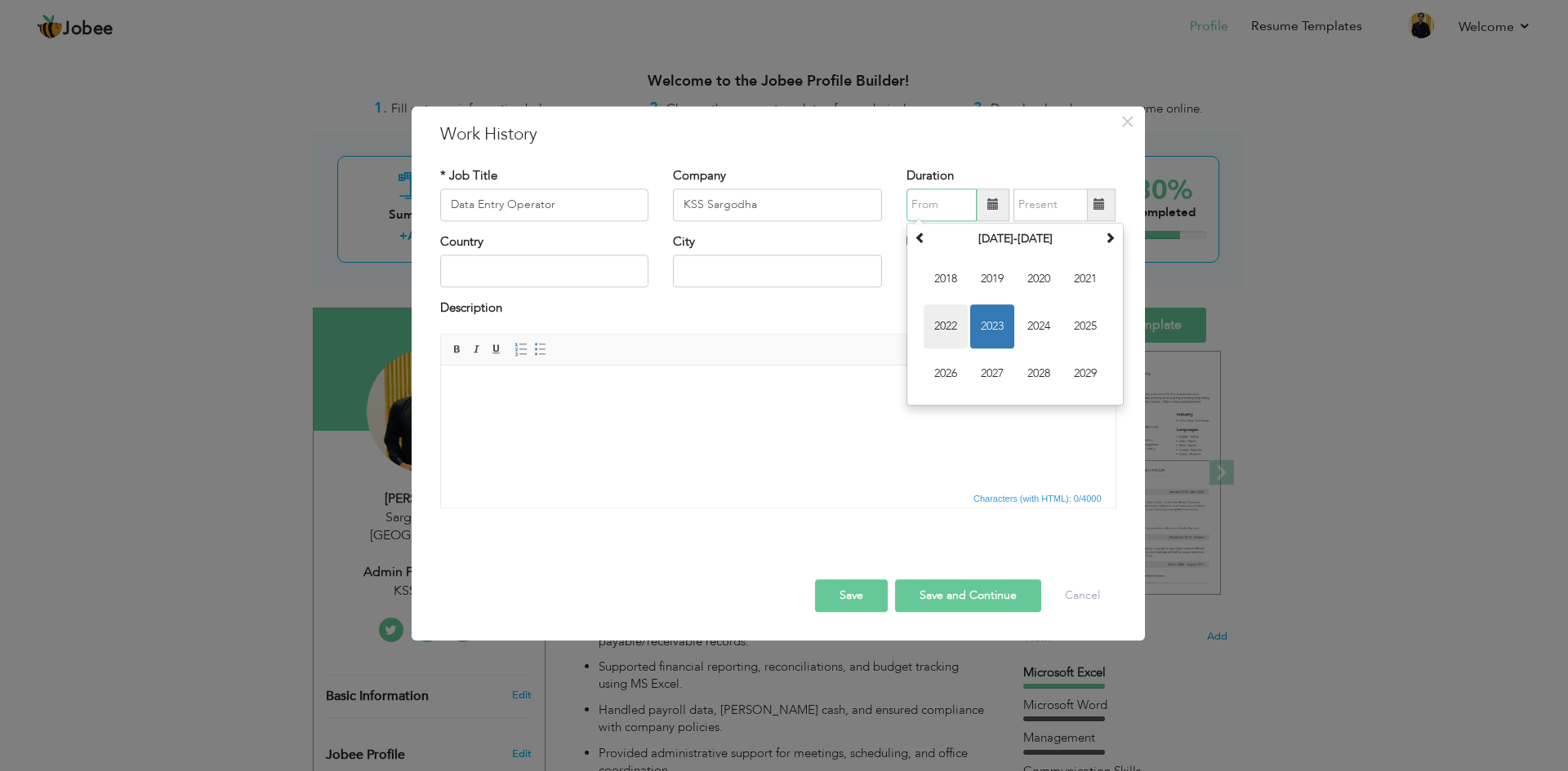
click at [947, 323] on span "2022" at bounding box center [945, 326] width 44 height 44
click at [946, 322] on span "May" at bounding box center [945, 326] width 44 height 44
type input "05/2022"
click at [1028, 212] on input "09/2025" at bounding box center [1050, 204] width 74 height 32
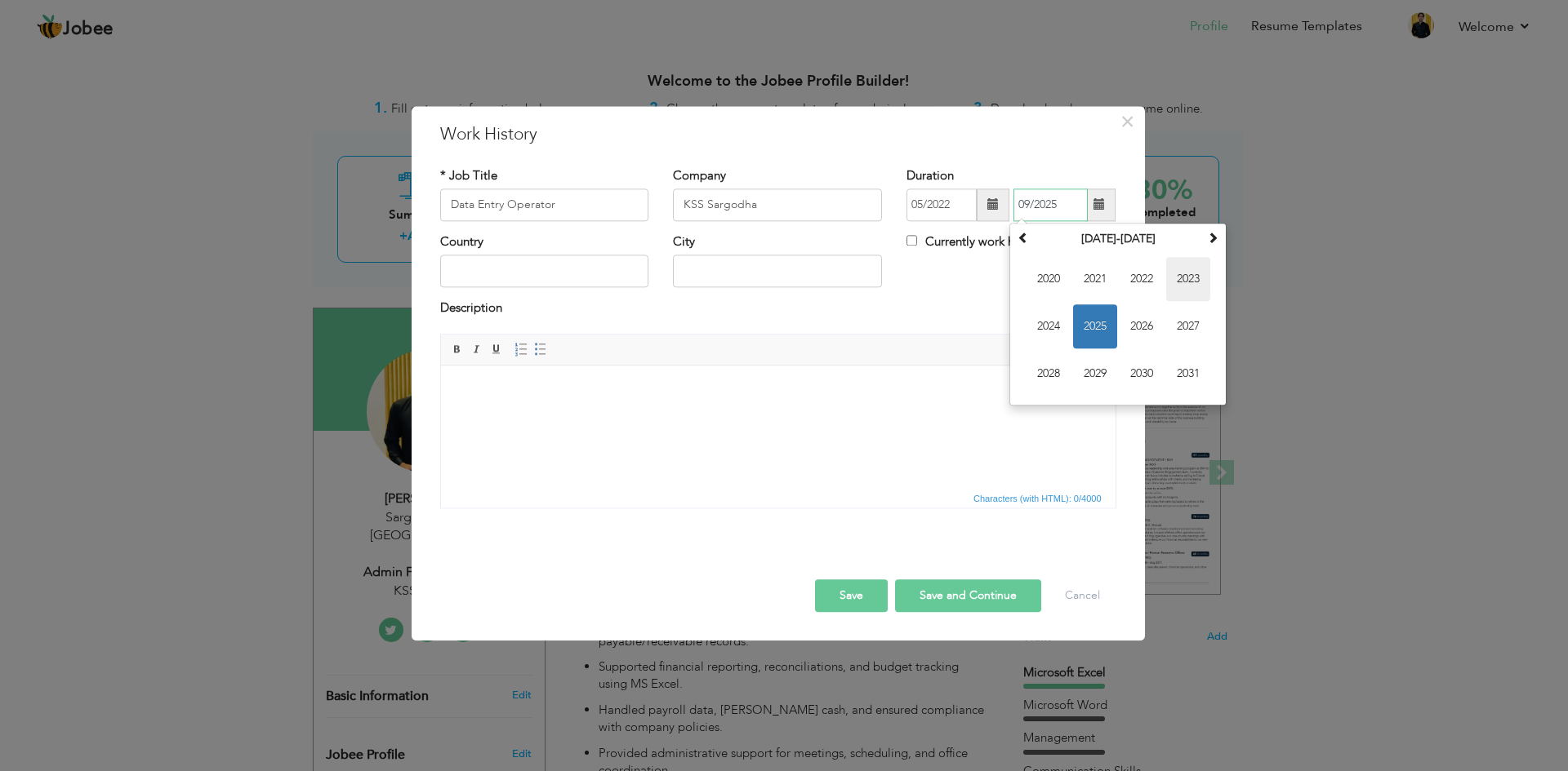
click at [1172, 277] on span "2023" at bounding box center [1188, 278] width 44 height 44
click at [1046, 325] on span "May" at bounding box center [1048, 326] width 44 height 44
type input "05/2023"
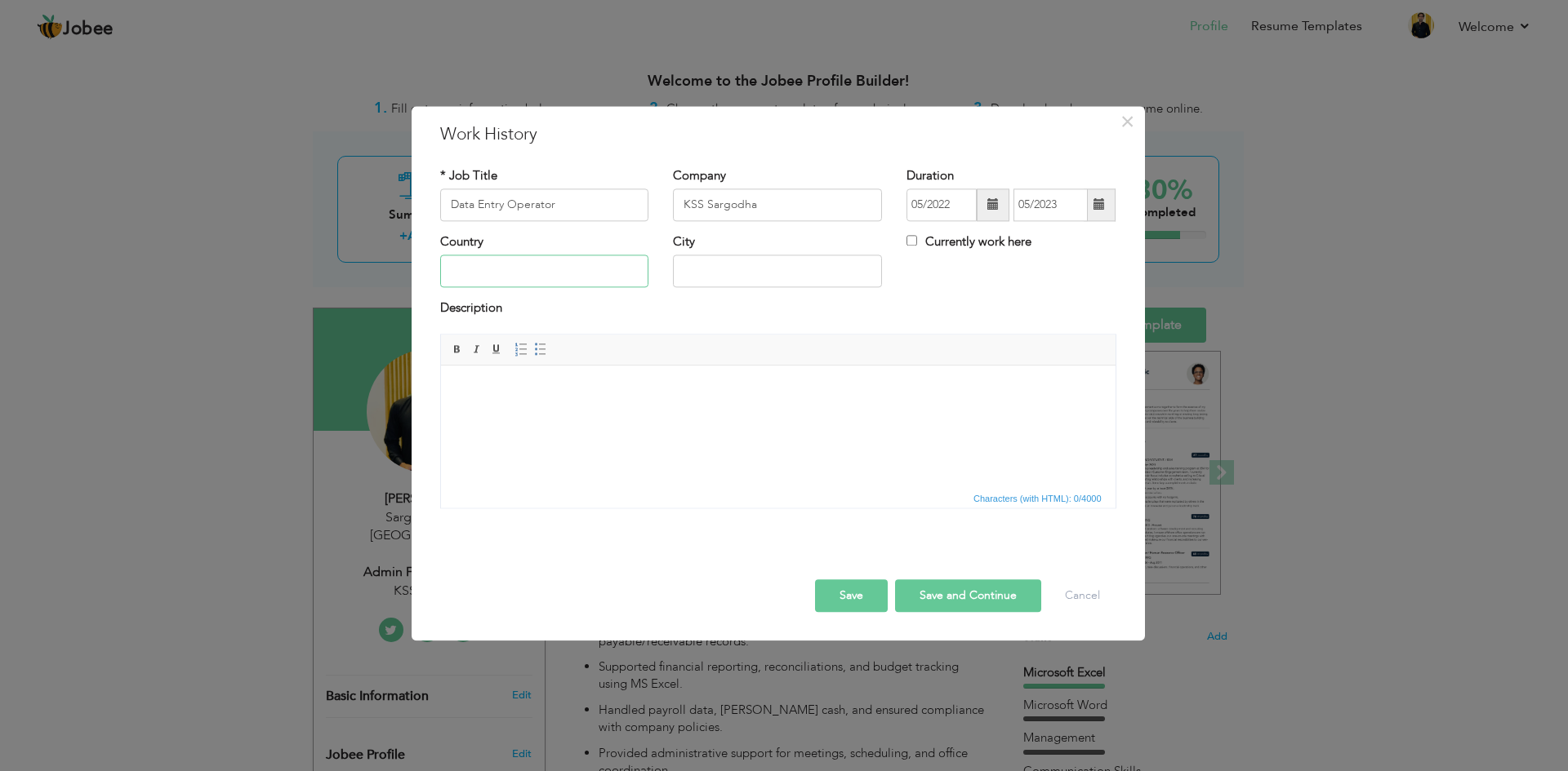
click at [536, 275] on input "text" at bounding box center [544, 271] width 209 height 32
type input "[GEOGRAPHIC_DATA]"
type input "SARGODHA"
click at [653, 414] on html at bounding box center [777, 390] width 675 height 50
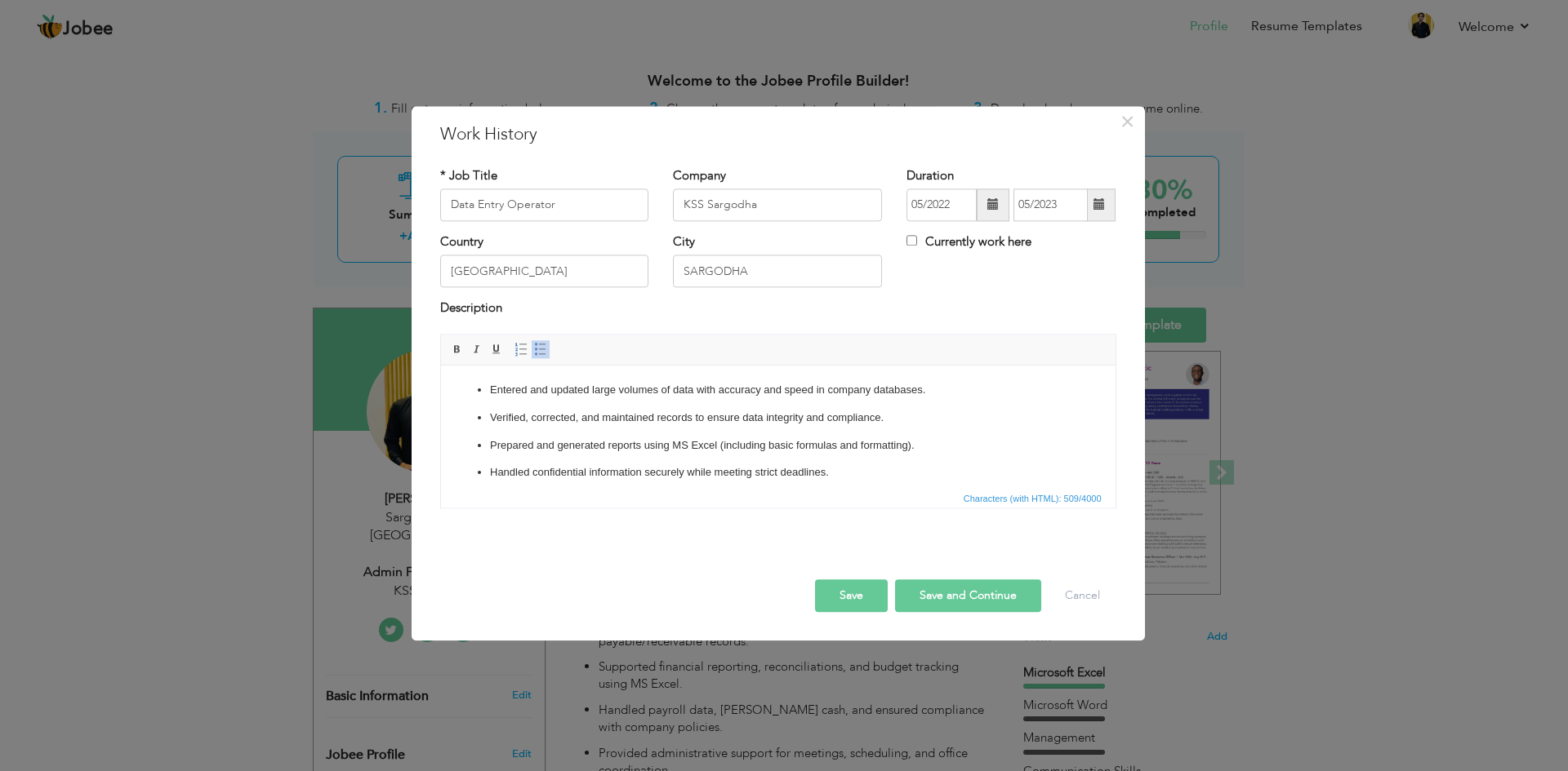
click at [864, 600] on button "Save" at bounding box center [850, 595] width 72 height 32
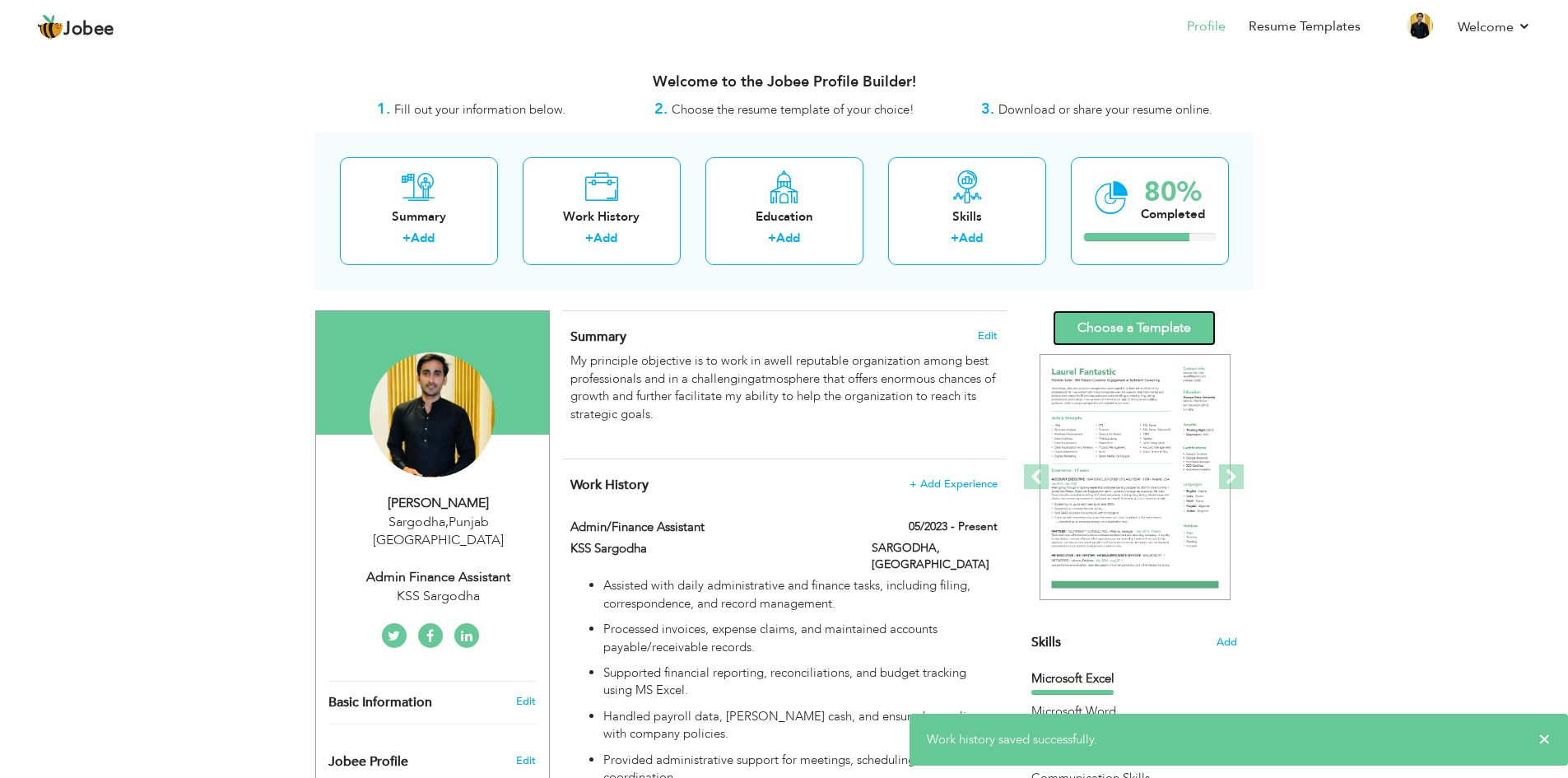
click at [1128, 322] on link "Choose a Template" at bounding box center [1133, 328] width 163 height 35
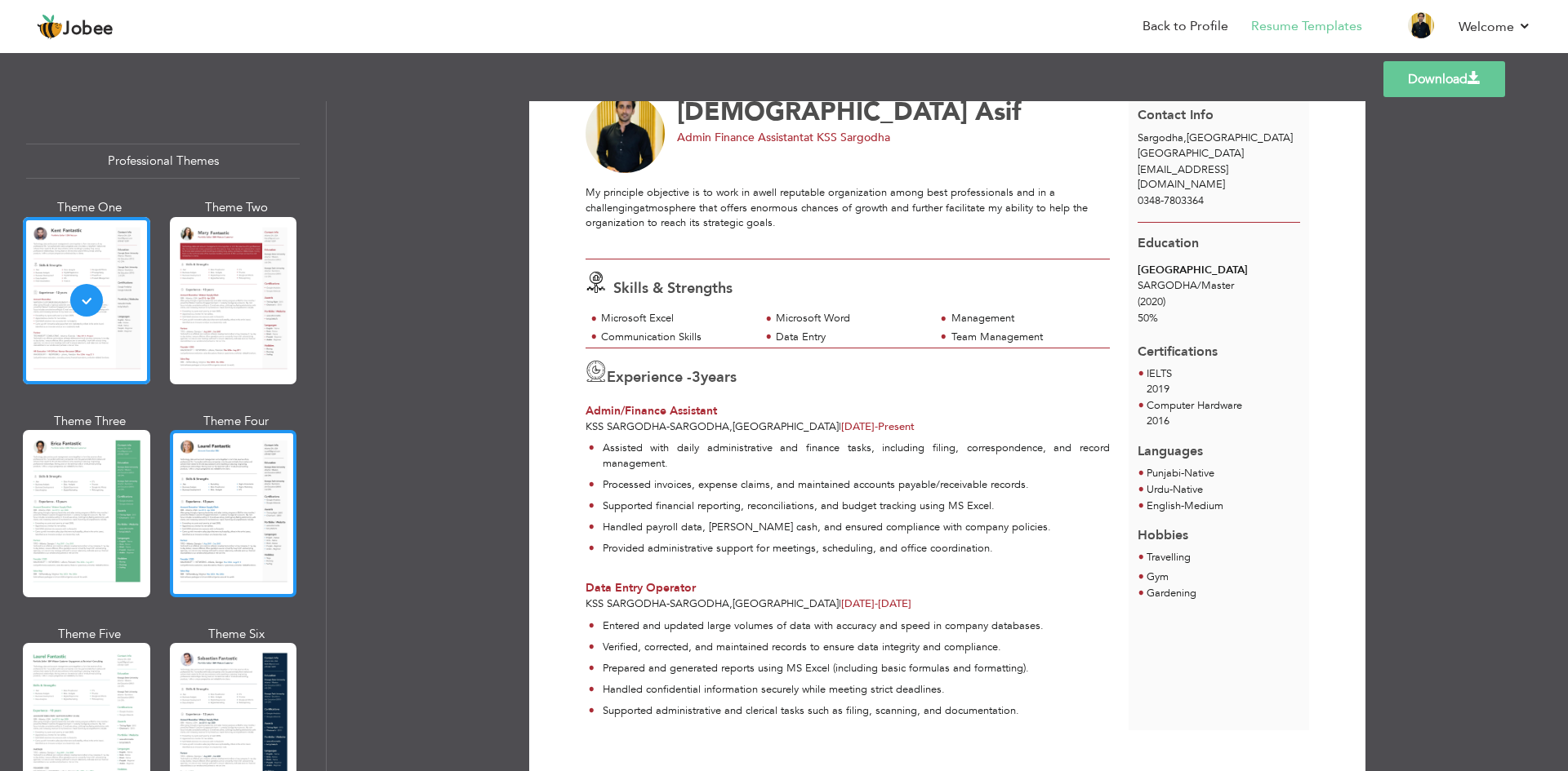
click at [193, 507] on div at bounding box center [234, 513] width 127 height 167
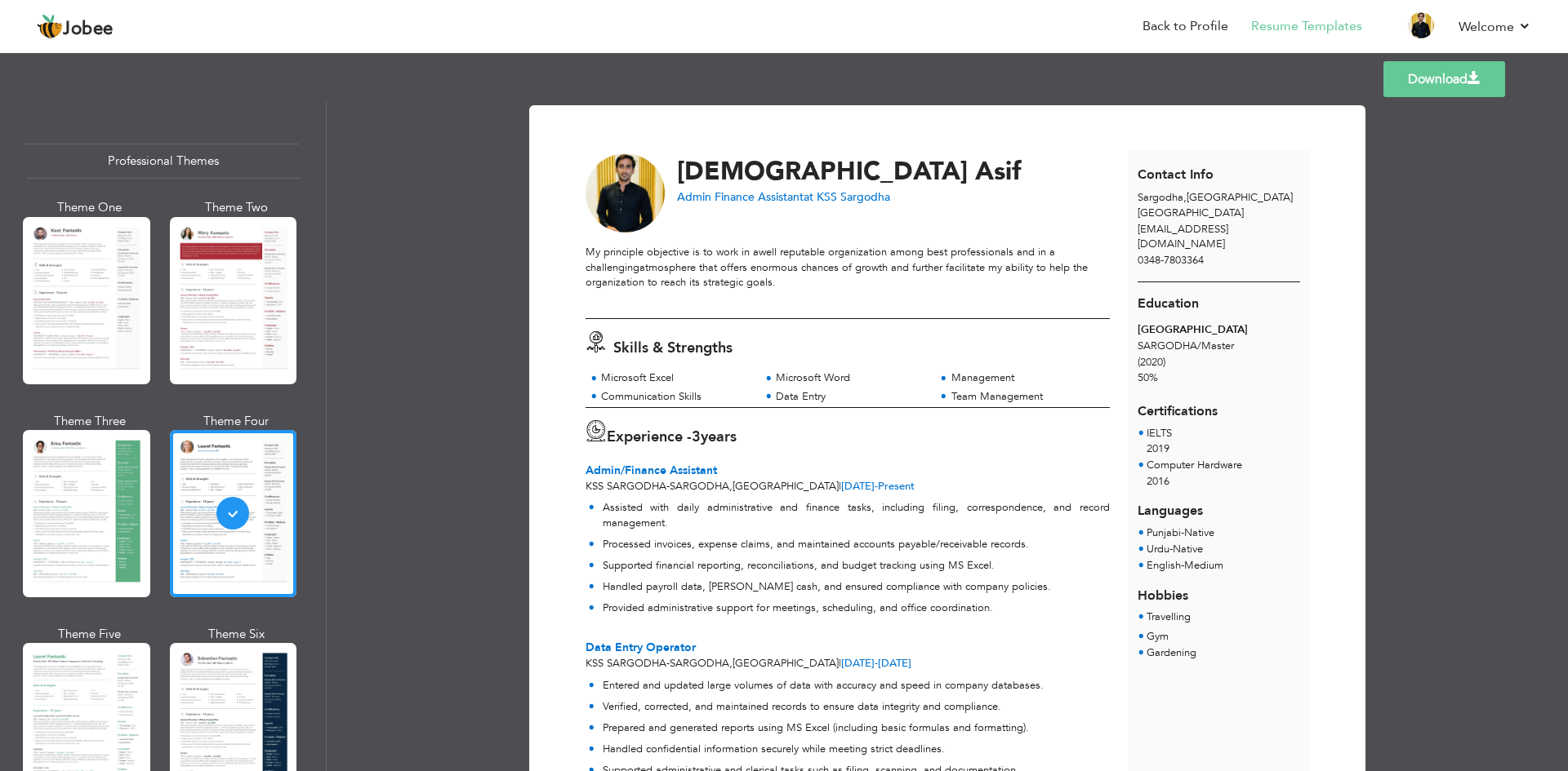
click at [145, 166] on div "Professional Themes" at bounding box center [163, 161] width 274 height 35
click at [106, 287] on div at bounding box center [86, 300] width 127 height 167
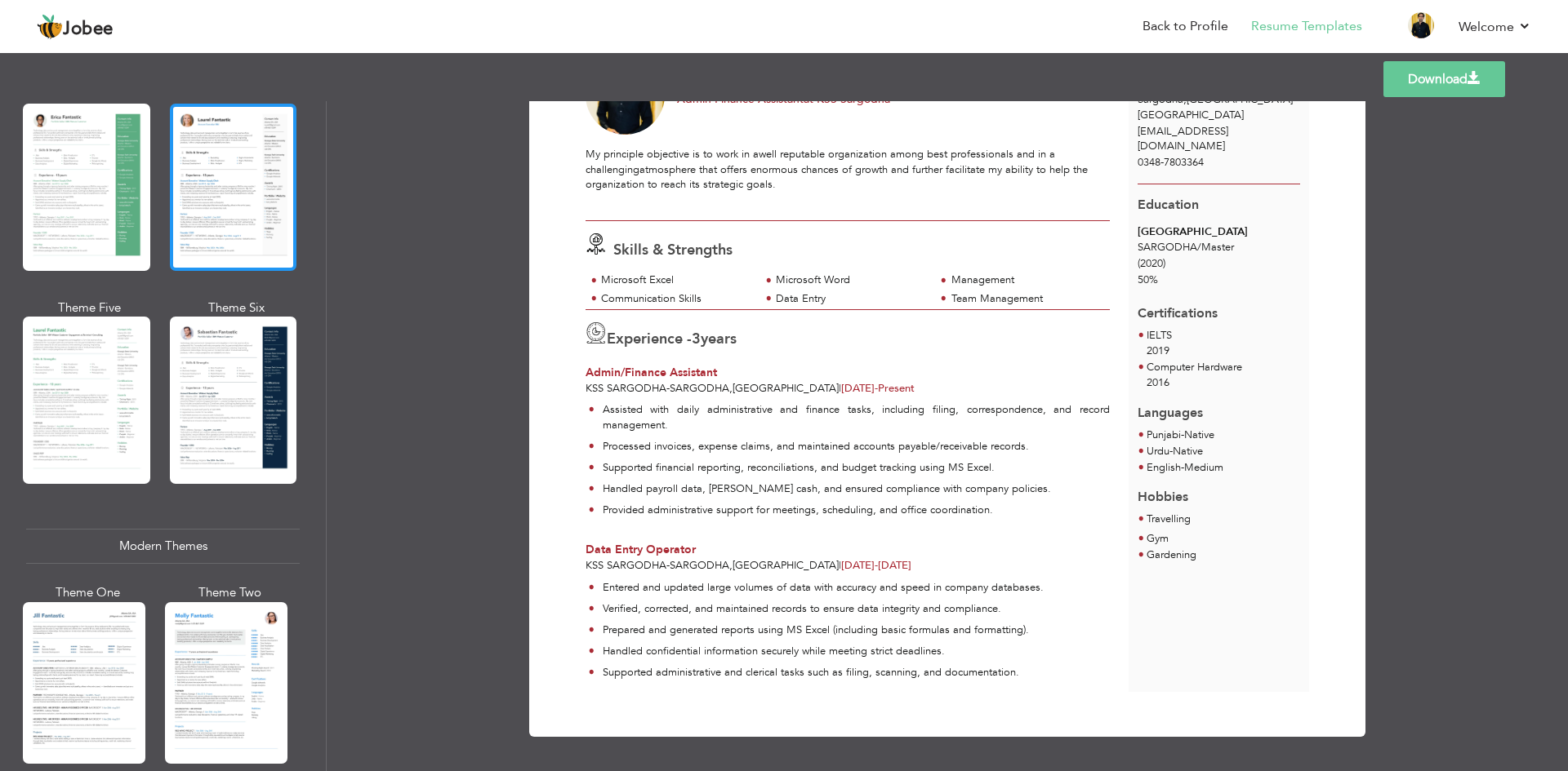
scroll to position [490, 0]
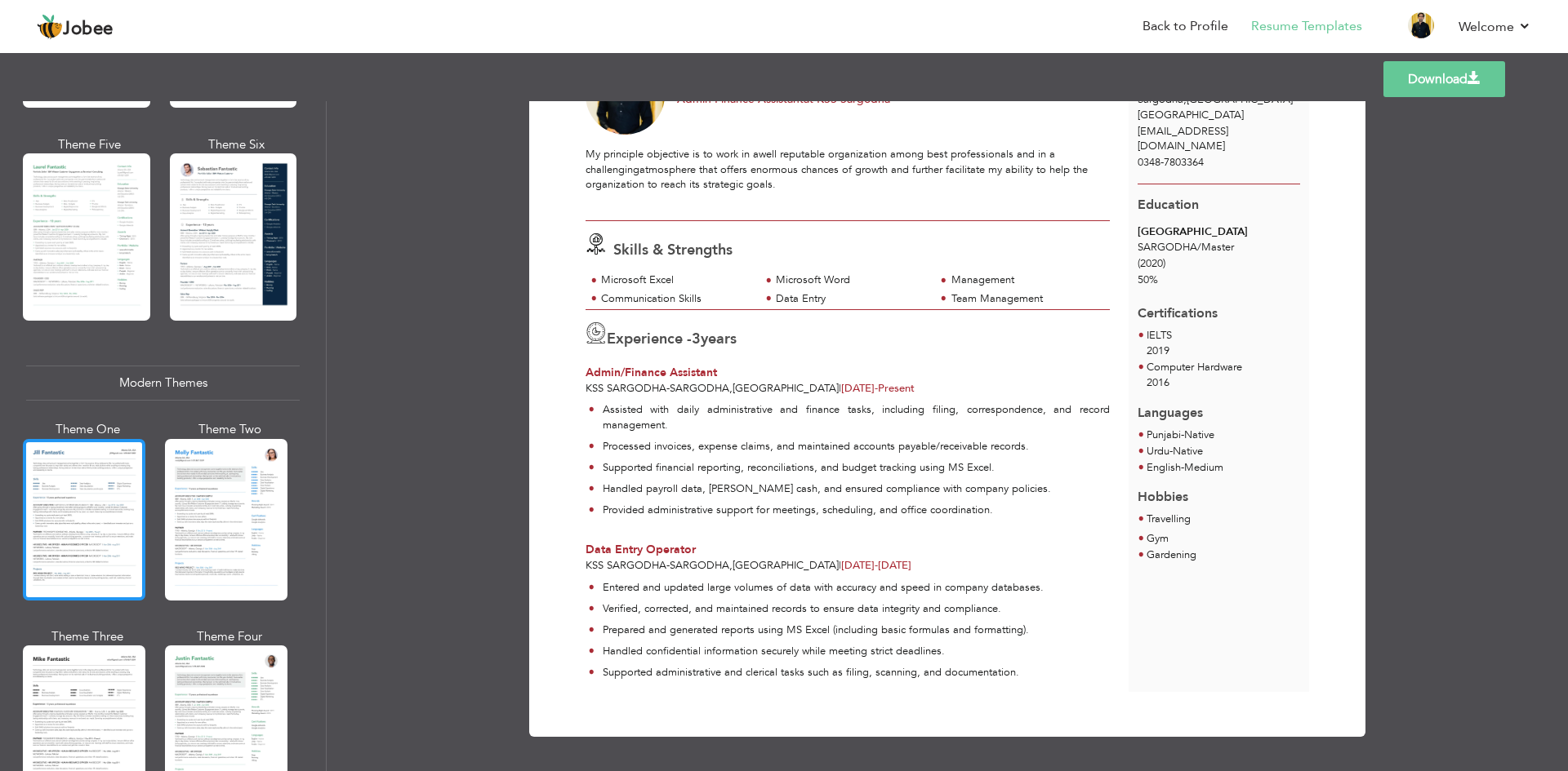
click at [114, 515] on div at bounding box center [83, 519] width 122 height 161
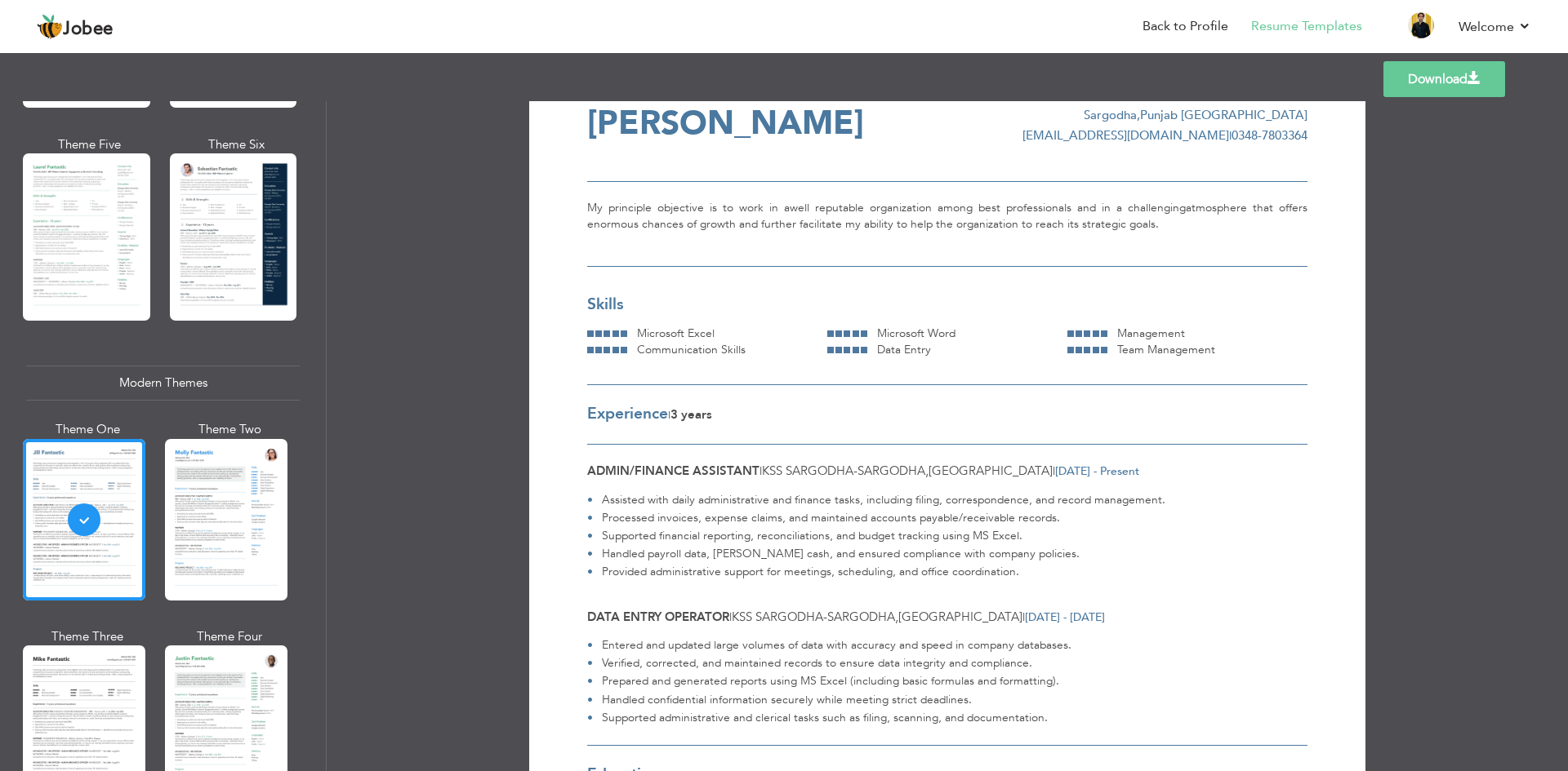
scroll to position [0, 0]
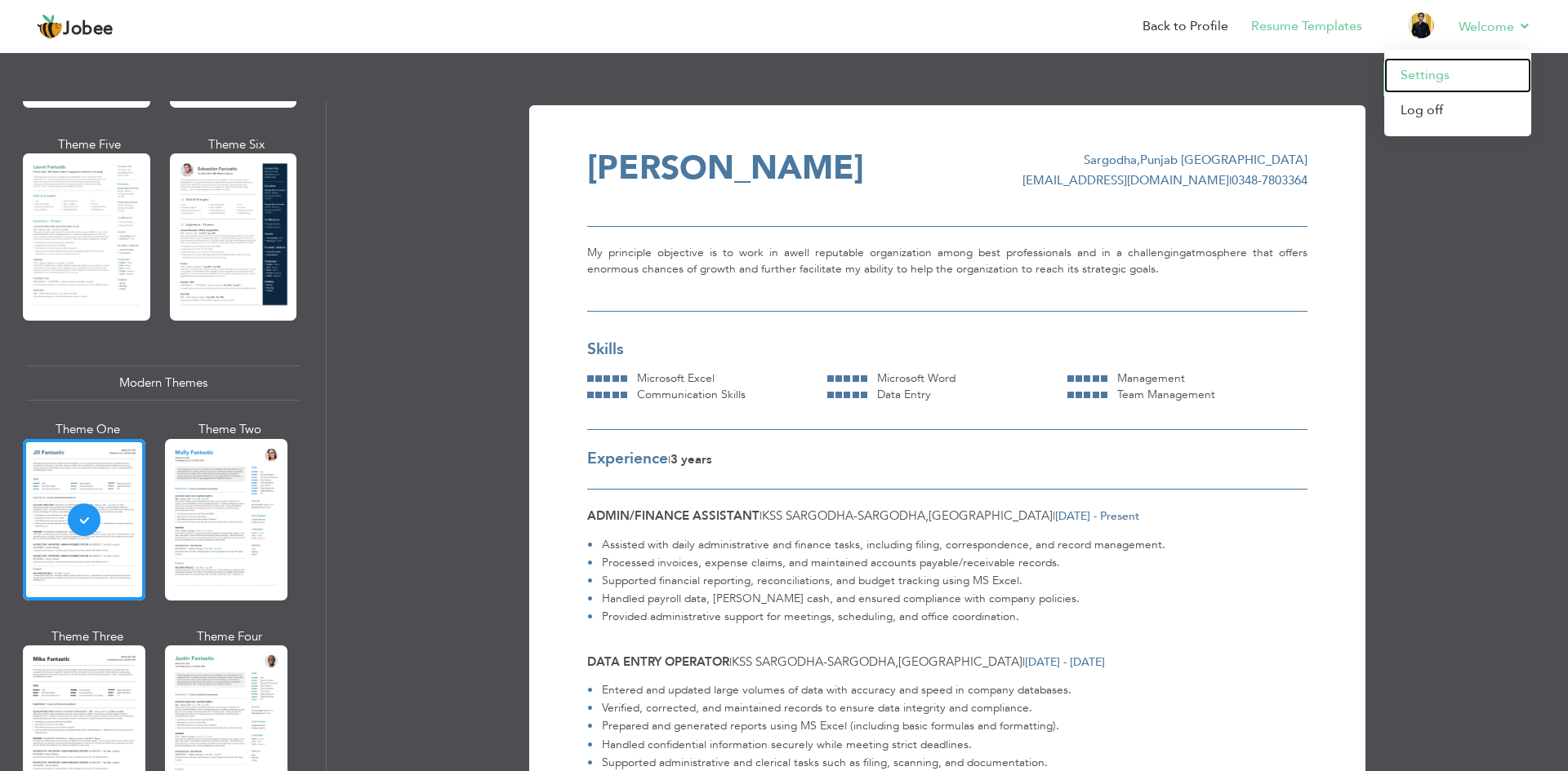
click at [1433, 90] on link "Settings" at bounding box center [1458, 75] width 147 height 35
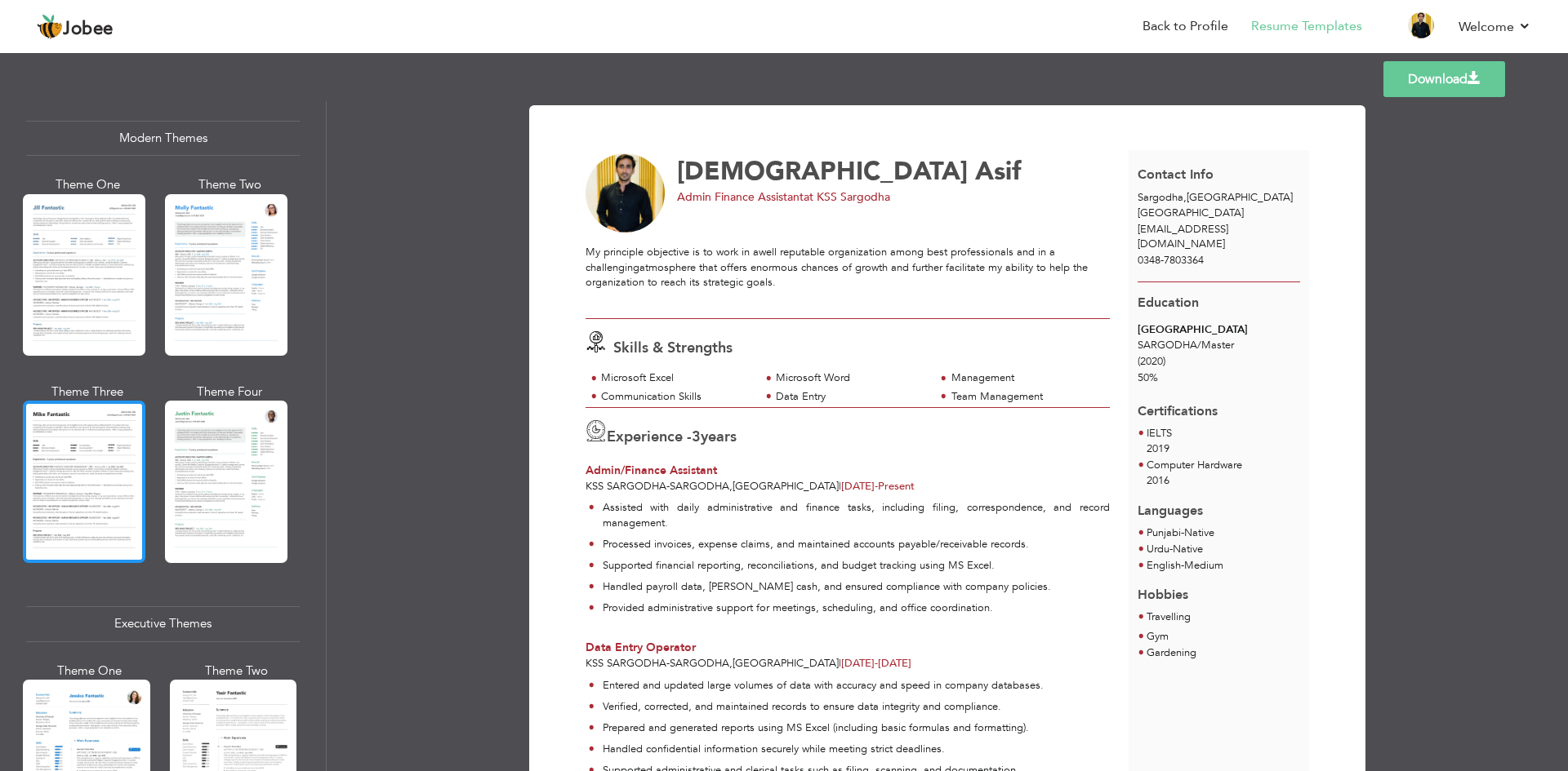
scroll to position [979, 0]
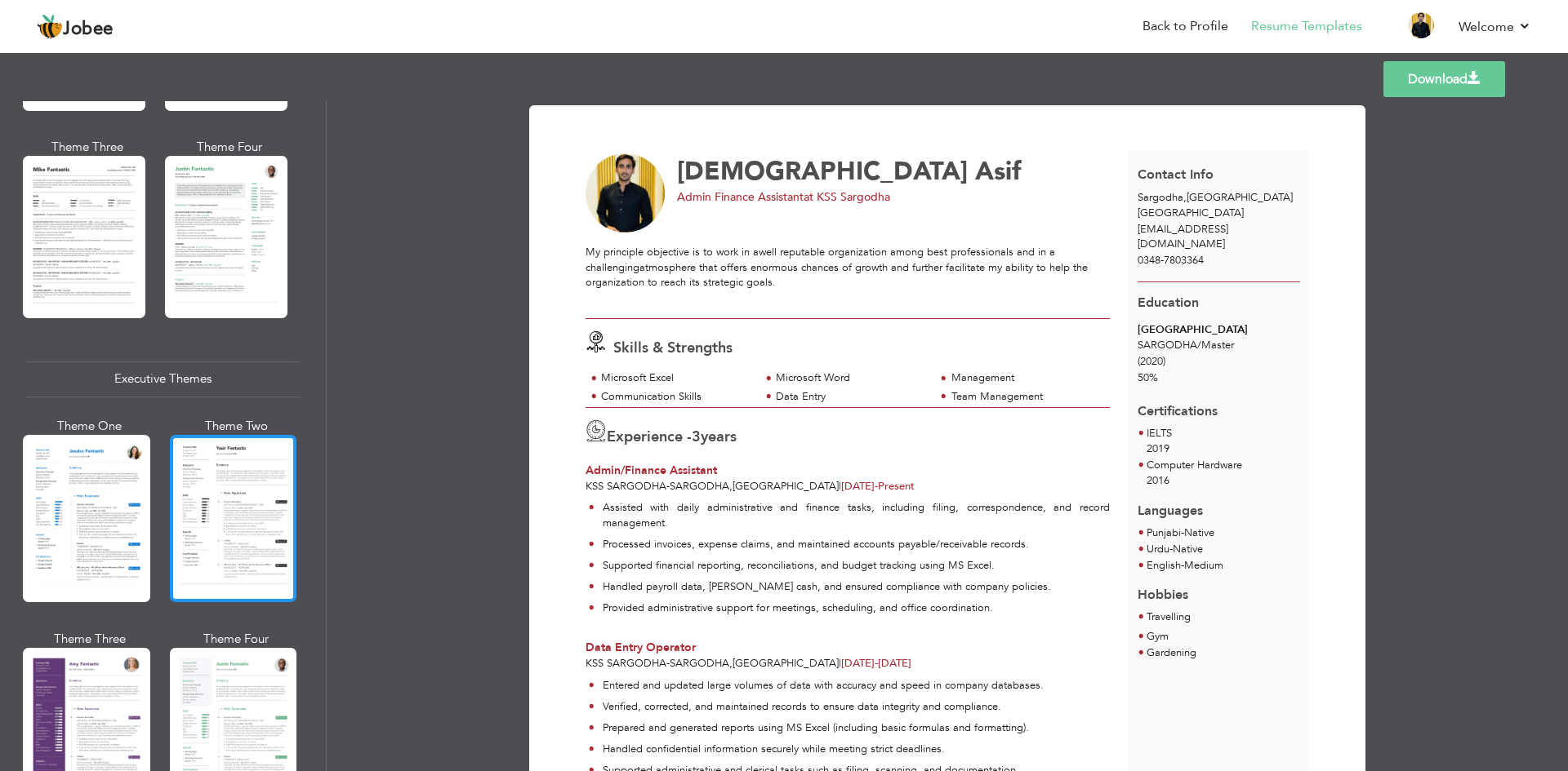
click at [219, 534] on div at bounding box center [234, 518] width 127 height 167
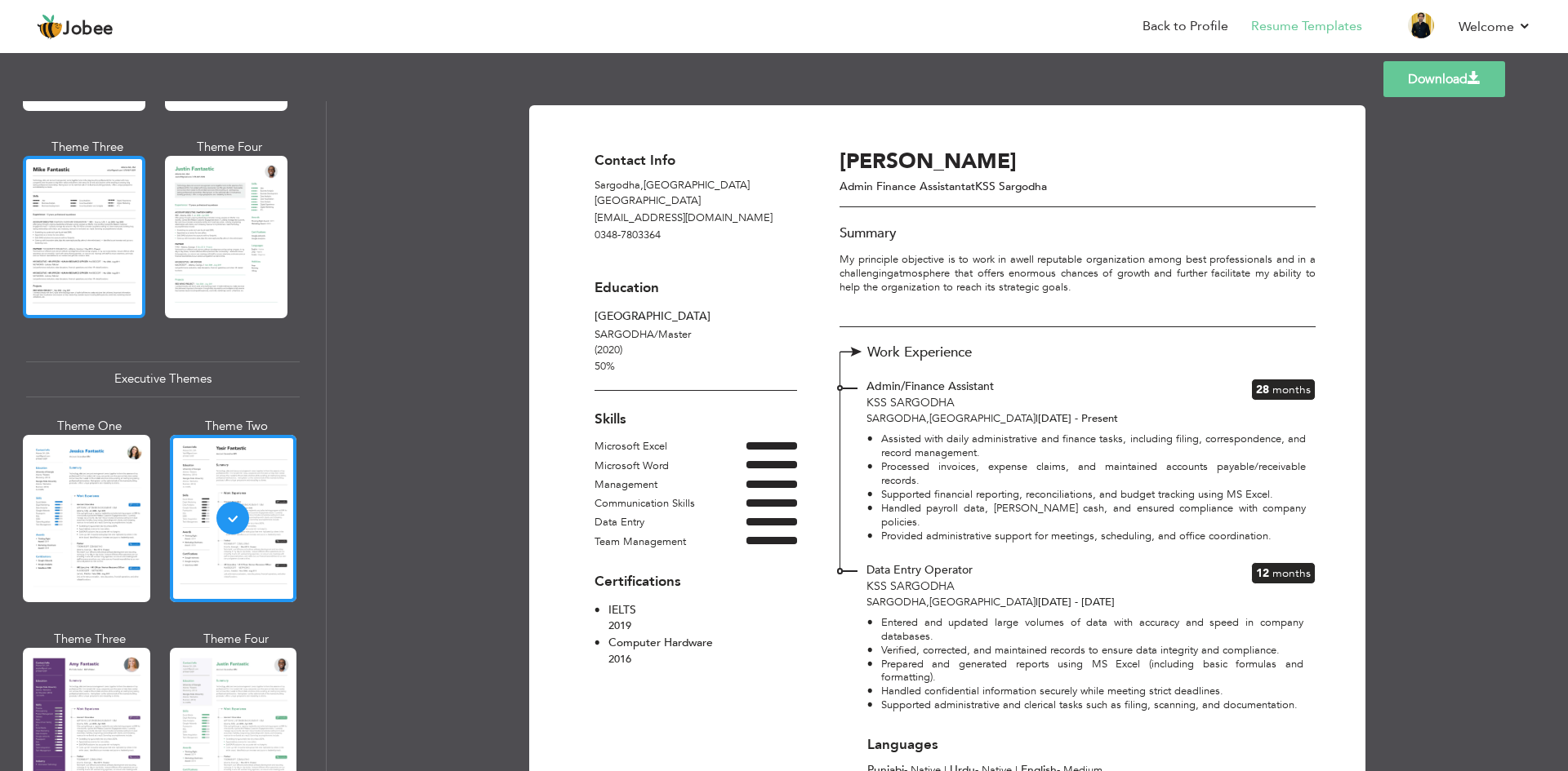
click at [95, 264] on div at bounding box center [83, 236] width 122 height 161
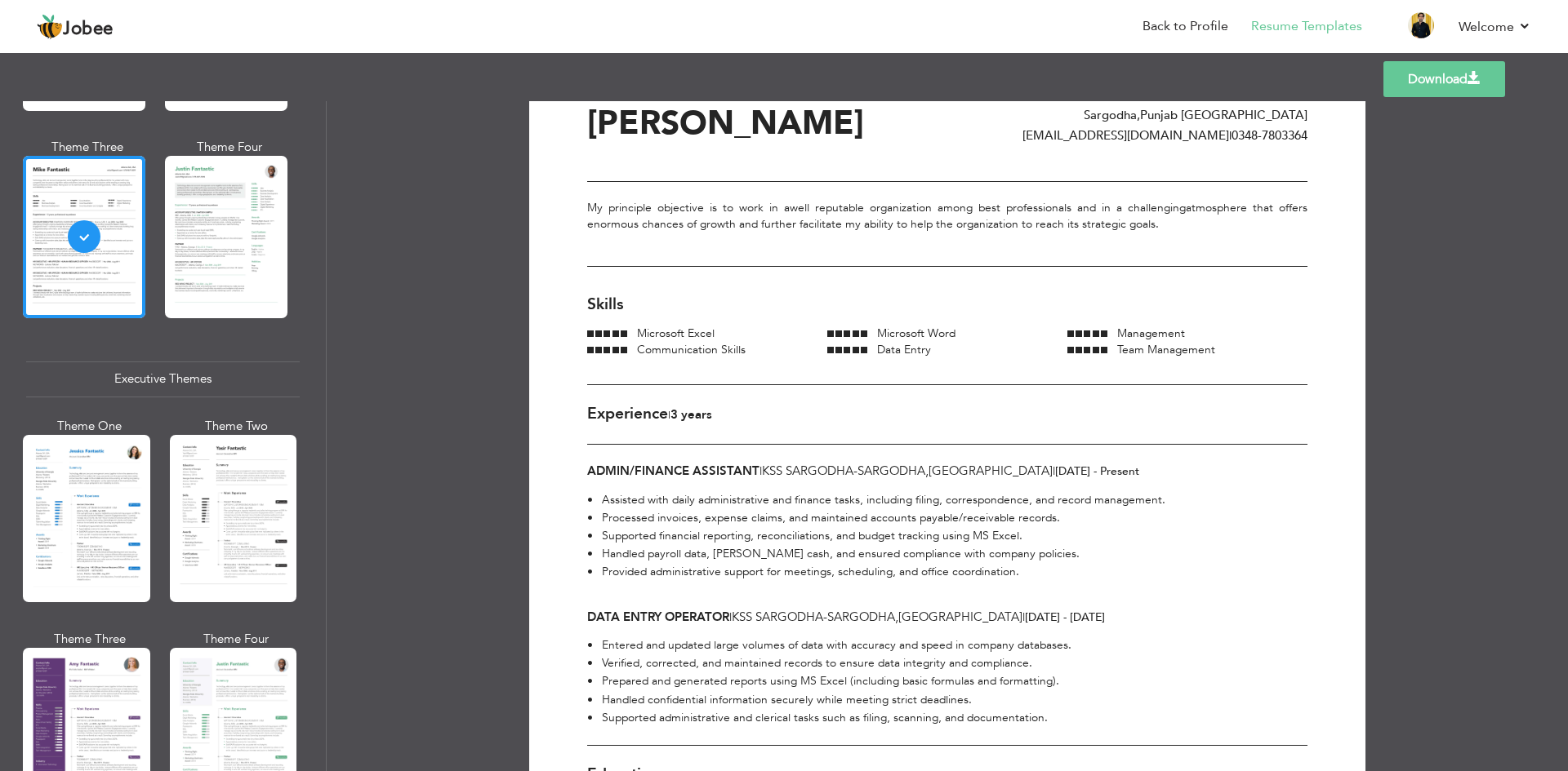
scroll to position [0, 0]
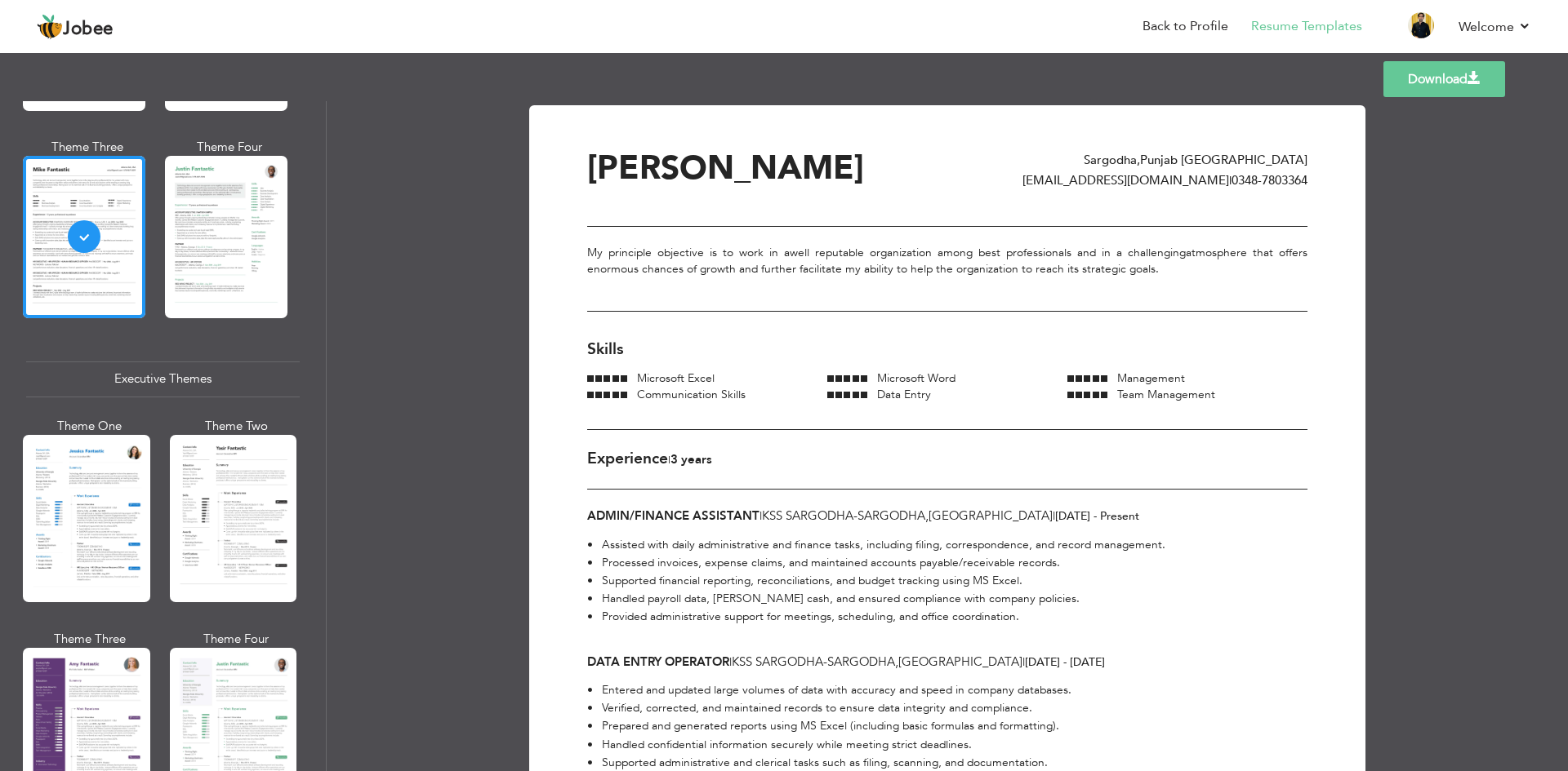
click at [1444, 79] on link "Download" at bounding box center [1444, 79] width 121 height 36
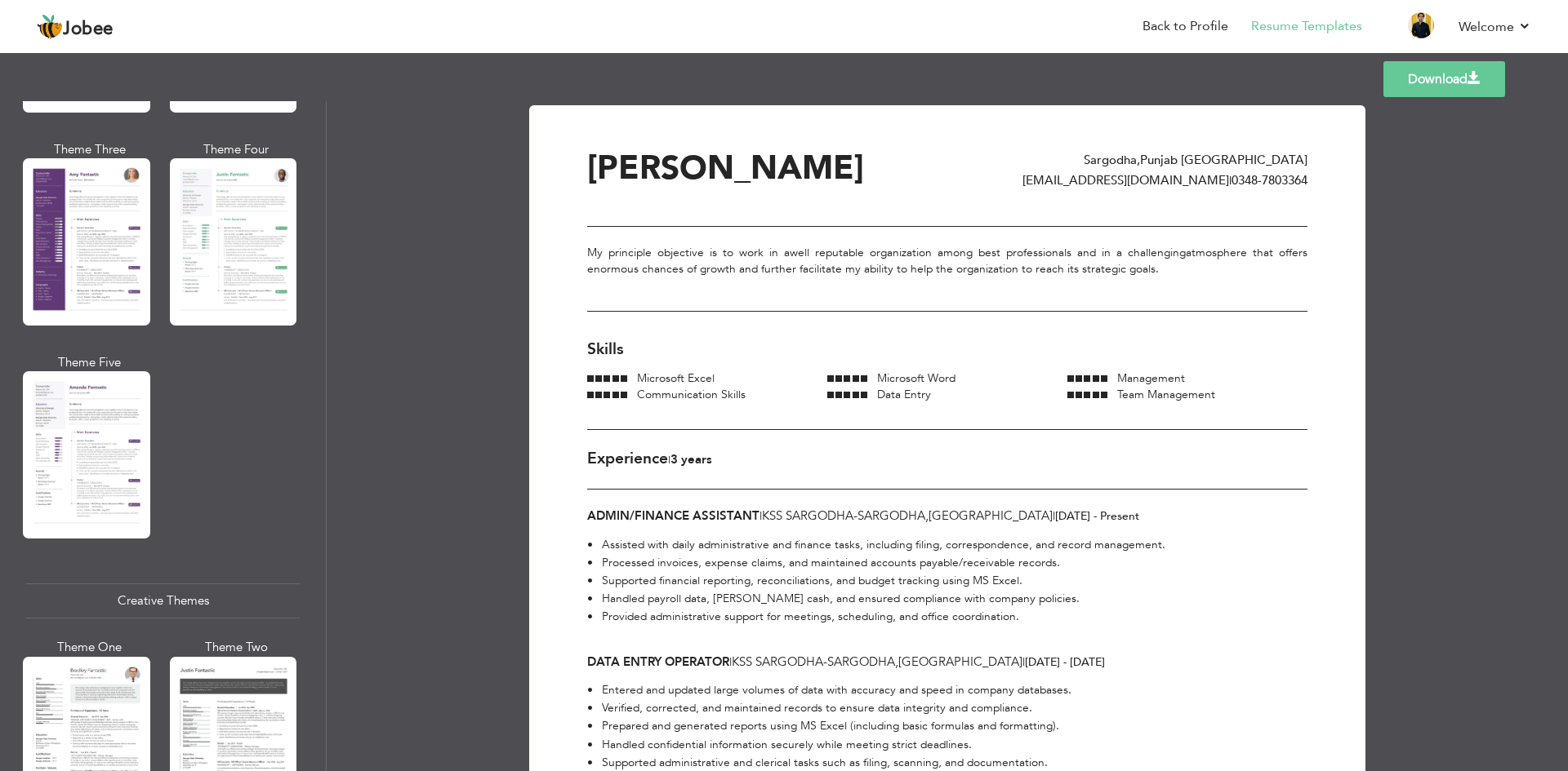
scroll to position [1632, 0]
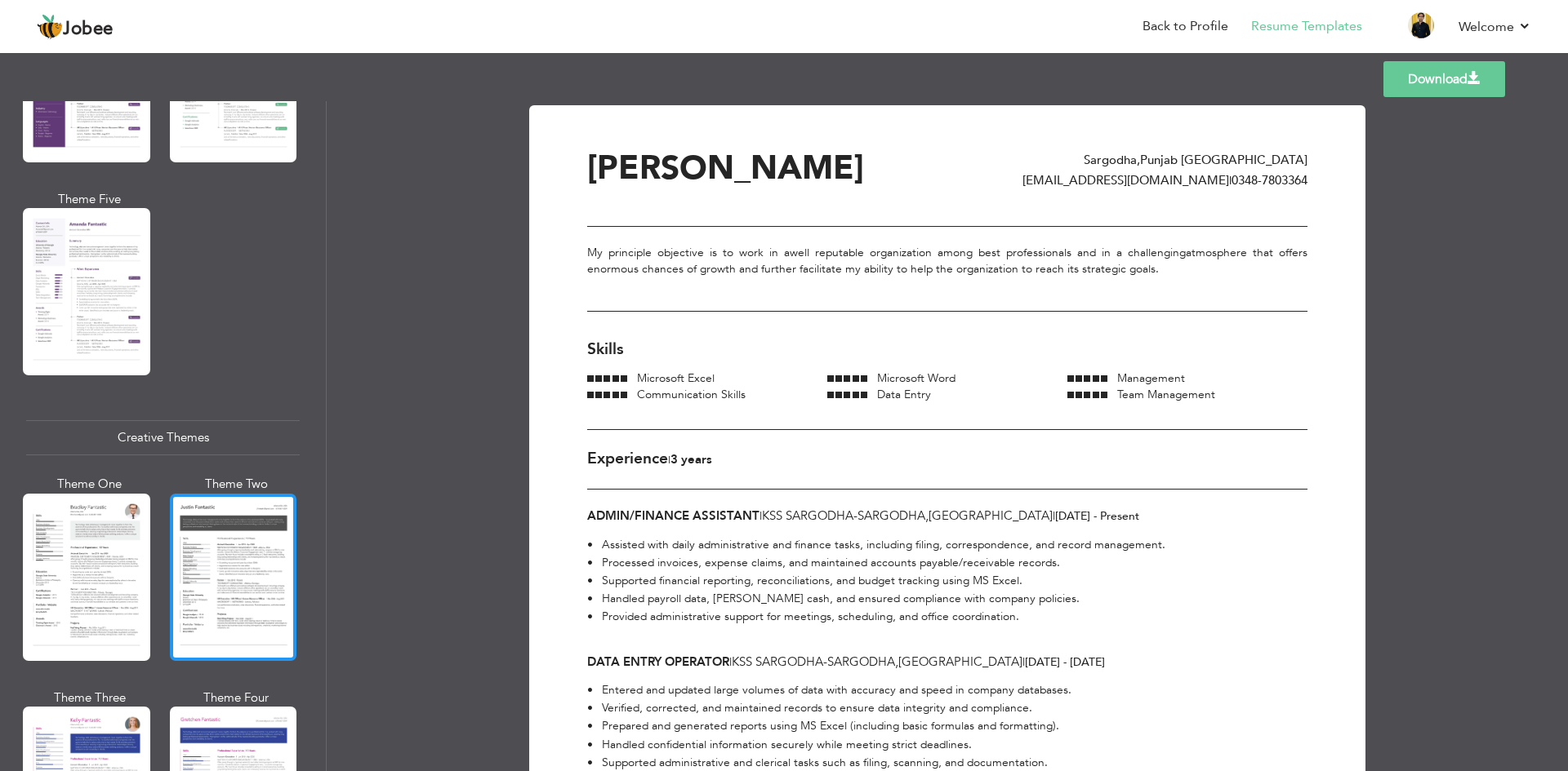
click at [214, 545] on div at bounding box center [234, 577] width 127 height 167
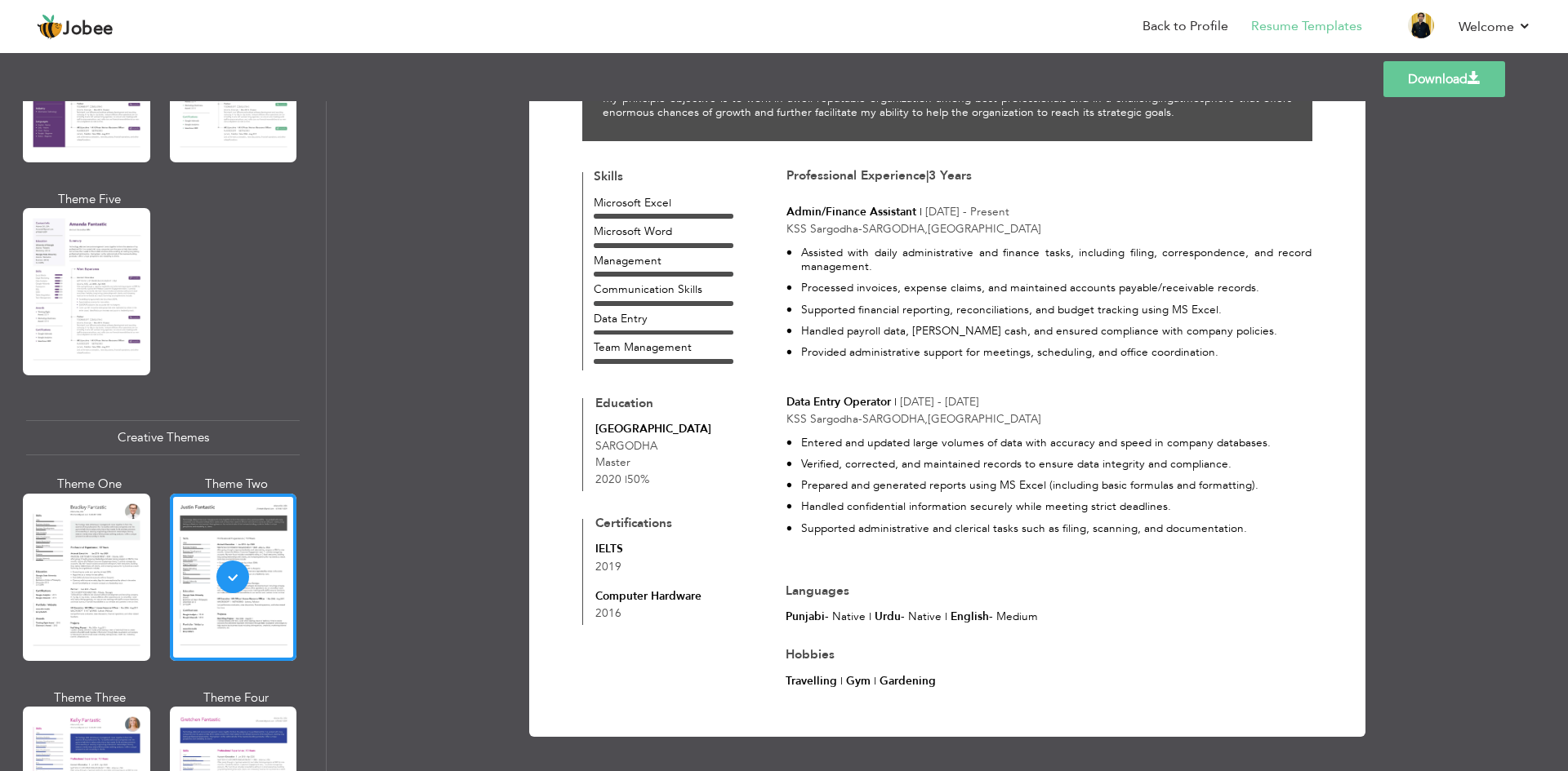
scroll to position [0, 0]
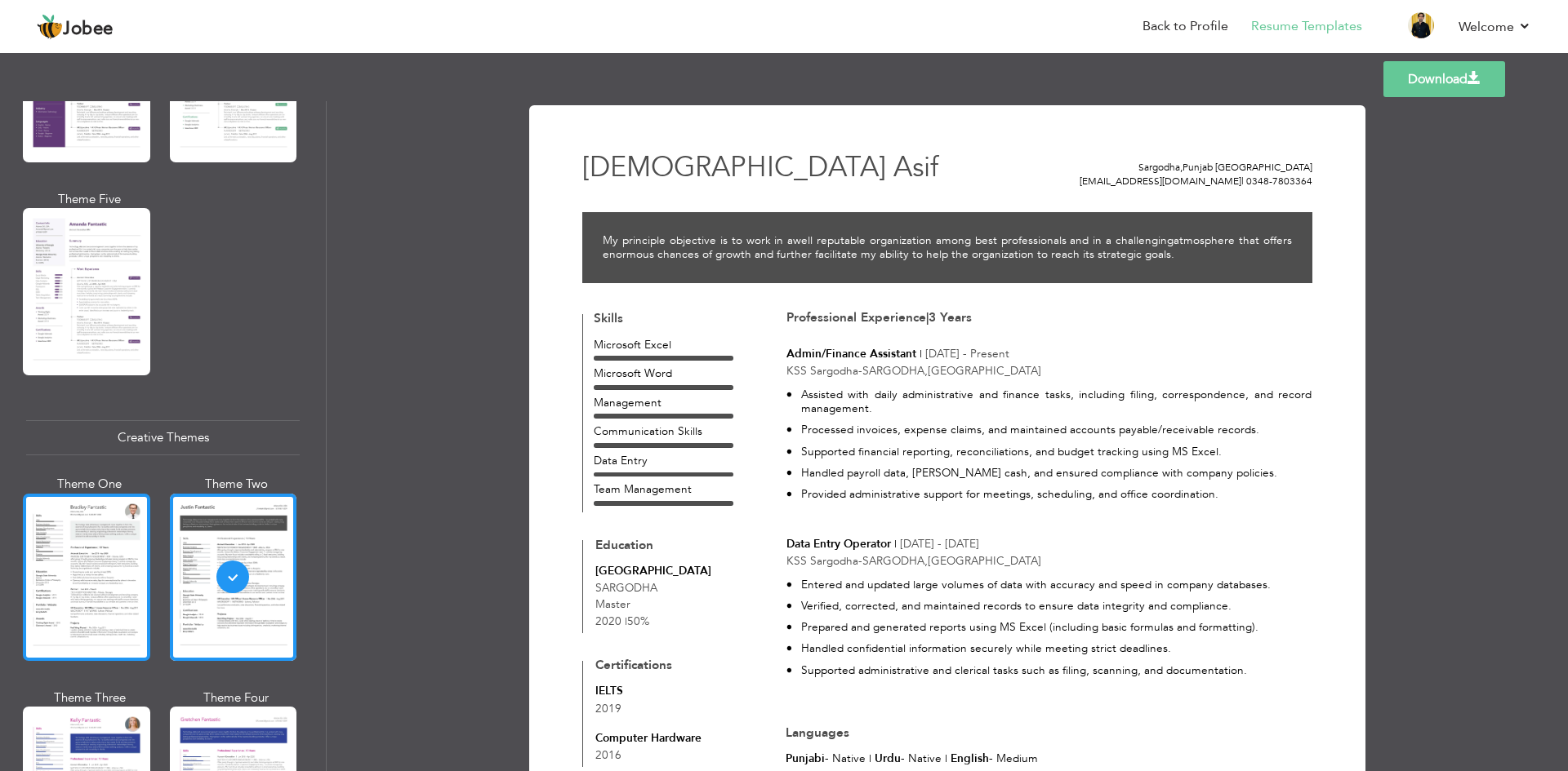
click at [112, 578] on div at bounding box center [86, 577] width 127 height 167
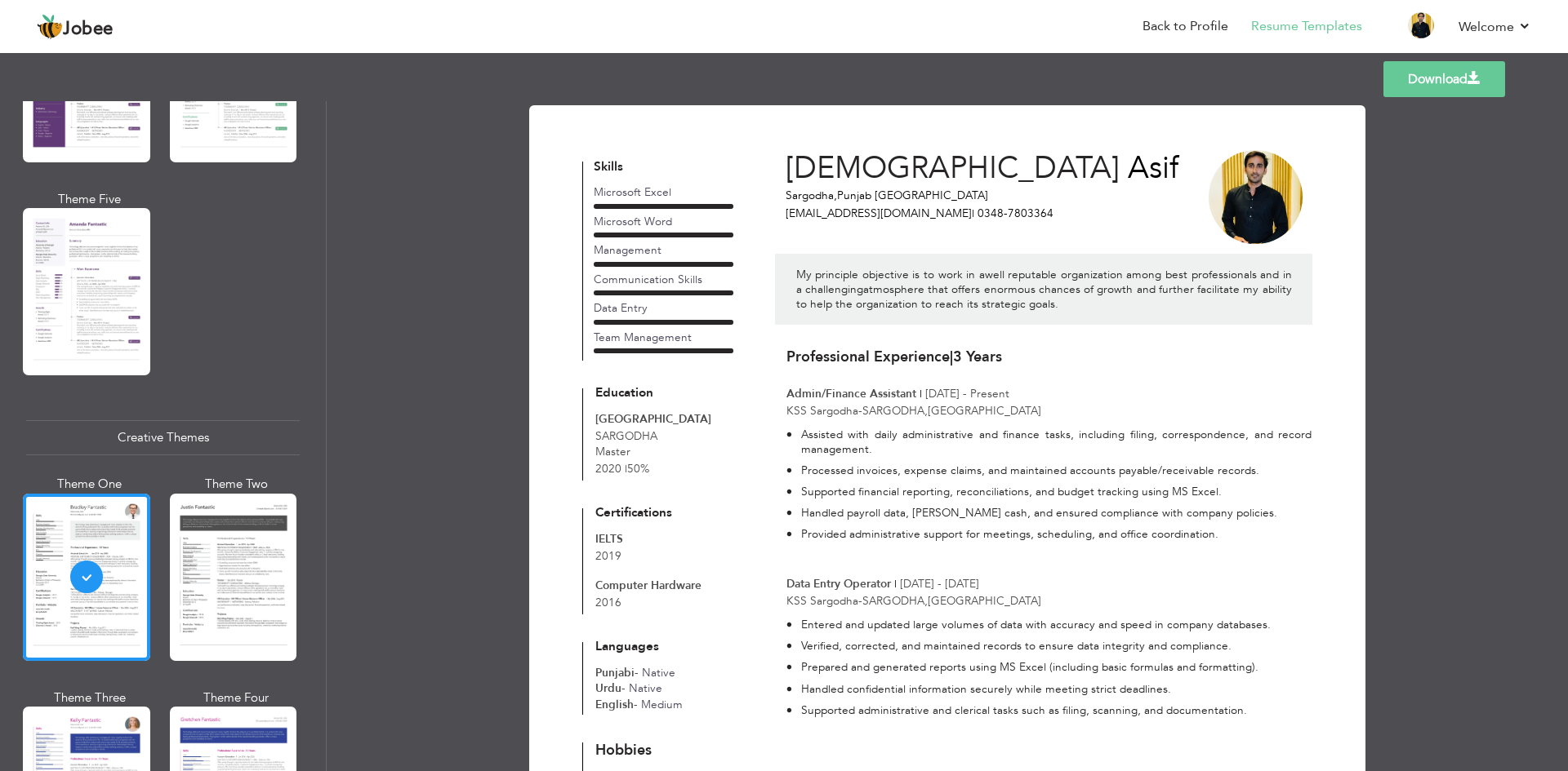
click at [1439, 91] on link "Download" at bounding box center [1444, 79] width 121 height 36
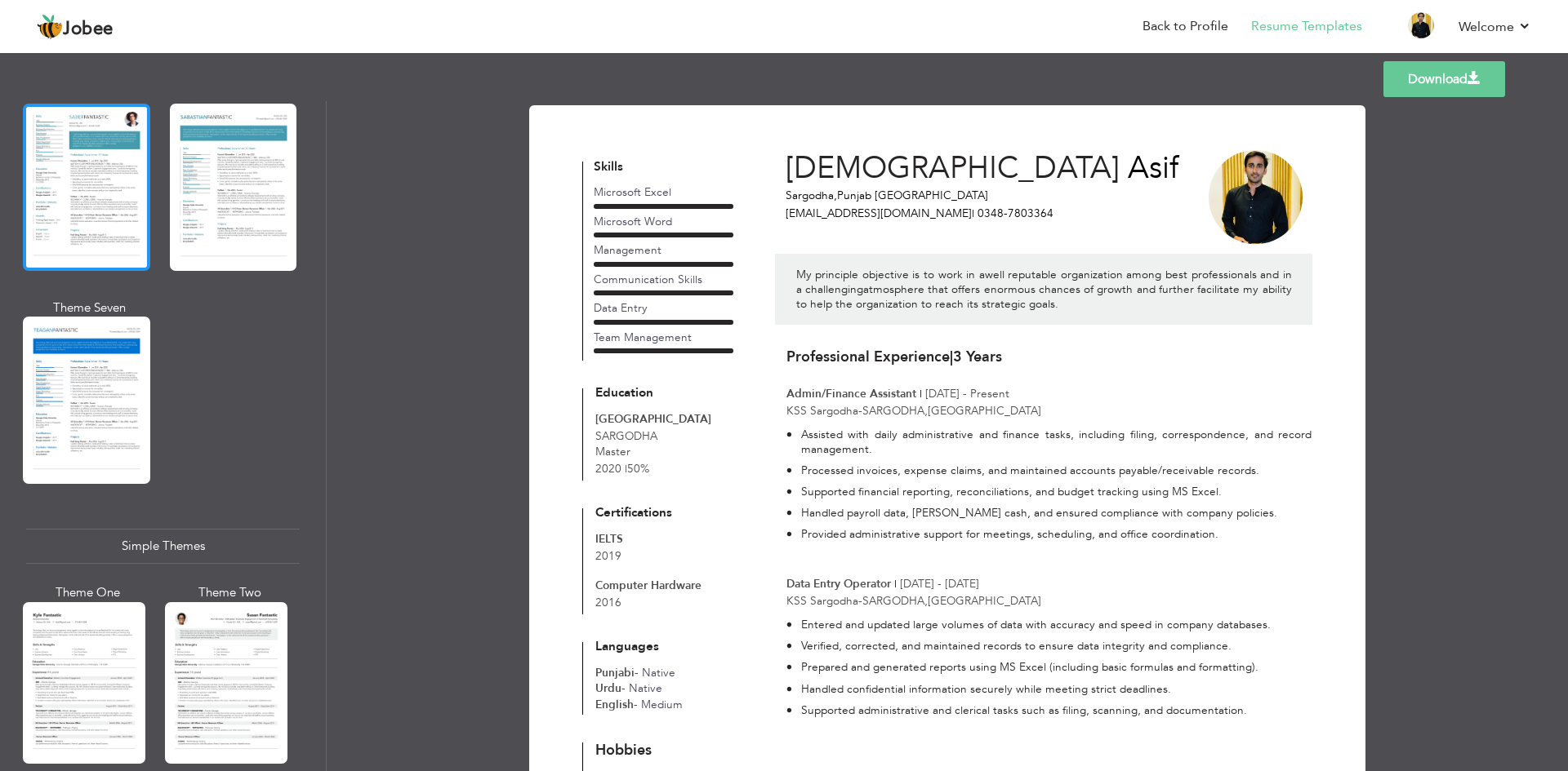
scroll to position [2657, 0]
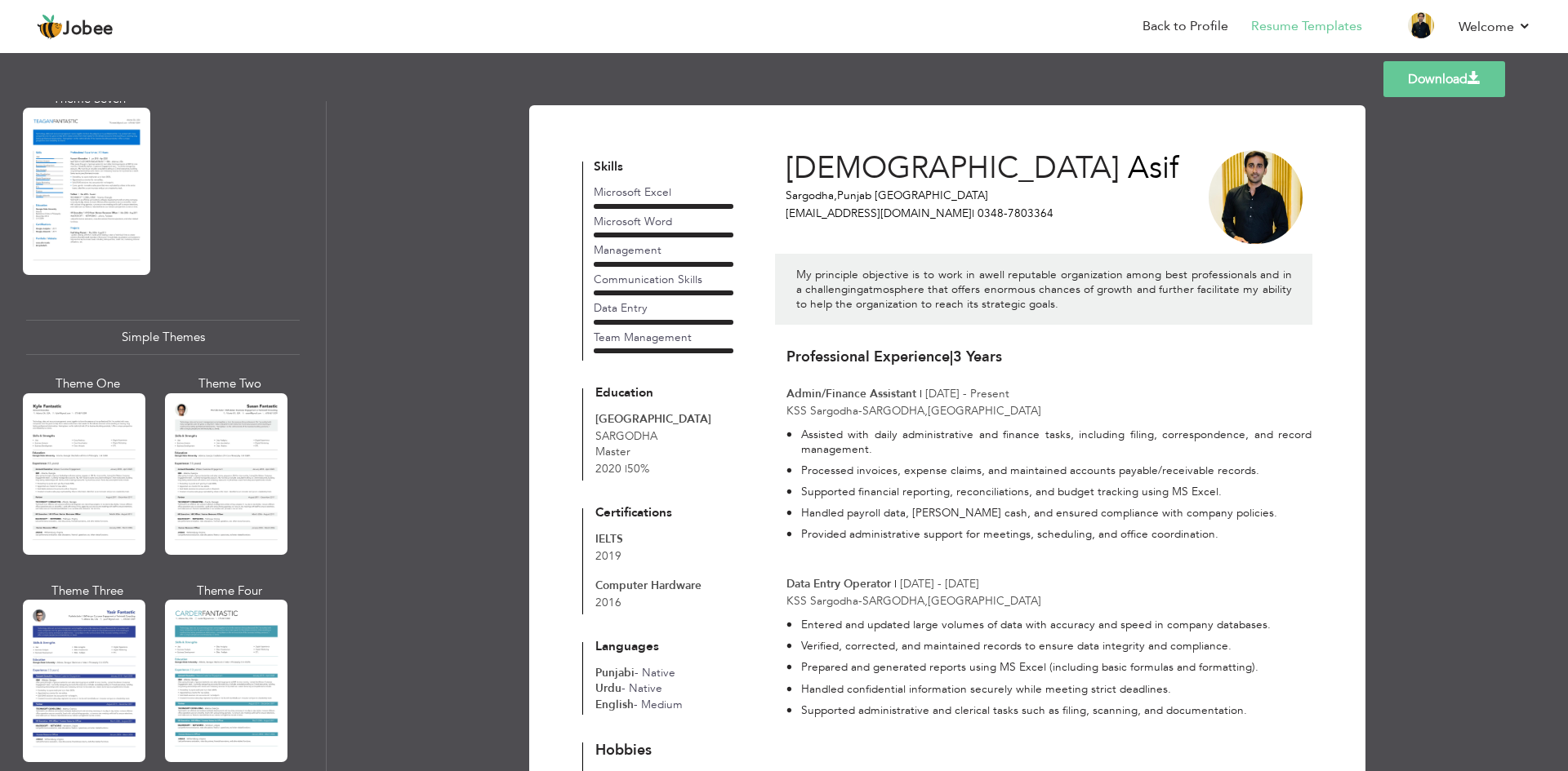
click at [92, 489] on div at bounding box center [83, 474] width 122 height 161
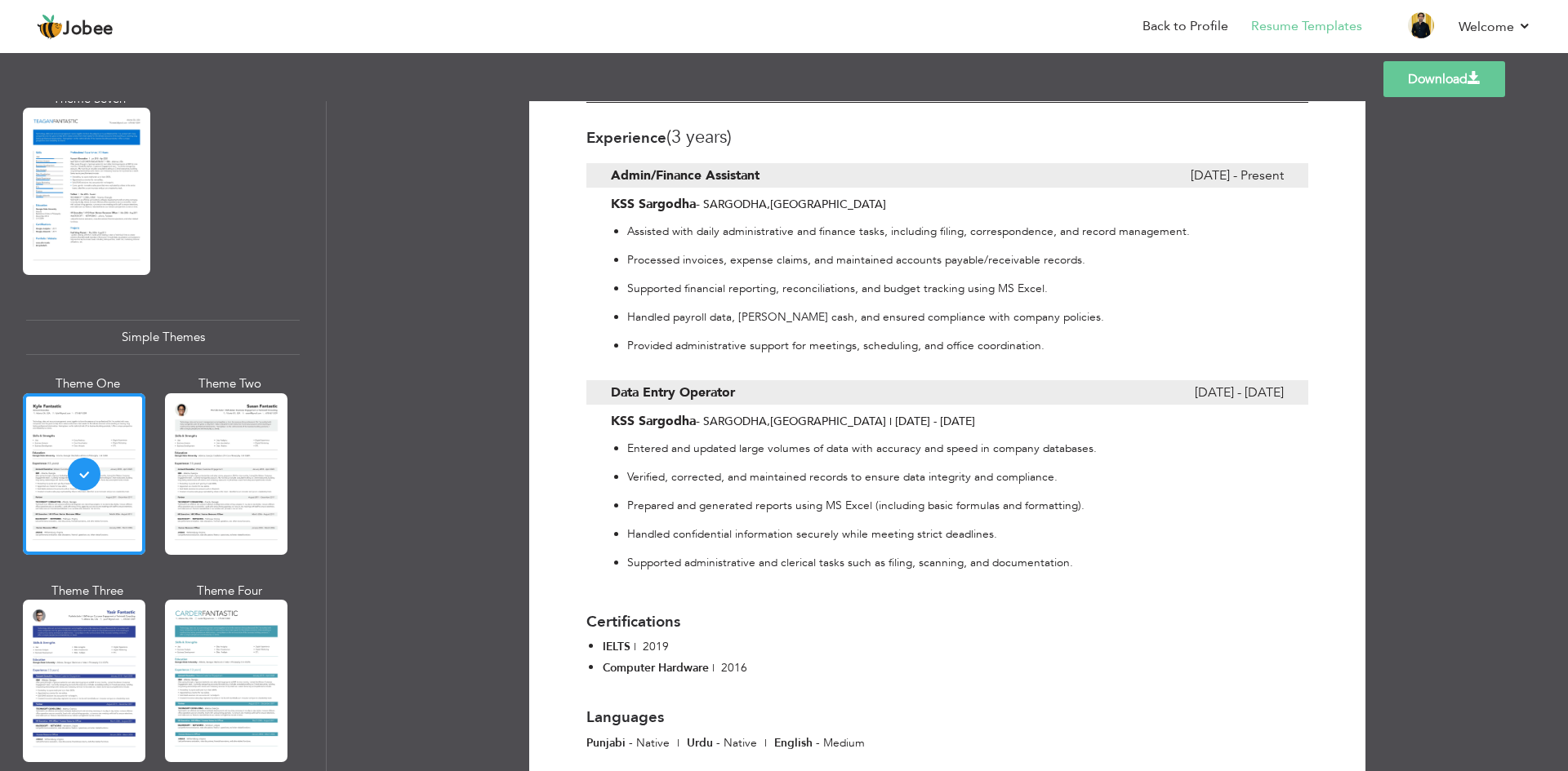
scroll to position [553, 0]
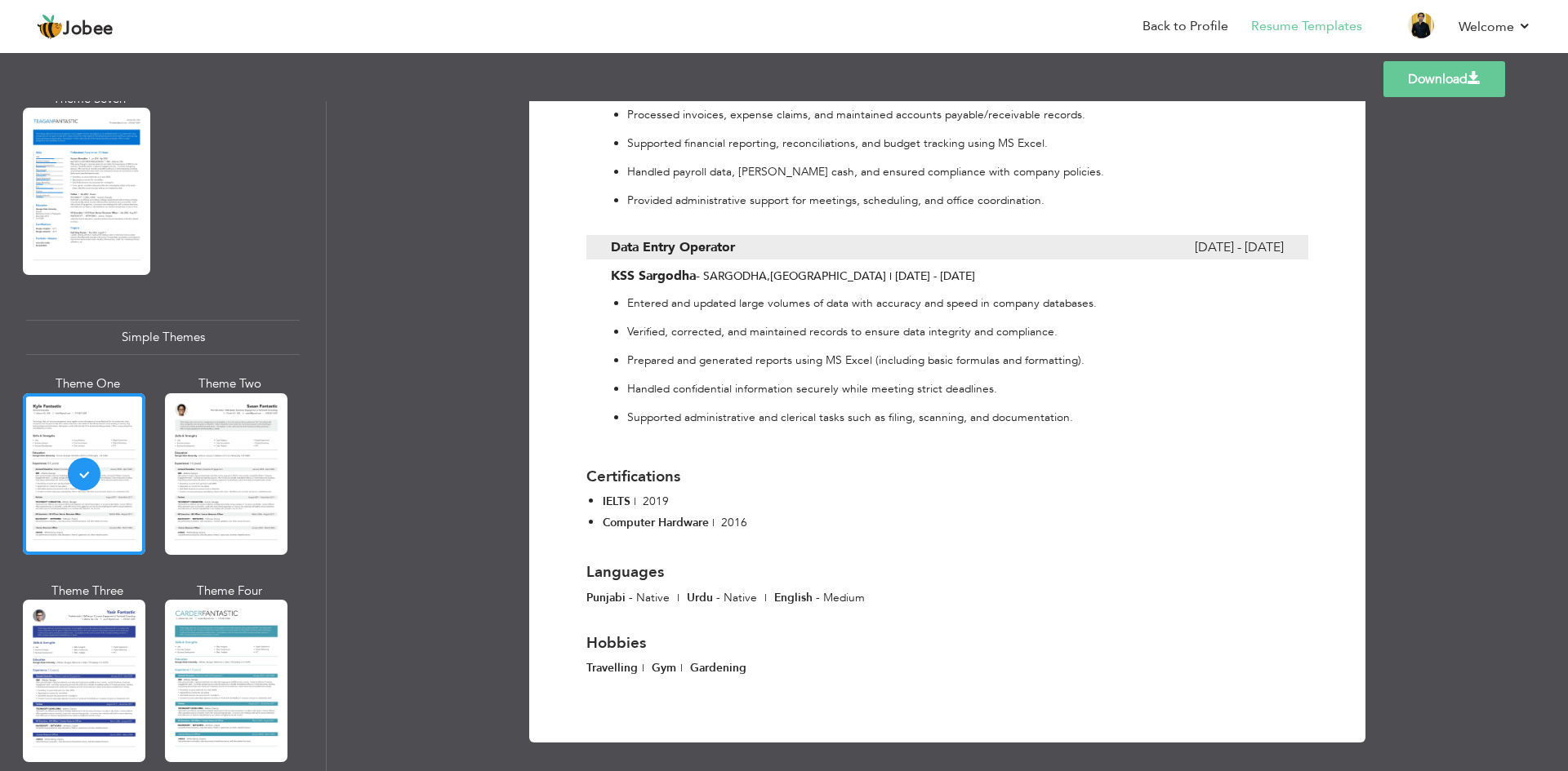
click at [1530, 82] on div "Templates Download" at bounding box center [784, 78] width 1568 height 52
click at [1449, 77] on link "Download" at bounding box center [1444, 79] width 121 height 36
click at [210, 459] on div at bounding box center [226, 474] width 122 height 161
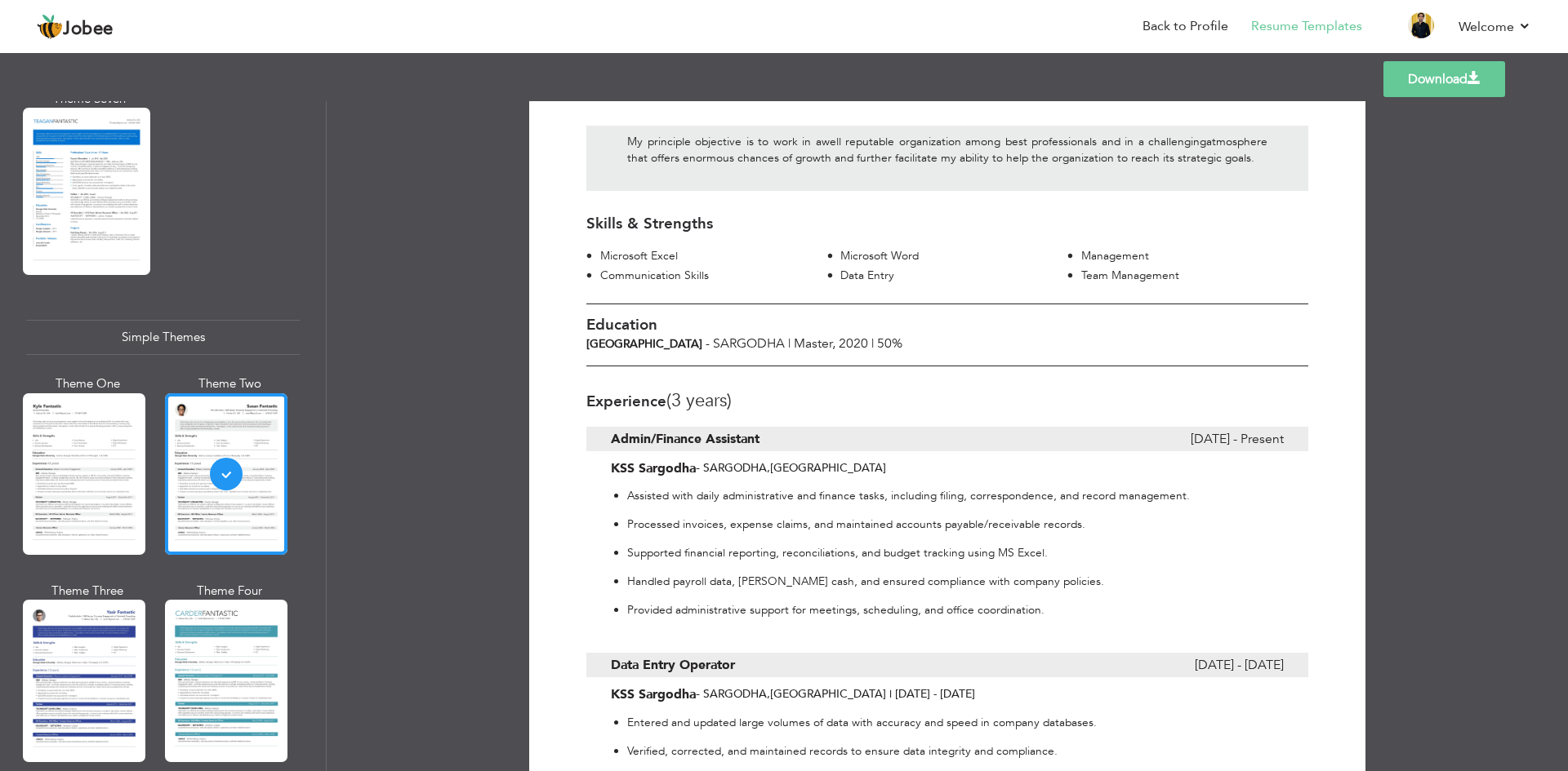
scroll to position [0, 0]
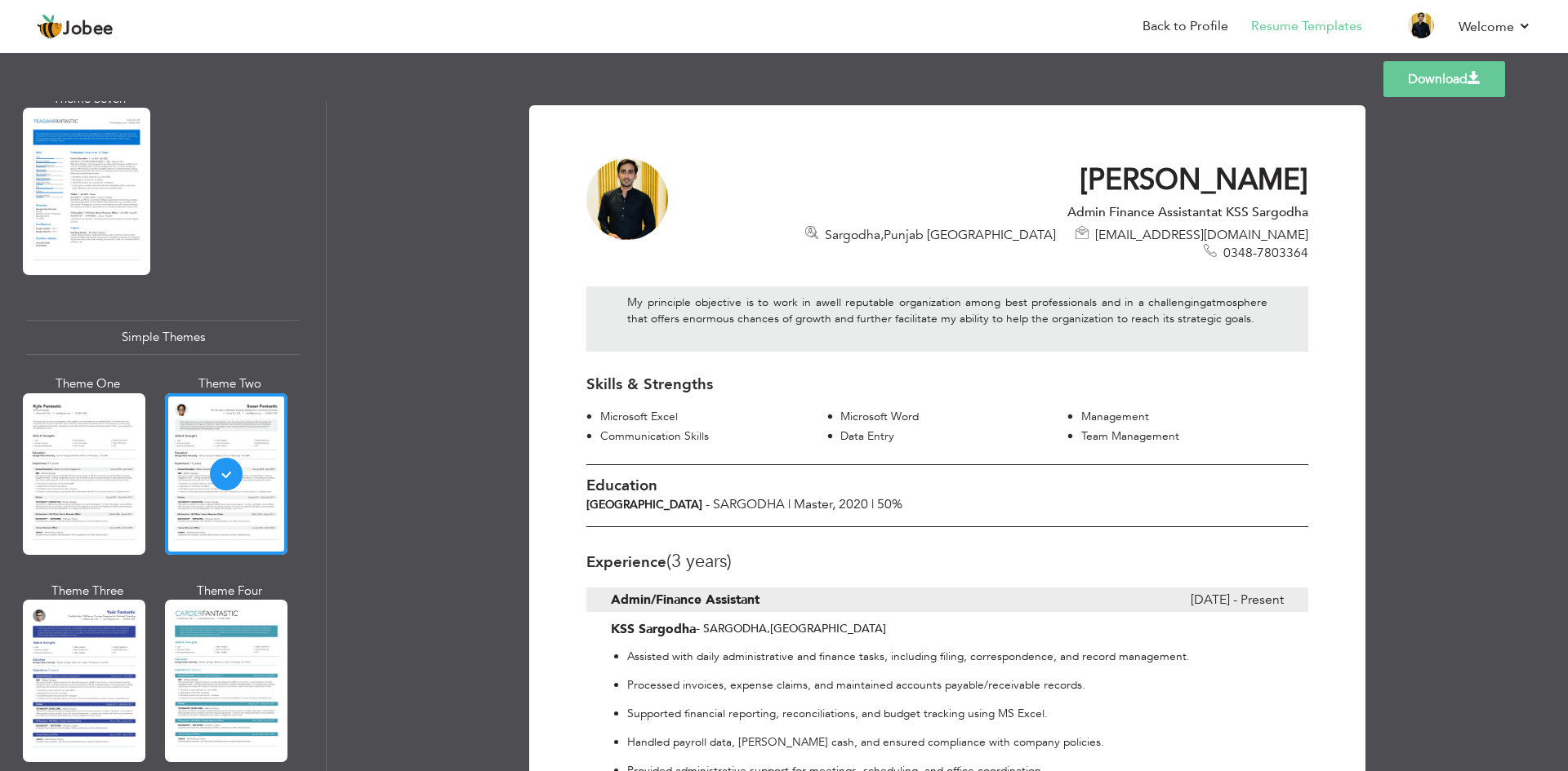
click at [1424, 77] on link "Download" at bounding box center [1444, 79] width 121 height 36
